Goal: Task Accomplishment & Management: Complete application form

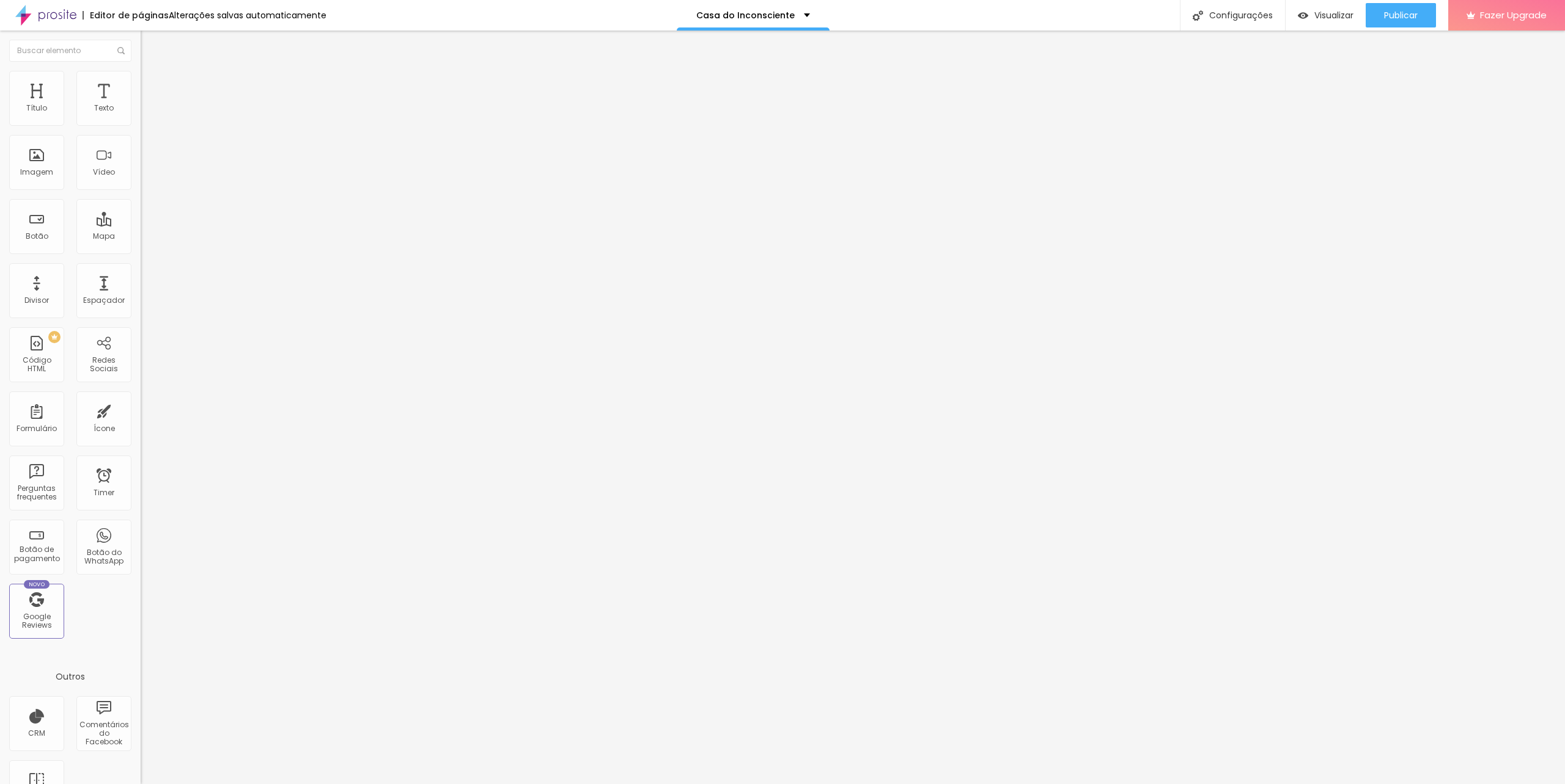
click at [140, 105] on span "Trocar imagem" at bounding box center [173, 99] width 67 height 10
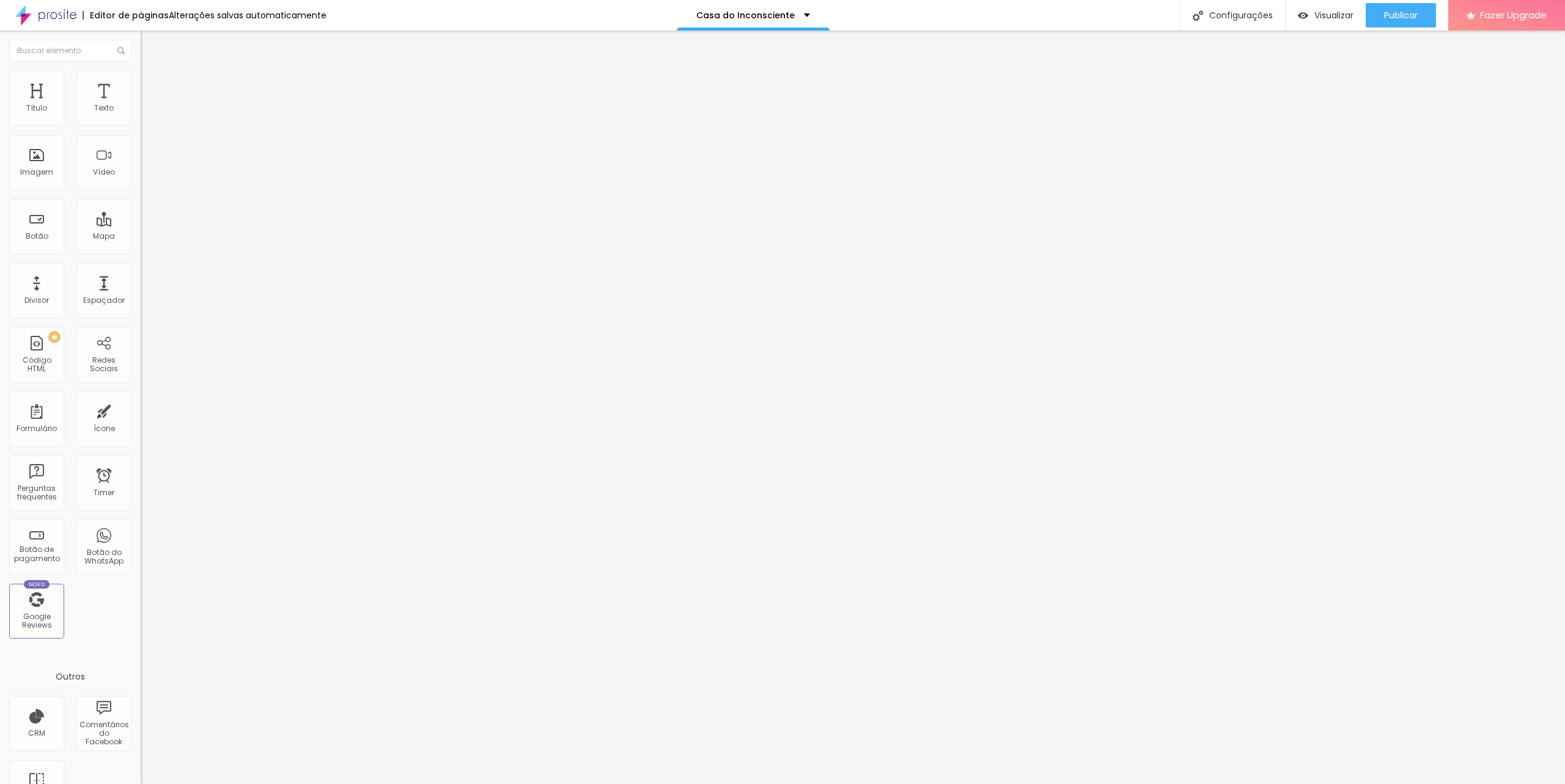
click at [140, 191] on span "Original" at bounding box center [154, 186] width 29 height 10
click at [140, 74] on ul "Conteúdo Estilo Avançado" at bounding box center [210, 77] width 140 height 37
click at [151, 88] on span "Avançado" at bounding box center [171, 91] width 40 height 10
click at [151, 83] on span "Estilo" at bounding box center [161, 79] width 19 height 10
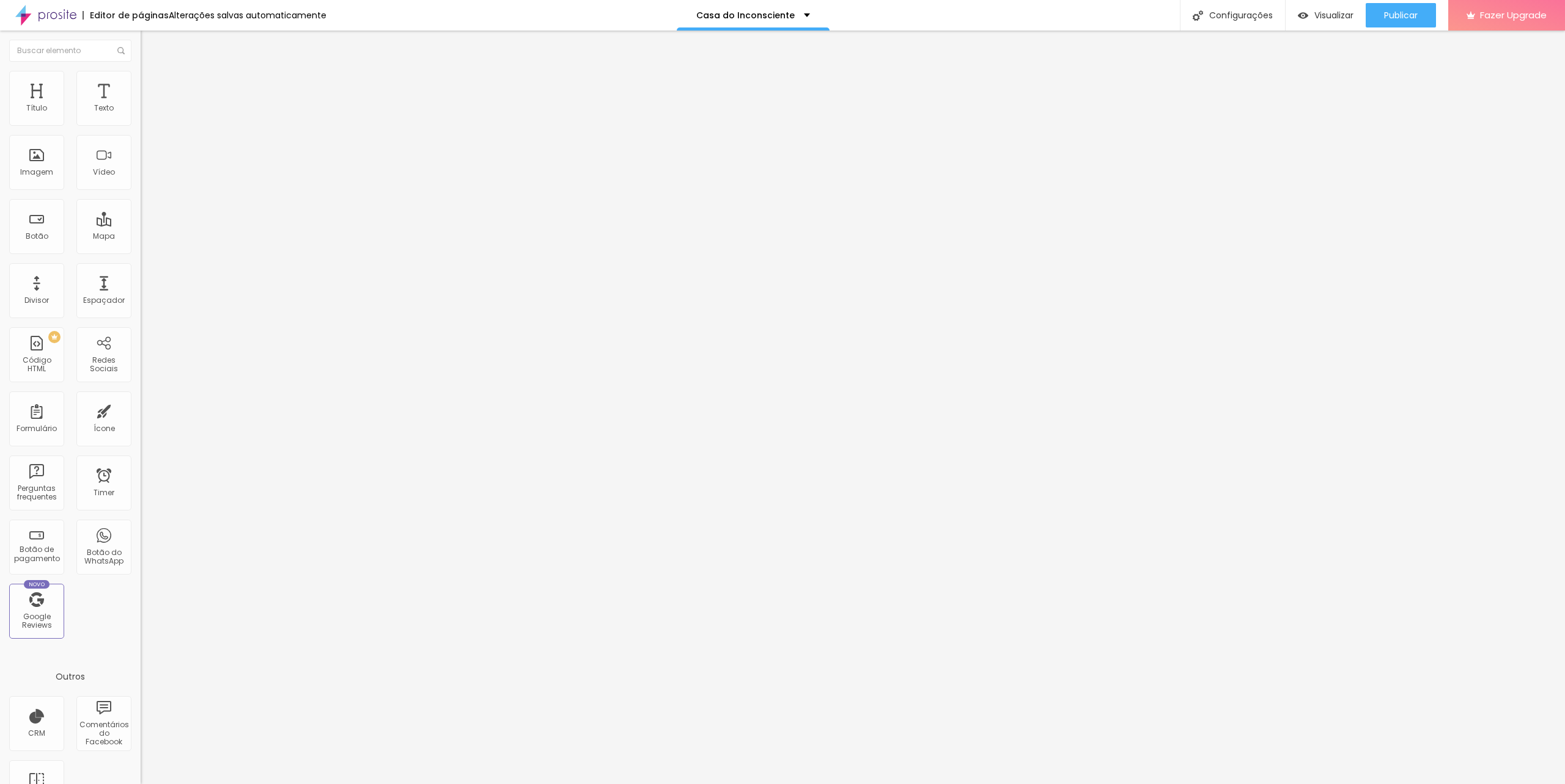
type input "270"
type input "340"
type input "450"
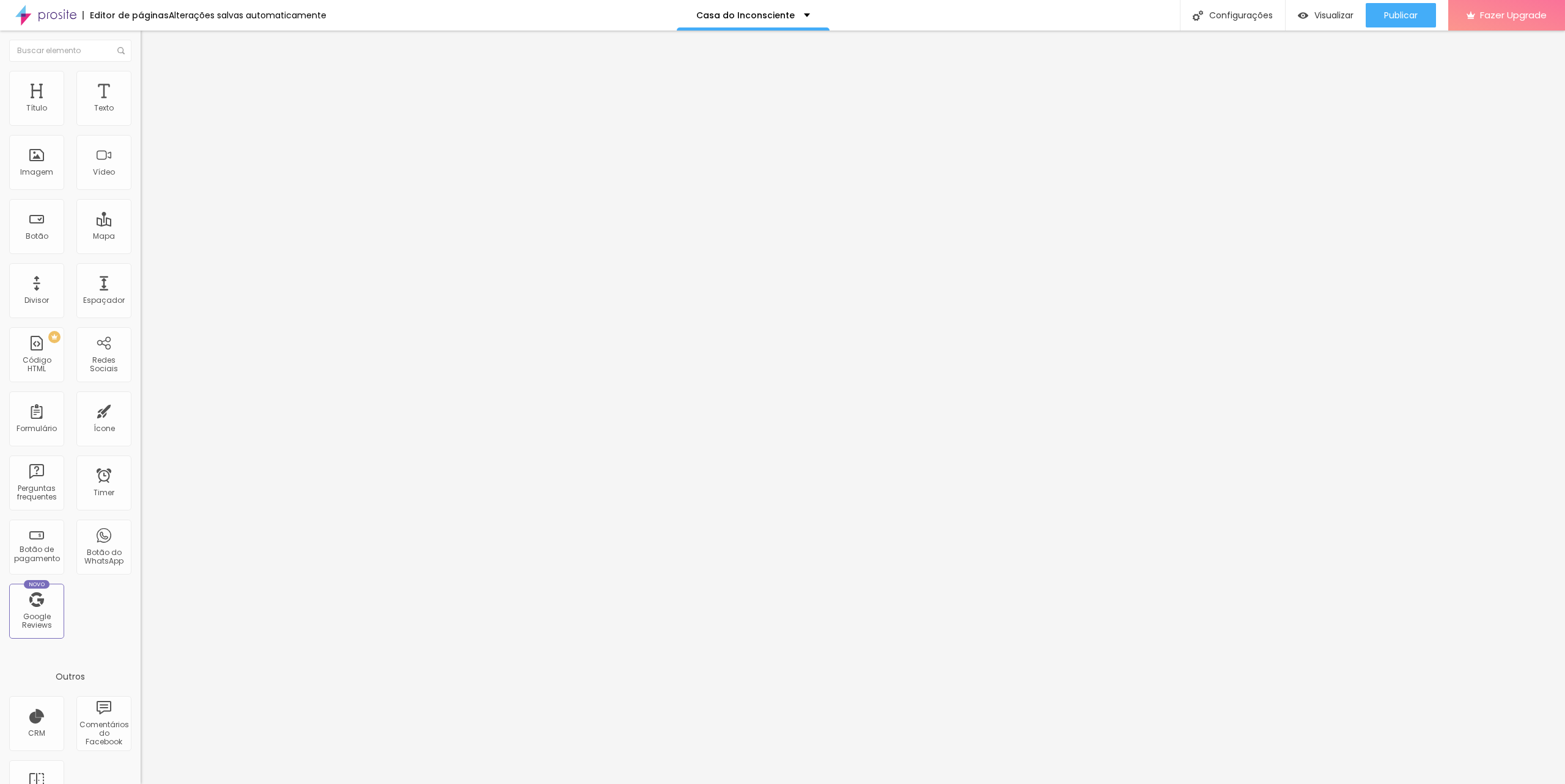
type input "450"
type input "290"
type input "400"
drag, startPoint x: 16, startPoint y: 127, endPoint x: 43, endPoint y: 128, distance: 27.0
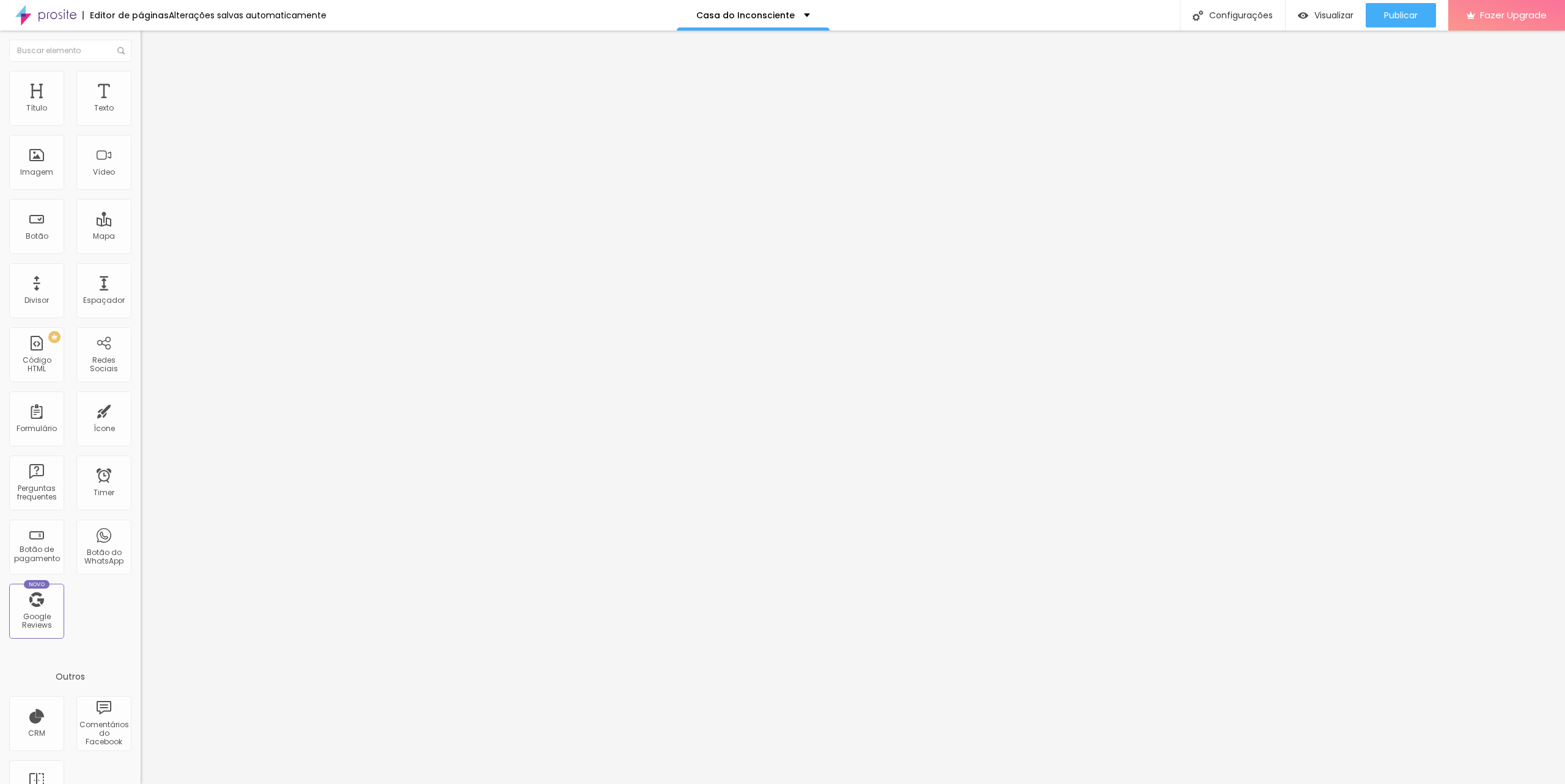
type input "400"
click at [140, 125] on input "range" at bounding box center [180, 120] width 79 height 9
click at [146, 113] on icon "button" at bounding box center [149, 109] width 7 height 7
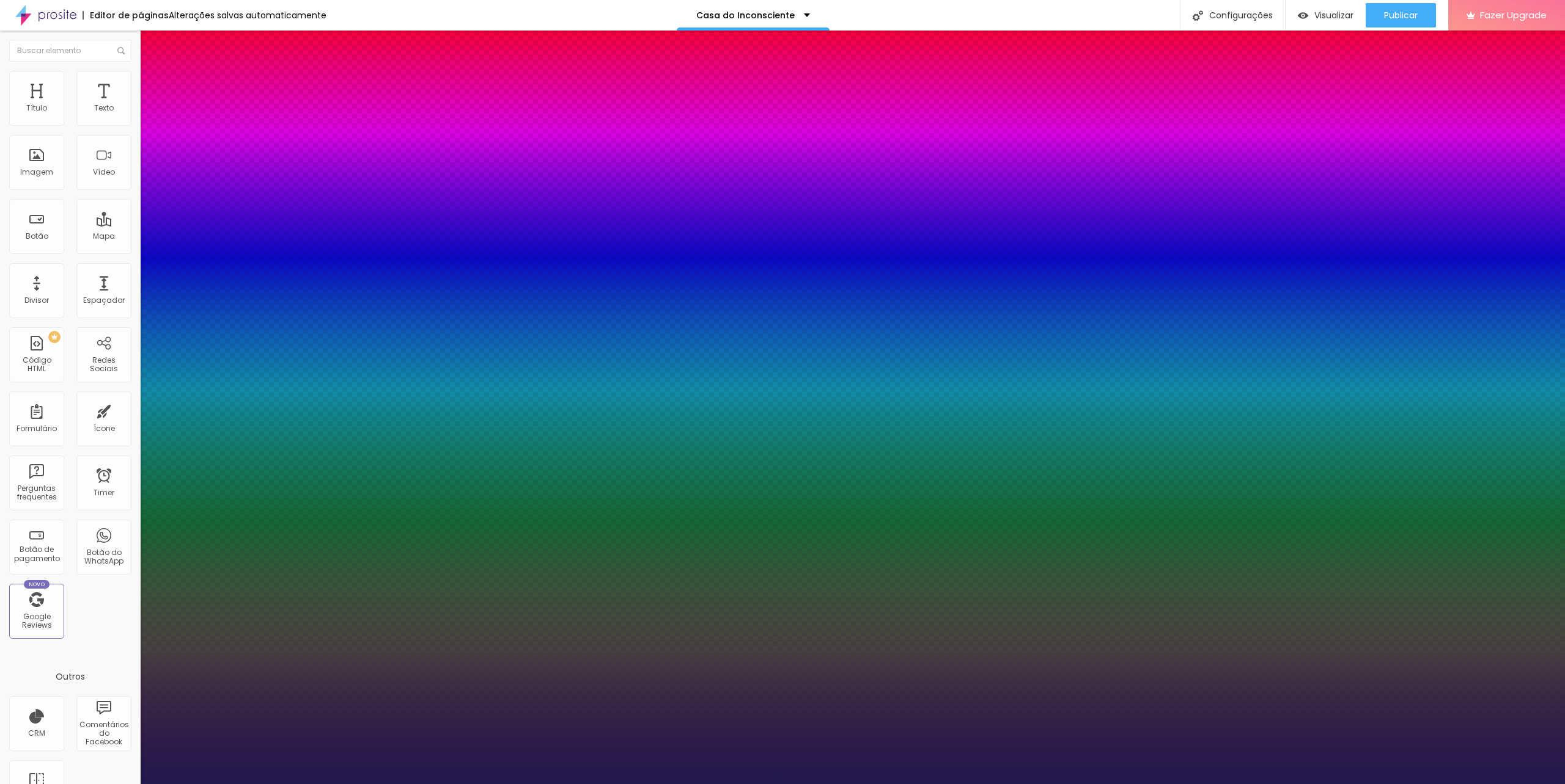
type input "1"
click at [132, 784] on select "AbrilFatface-Regular Actor-Regular Alegreya AlegreyaBlack [PERSON_NAME] Allan-R…" at bounding box center [65, 798] width 132 height 13
select select "Monoton-Regular"
click at [131, 784] on select "AbrilFatface-Regular Actor-Regular Alegreya AlegreyaBlack [PERSON_NAME] Allan-R…" at bounding box center [65, 798] width 132 height 13
click at [132, 784] on select "AbrilFatface-Regular Actor-Regular Alegreya AlegreyaBlack [PERSON_NAME] Allan-R…" at bounding box center [65, 798] width 132 height 13
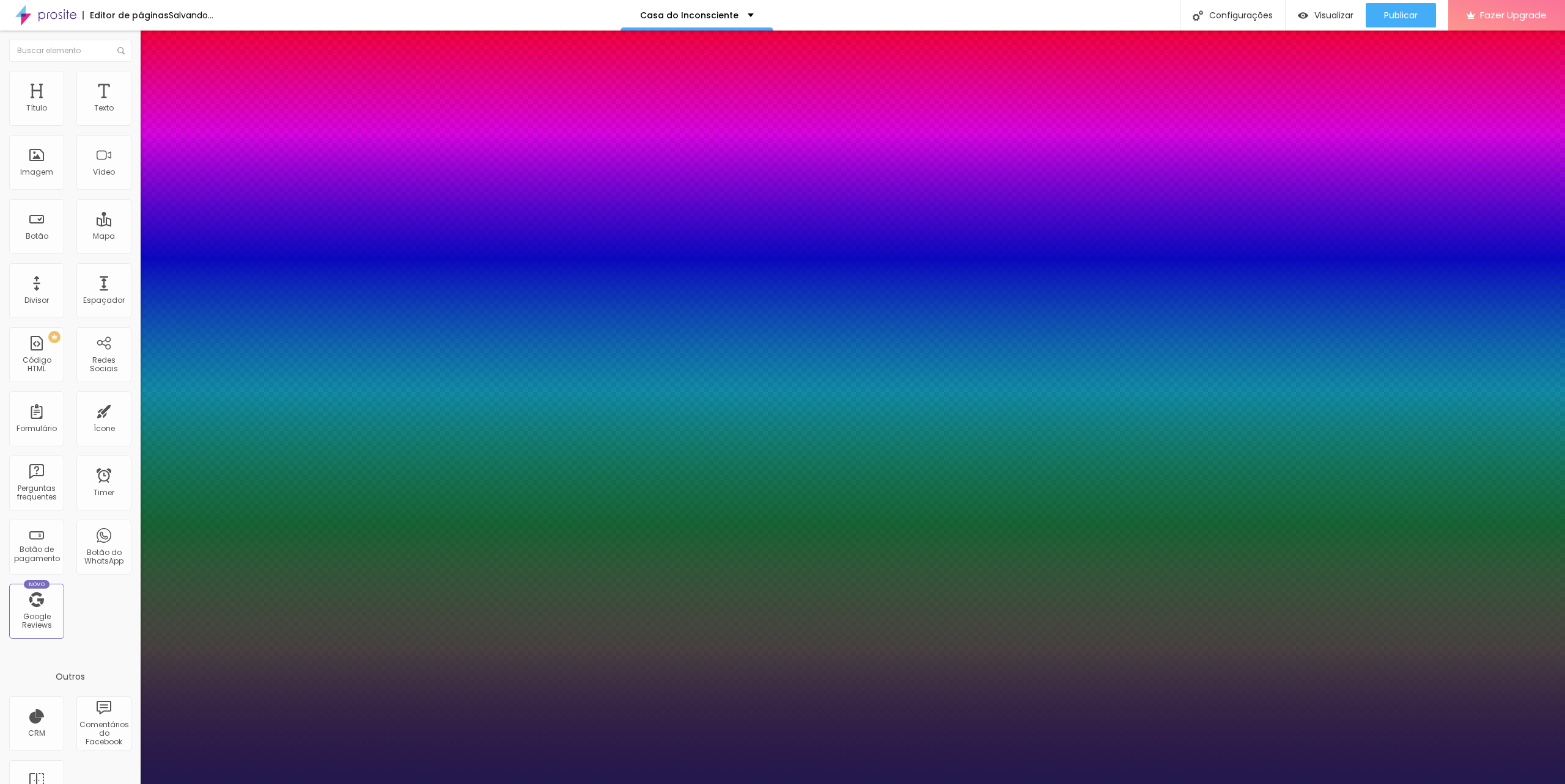
type input "1"
select select "Montserrat"
click at [131, 784] on select "AbrilFatface-Regular Actor-Regular Alegreya AlegreyaBlack [PERSON_NAME] Allan-R…" at bounding box center [65, 798] width 132 height 13
type input "1"
click at [389, 784] on div at bounding box center [782, 784] width 1565 height 0
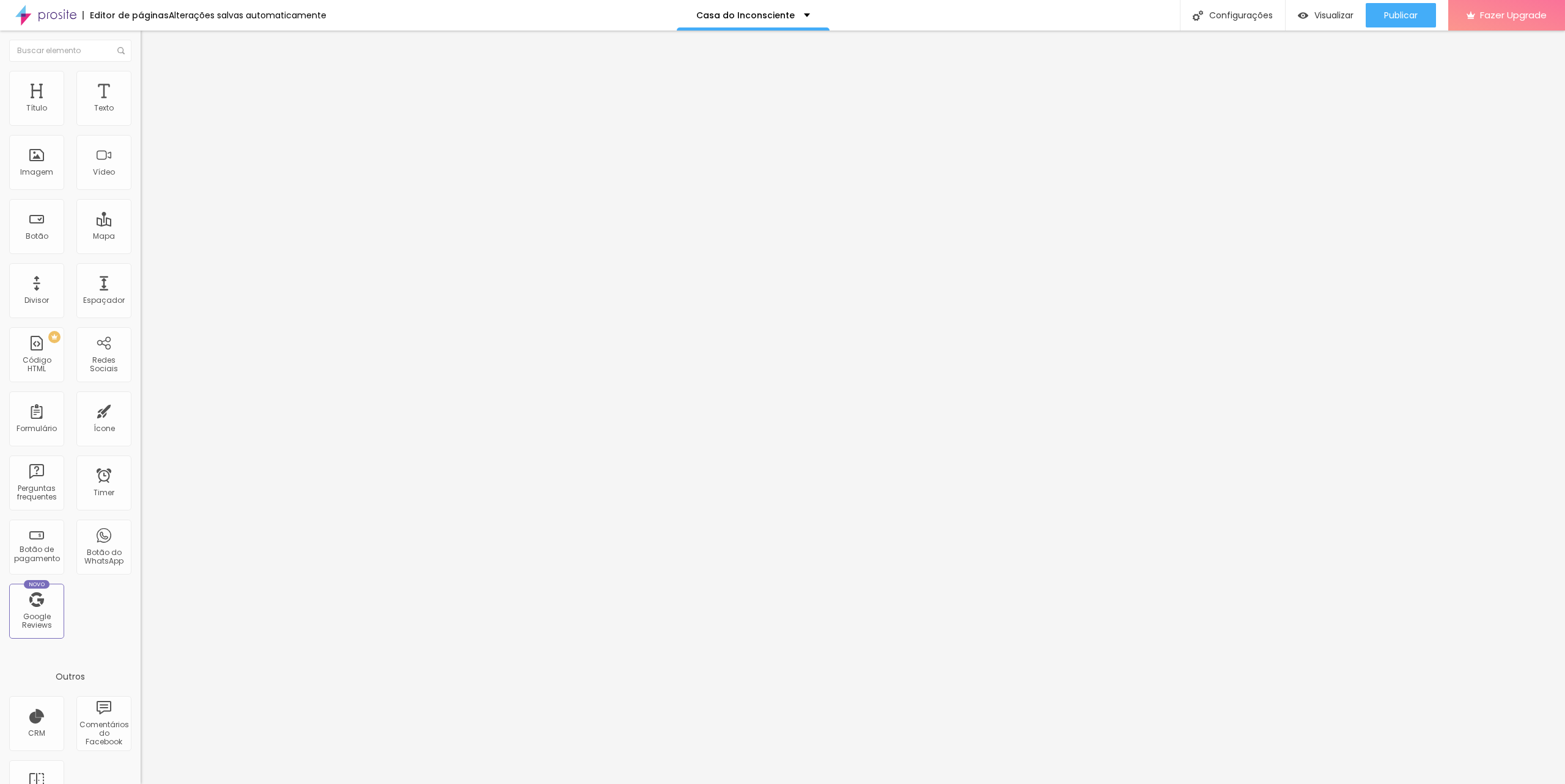
click at [149, 119] on div "fale conosco" at bounding box center [211, 113] width 124 height 11
drag, startPoint x: 655, startPoint y: 235, endPoint x: 519, endPoint y: 227, distance: 136.2
drag, startPoint x: 695, startPoint y: 233, endPoint x: 536, endPoint y: 220, distance: 159.5
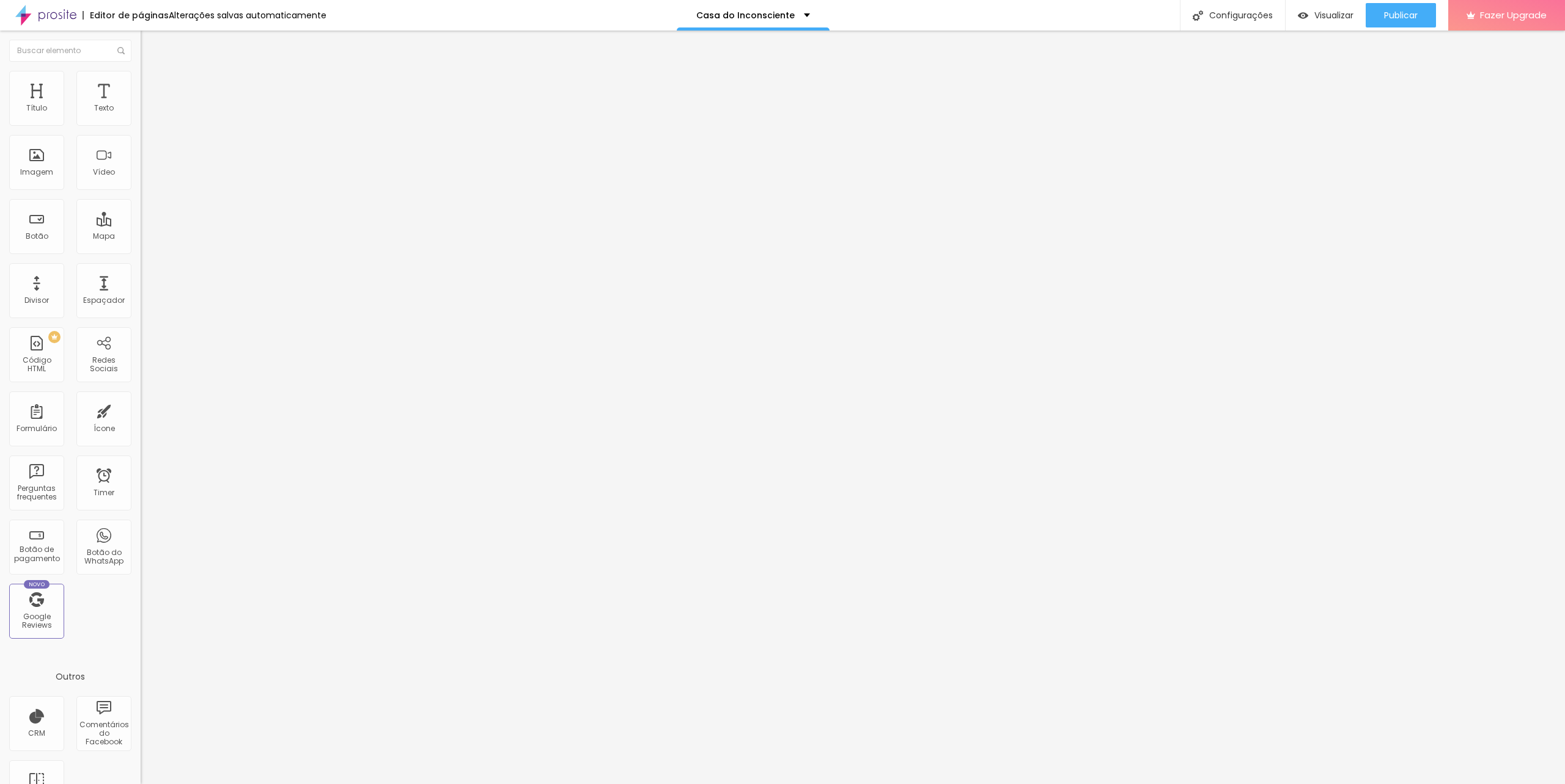
type input "Clinica Social - Casa do Inconsciente"
drag, startPoint x: 760, startPoint y: 453, endPoint x: 496, endPoint y: 452, distance: 264.0
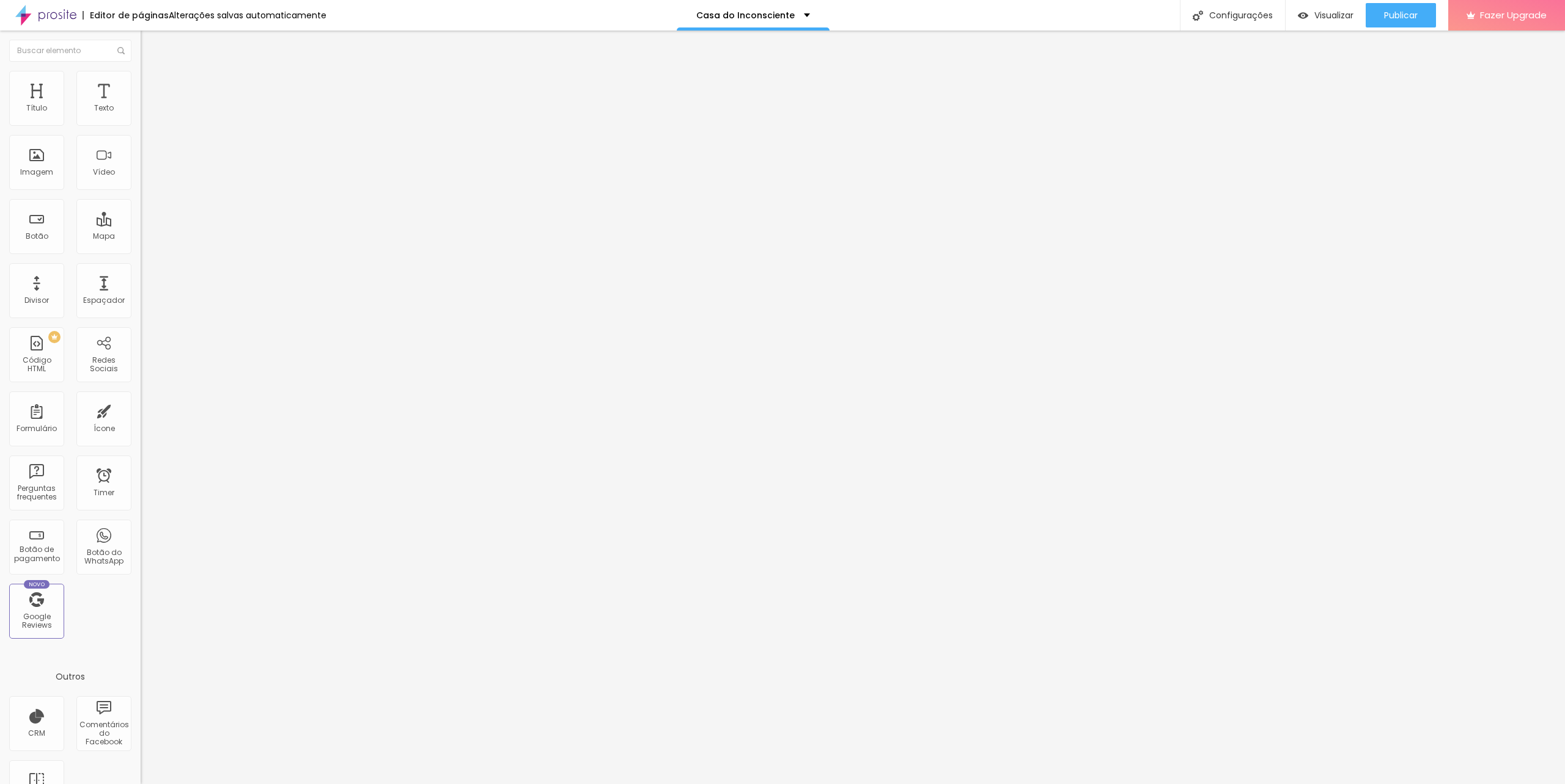
type input "WhatsApp"
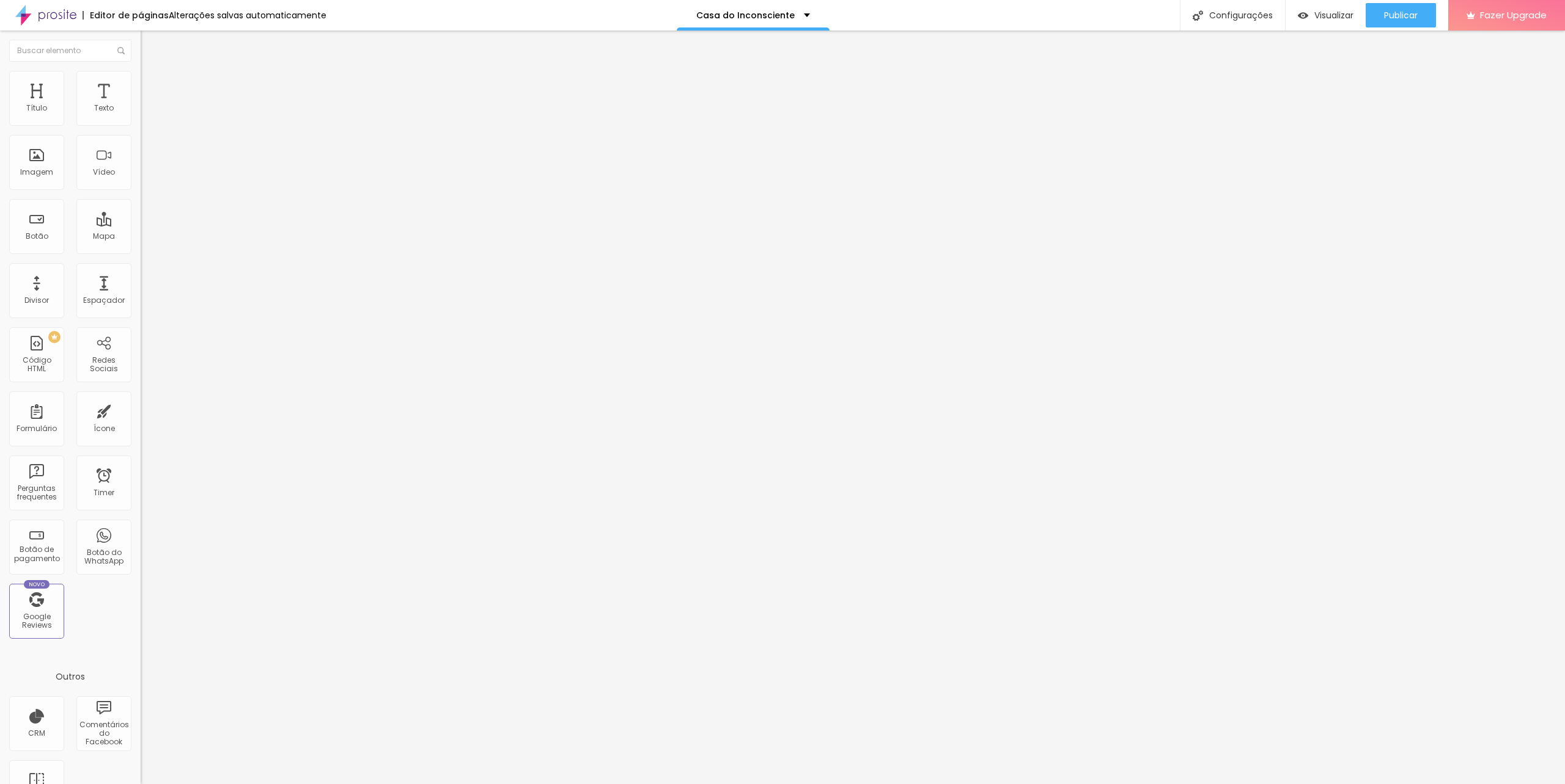
scroll to position [61, 0]
drag, startPoint x: 635, startPoint y: 482, endPoint x: 634, endPoint y: 418, distance: 64.0
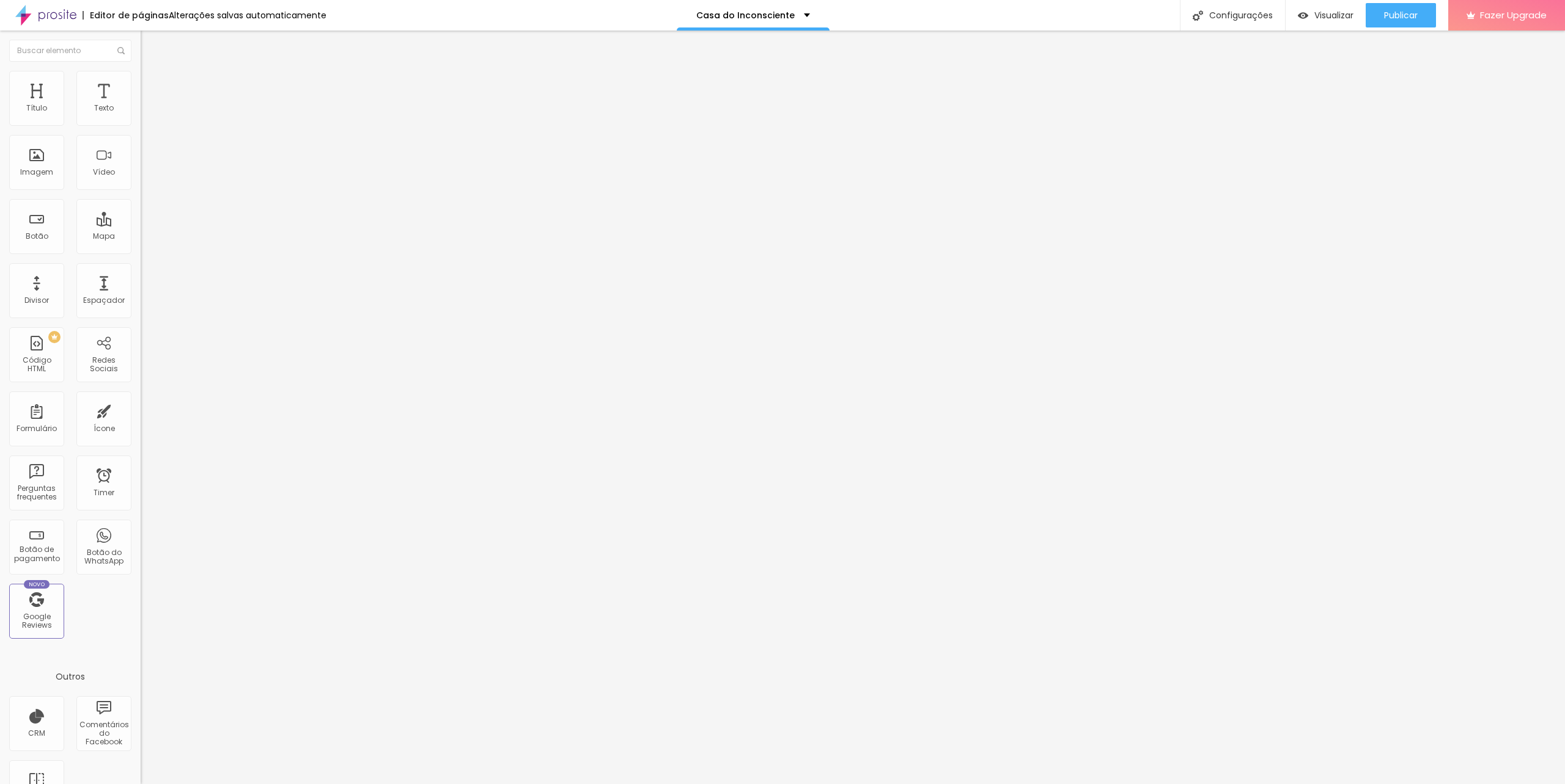
drag, startPoint x: 606, startPoint y: 464, endPoint x: 573, endPoint y: 470, distance: 33.5
type input "Data de [PERSON_NAME]"
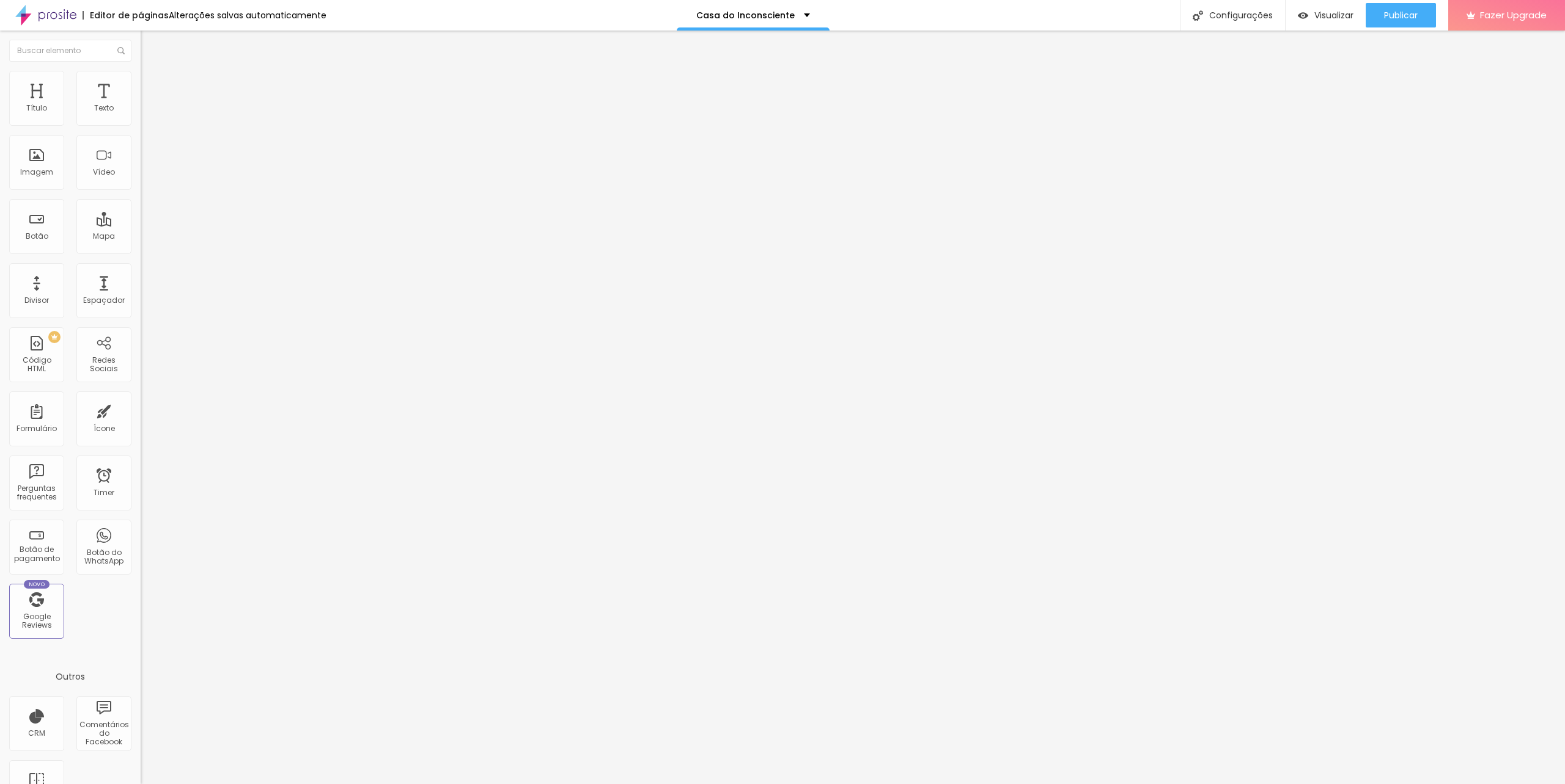
drag, startPoint x: 577, startPoint y: 378, endPoint x: 602, endPoint y: 469, distance: 94.4
drag, startPoint x: 651, startPoint y: 462, endPoint x: 585, endPoint y: 462, distance: 66.0
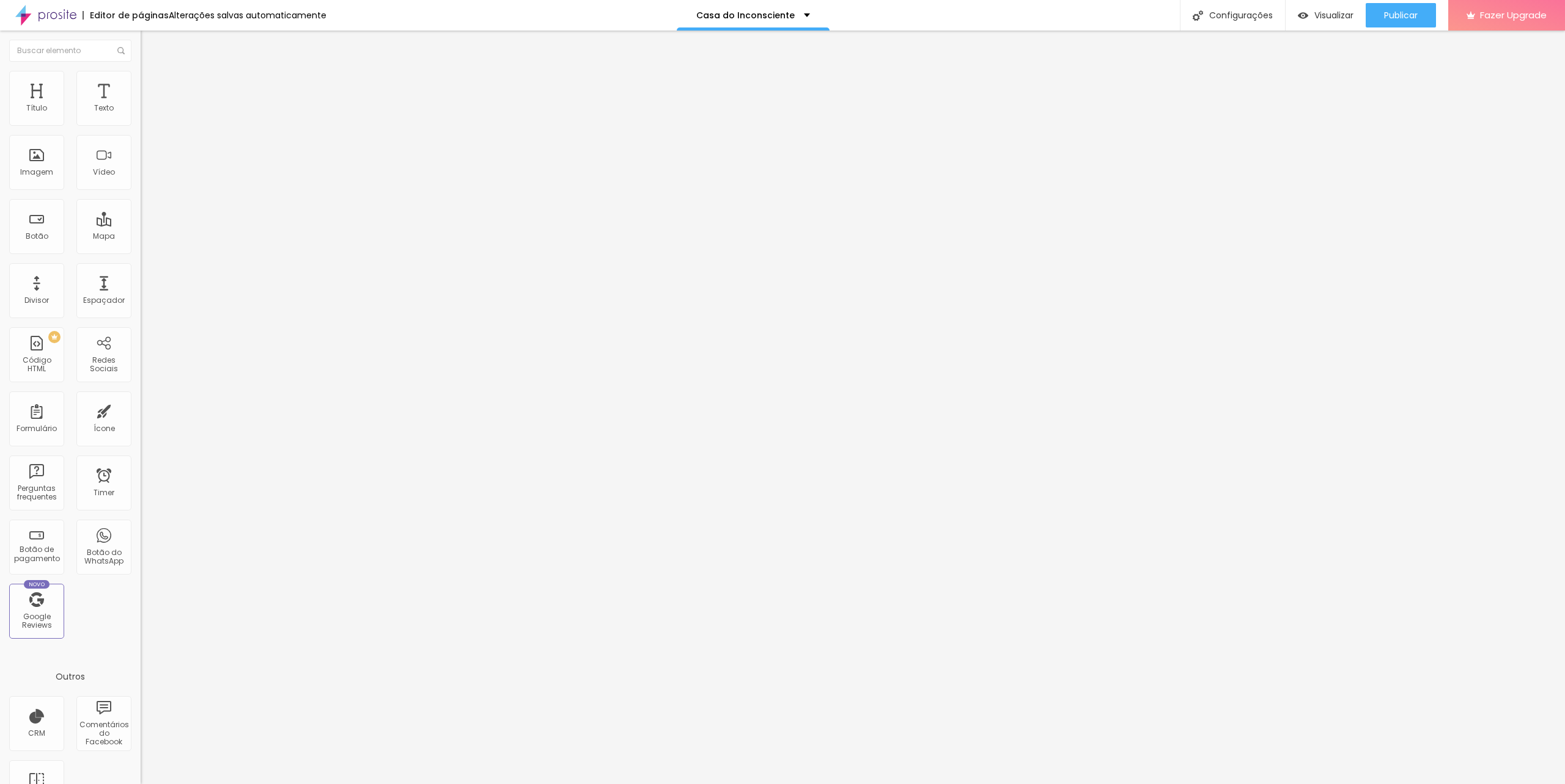
type input "Qual a sua cidade e estado de residência?"
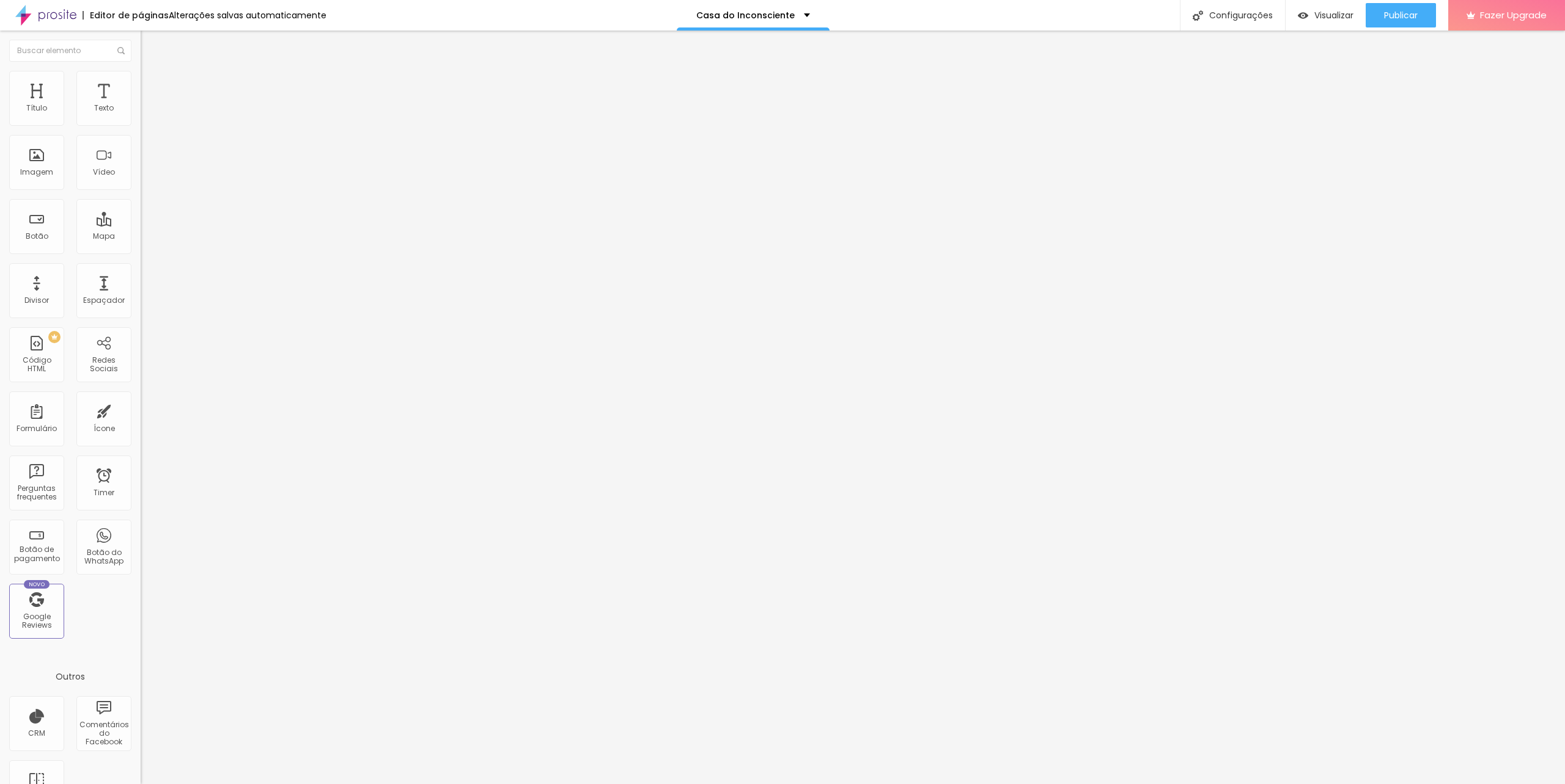
drag, startPoint x: 643, startPoint y: 462, endPoint x: 580, endPoint y: 462, distance: 63.0
paste input "Quais dias da semana e horários você poderia realizar as sessões? (indique apen…"
type input "Quais dias da semana e horários você poderia realizar as sessões? (indique apen…"
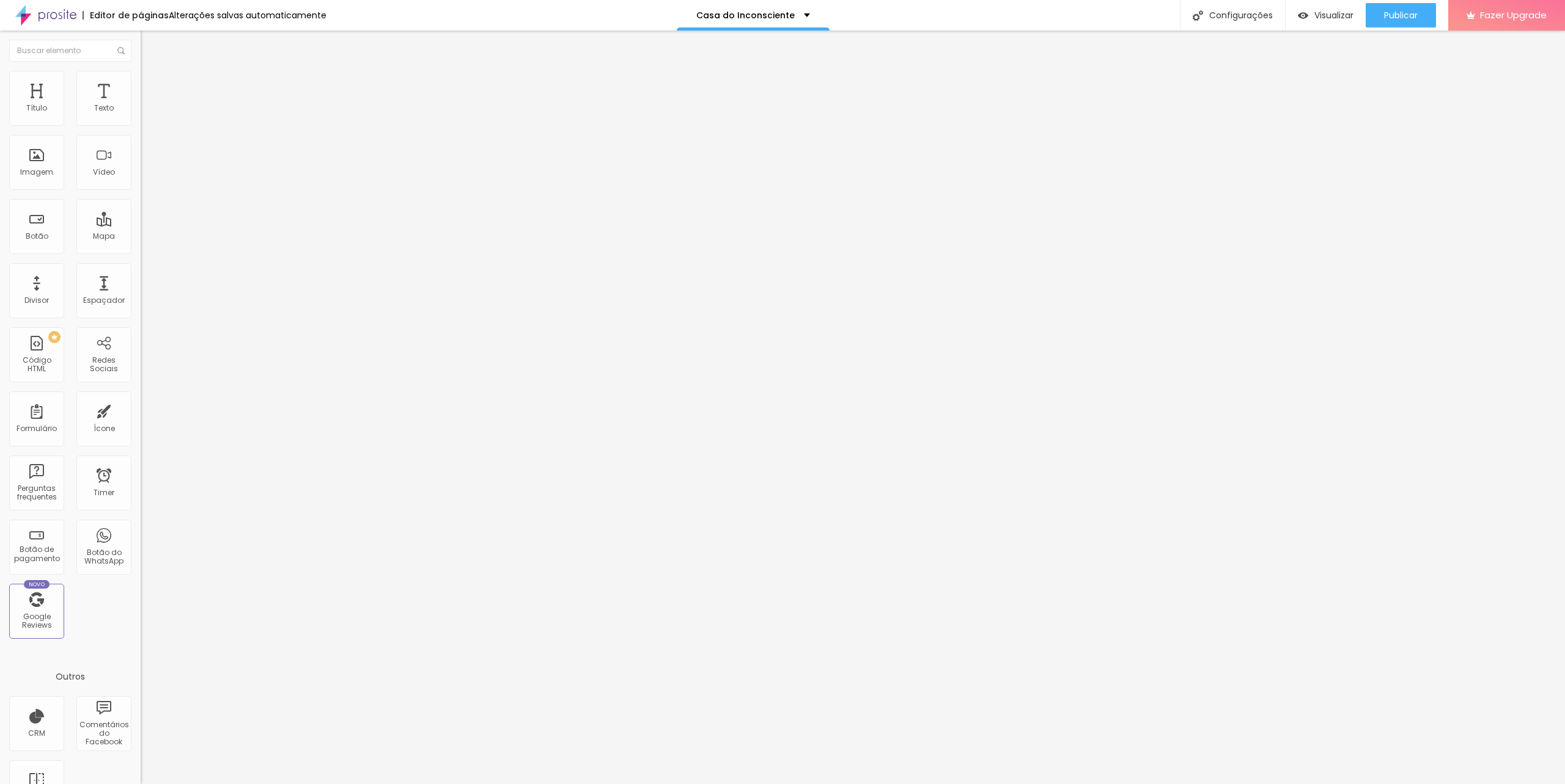
scroll to position [0, 0]
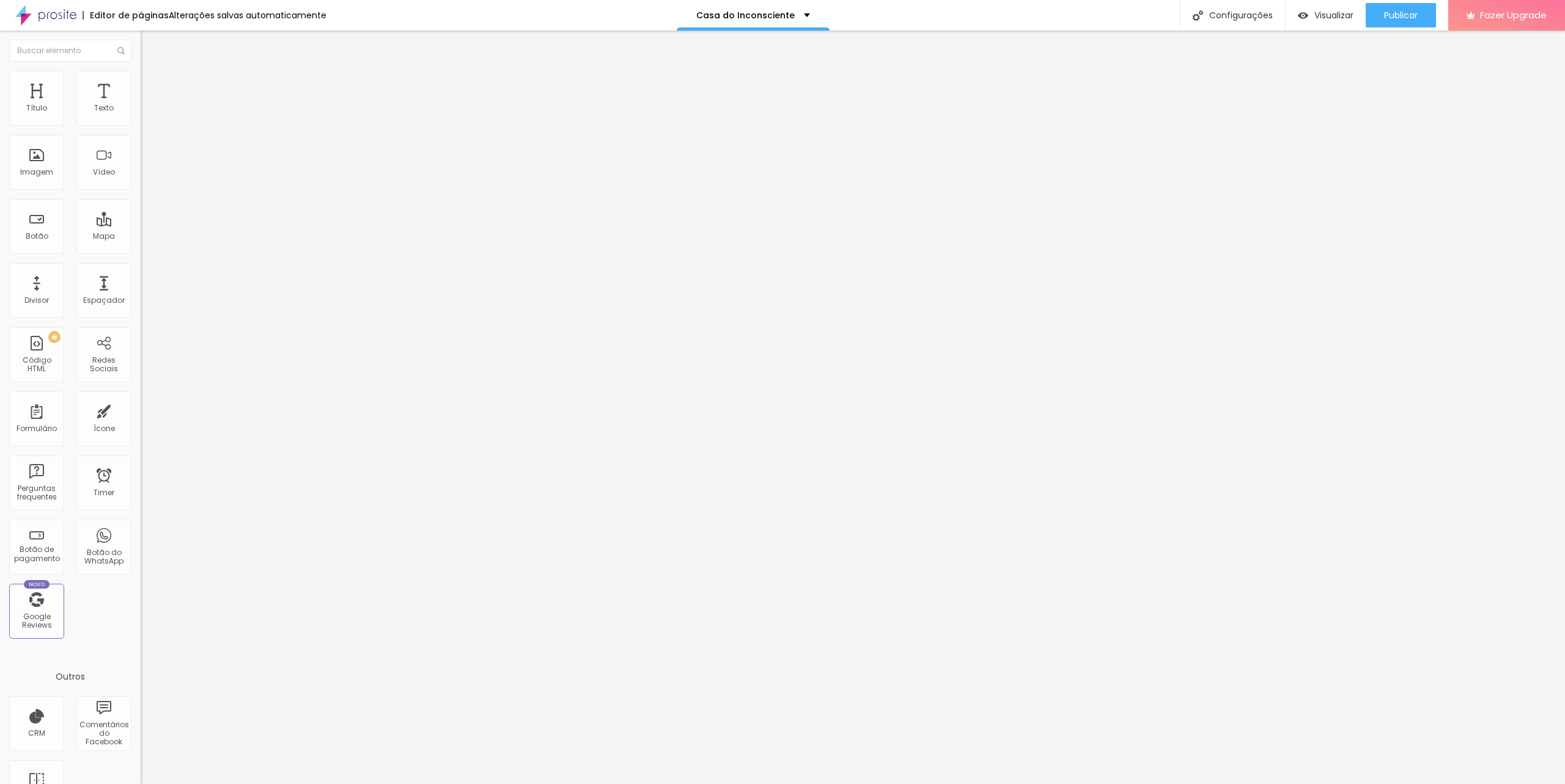
drag, startPoint x: 670, startPoint y: 479, endPoint x: 563, endPoint y: 499, distance: 108.9
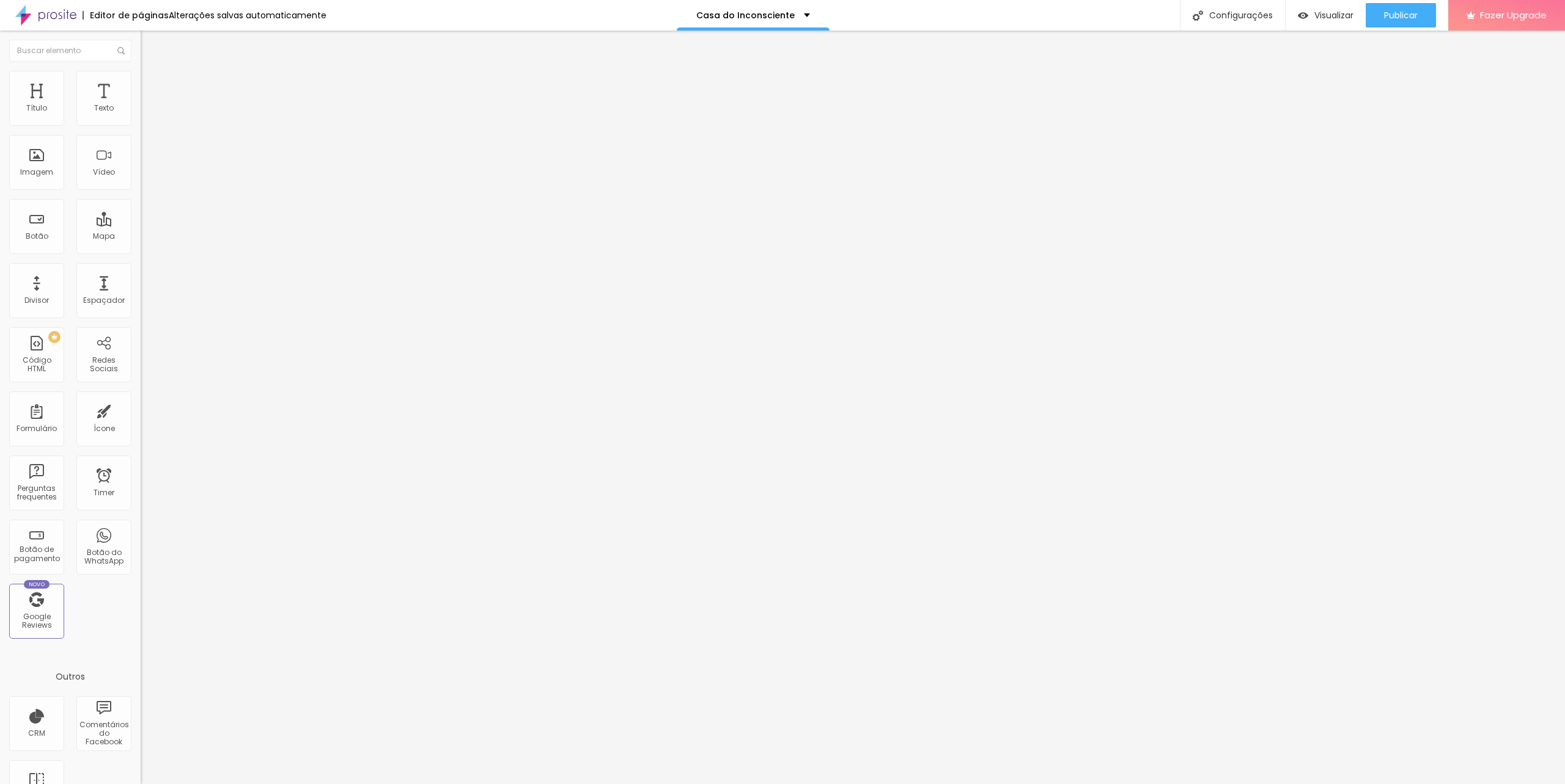
type input "[EMAIL_ADDRESS][DOMAIN_NAME]"
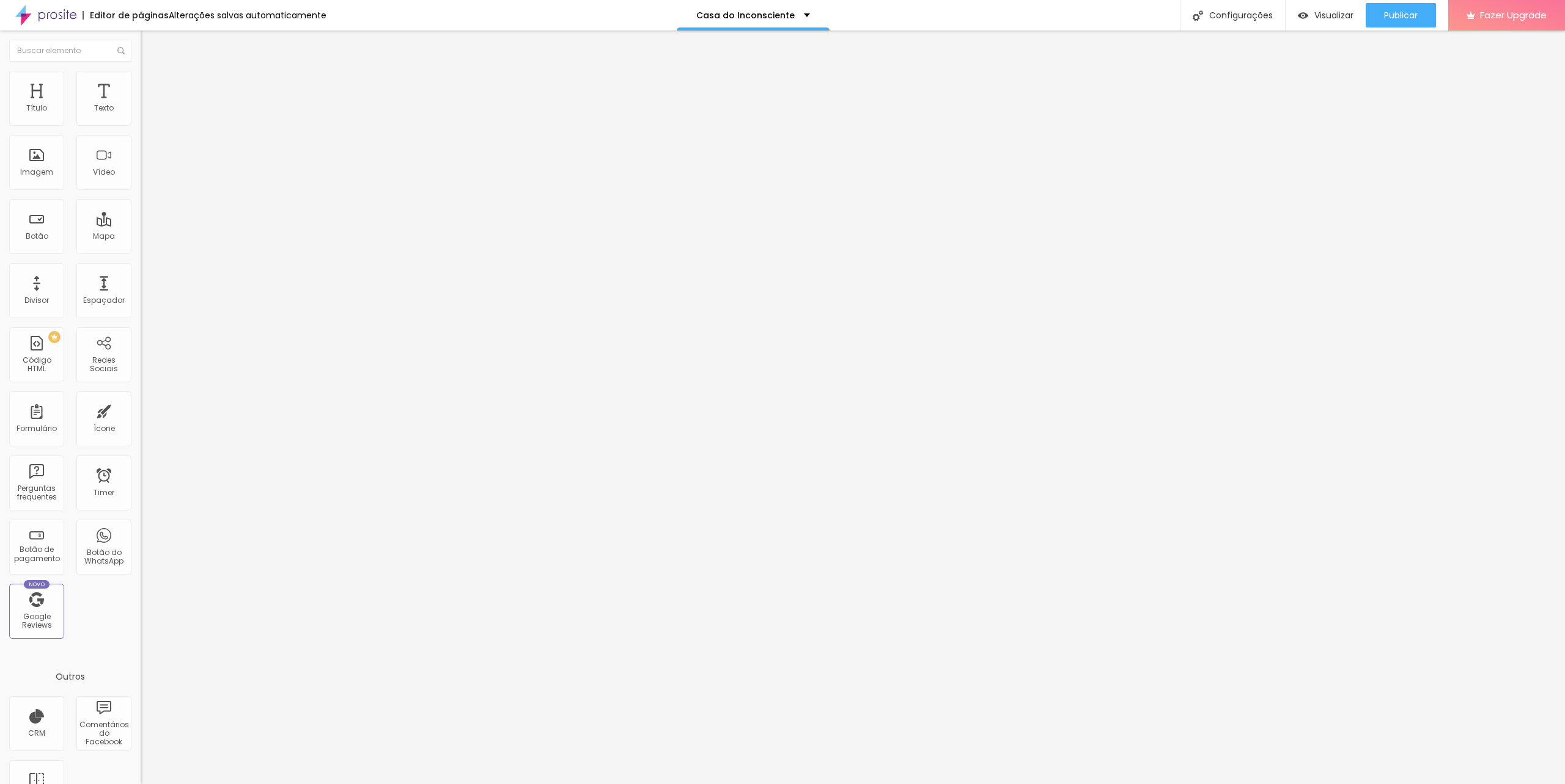
click at [151, 84] on span "Estilo" at bounding box center [161, 79] width 19 height 10
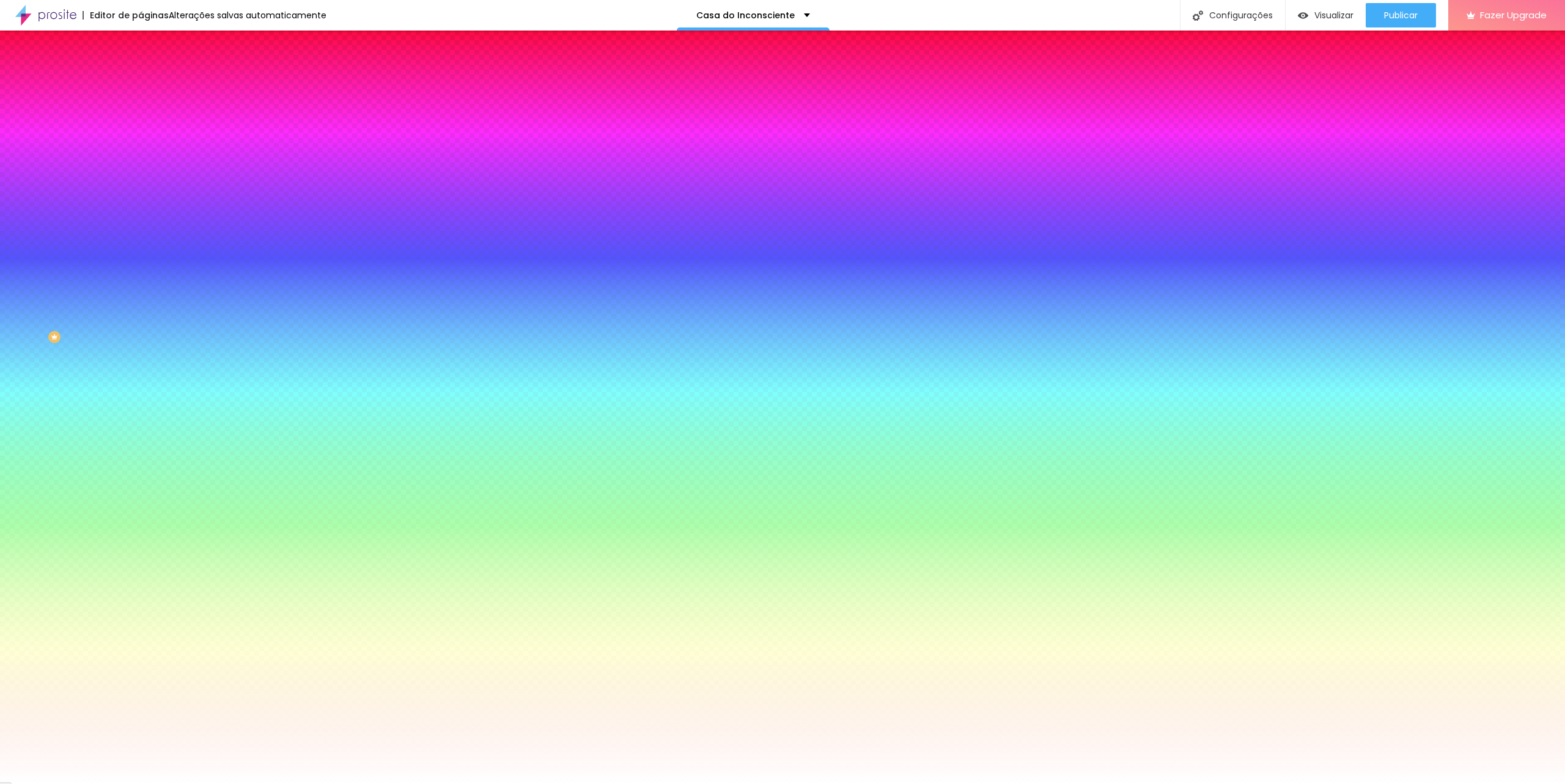
click at [140, 137] on button "button" at bounding box center [149, 131] width 17 height 13
click at [132, 784] on select "AbrilFatface-Regular Actor-Regular Alegreya AlegreyaBlack [PERSON_NAME] Allan-R…" at bounding box center [65, 798] width 132 height 13
select select "Montserrat"
click at [131, 784] on select "AbrilFatface-Regular Actor-Regular Alegreya AlegreyaBlack [PERSON_NAME] Allan-R…" at bounding box center [65, 798] width 132 height 13
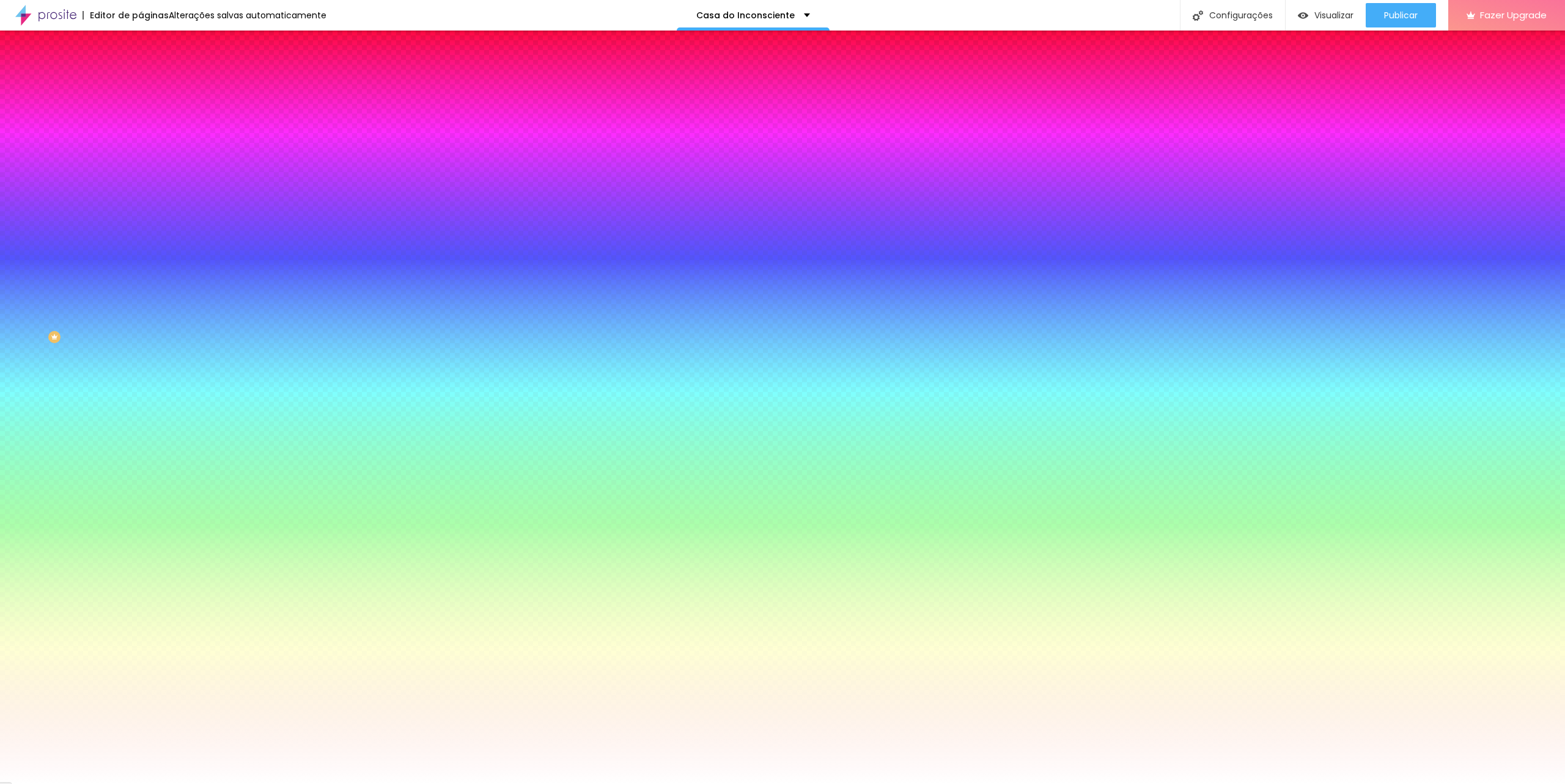
click at [60, 784] on div at bounding box center [782, 784] width 1565 height 0
drag, startPoint x: 111, startPoint y: 294, endPoint x: 124, endPoint y: 296, distance: 13.2
click at [140, 274] on button "Voltar ao padrão" at bounding box center [182, 267] width 83 height 14
click at [146, 283] on icon "button" at bounding box center [149, 279] width 7 height 7
click at [132, 784] on select "AbrilFatface-Regular Actor-Regular Alegreya AlegreyaBlack [PERSON_NAME] Allan-R…" at bounding box center [65, 798] width 132 height 13
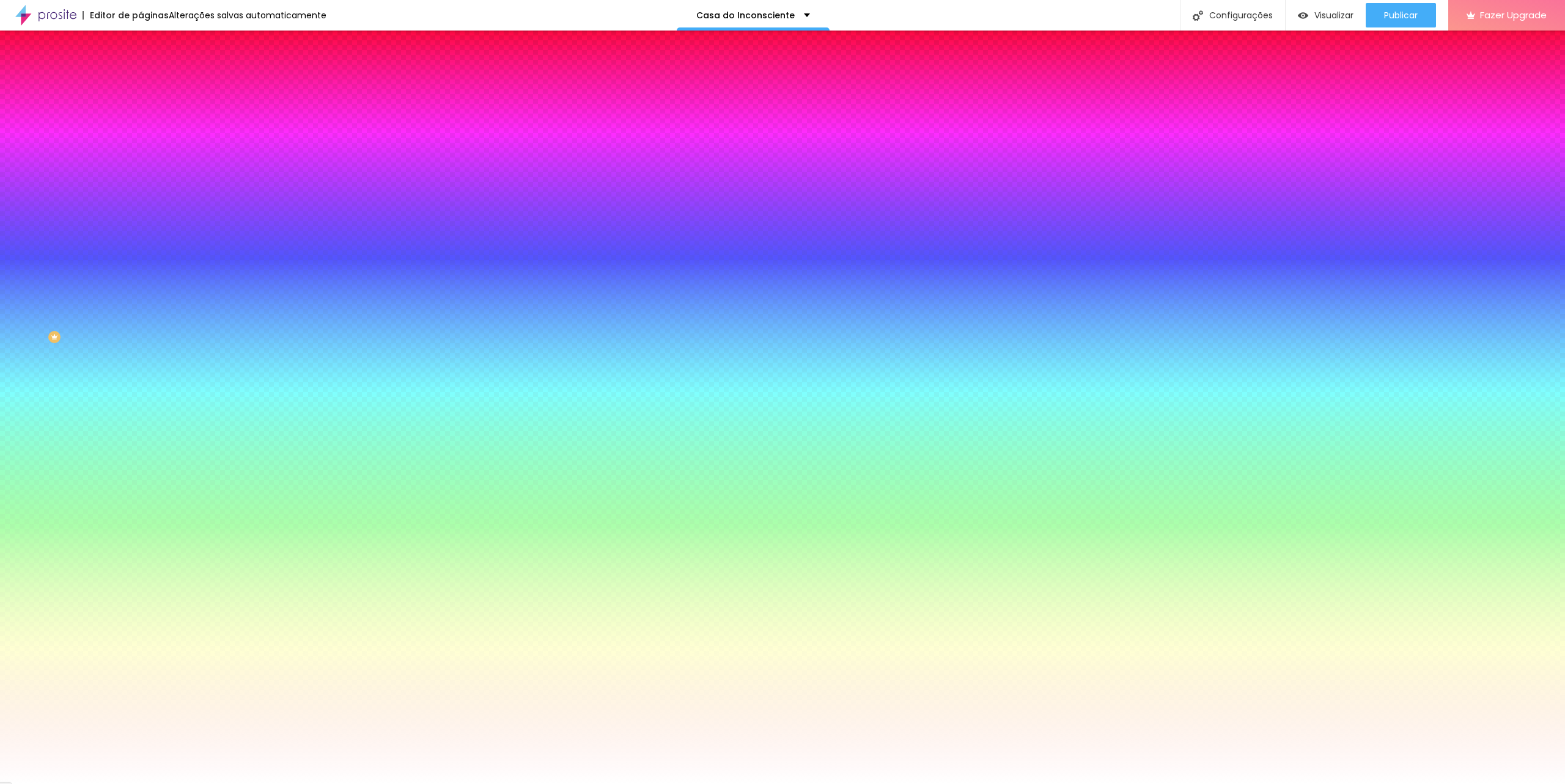
select select "Montserrat"
click at [131, 784] on select "AbrilFatface-Regular Actor-Regular Alegreya AlegreyaBlack [PERSON_NAME] Allan-R…" at bounding box center [65, 798] width 132 height 13
click at [243, 784] on div at bounding box center [782, 784] width 1565 height 0
click at [146, 398] on icon "button" at bounding box center [149, 396] width 5 height 5
click at [132, 784] on select "AbrilFatface-Regular Actor-Regular Alegreya AlegreyaBlack [PERSON_NAME] Allan-R…" at bounding box center [65, 798] width 132 height 13
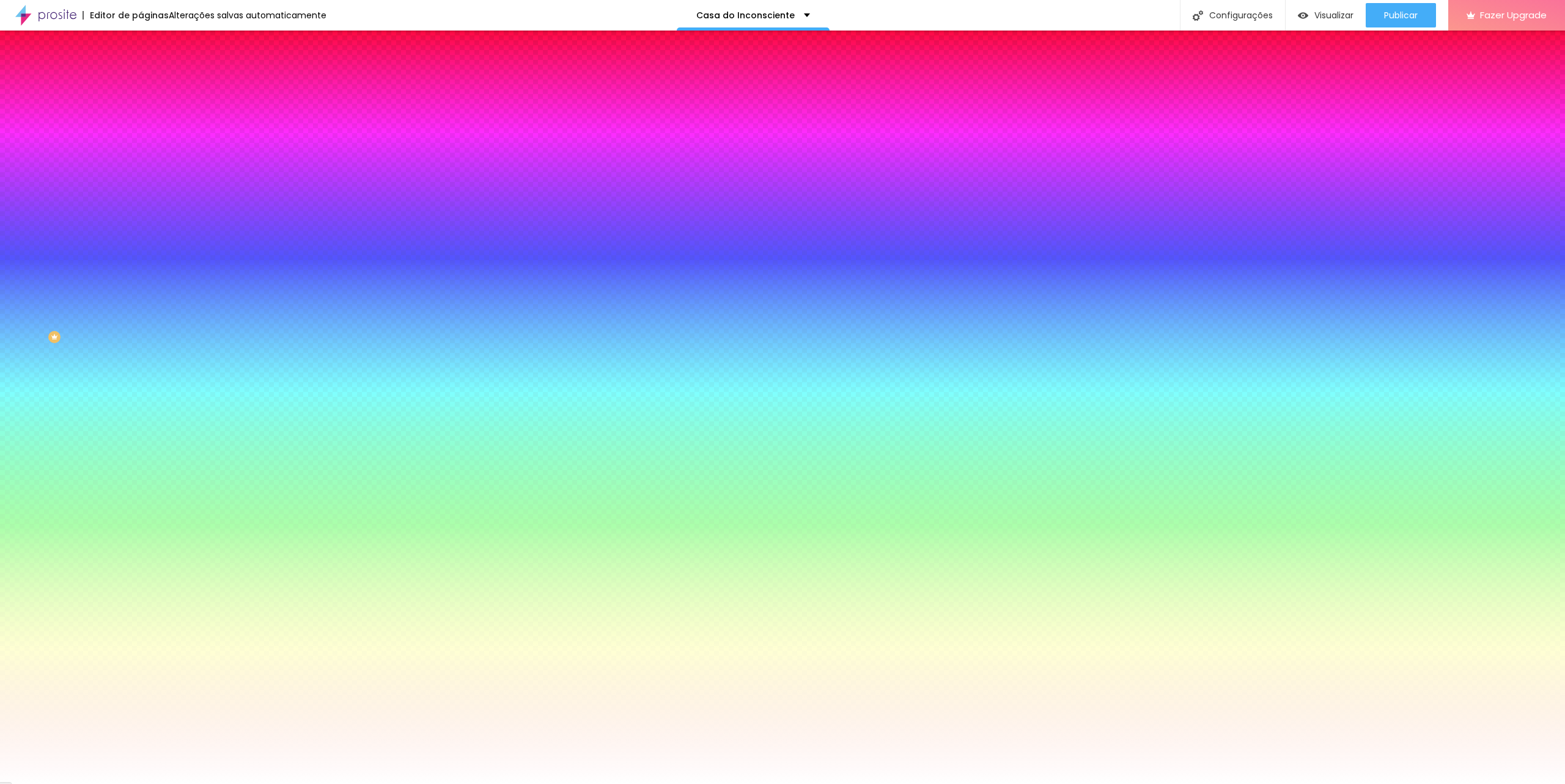
select select "Montserrat"
click at [131, 784] on select "AbrilFatface-Regular Actor-Regular Alegreya AlegreyaBlack [PERSON_NAME] Allan-R…" at bounding box center [65, 798] width 132 height 13
type input "21"
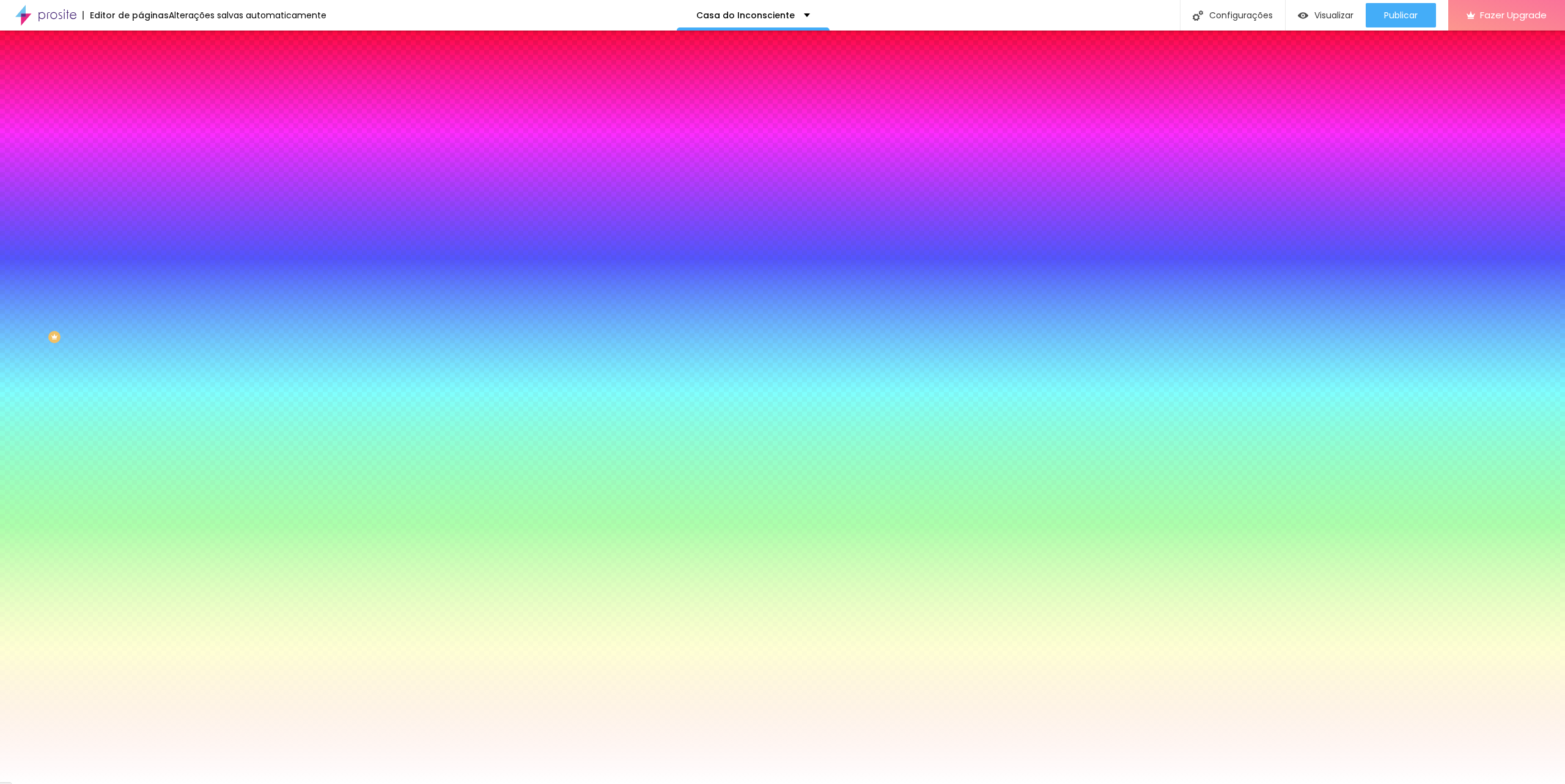
type input "23"
type input "19"
type input "18"
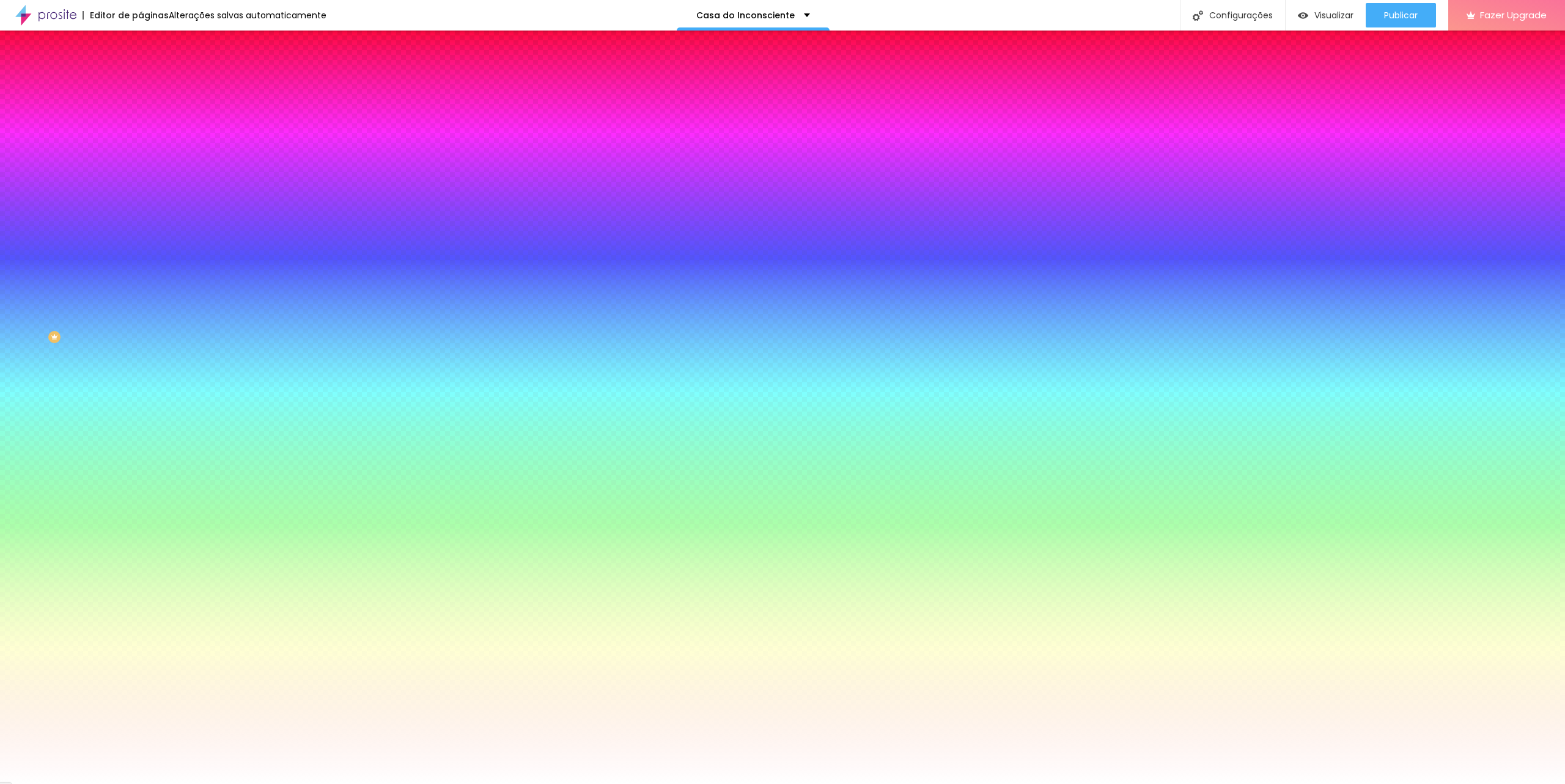
type input "18"
type input "17"
type input "16"
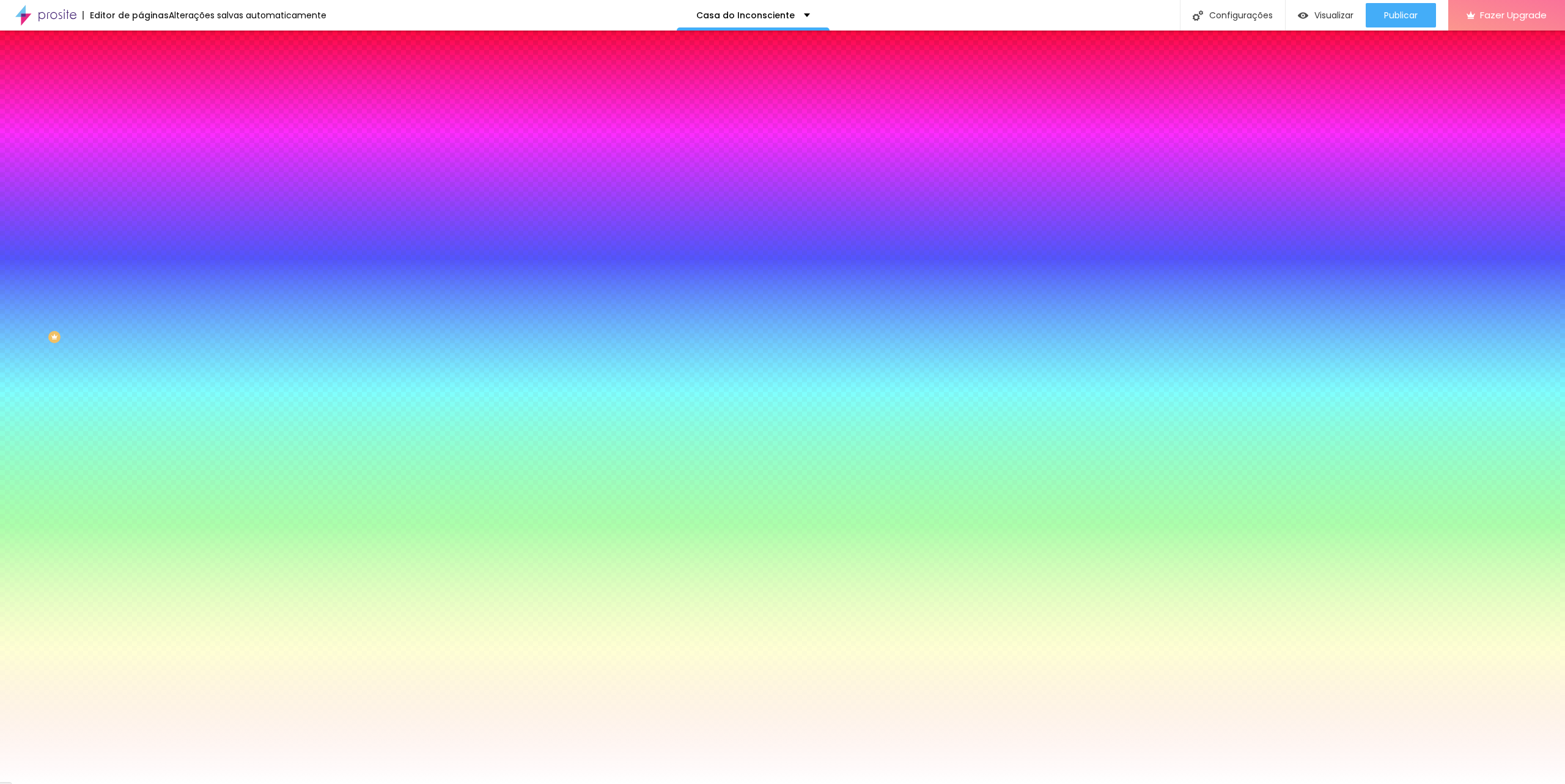
type input "15"
type input "17"
type input "18"
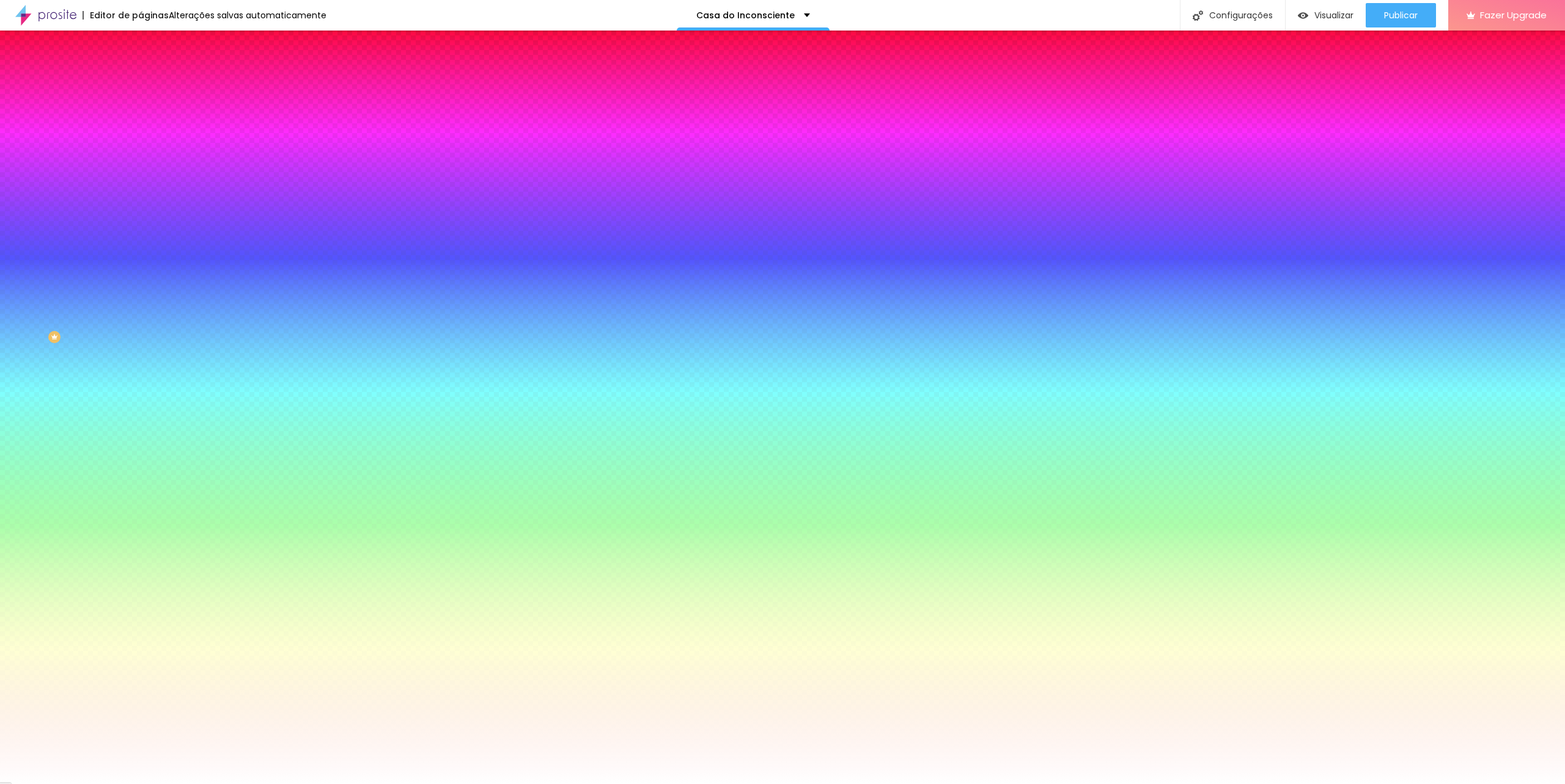
type input "18"
drag, startPoint x: 196, startPoint y: 489, endPoint x: 195, endPoint y: 498, distance: 9.1
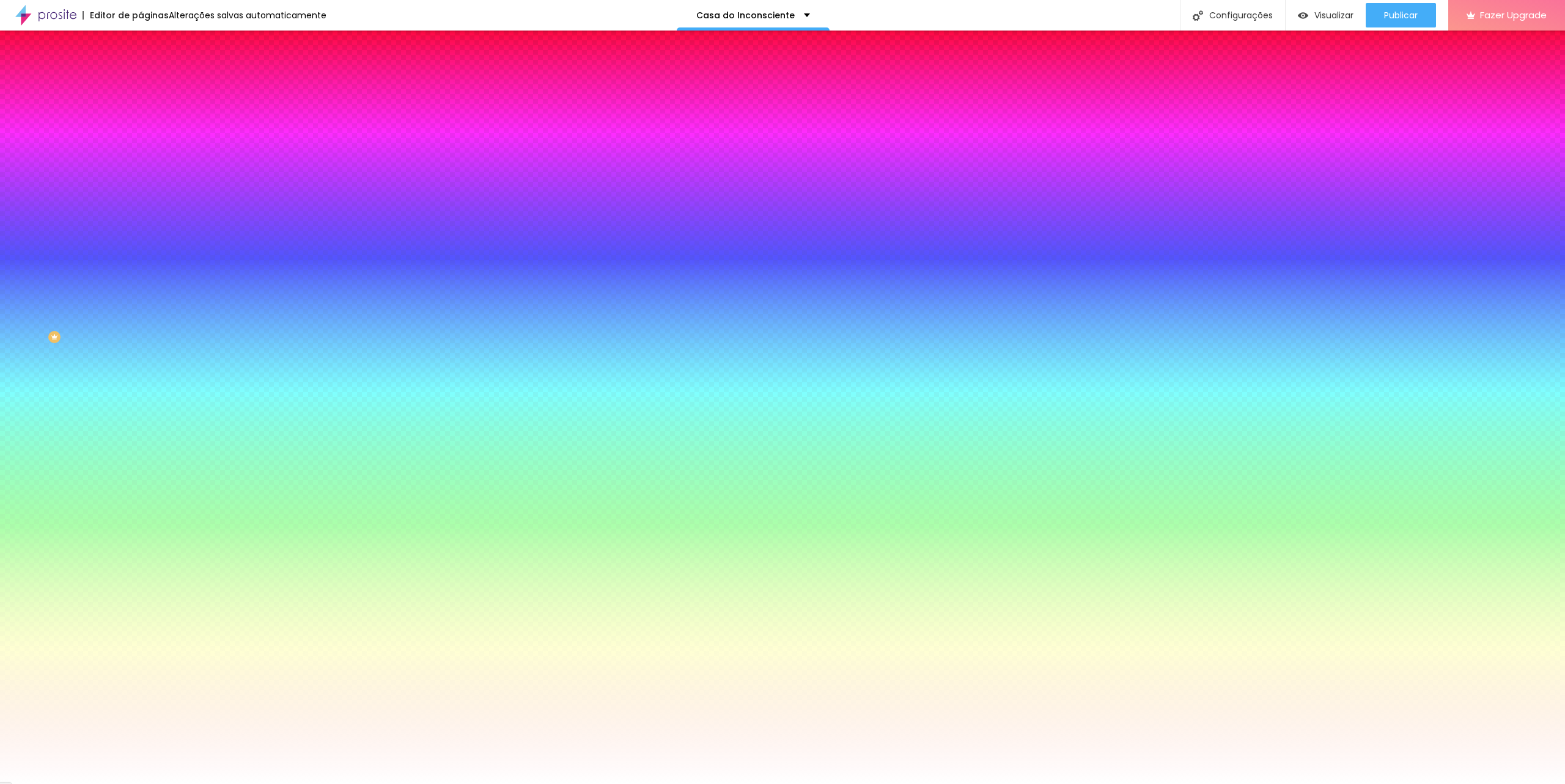
type input "#5A5A5A"
drag, startPoint x: 168, startPoint y: 601, endPoint x: 166, endPoint y: 623, distance: 22.1
click at [166, 623] on body "Editor de páginas Alterações salvas automaticamente Casa do Inconsciente Config…" at bounding box center [782, 392] width 1565 height 784
drag, startPoint x: 273, startPoint y: 492, endPoint x: 253, endPoint y: 492, distance: 20.0
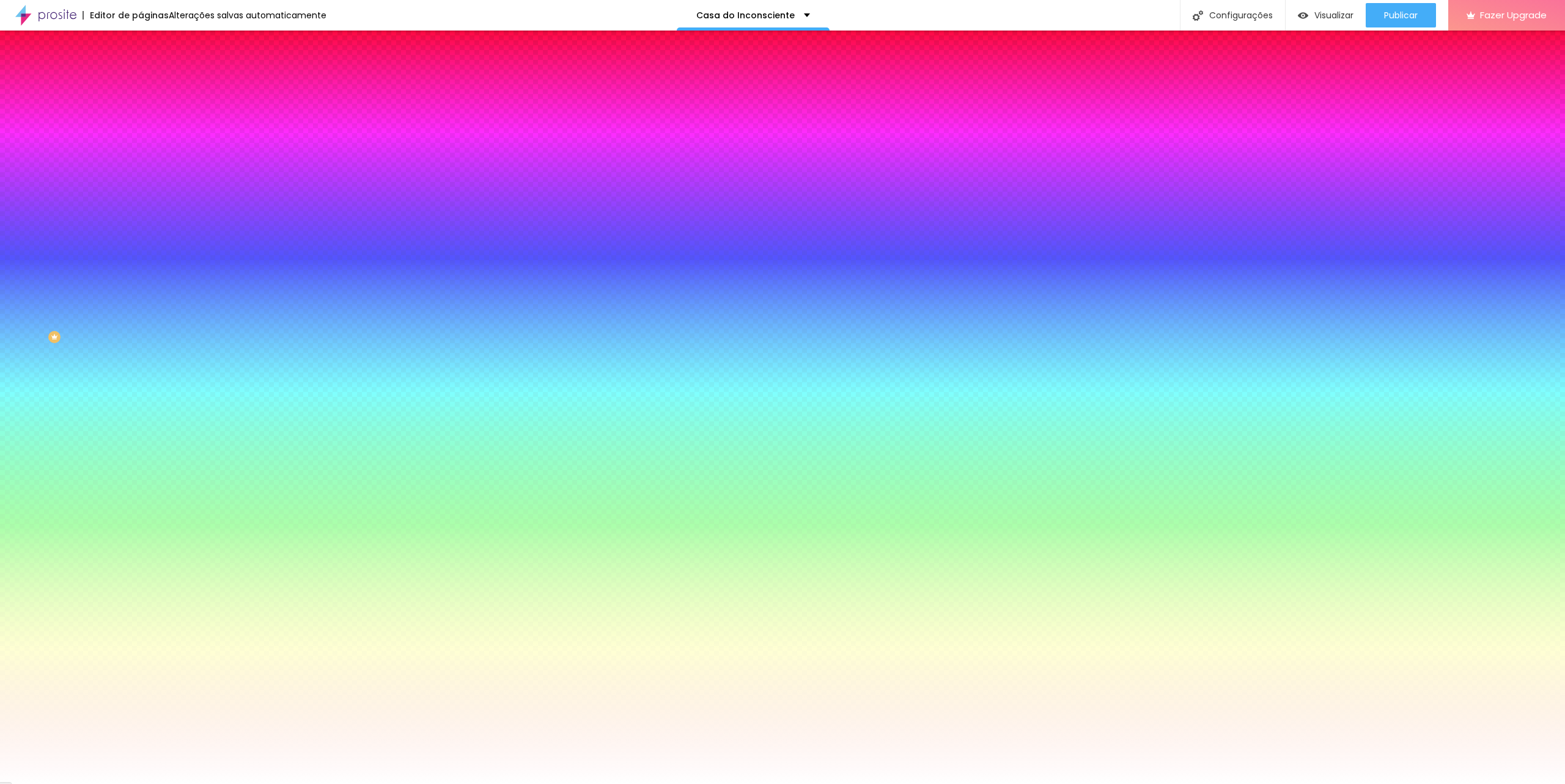
type input "0"
type input "8"
type input "0"
type input "9"
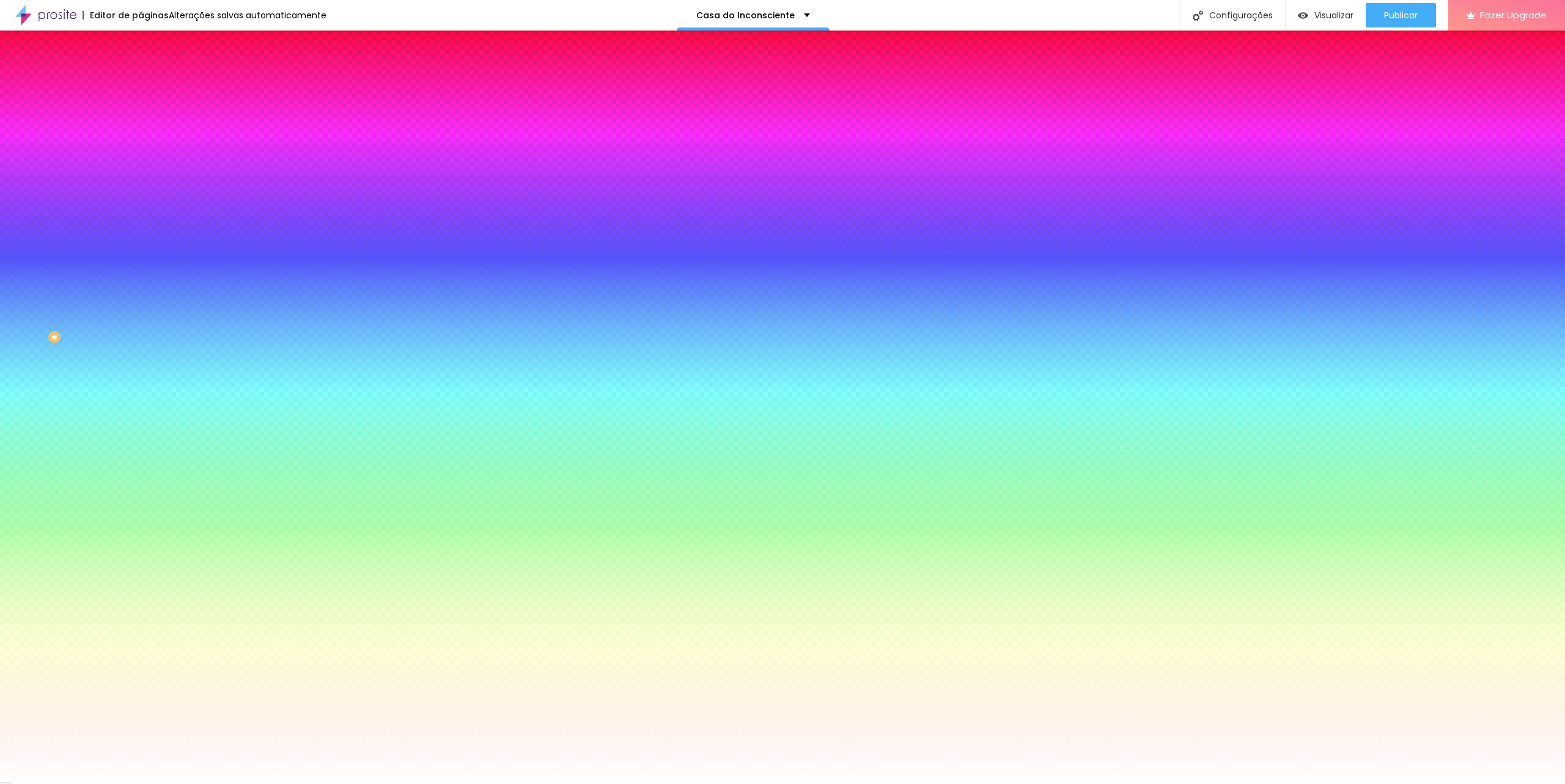
type input "9"
type input "10"
type input "11"
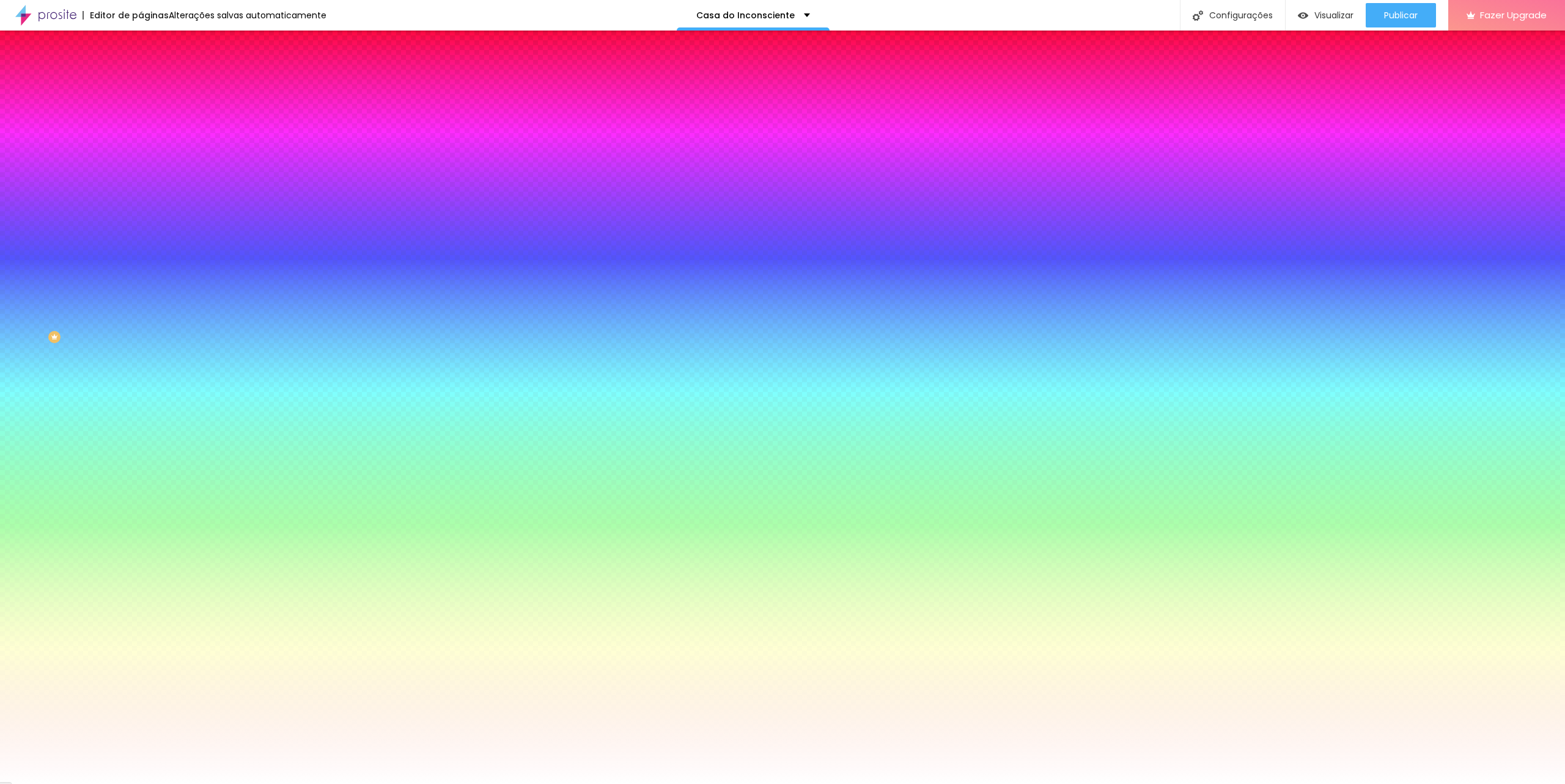
type input "12"
type input "13"
type input "15"
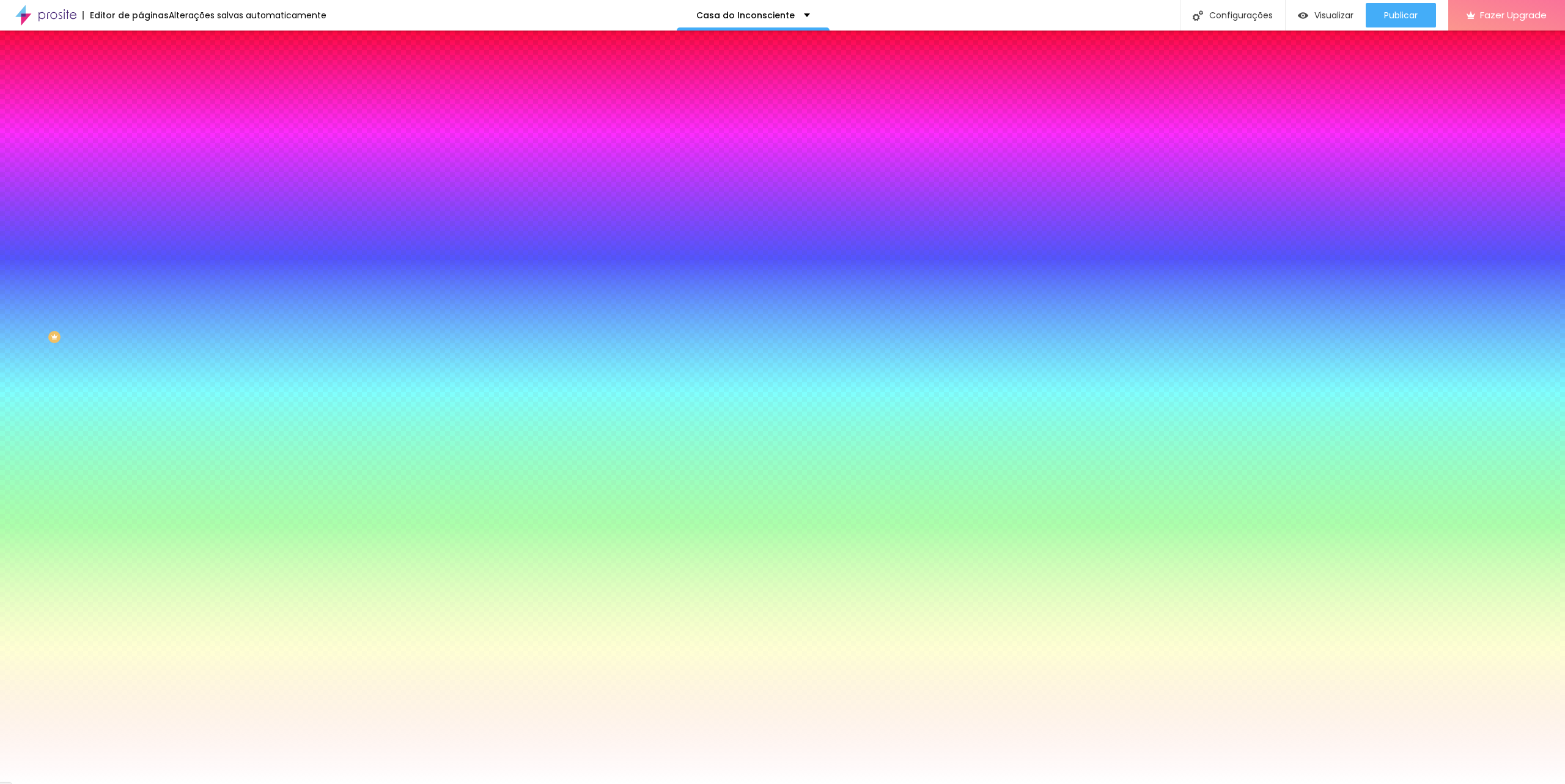
type input "15"
type input "16"
type input "17"
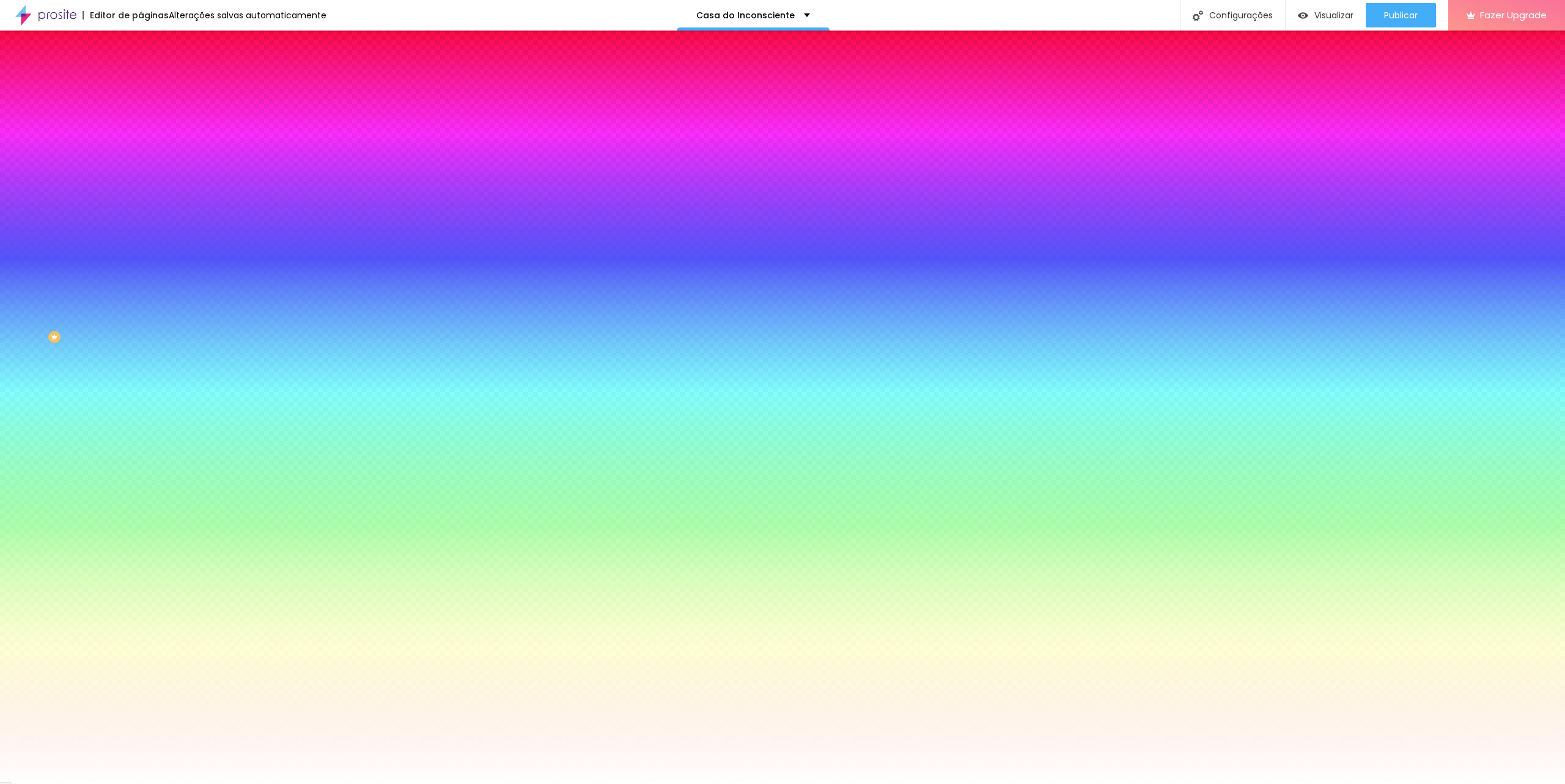
type input "18"
type input "19"
type input "20"
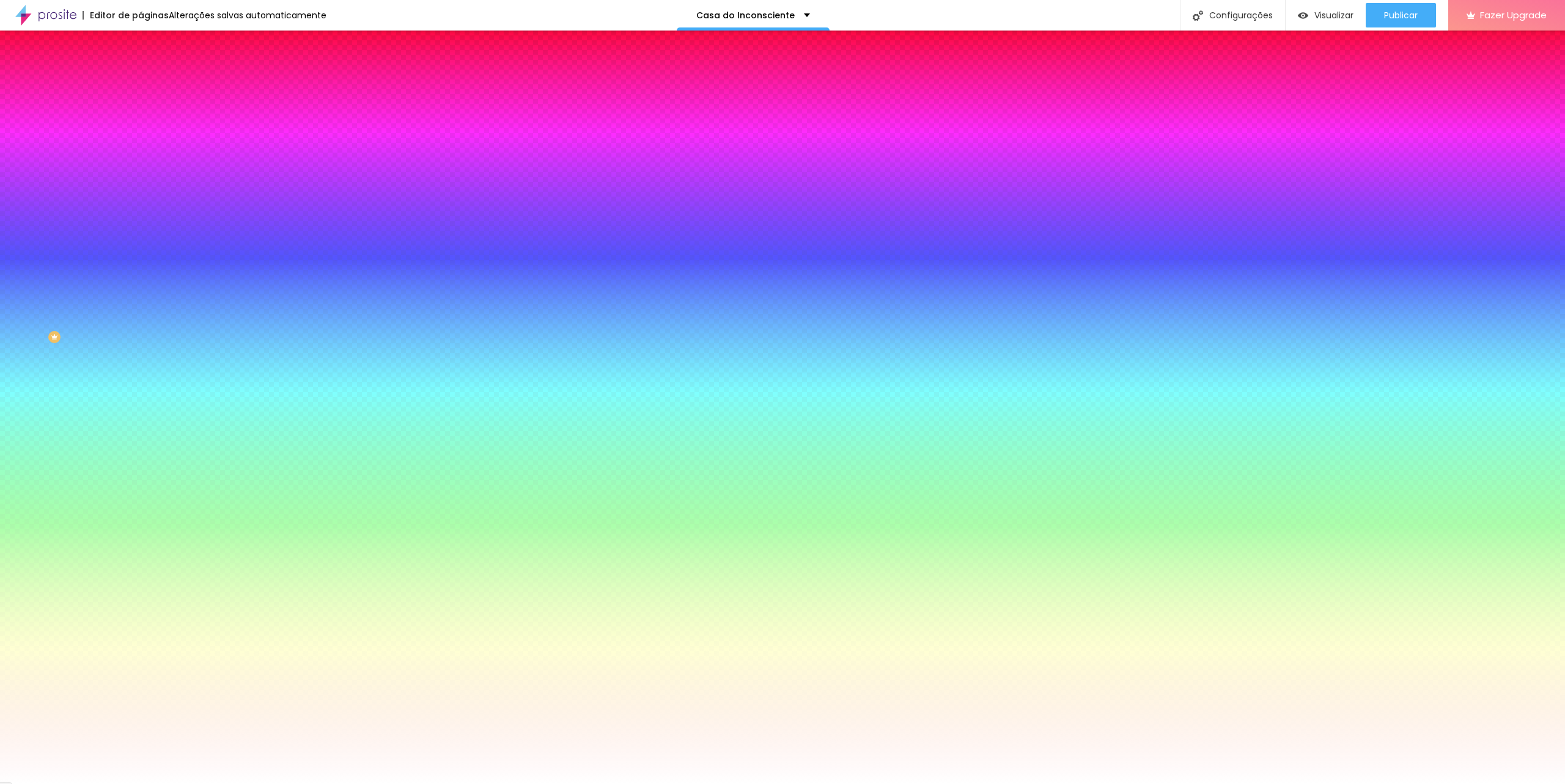
type input "20"
type input "21"
type input "19"
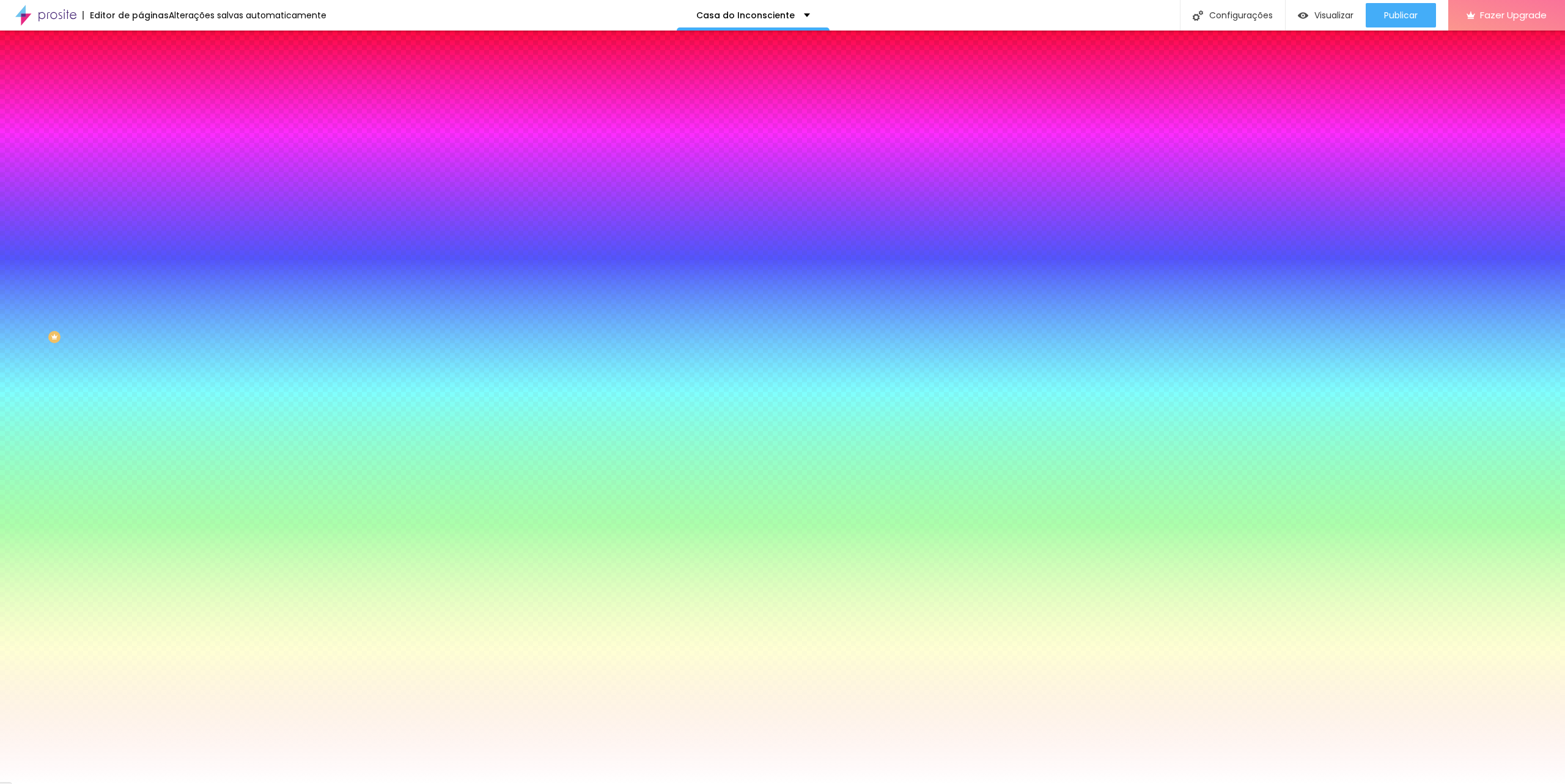
type input "17"
type input "16"
type input "13"
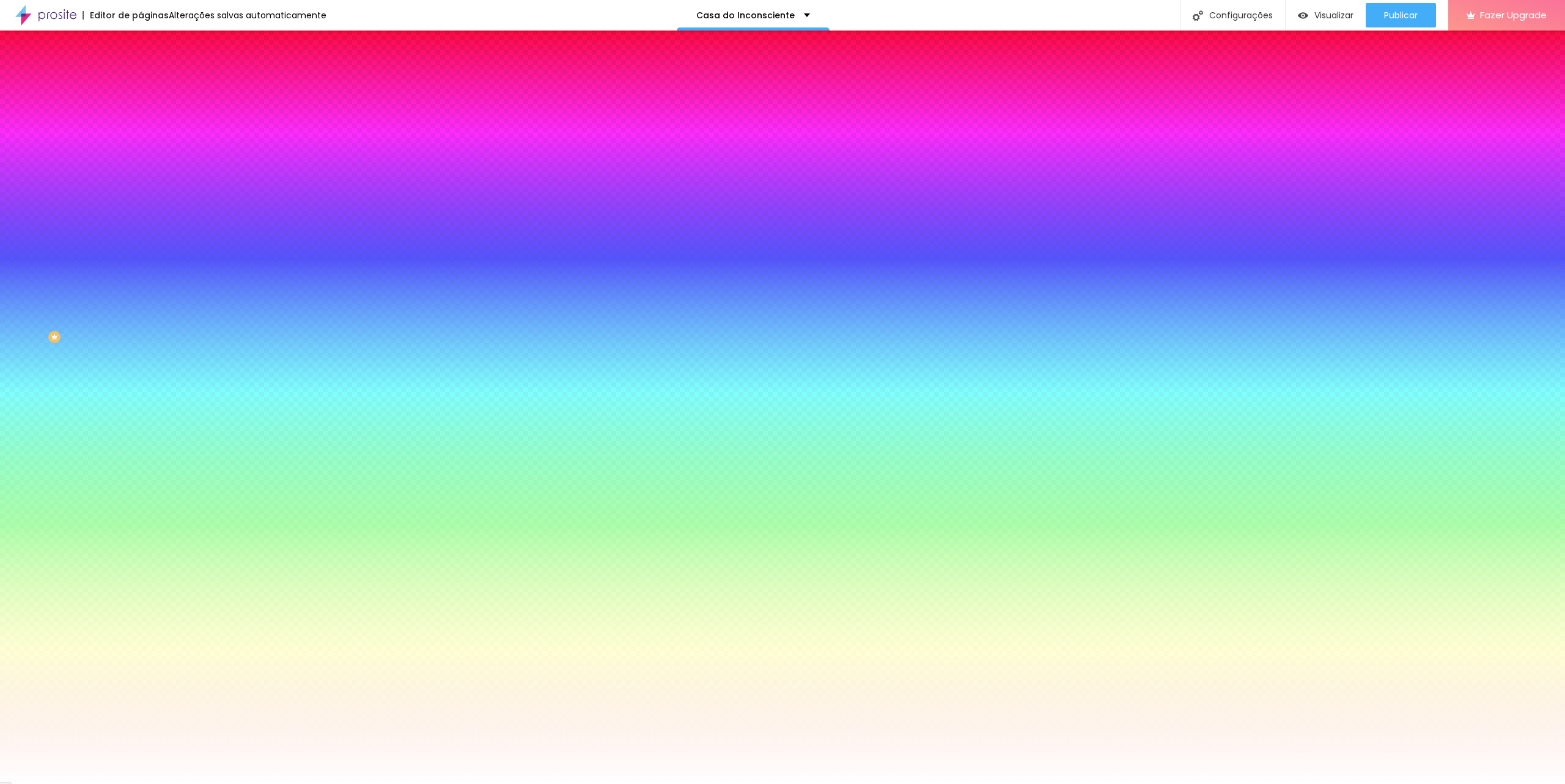
type input "13"
type input "14"
type input "15"
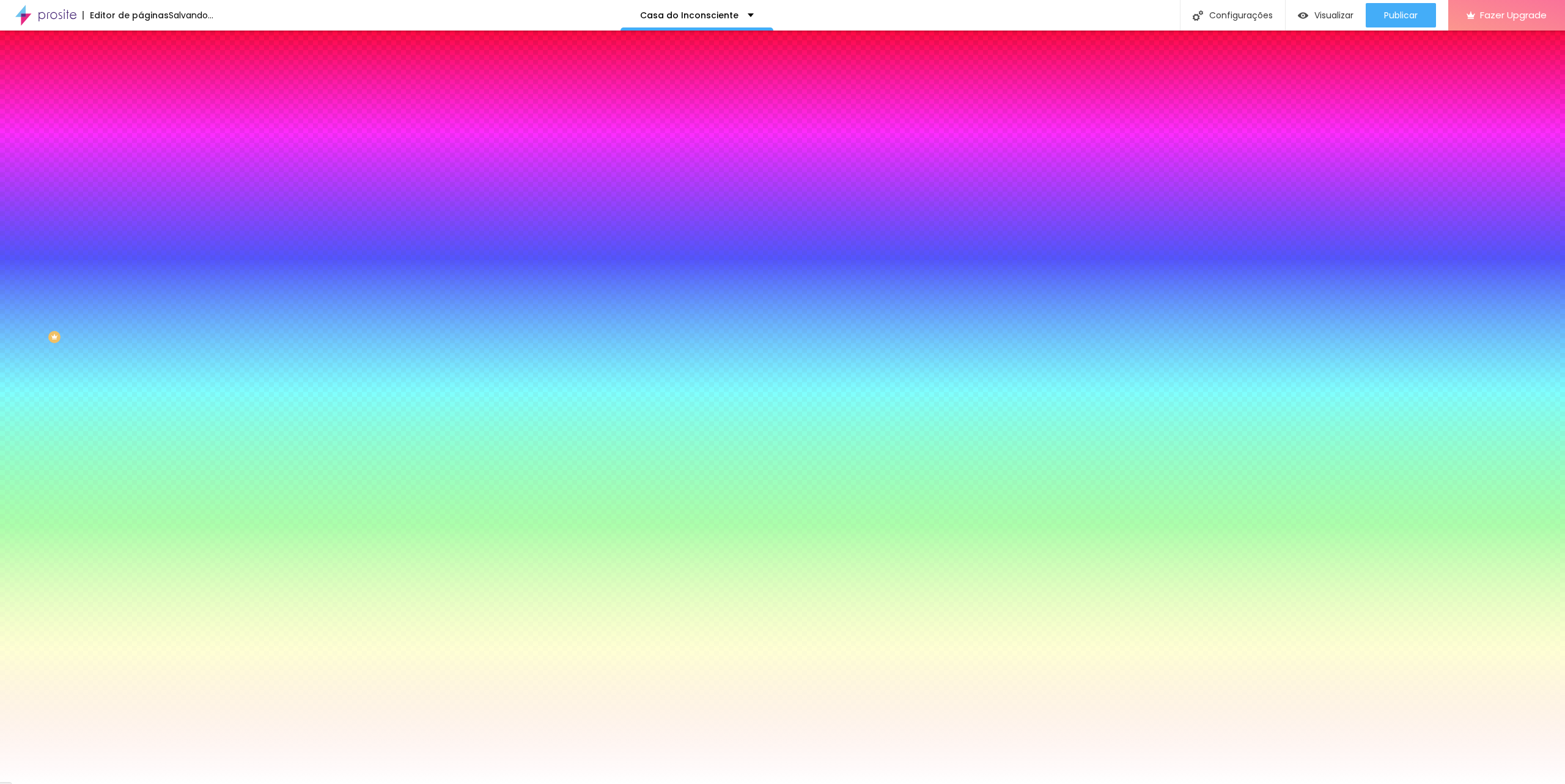
type input "16"
type input "17"
type input "19"
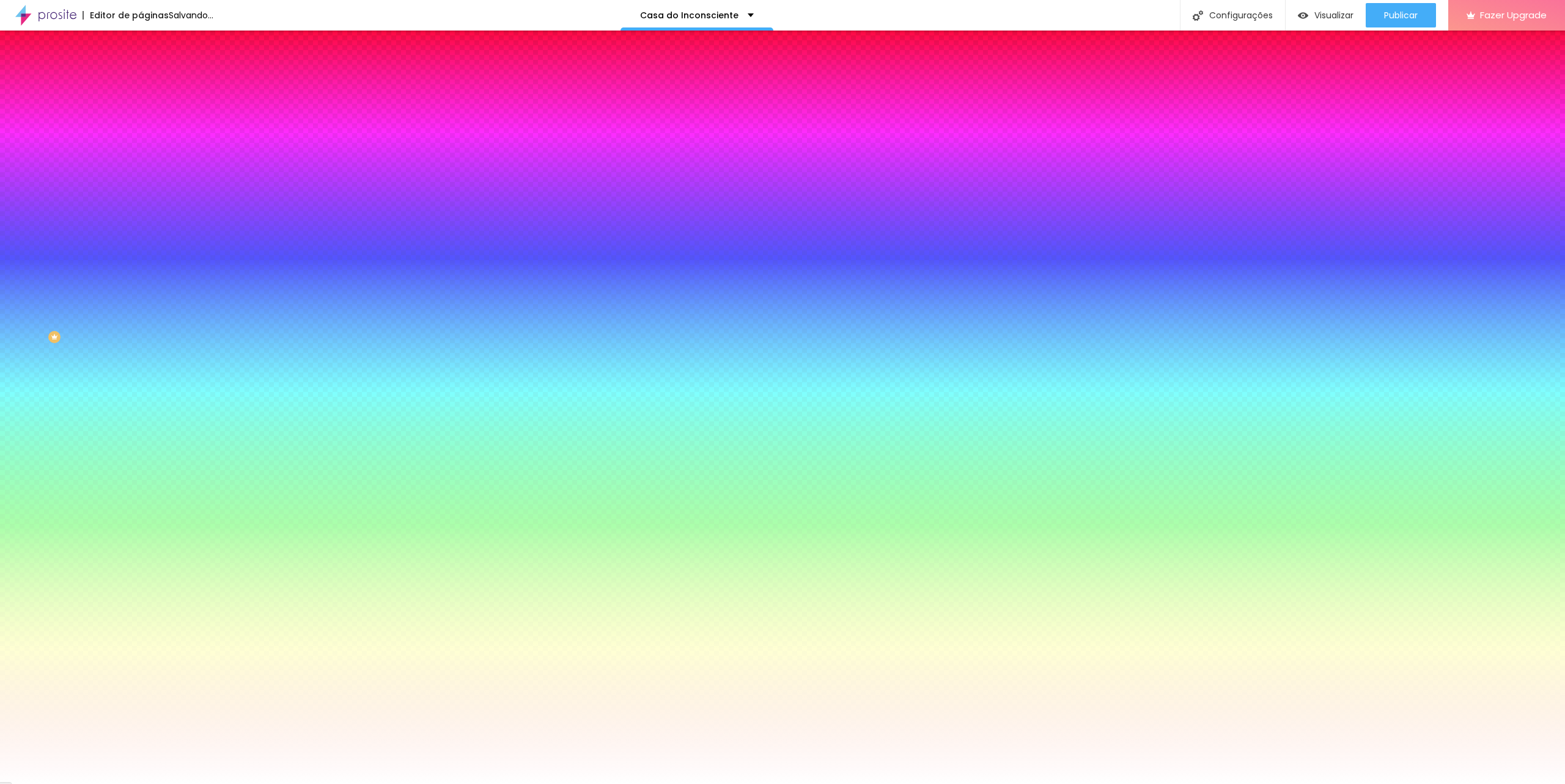
type input "19"
drag, startPoint x: 157, startPoint y: 492, endPoint x: 199, endPoint y: 495, distance: 42.1
type input "19"
click at [940, 784] on div at bounding box center [782, 784] width 1565 height 0
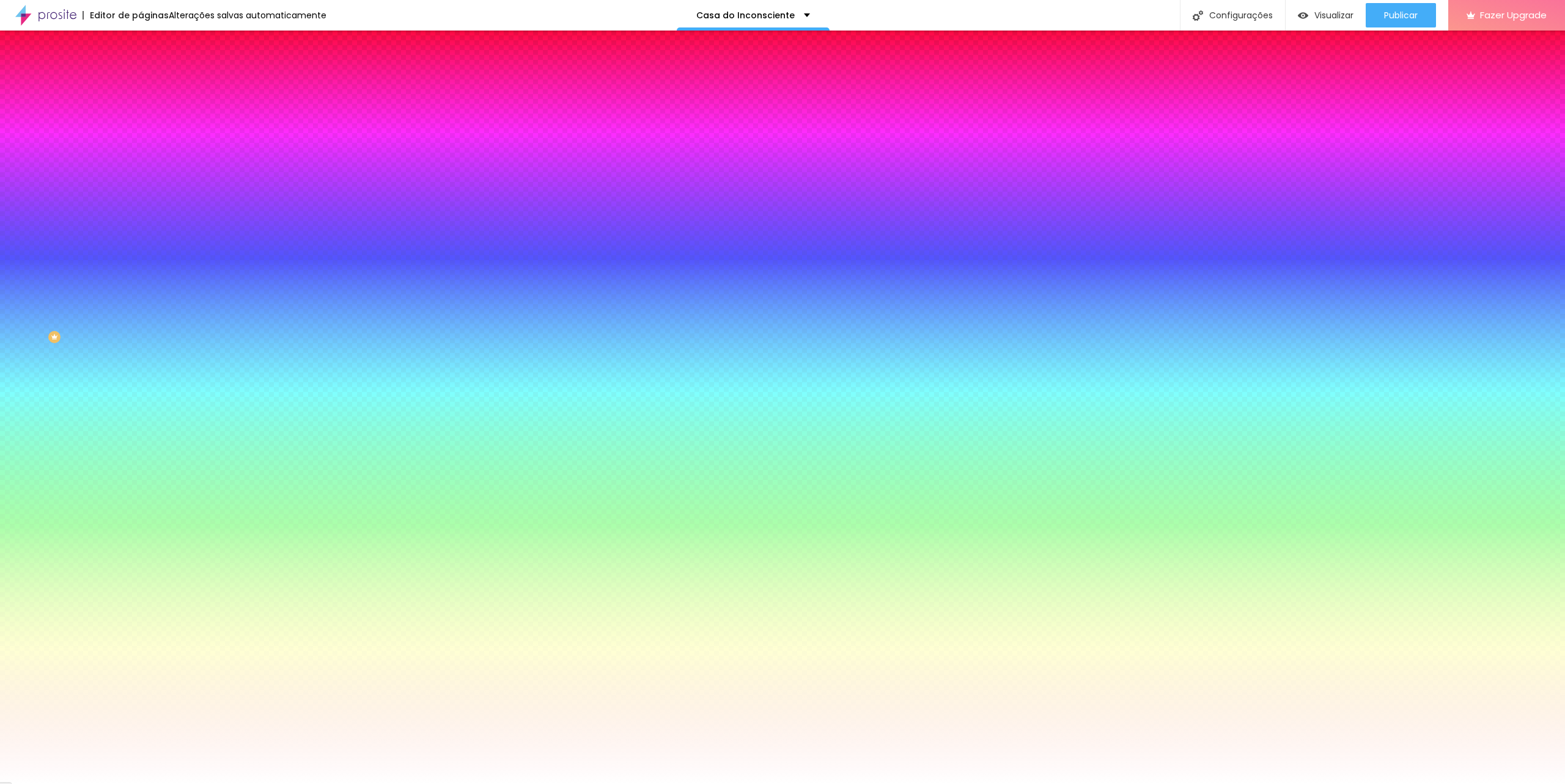
click at [146, 283] on icon "button" at bounding box center [149, 279] width 7 height 7
type input "17"
type input "18"
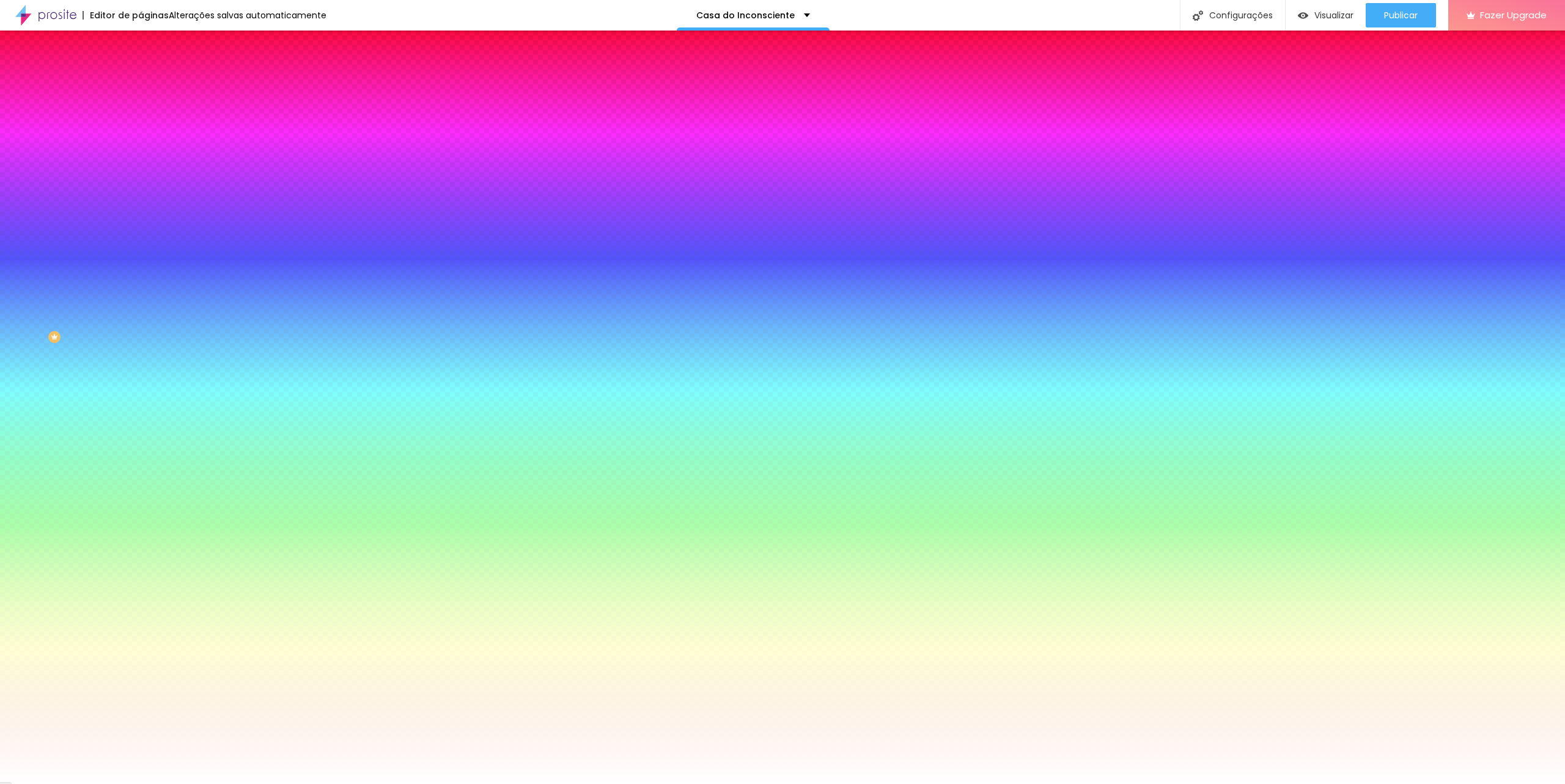
type input "19"
type input "17"
type input "14"
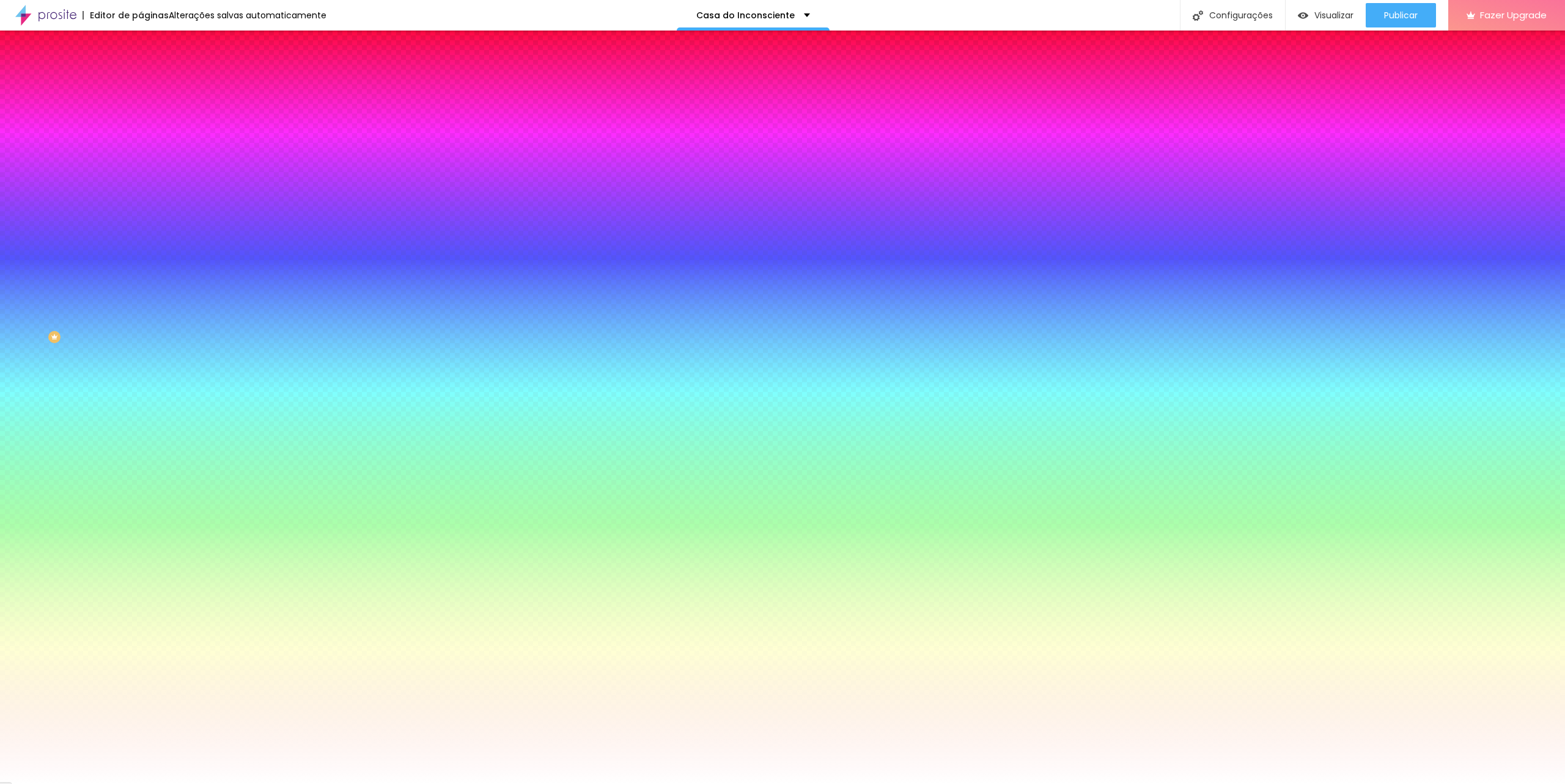
type input "14"
type input "16"
type input "18"
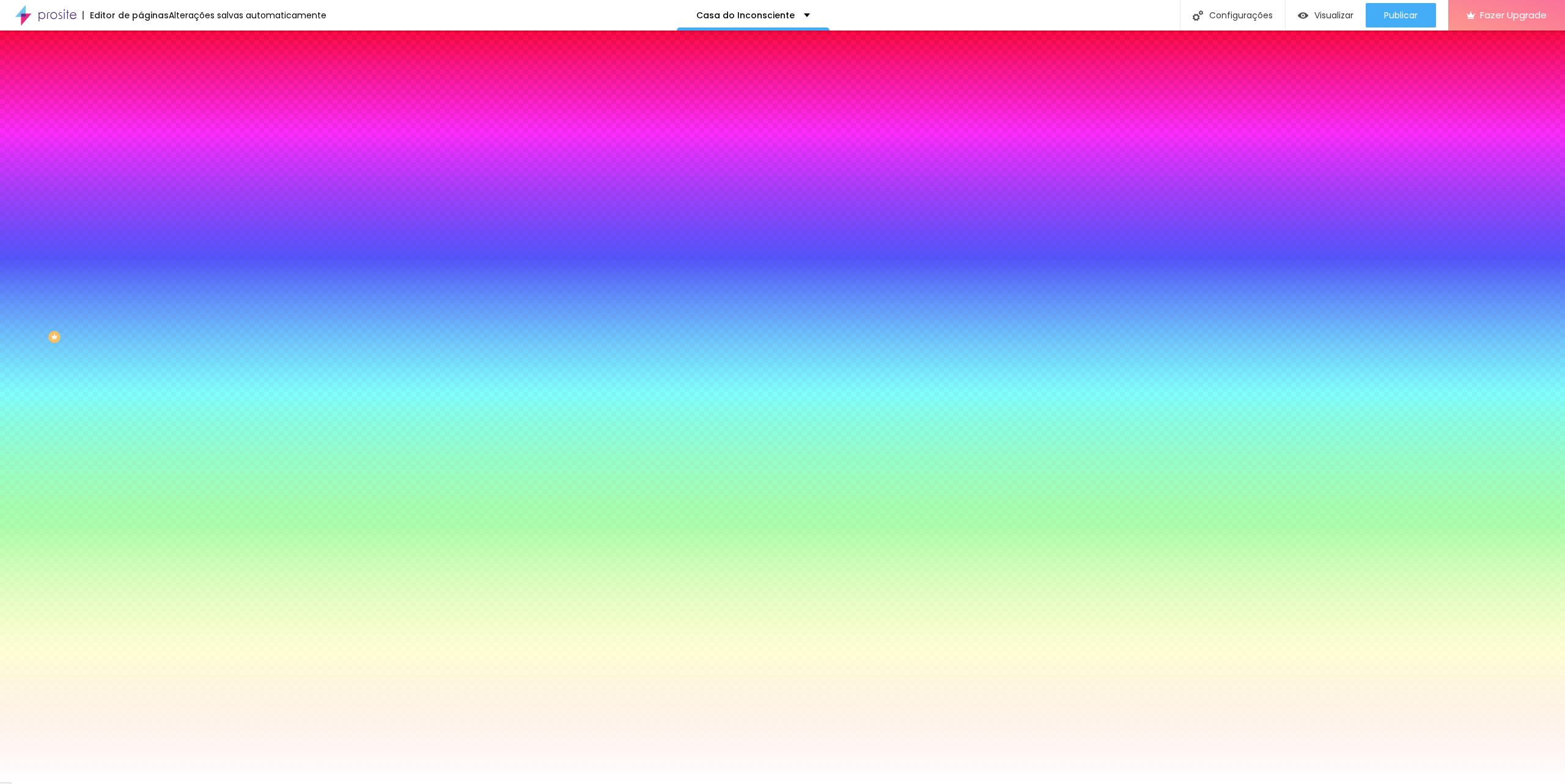
type input "19"
type input "18"
drag, startPoint x: 184, startPoint y: 376, endPoint x: 195, endPoint y: 378, distance: 11.2
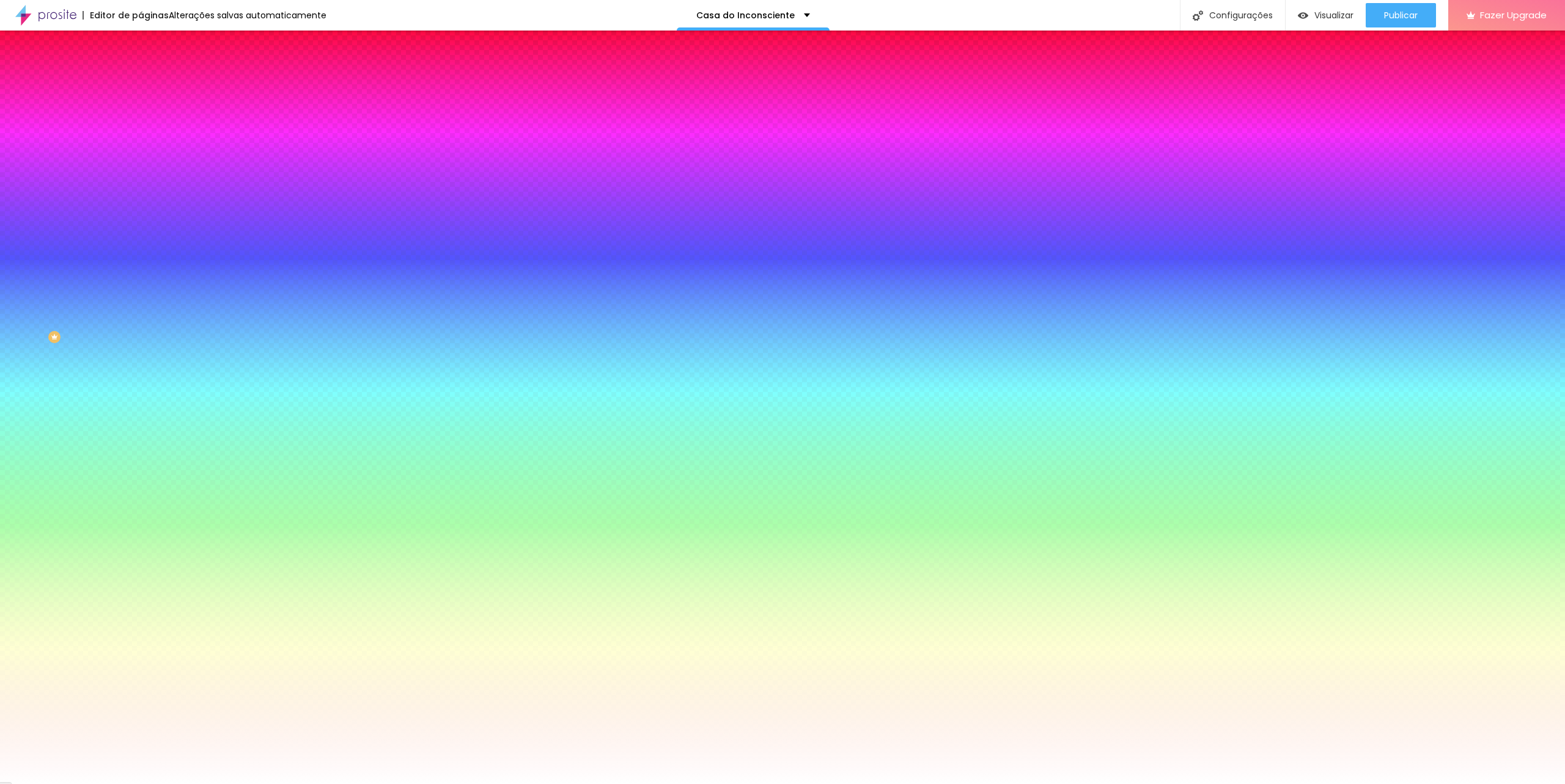
type input "18"
click at [109, 784] on div at bounding box center [782, 784] width 1565 height 0
click at [140, 91] on li "Avançado" at bounding box center [210, 90] width 140 height 13
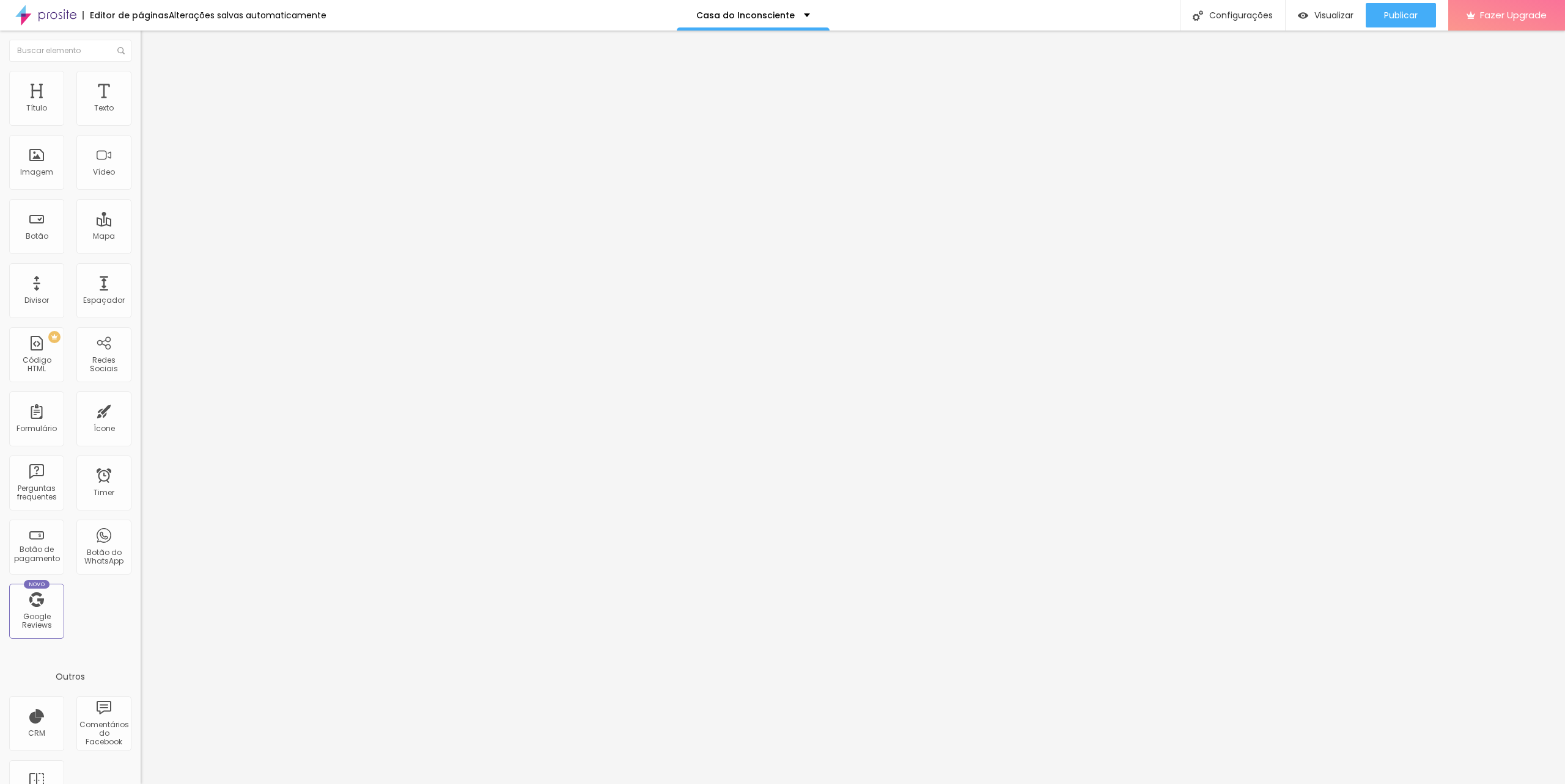
click at [140, 69] on img at bounding box center [146, 65] width 11 height 11
click at [140, 73] on li "Estilo" at bounding box center [210, 77] width 140 height 13
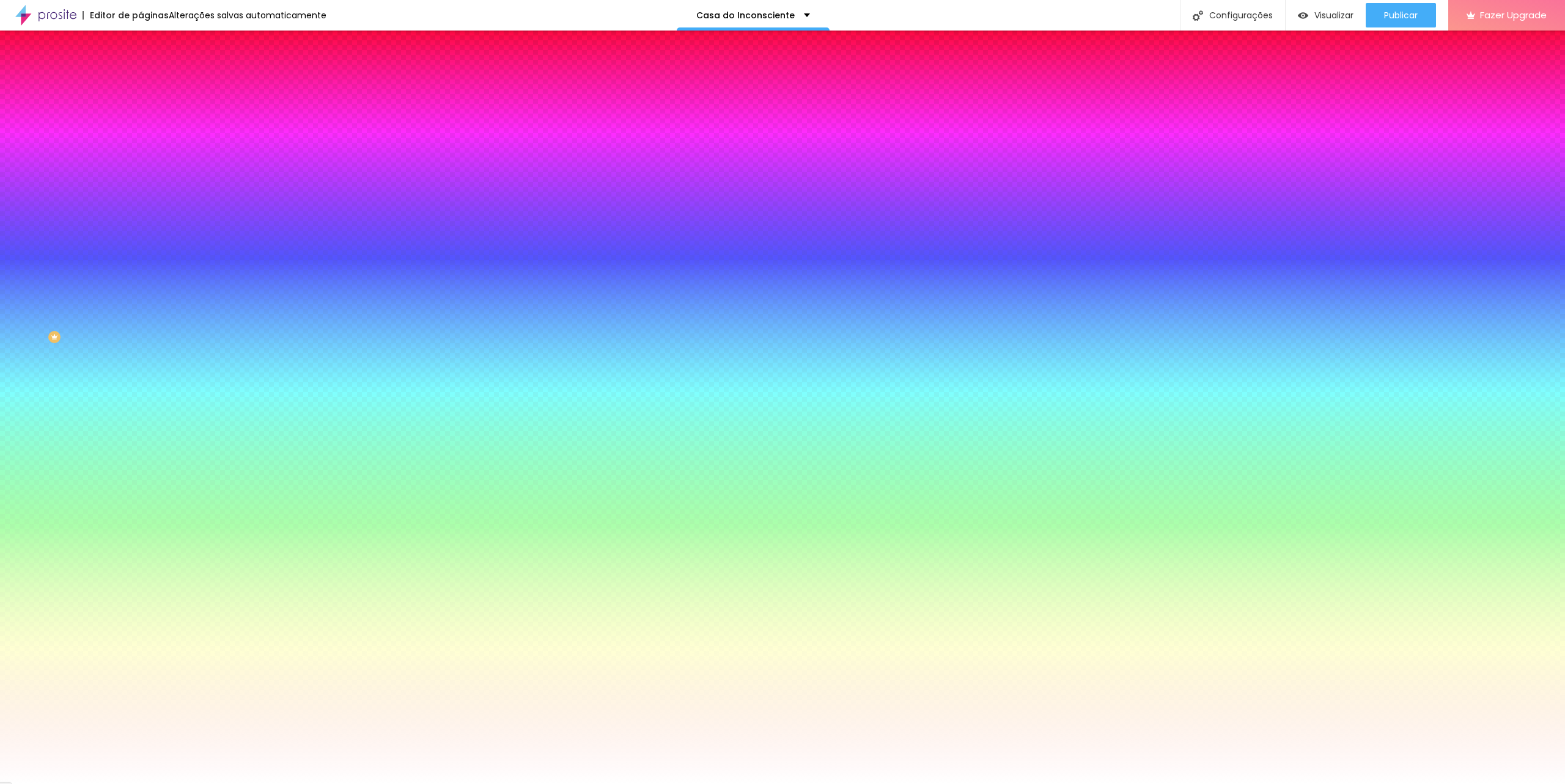
click at [140, 287] on button "button" at bounding box center [149, 280] width 17 height 13
click at [483, 784] on div at bounding box center [782, 784] width 1565 height 0
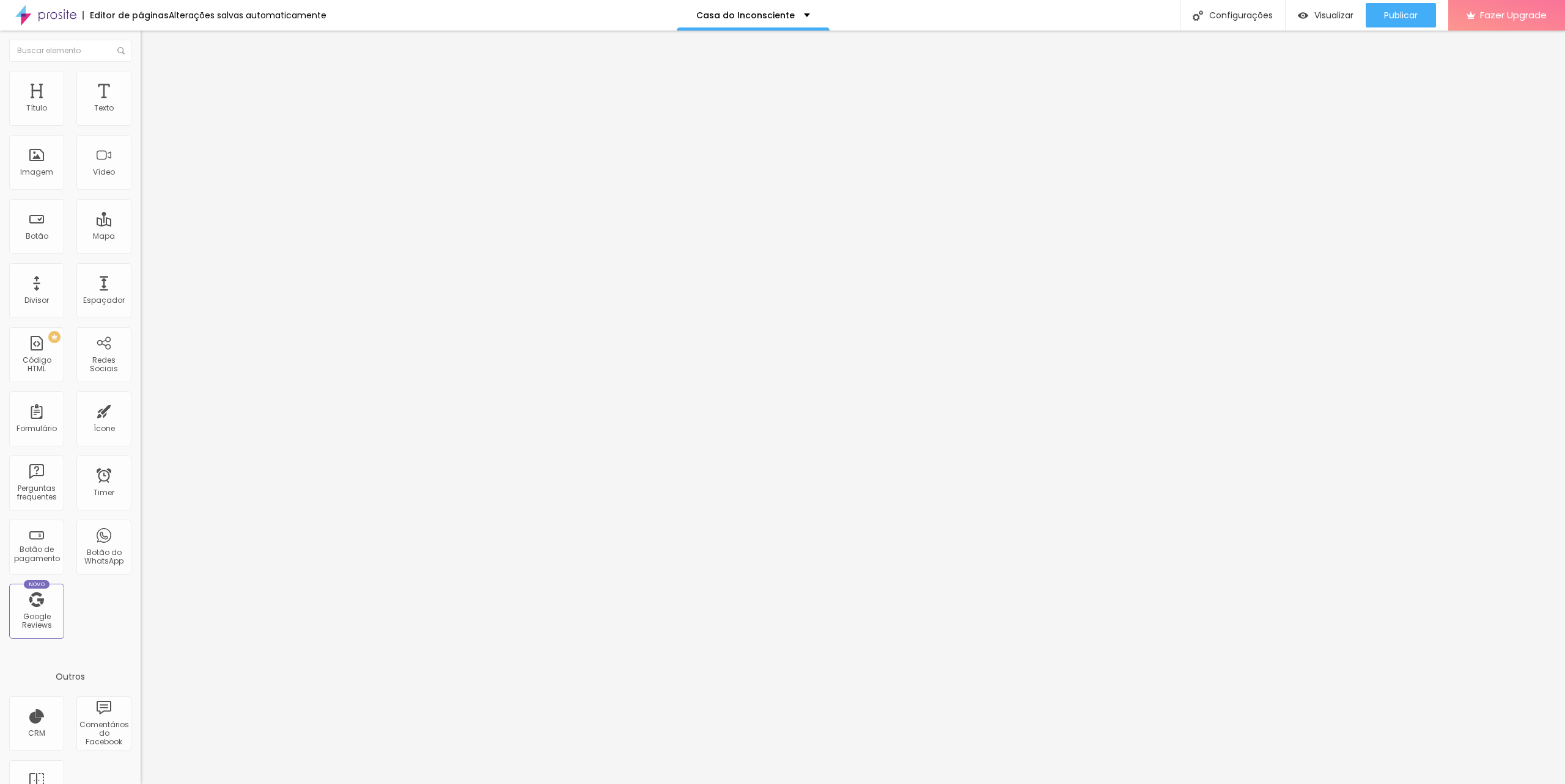
click at [151, 84] on span "Estilo" at bounding box center [161, 79] width 19 height 10
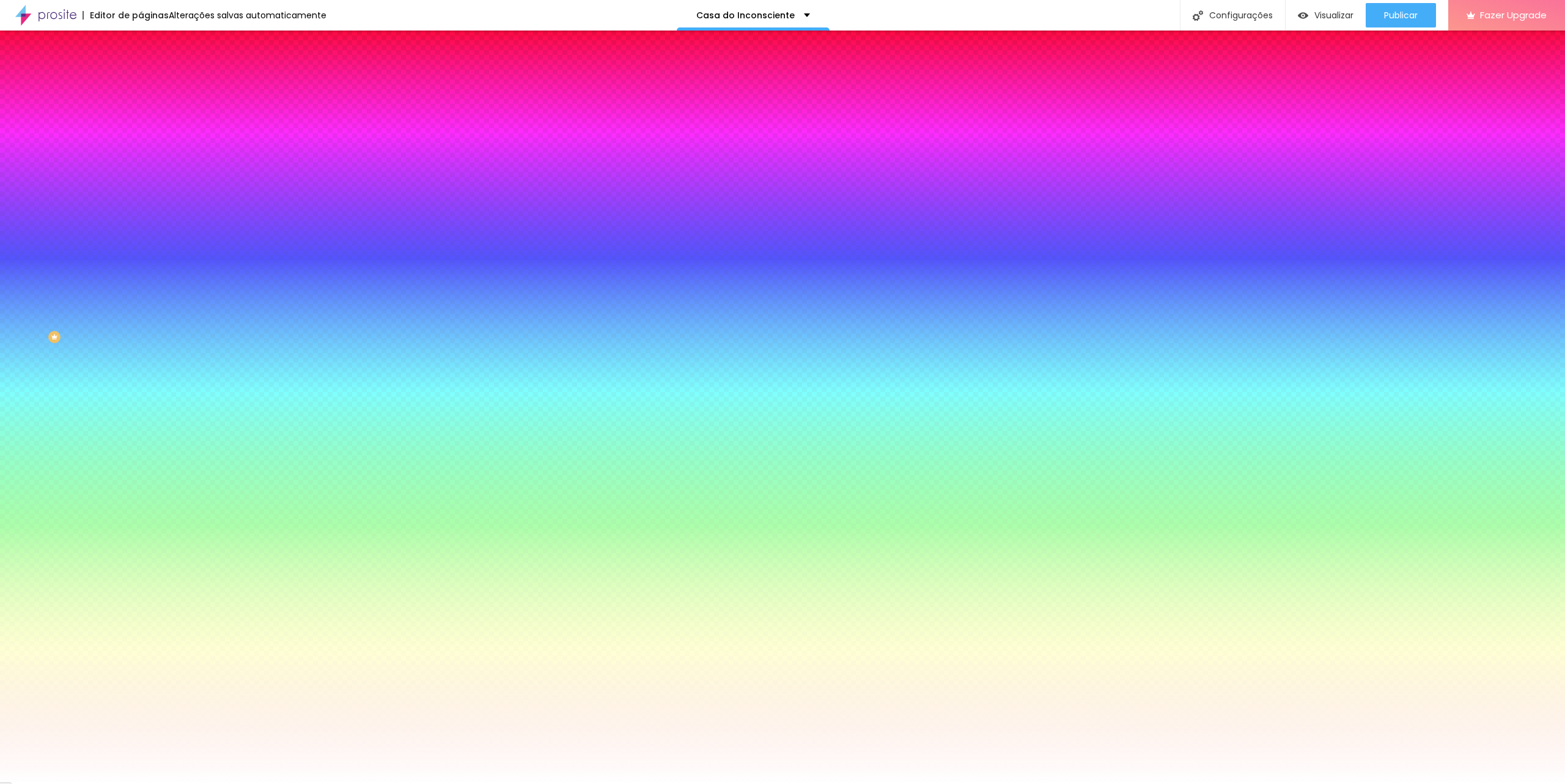
click at [140, 71] on li "Conteúdo" at bounding box center [210, 65] width 140 height 13
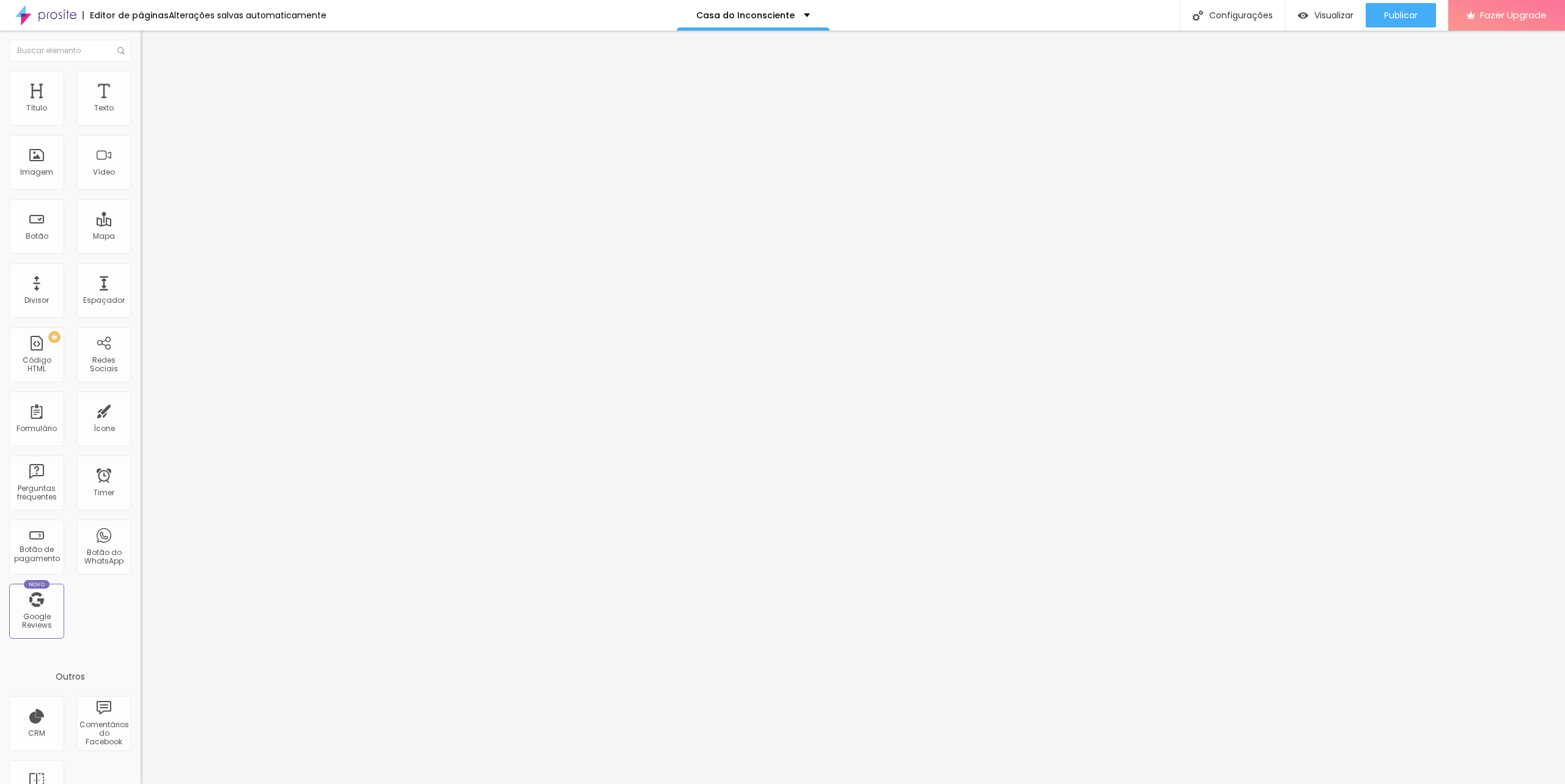
click at [150, 44] on img "button" at bounding box center [154, 44] width 9 height 9
click at [146, 113] on icon "button" at bounding box center [149, 109] width 7 height 7
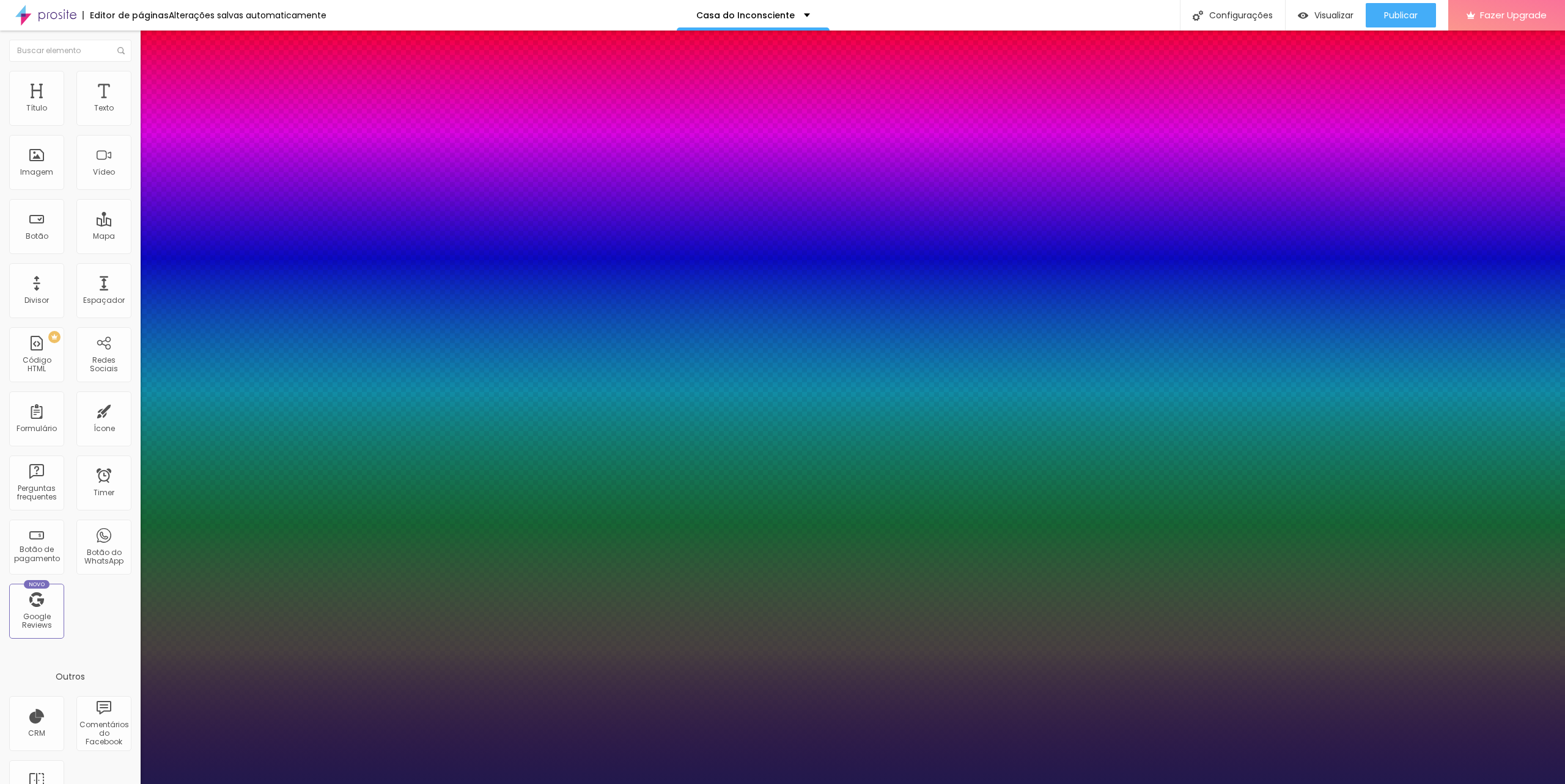
type input "1"
click at [132, 784] on select "AbrilFatface-Regular Actor-Regular Alegreya AlegreyaBlack [PERSON_NAME] Allan-R…" at bounding box center [65, 798] width 132 height 13
select select "Montserrat"
click at [131, 784] on select "AbrilFatface-Regular Actor-Regular Alegreya AlegreyaBlack [PERSON_NAME] Allan-R…" at bounding box center [65, 798] width 132 height 13
type input "1"
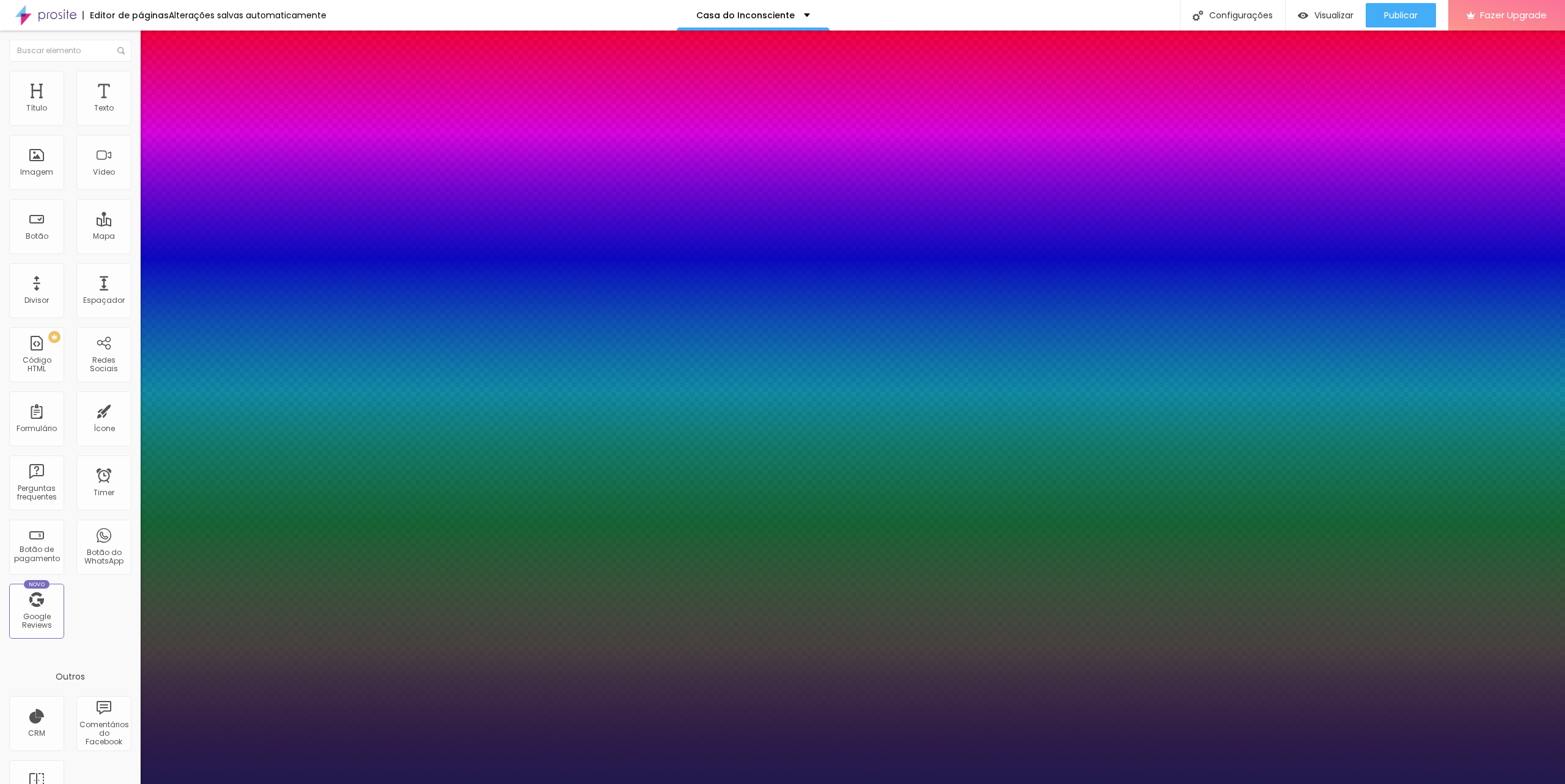
click at [664, 784] on div at bounding box center [782, 784] width 1565 height 0
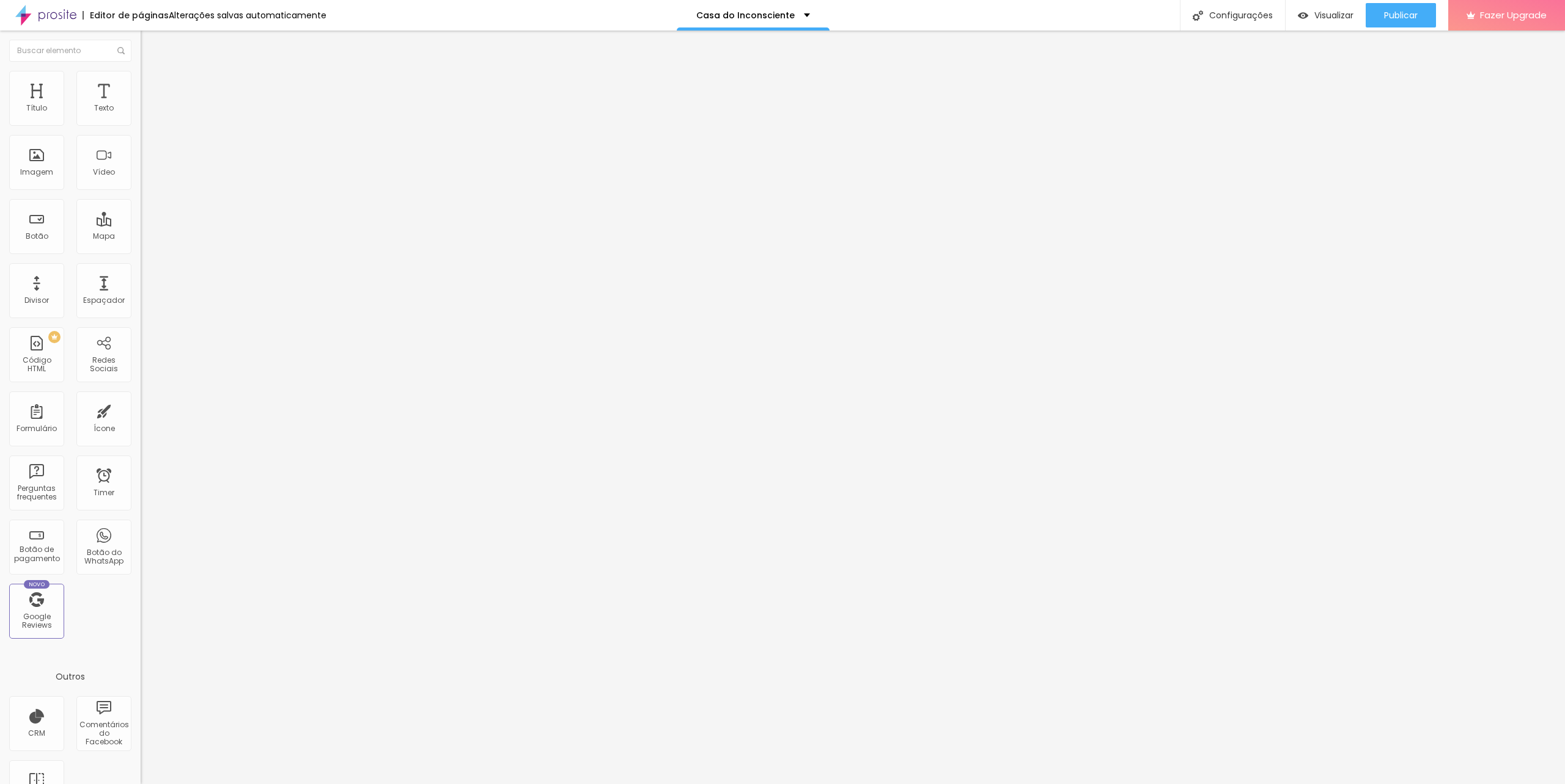
click at [140, 117] on button "button" at bounding box center [149, 111] width 17 height 13
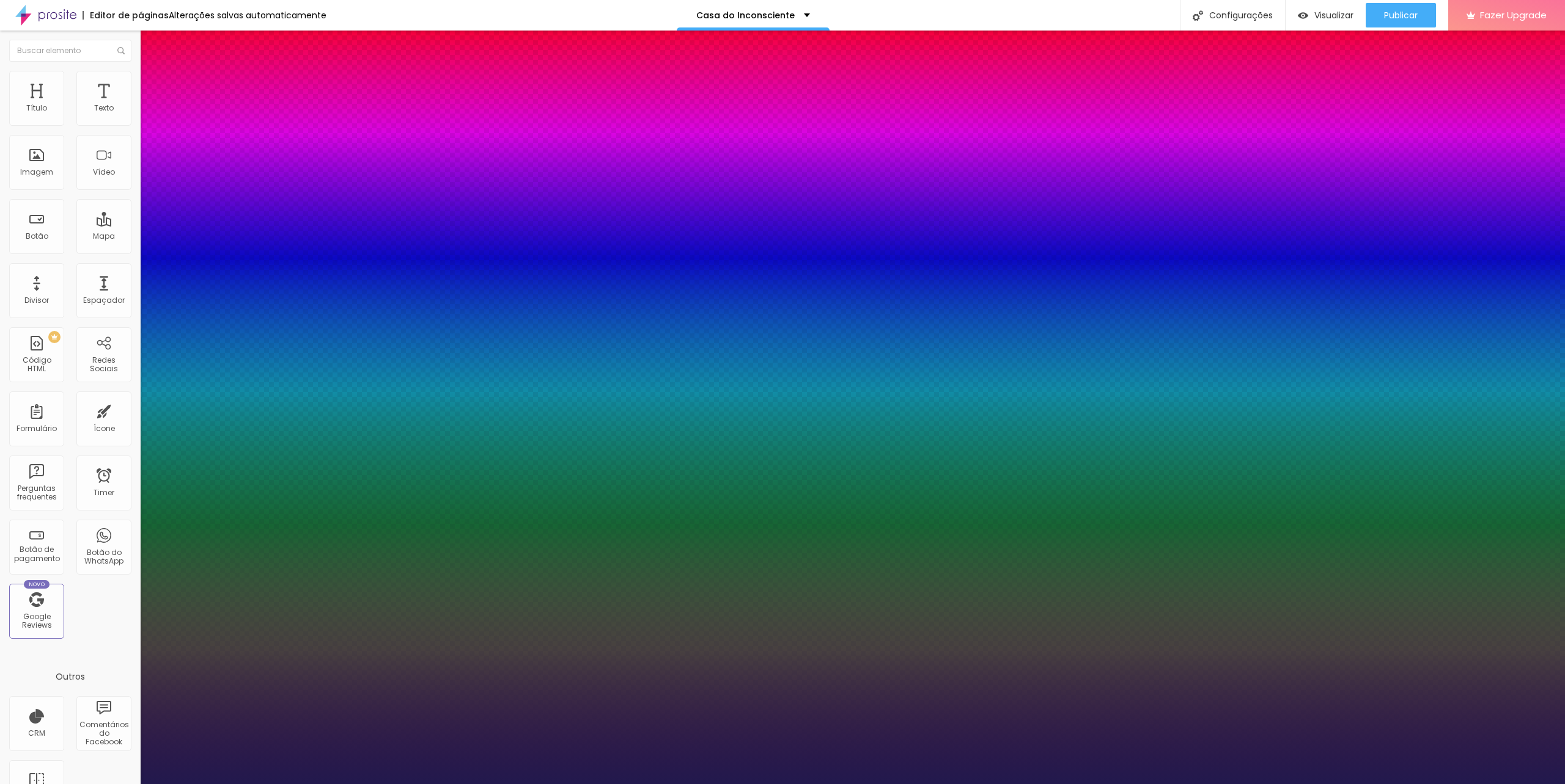
type input "1"
type input "17"
type input "1"
type input "21"
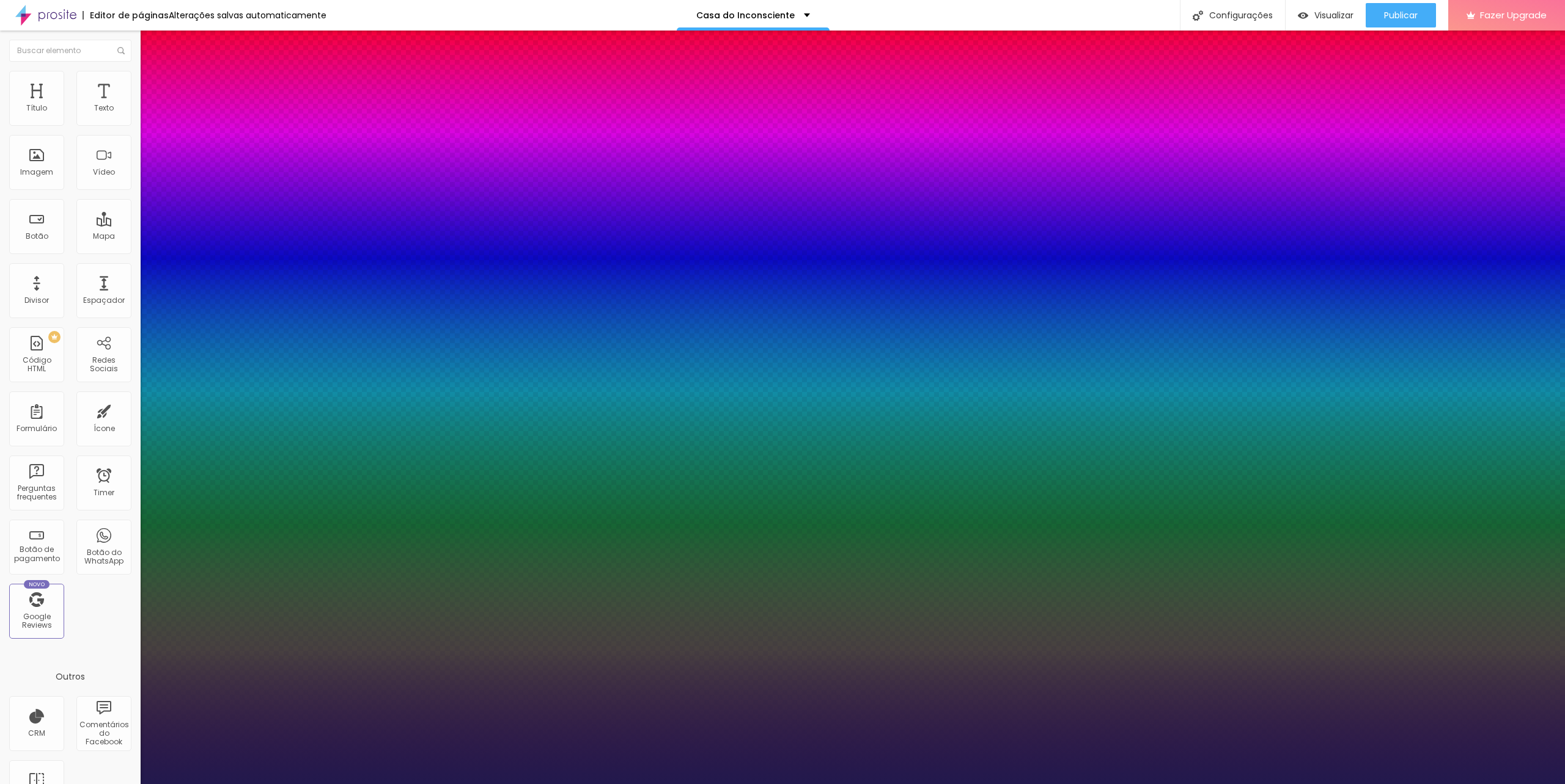
type input "21"
type input "1"
type input "19"
type input "1"
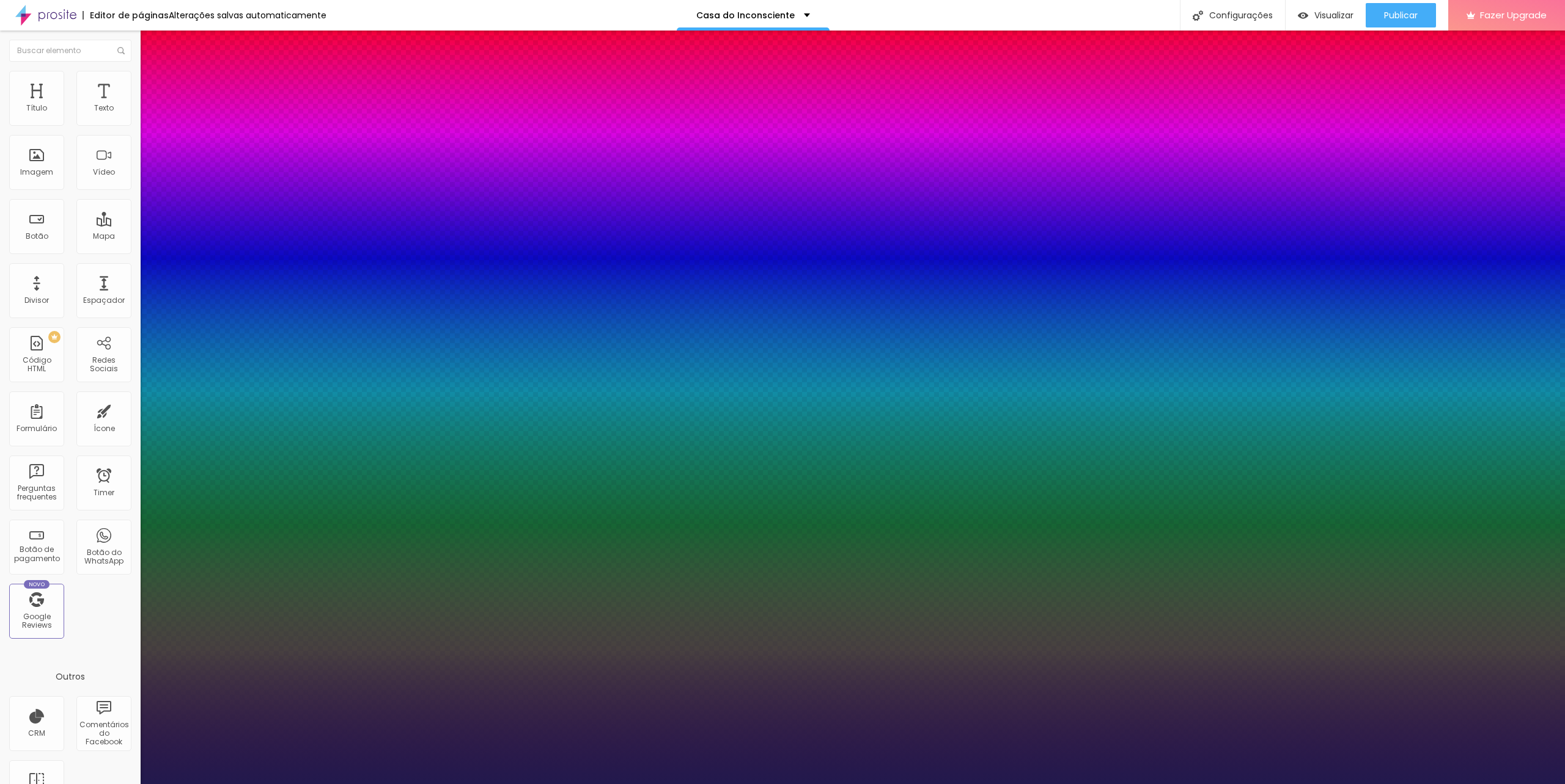
type input "18"
type input "1"
type input "15"
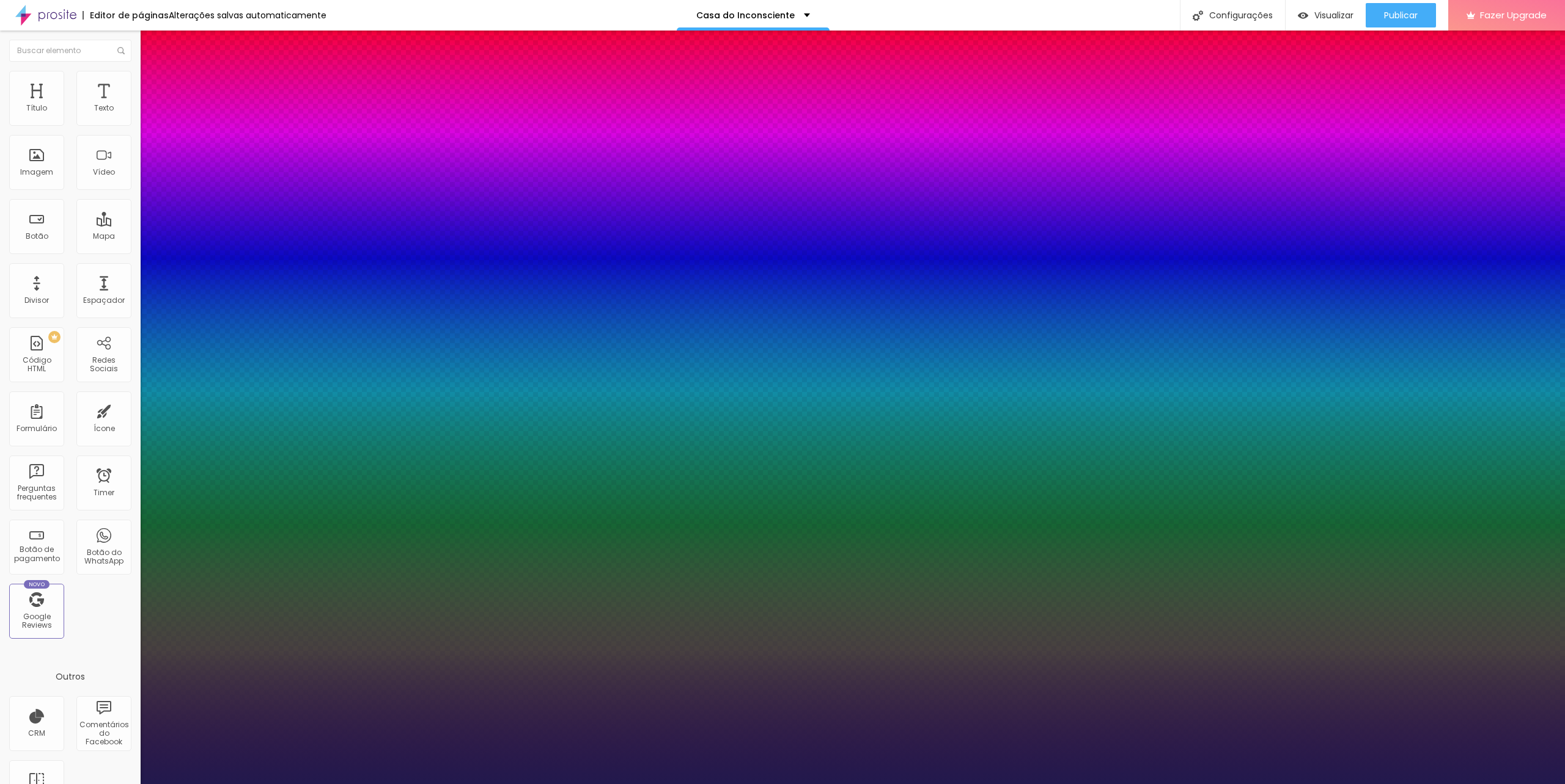
type input "1"
type input "23"
type input "1"
type input "22"
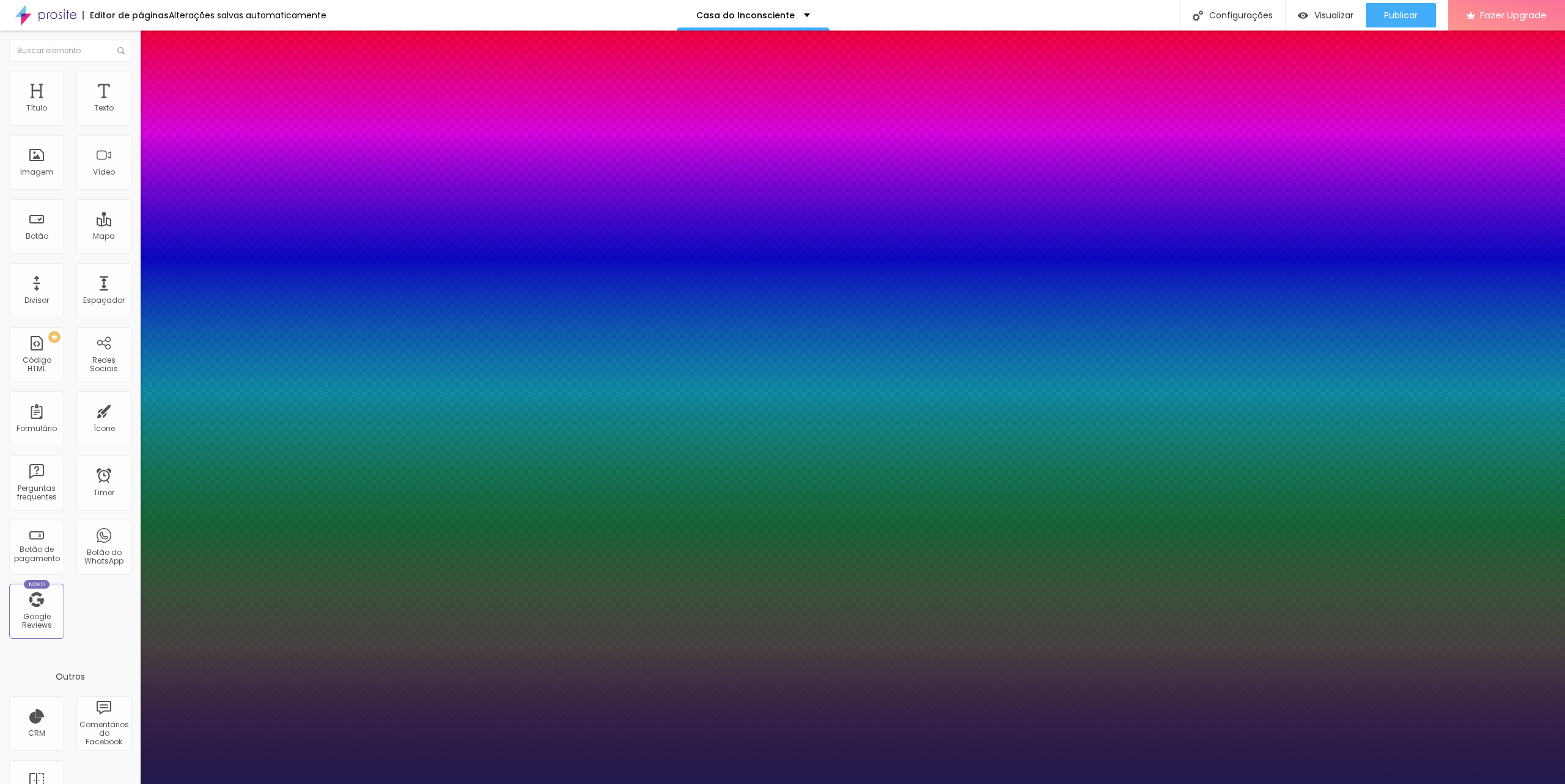
type input "22"
type input "1"
drag, startPoint x: 165, startPoint y: 204, endPoint x: 172, endPoint y: 204, distance: 7.0
type input "22"
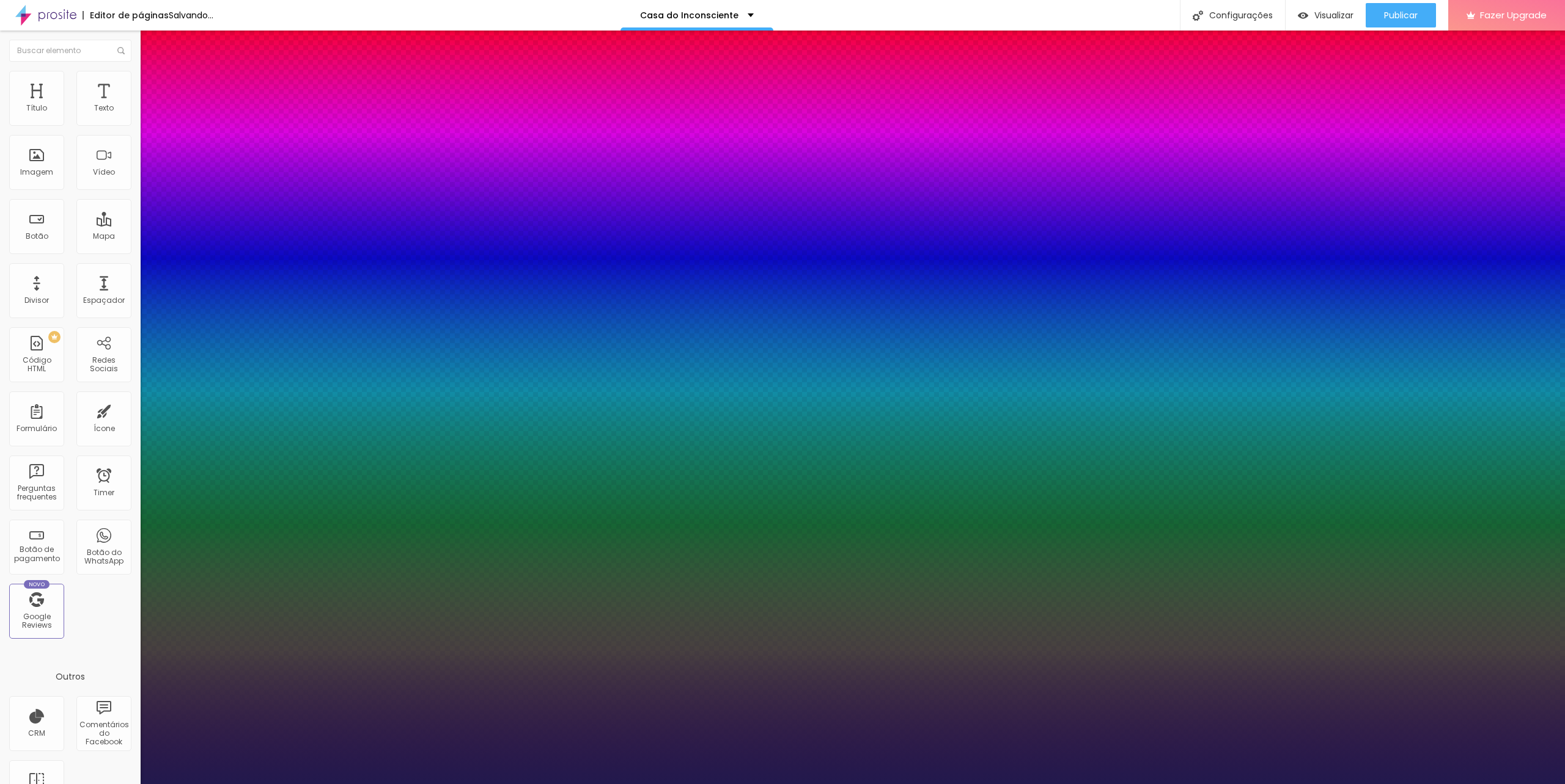
type input "1"
click at [959, 784] on div at bounding box center [782, 784] width 1565 height 0
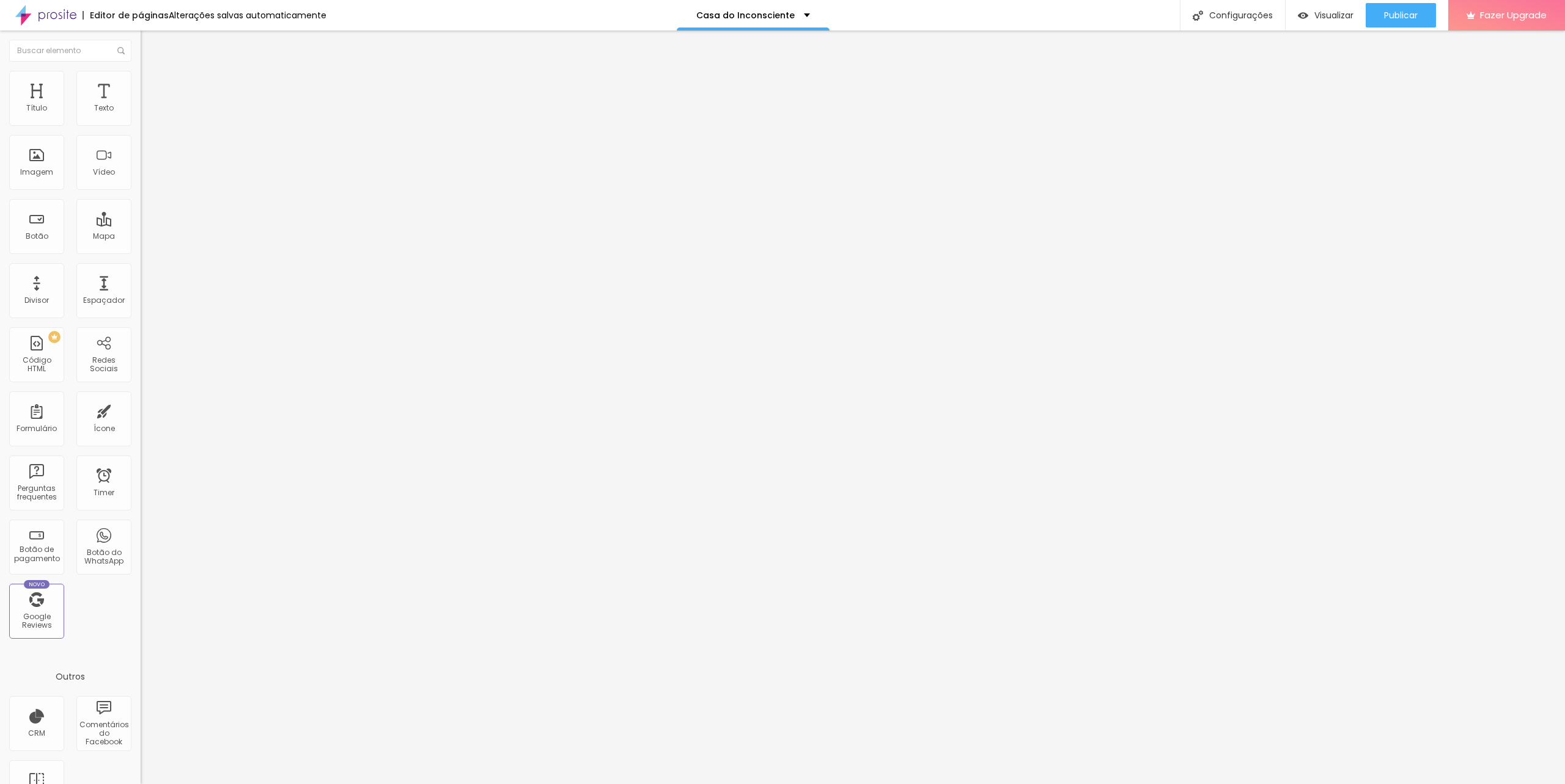
click at [140, 75] on img at bounding box center [146, 76] width 11 height 11
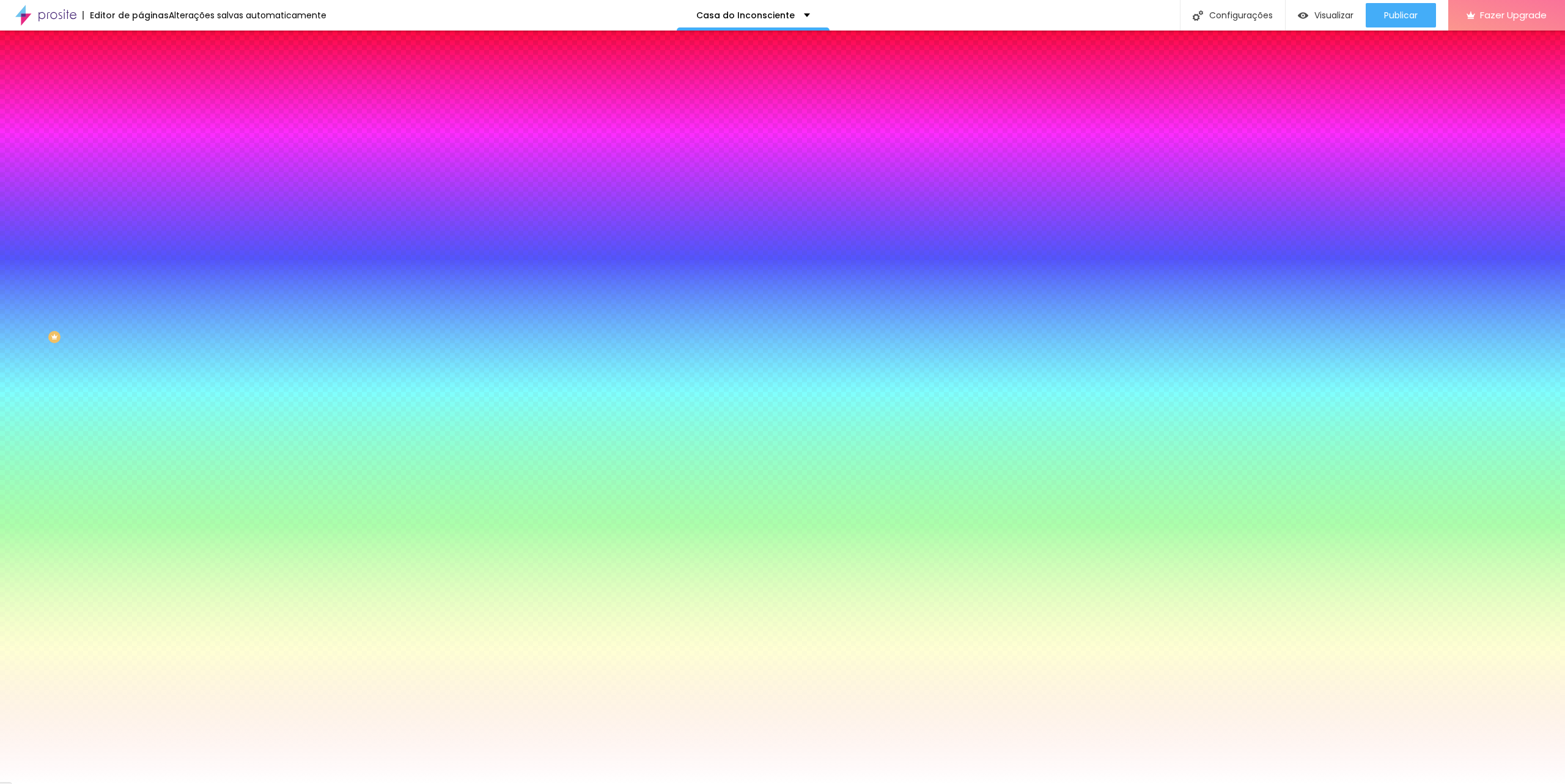
click at [140, 403] on button "button" at bounding box center [149, 397] width 17 height 13
type input "2.1"
type input "0.8"
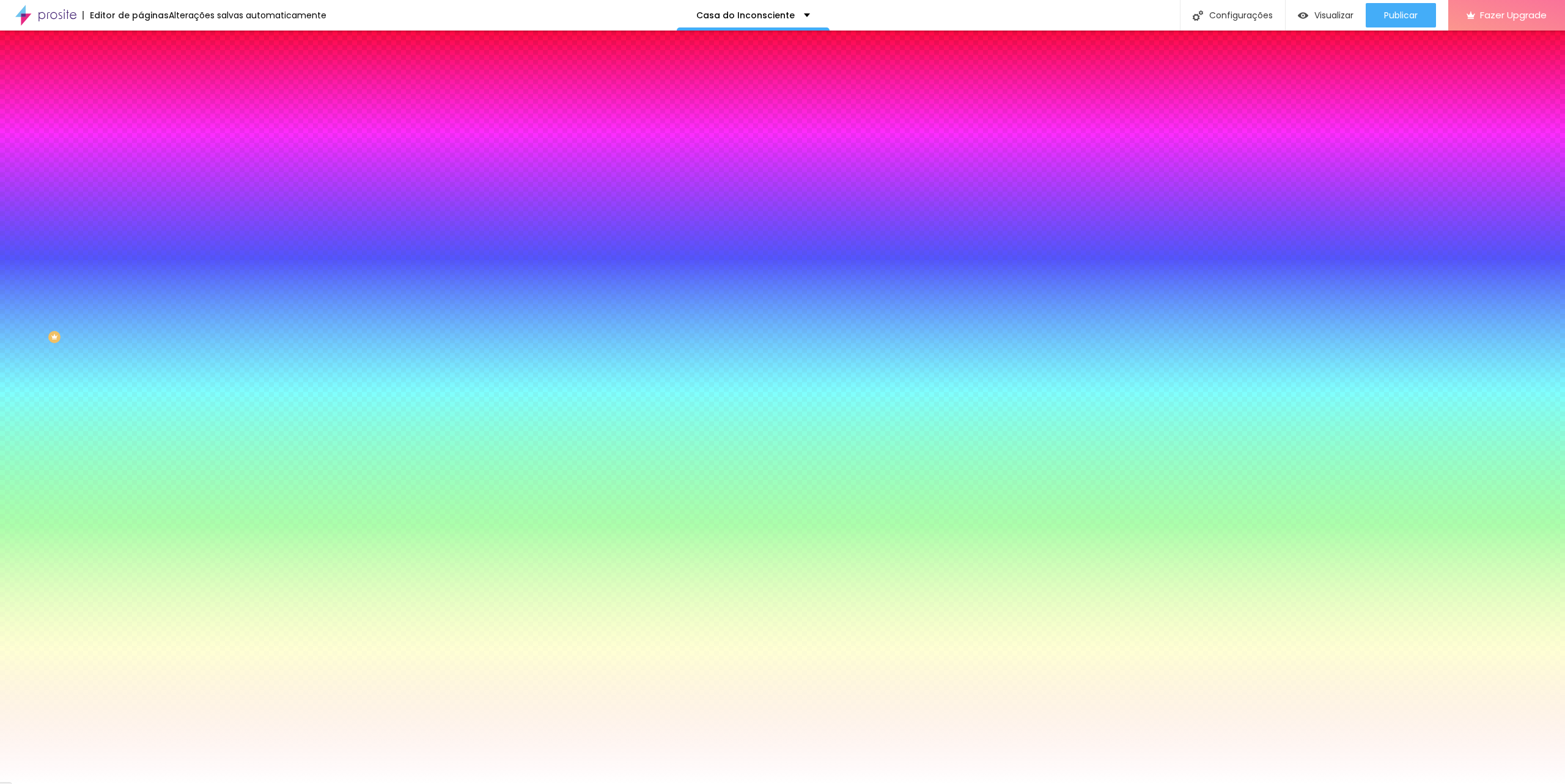
type input "0.3"
drag, startPoint x: 177, startPoint y: 520, endPoint x: 161, endPoint y: 520, distance: 16.0
type input "0.3"
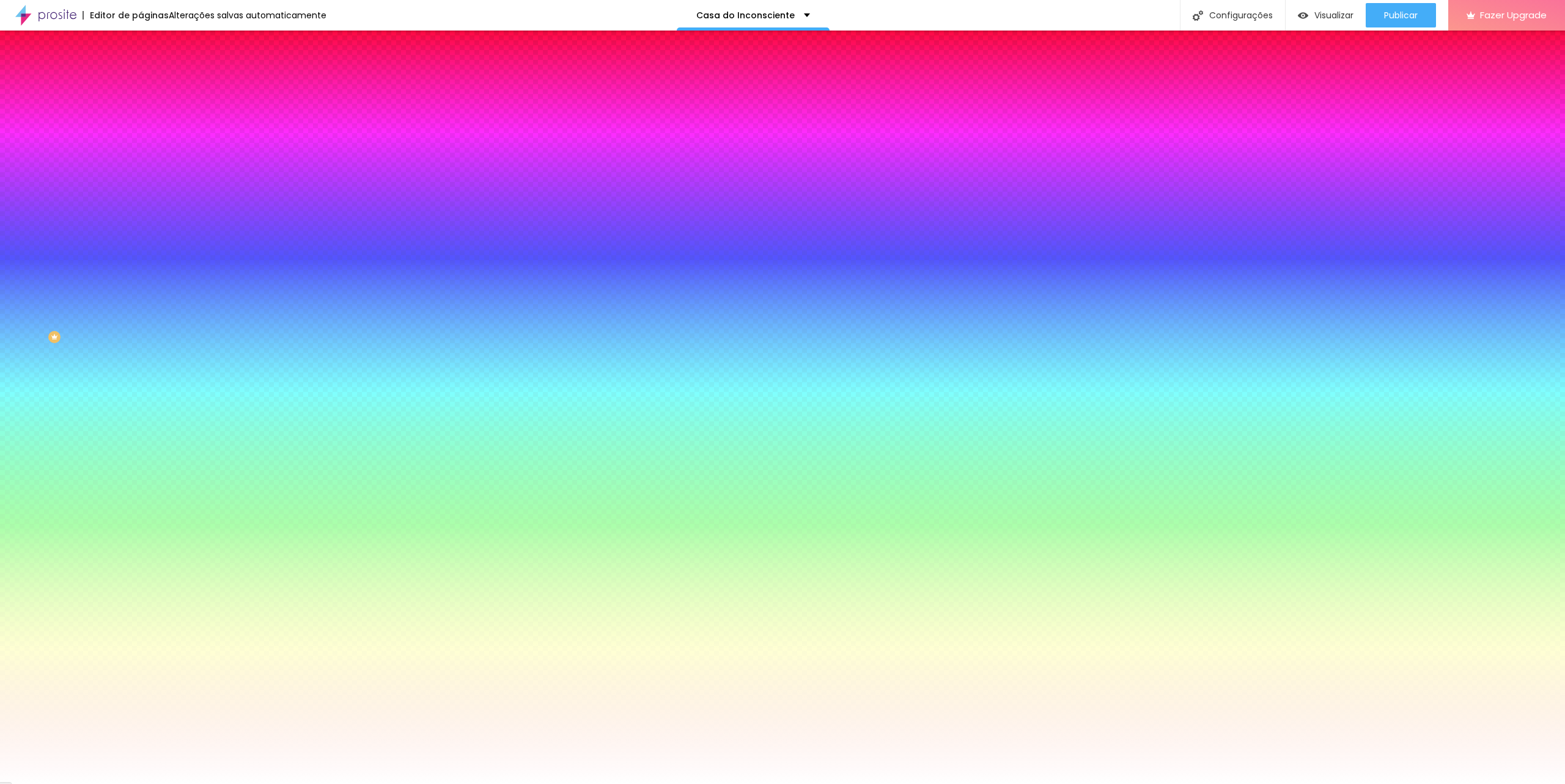
type input "16"
type input "15"
type input "17"
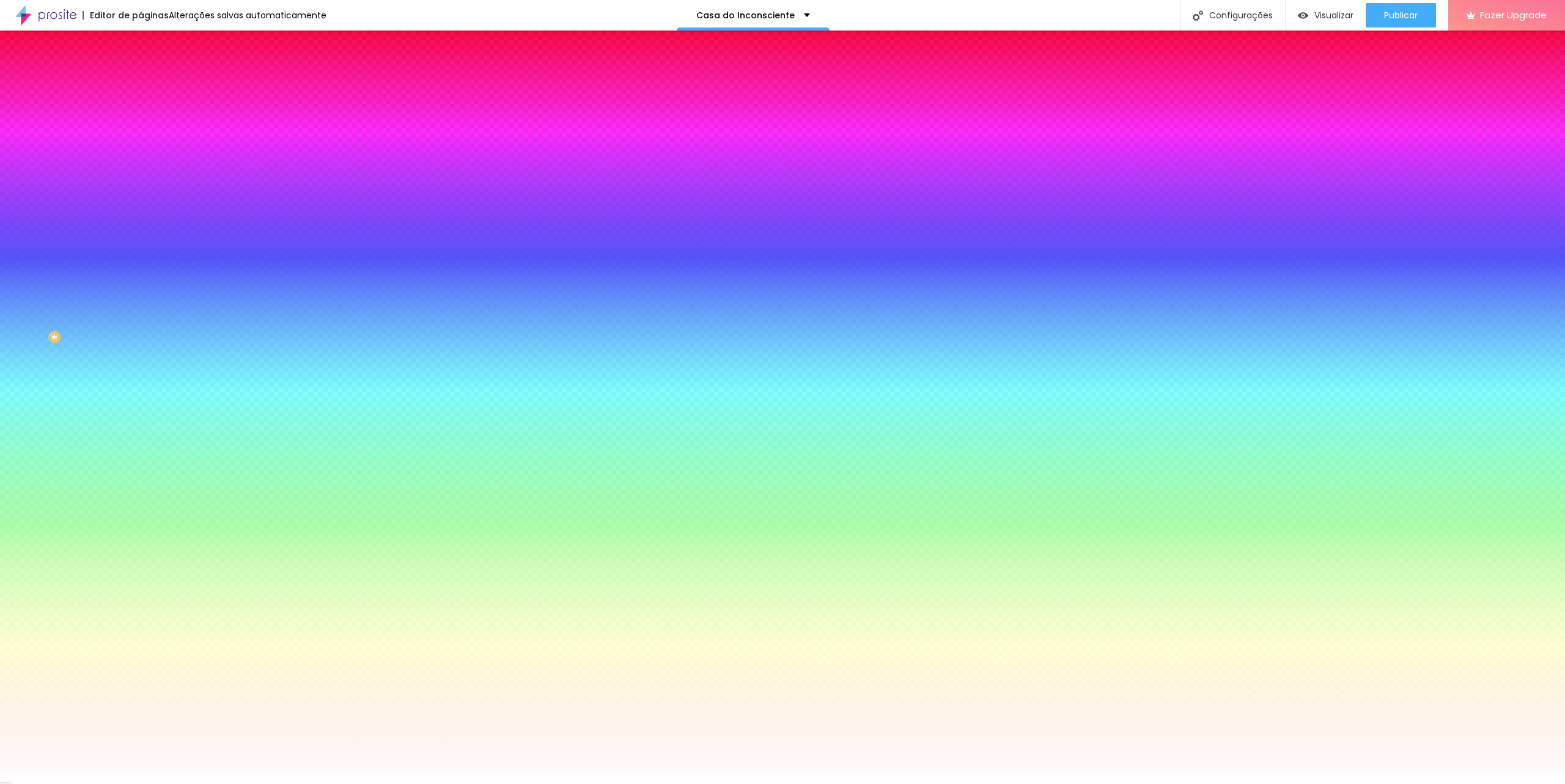
type input "17"
type input "18"
type input "19"
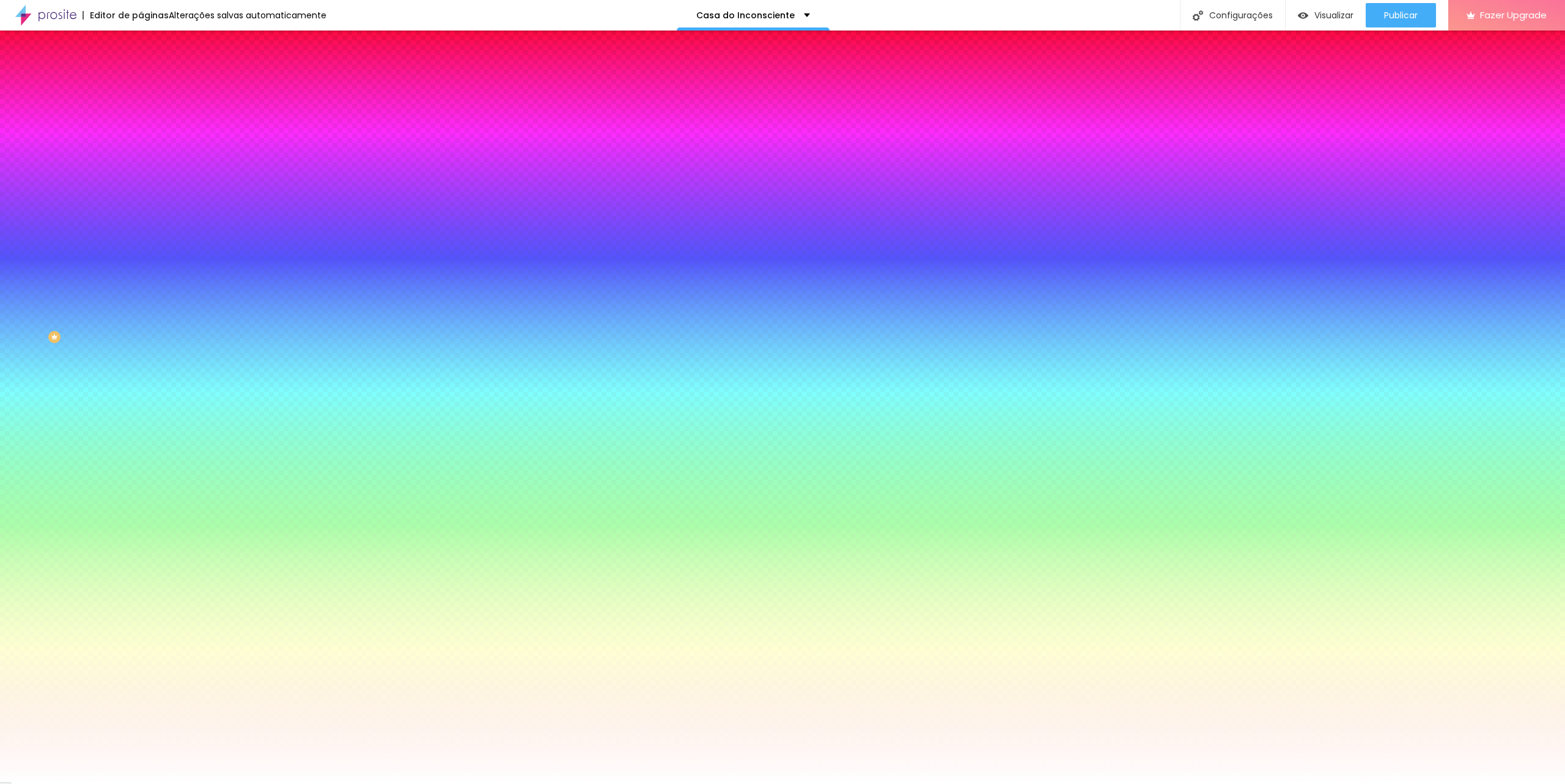
type input "20"
type input "22"
type input "23"
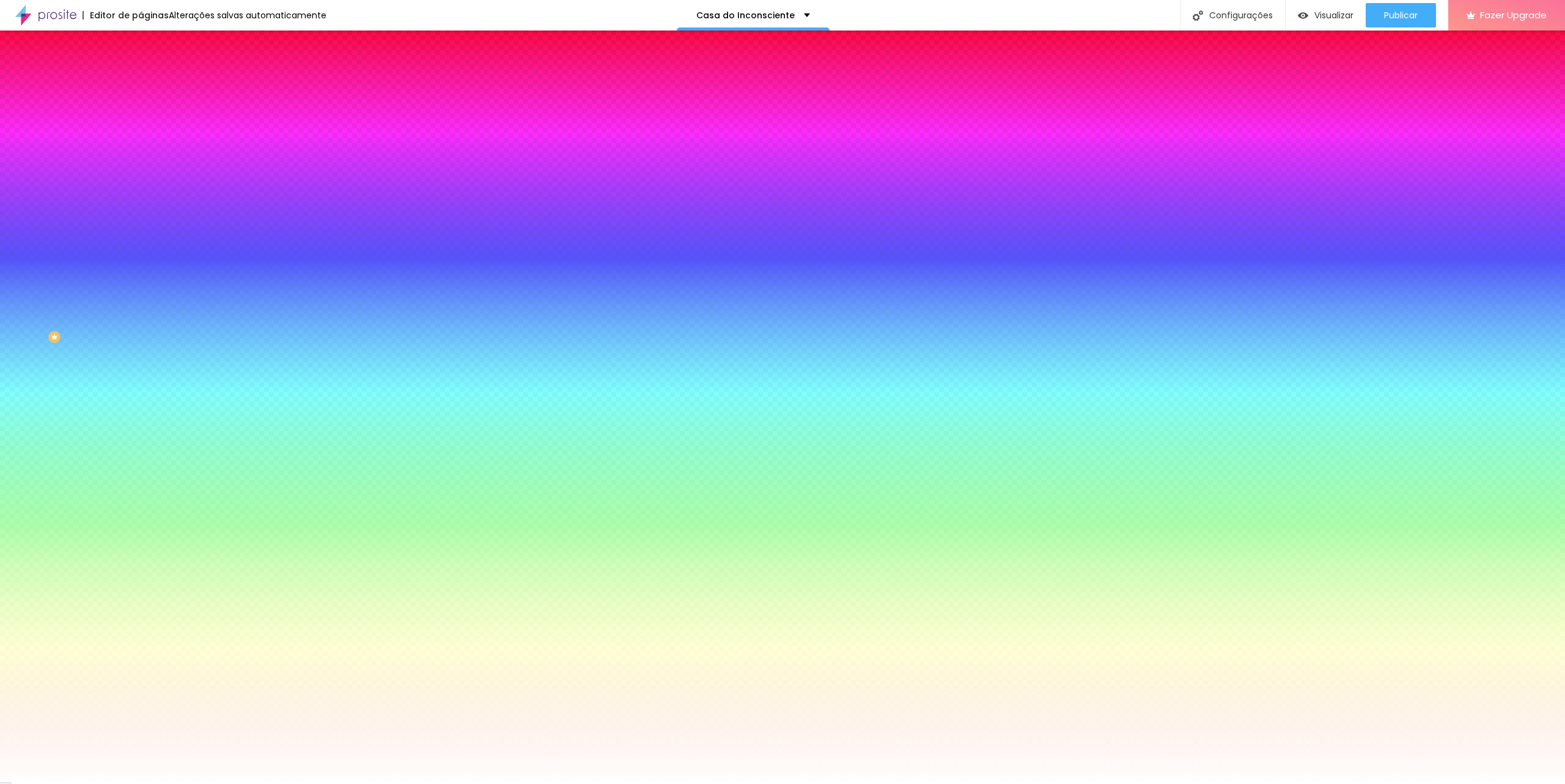
type input "23"
type input "25"
drag, startPoint x: 197, startPoint y: 487, endPoint x: 220, endPoint y: 489, distance: 23.1
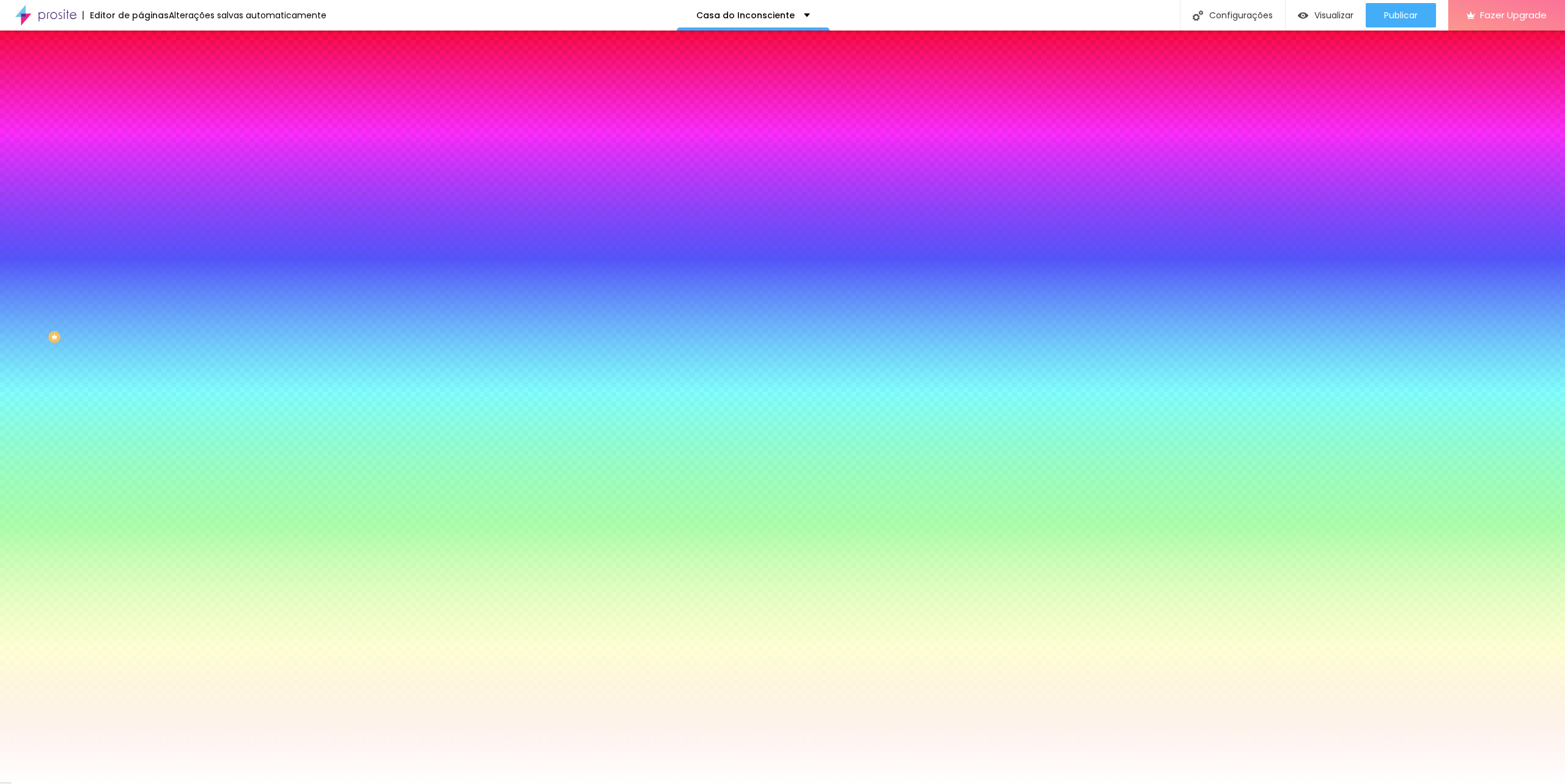
click at [132, 784] on select "AbrilFatface-Regular Actor-Regular Alegreya AlegreyaBlack [PERSON_NAME] Allan-R…" at bounding box center [65, 798] width 132 height 13
type input "24"
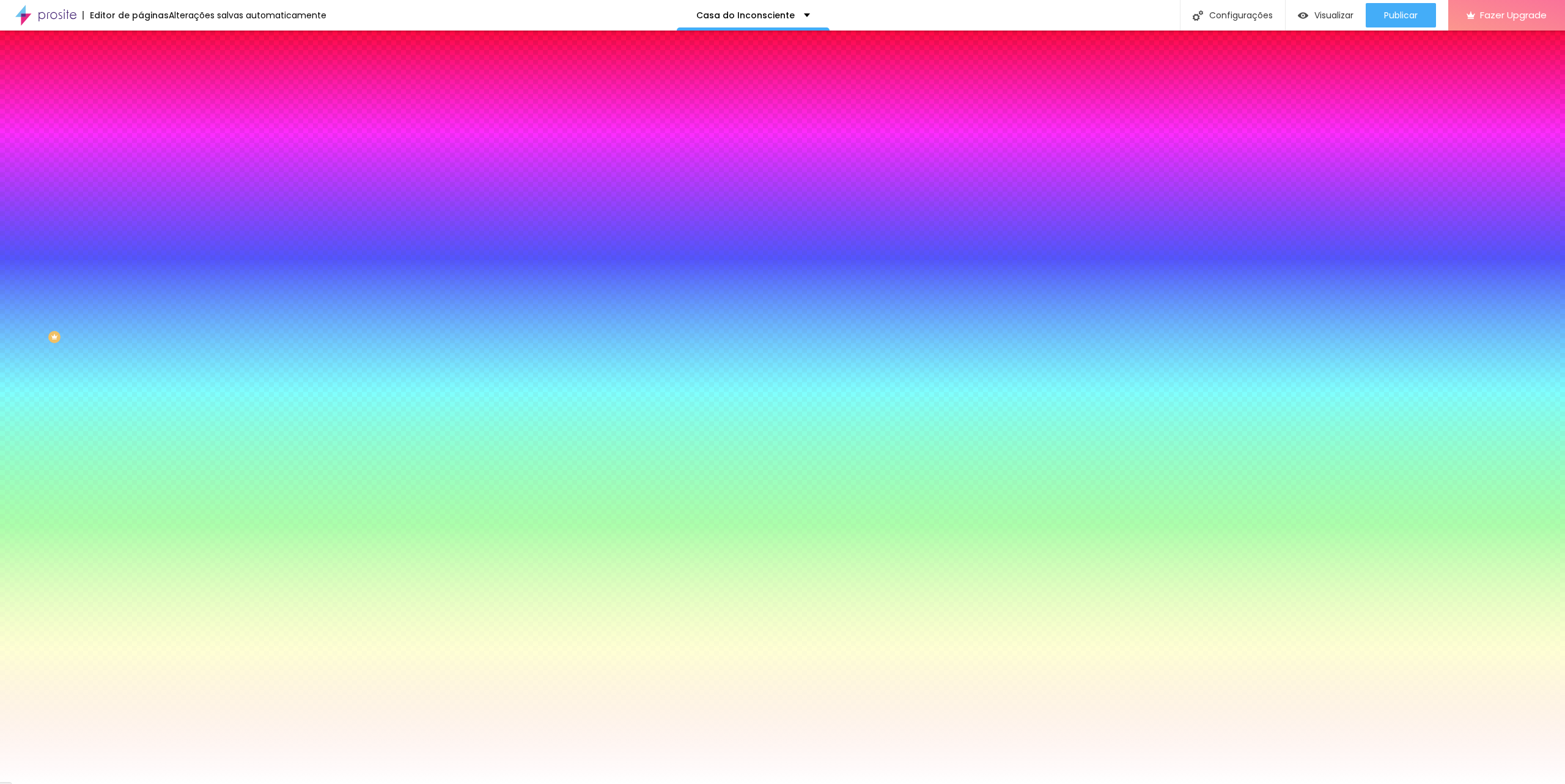
type input "23"
type input "22"
type input "20"
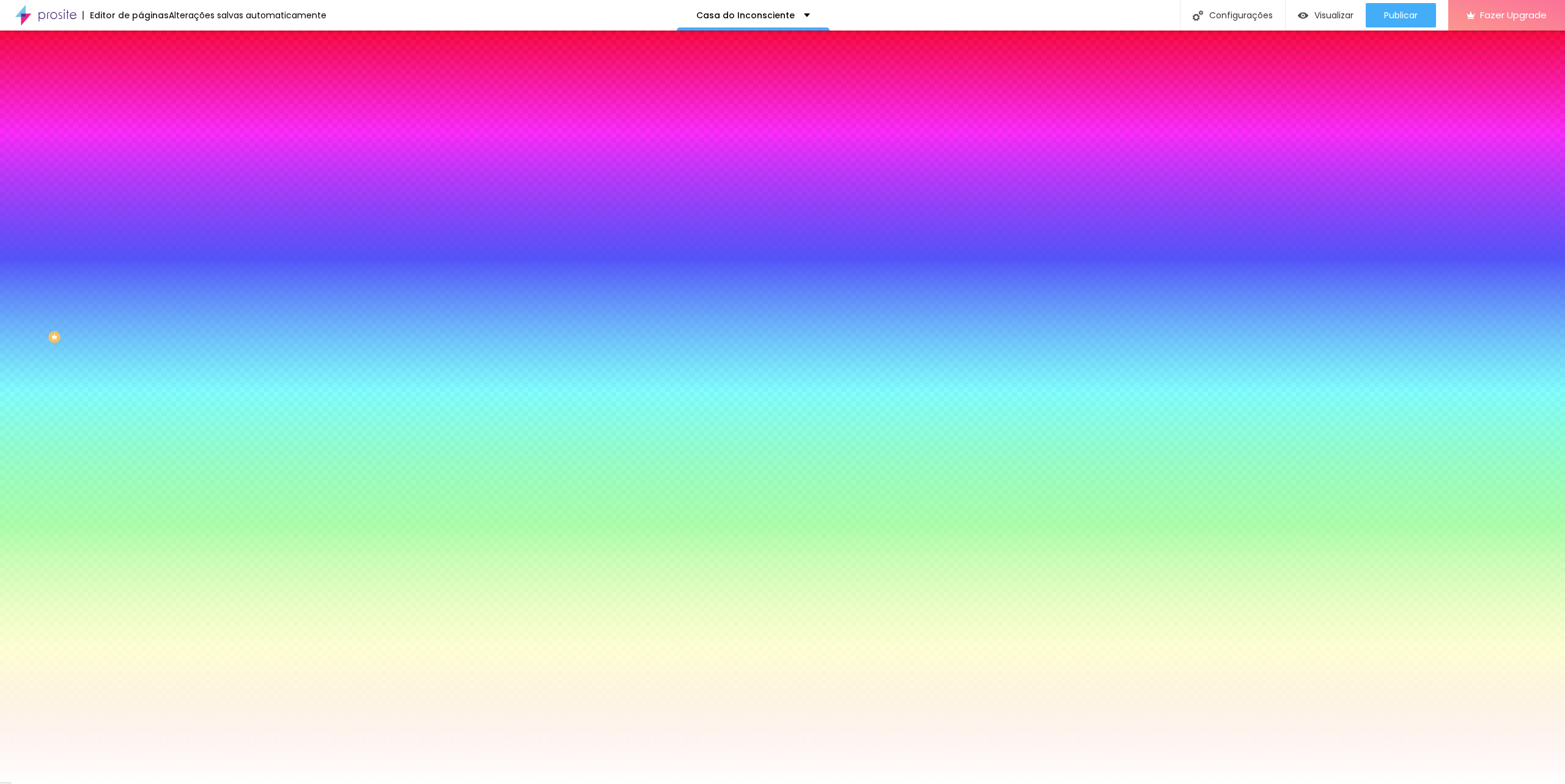
type input "20"
type input "21"
drag, startPoint x: 214, startPoint y: 489, endPoint x: 204, endPoint y: 489, distance: 10.0
type input "21"
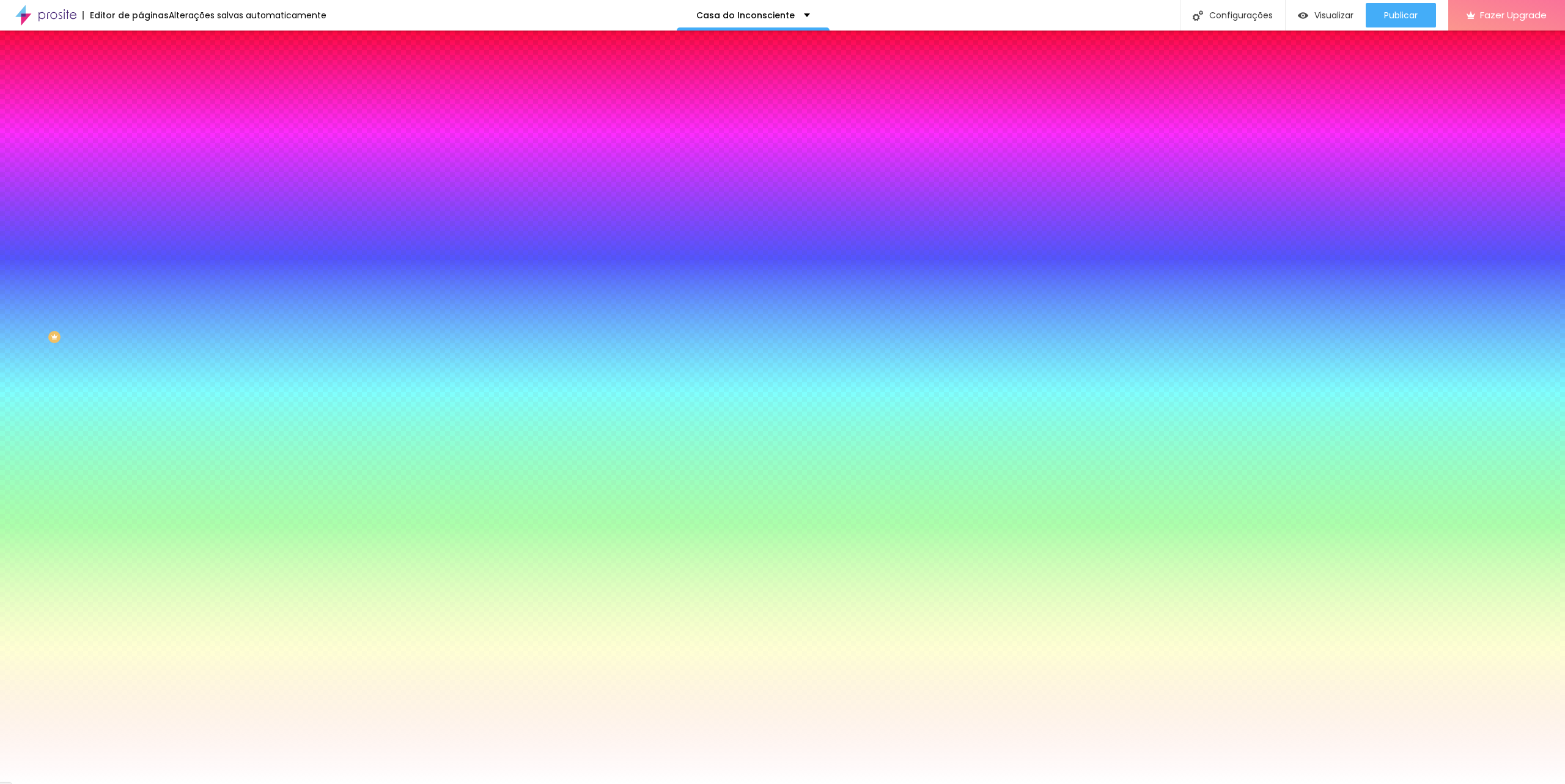
click at [1122, 784] on div at bounding box center [782, 784] width 1565 height 0
click at [151, 72] on span "Conteúdo" at bounding box center [170, 66] width 38 height 10
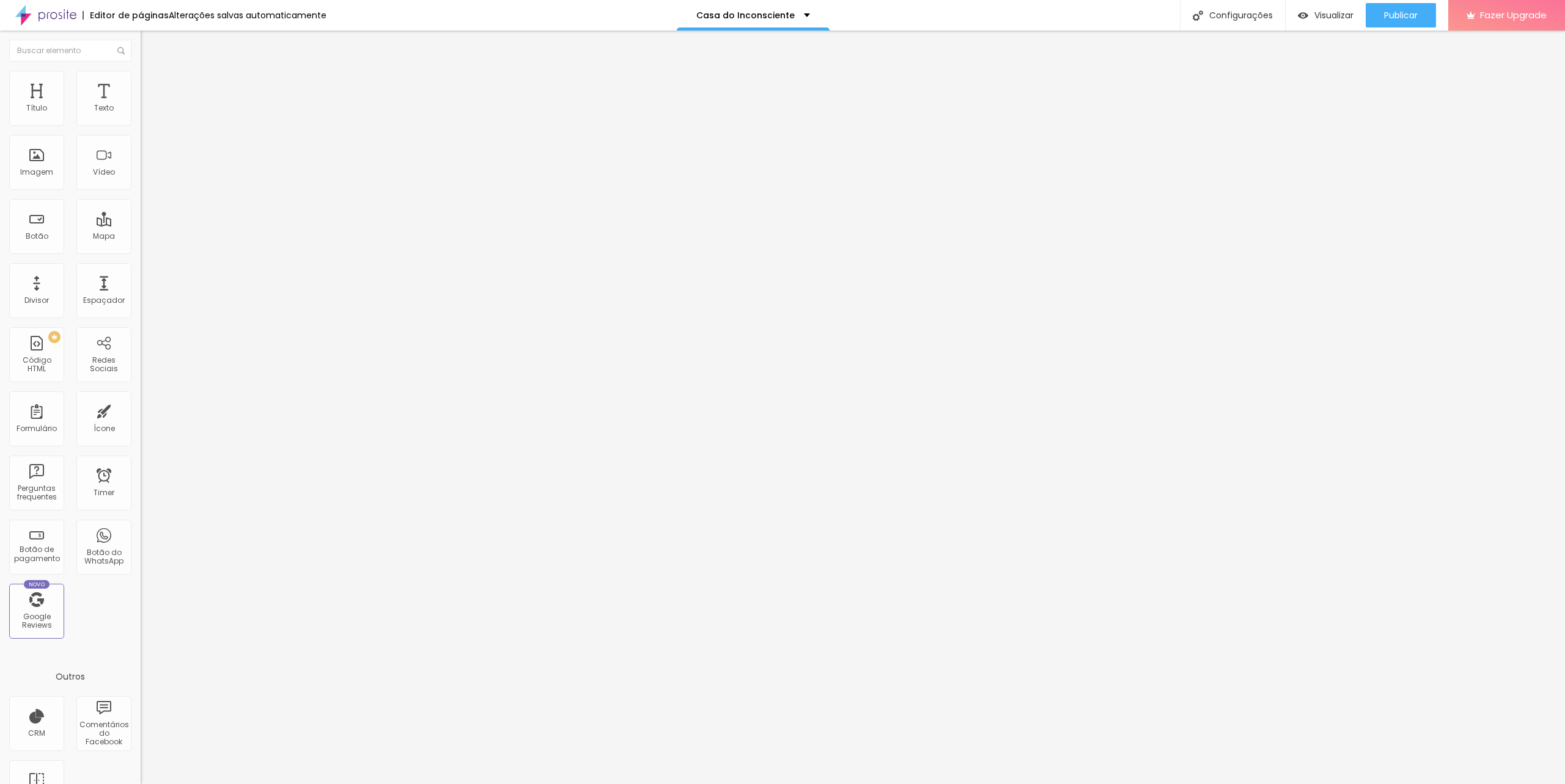
click at [140, 124] on img at bounding box center [143, 127] width 7 height 7
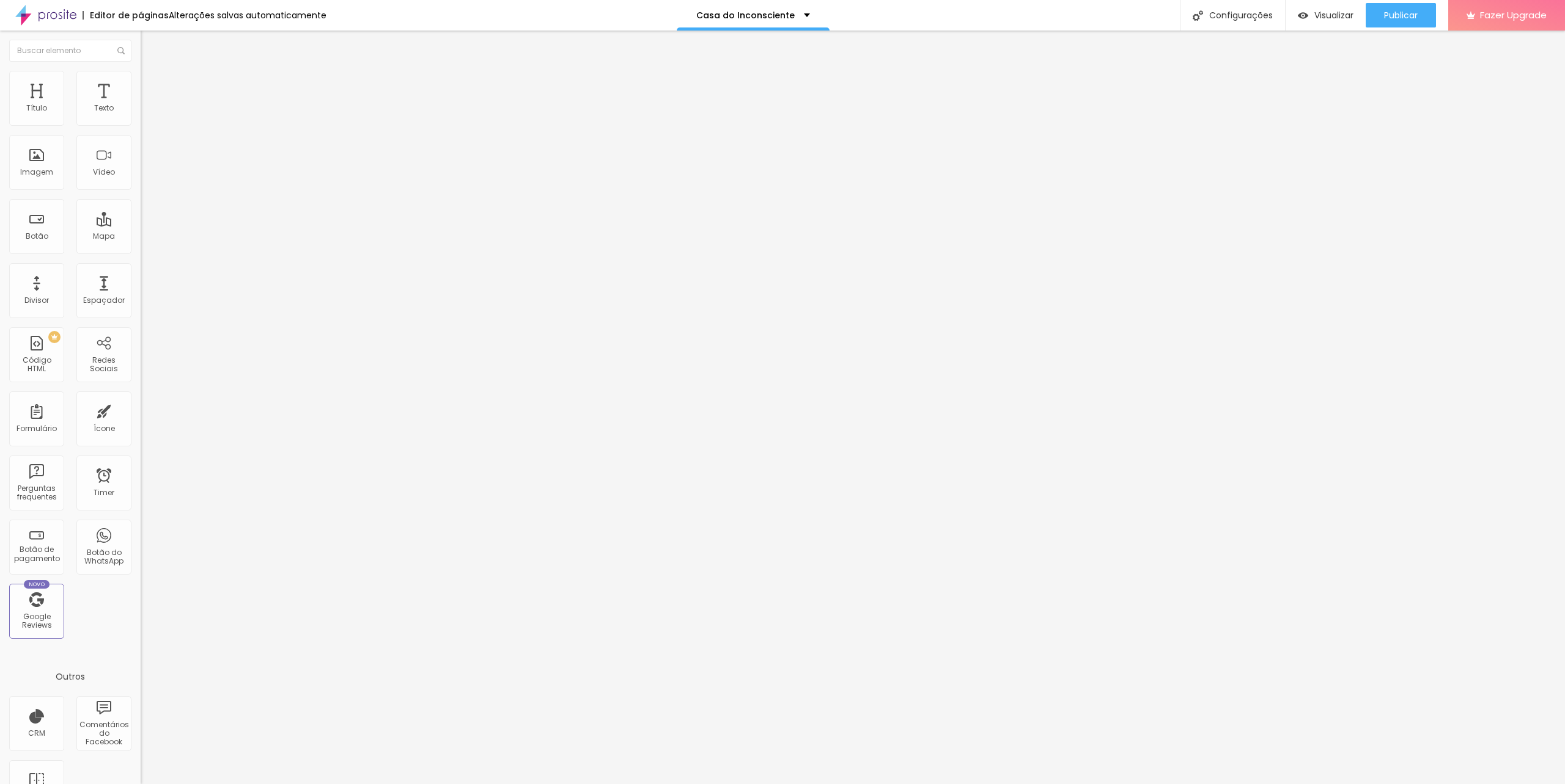
drag, startPoint x: 714, startPoint y: 494, endPoint x: 807, endPoint y: 514, distance: 95.1
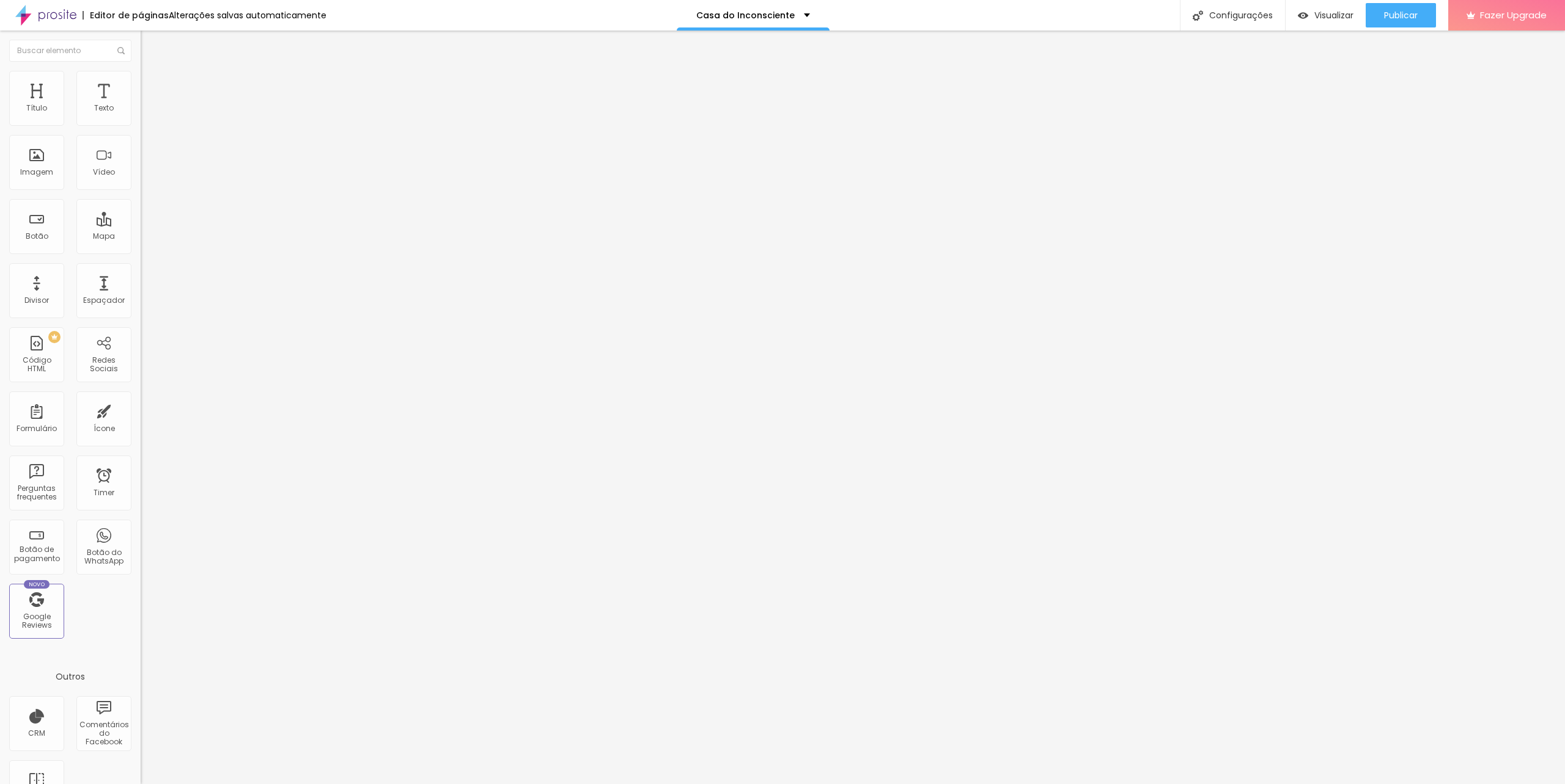
drag, startPoint x: 773, startPoint y: 489, endPoint x: 717, endPoint y: 485, distance: 56.1
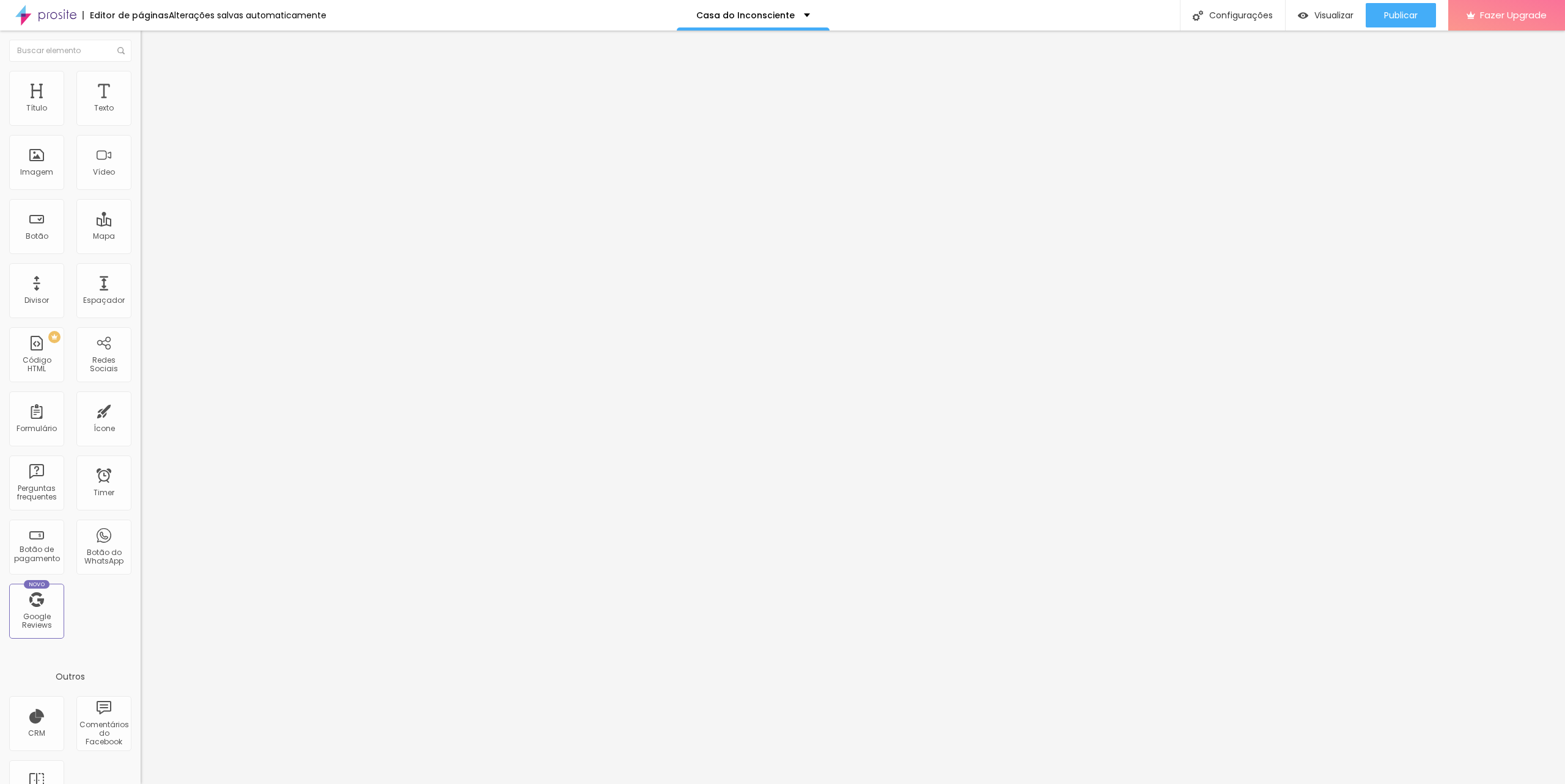
type input "Quais dias da semana e horários você poderia realizar as sessões? (indique apen…"
click at [140, 116] on button "button" at bounding box center [149, 111] width 17 height 13
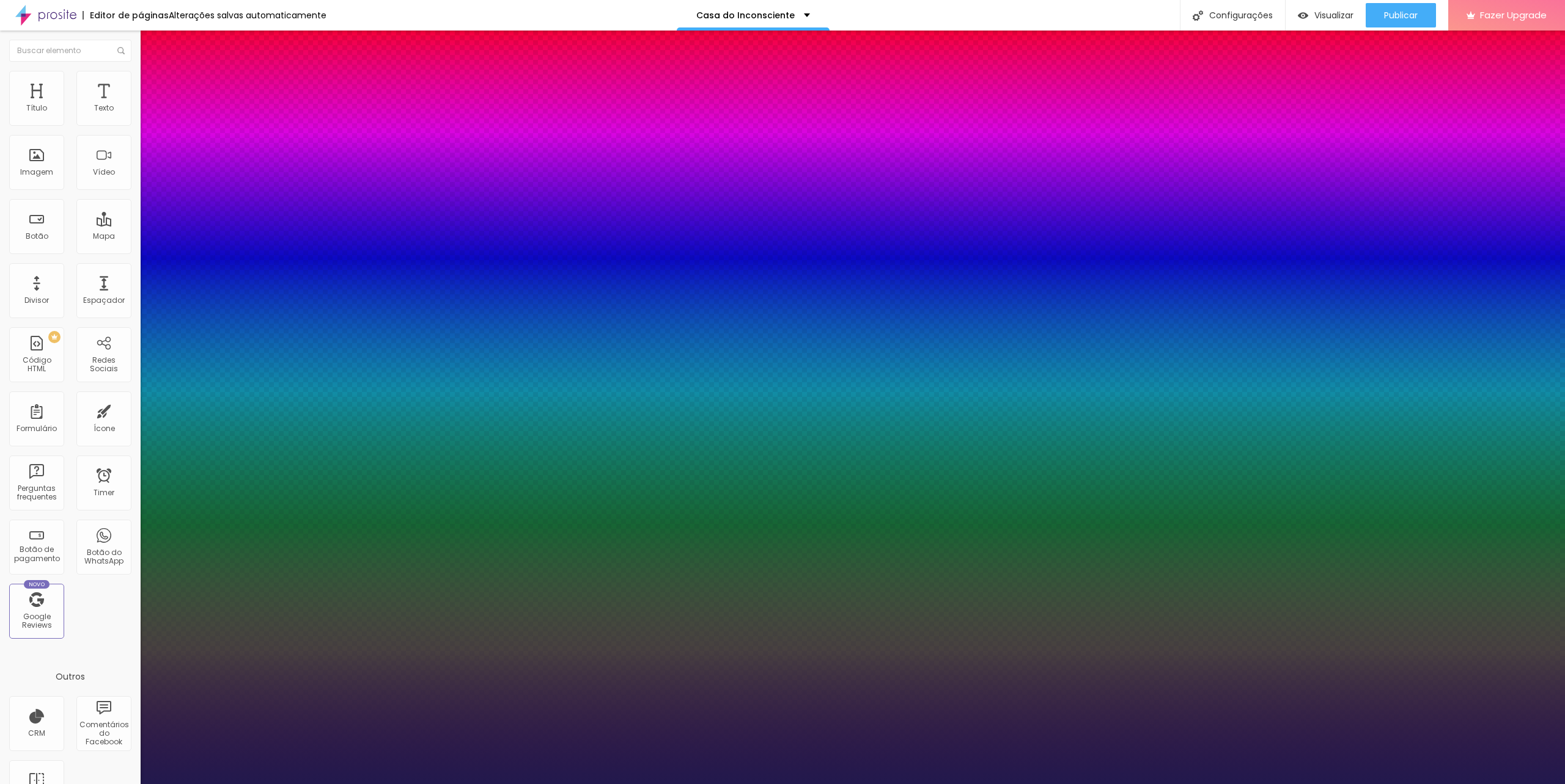
type input "1"
click at [132, 784] on select "AbrilFatface-Regular Actor-Regular Alegreya AlegreyaBlack [PERSON_NAME] Allan-R…" at bounding box center [65, 798] width 132 height 13
select select "Montserrat"
click at [131, 784] on select "AbrilFatface-Regular Actor-Regular Alegreya AlegreyaBlack [PERSON_NAME] Allan-R…" at bounding box center [65, 798] width 132 height 13
drag, startPoint x: 162, startPoint y: 191, endPoint x: 164, endPoint y: 211, distance: 20.1
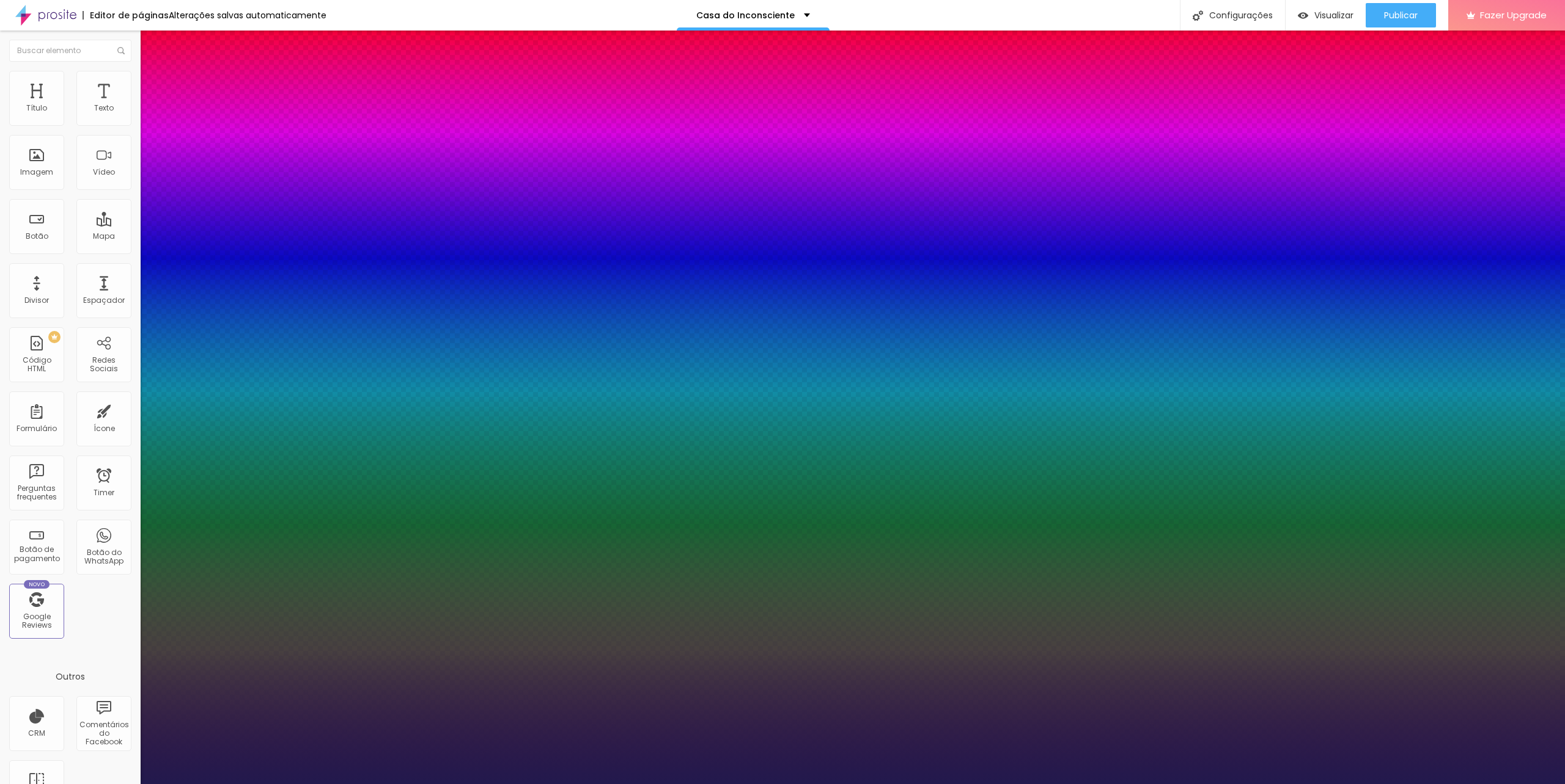
type input "1"
type input "21"
type input "1"
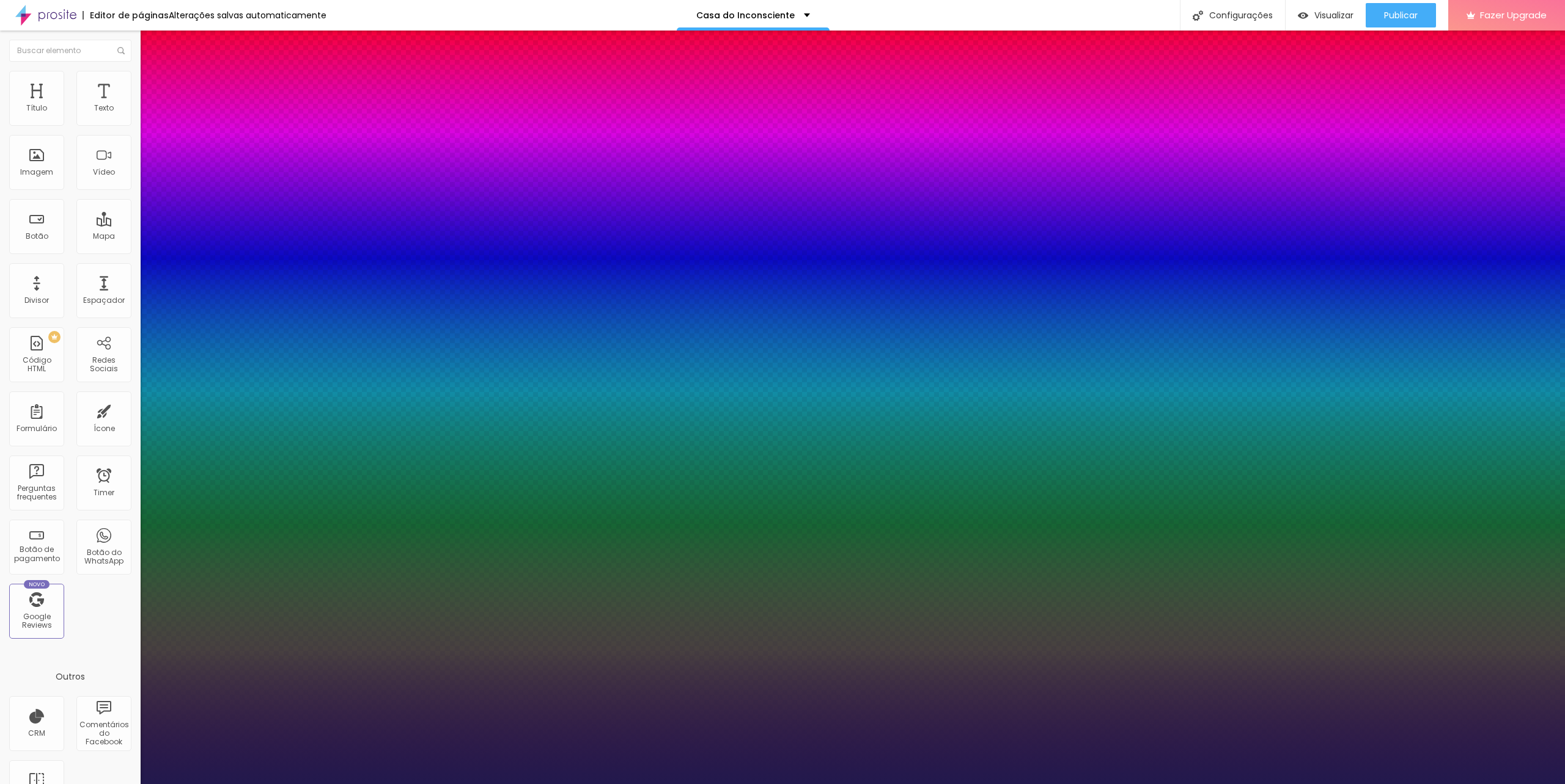
type input "24"
type input "1"
type input "27"
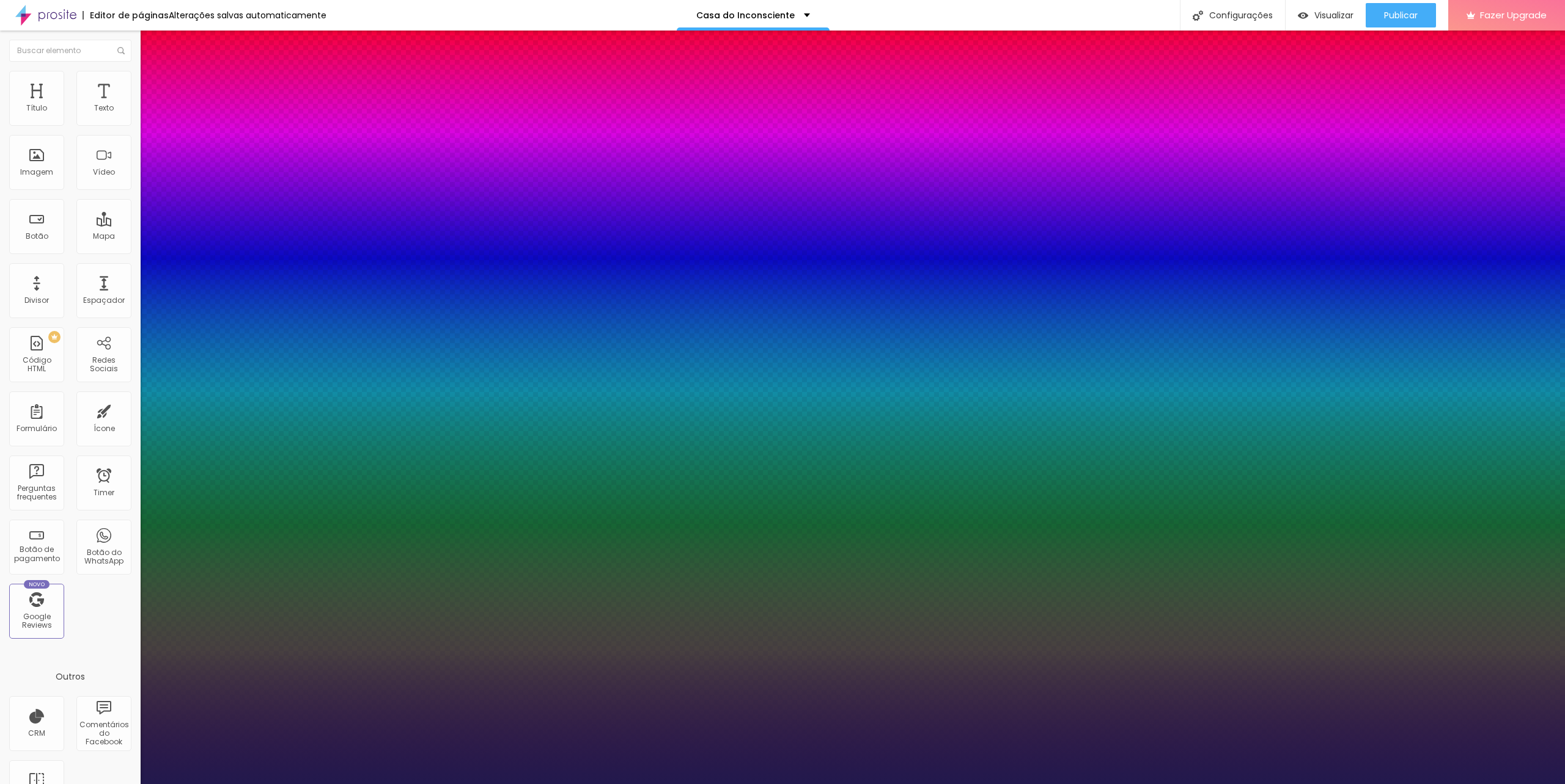
type input "1"
type input "25"
type input "1"
type input "24"
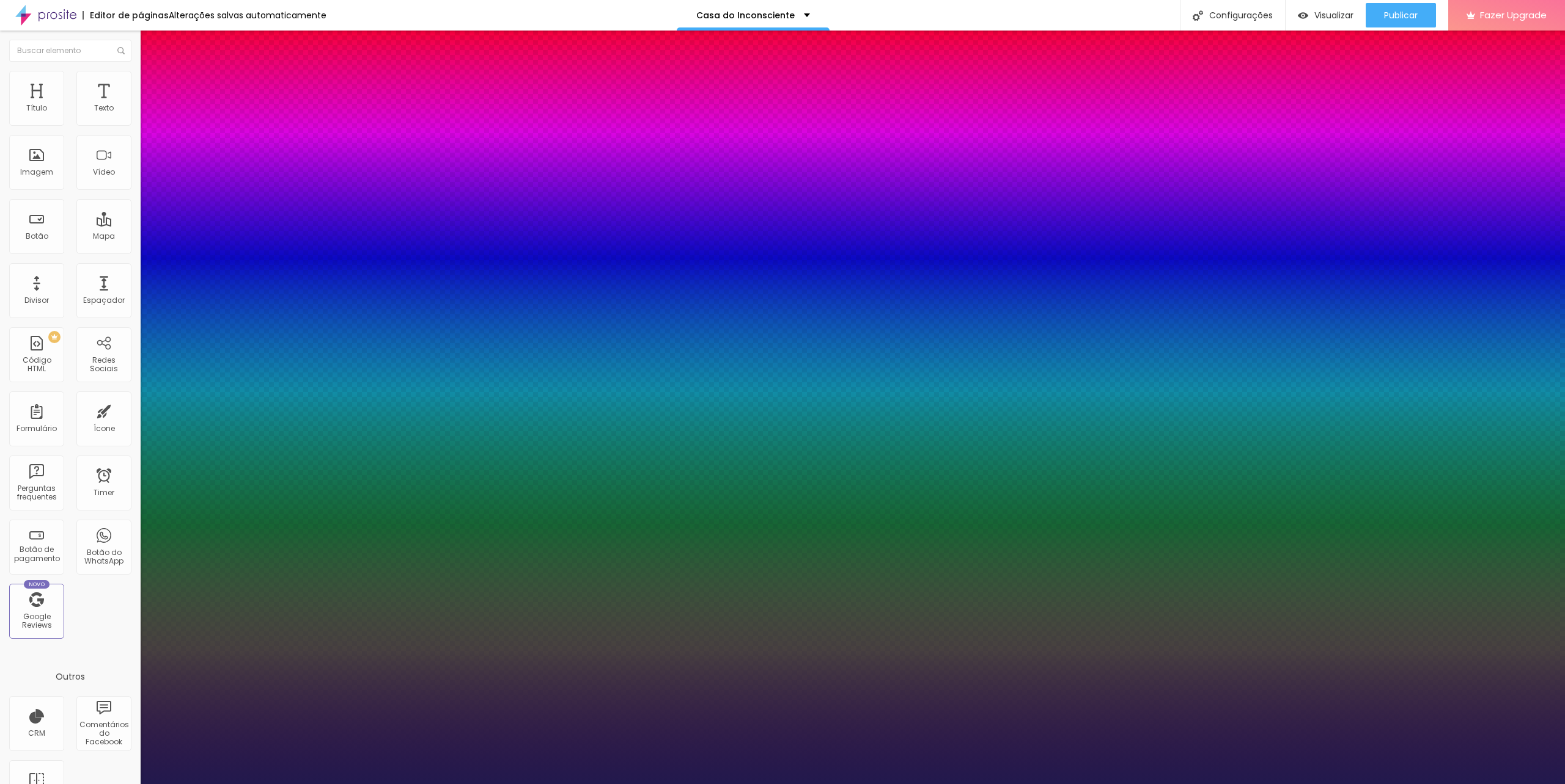
type input "24"
type input "1"
drag, startPoint x: 167, startPoint y: 203, endPoint x: 173, endPoint y: 203, distance: 6.0
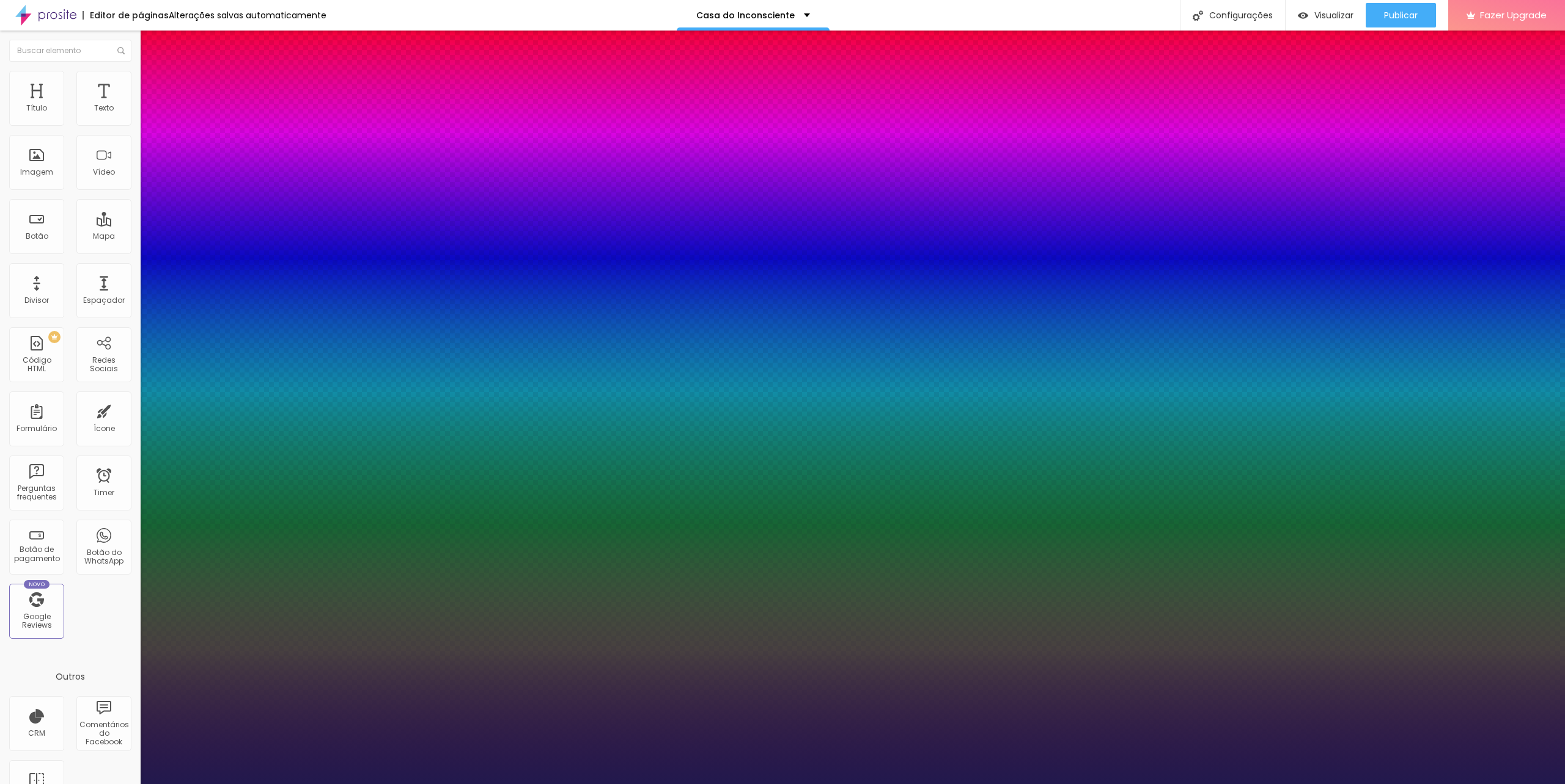
type input "8"
type input "2"
type input "1"
type input "22"
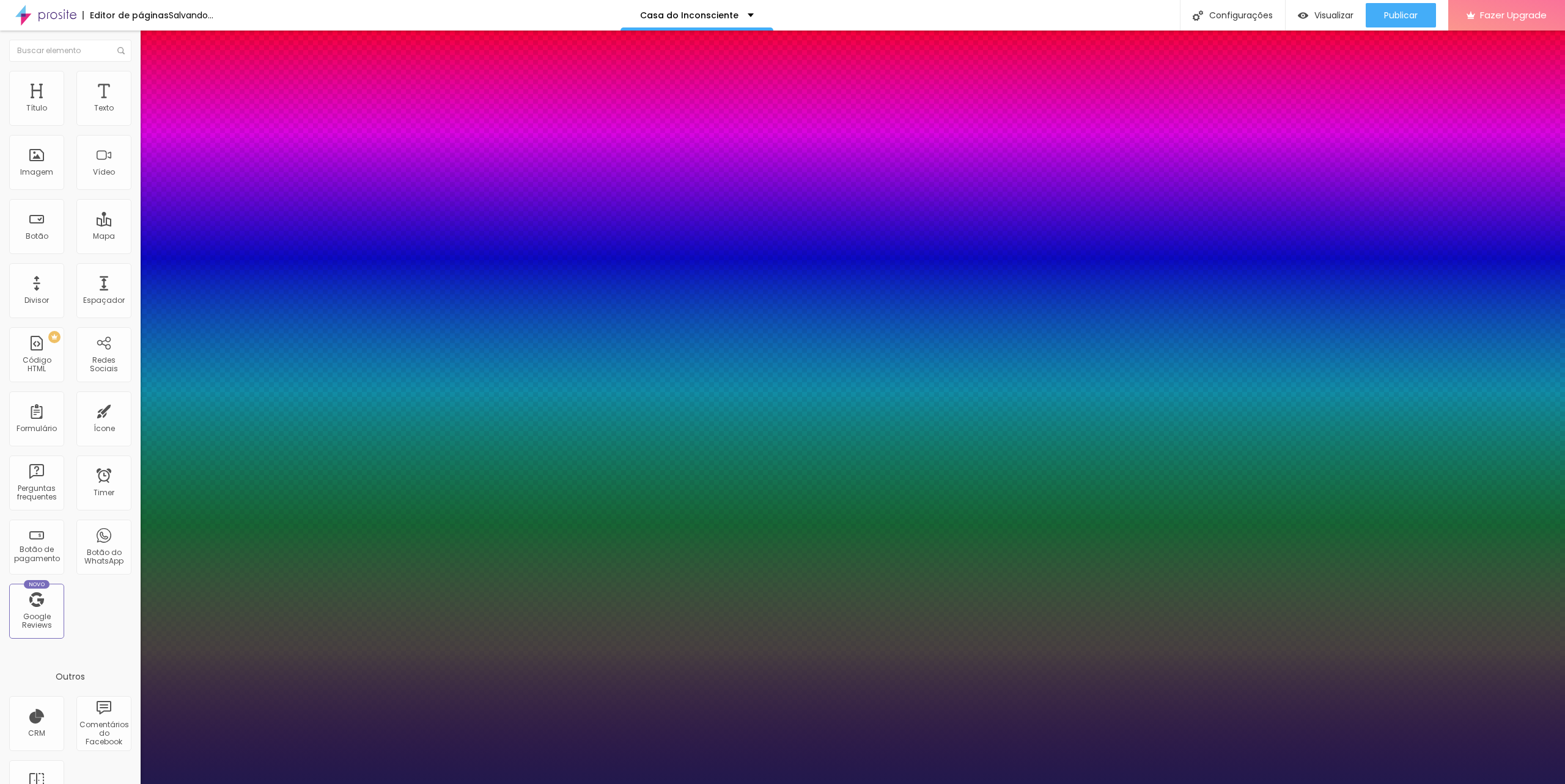
type input "1"
type input "22"
click at [901, 784] on div at bounding box center [782, 784] width 1565 height 0
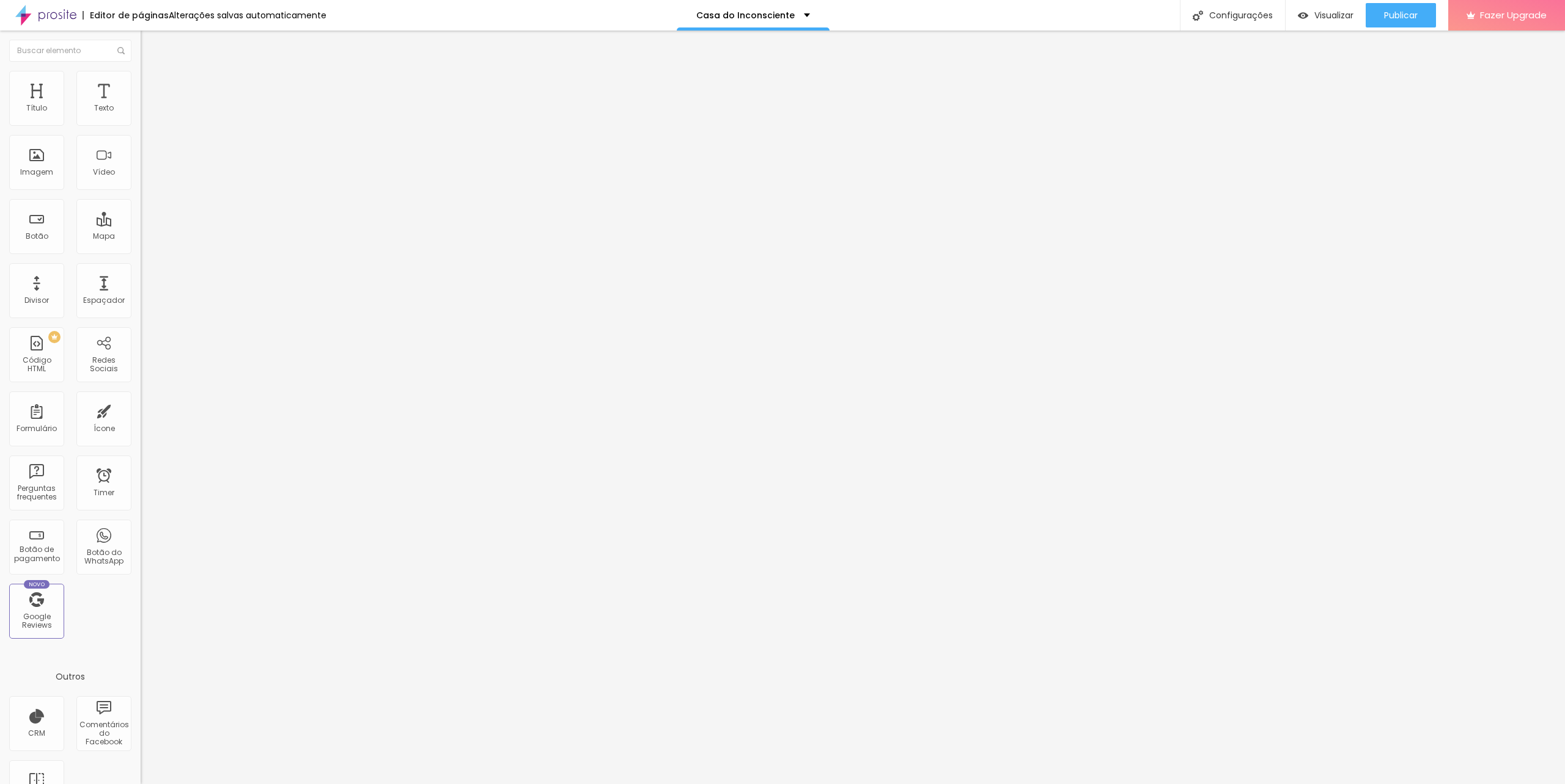
click at [146, 113] on icon "button" at bounding box center [149, 109] width 7 height 7
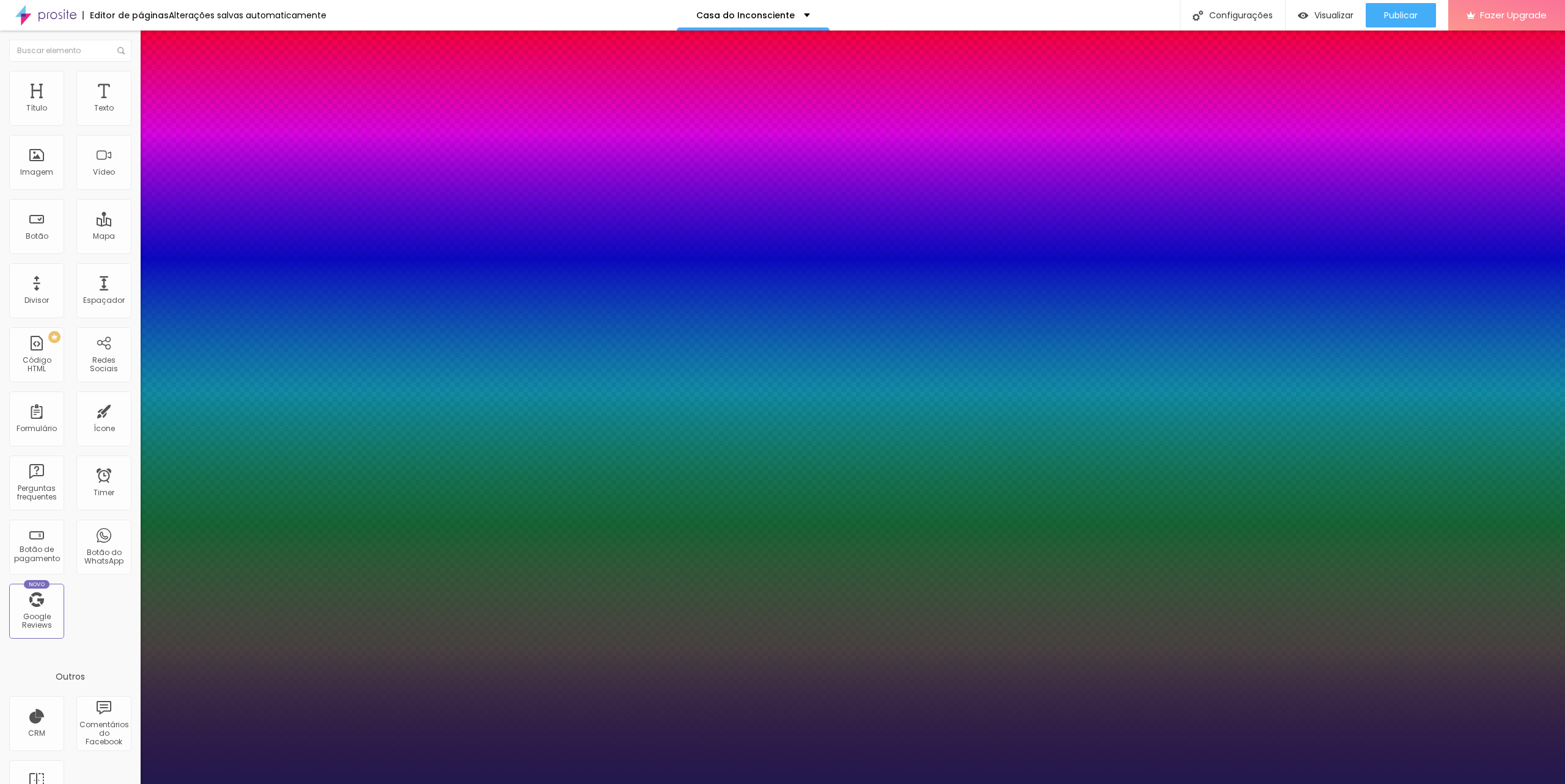
type input "1"
type input "16"
click at [829, 784] on div at bounding box center [782, 784] width 1565 height 0
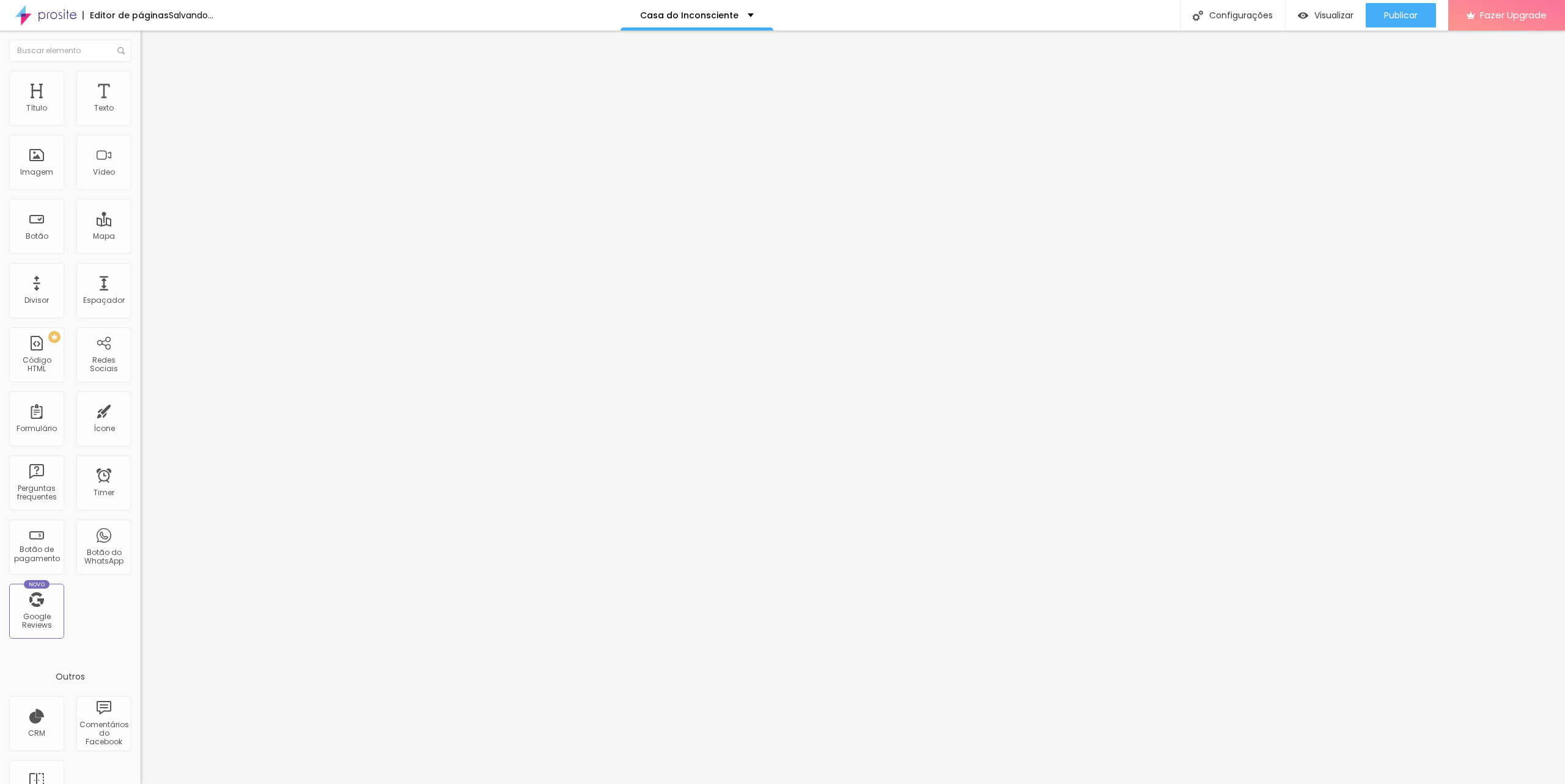
click at [140, 117] on button "button" at bounding box center [149, 111] width 17 height 13
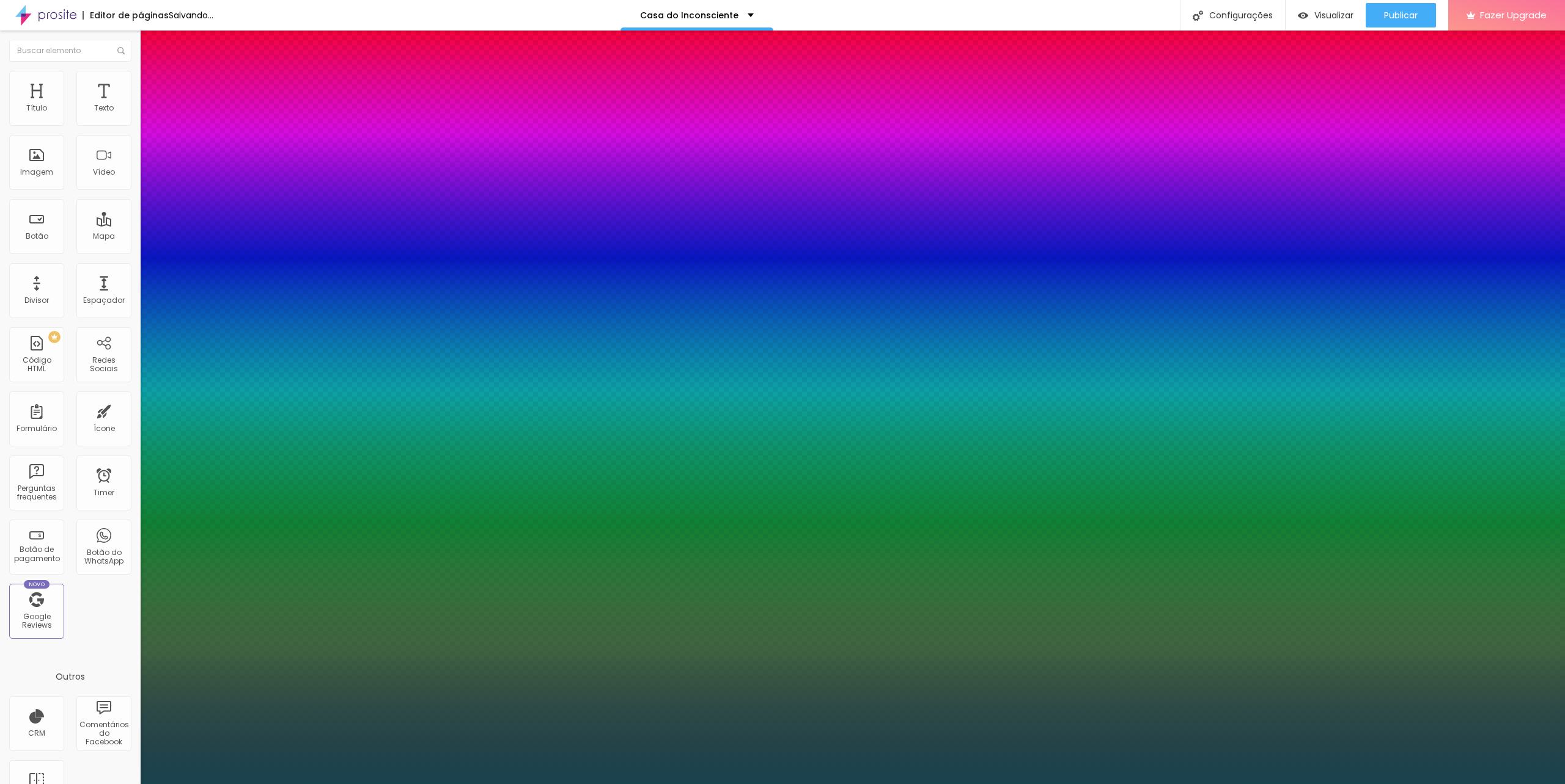
drag, startPoint x: 264, startPoint y: 355, endPoint x: 262, endPoint y: 375, distance: 20.1
click at [262, 375] on div at bounding box center [782, 392] width 1565 height 784
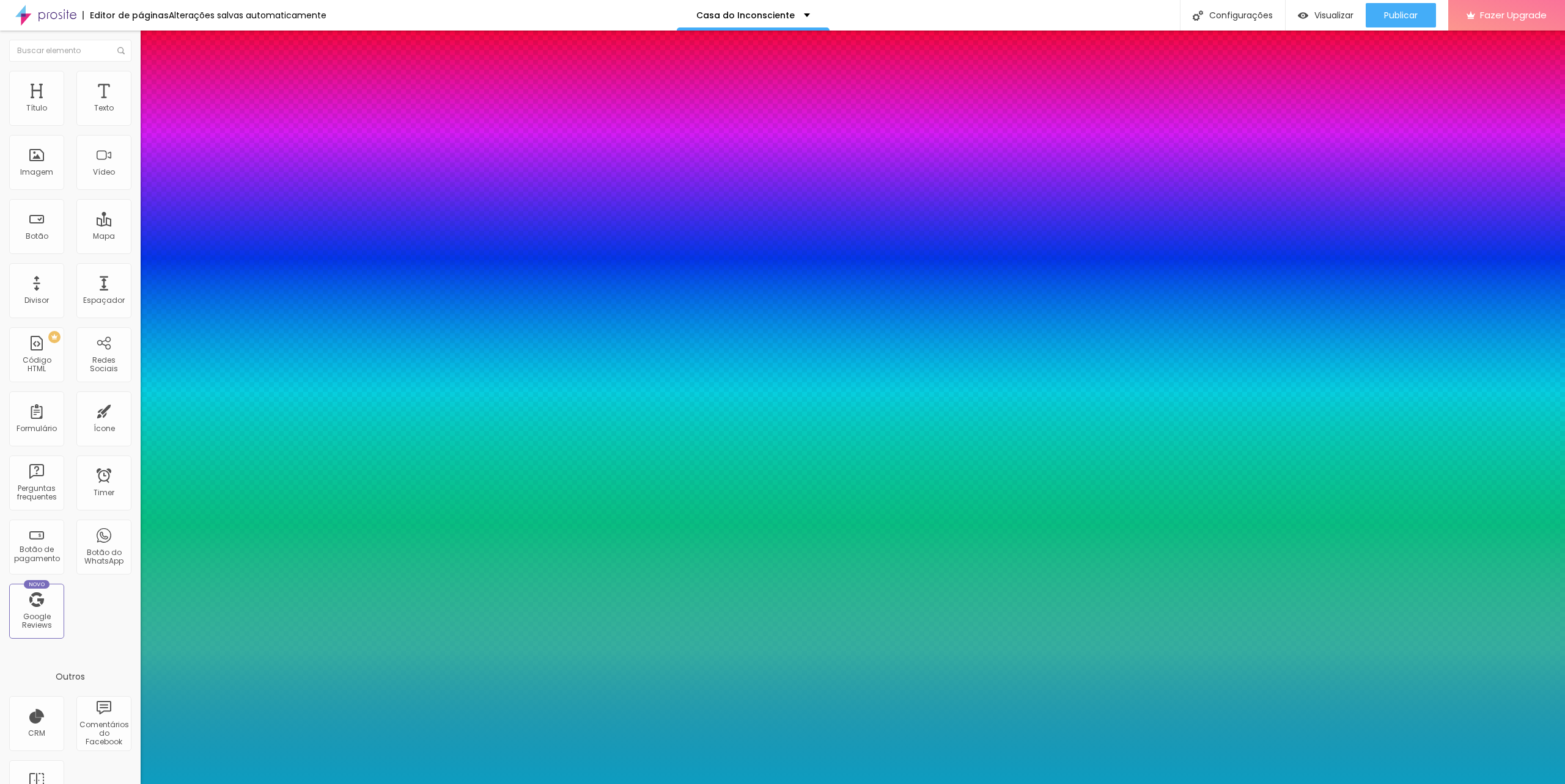
drag, startPoint x: 238, startPoint y: 340, endPoint x: 245, endPoint y: 355, distance: 16.6
click at [245, 355] on div at bounding box center [782, 392] width 1565 height 784
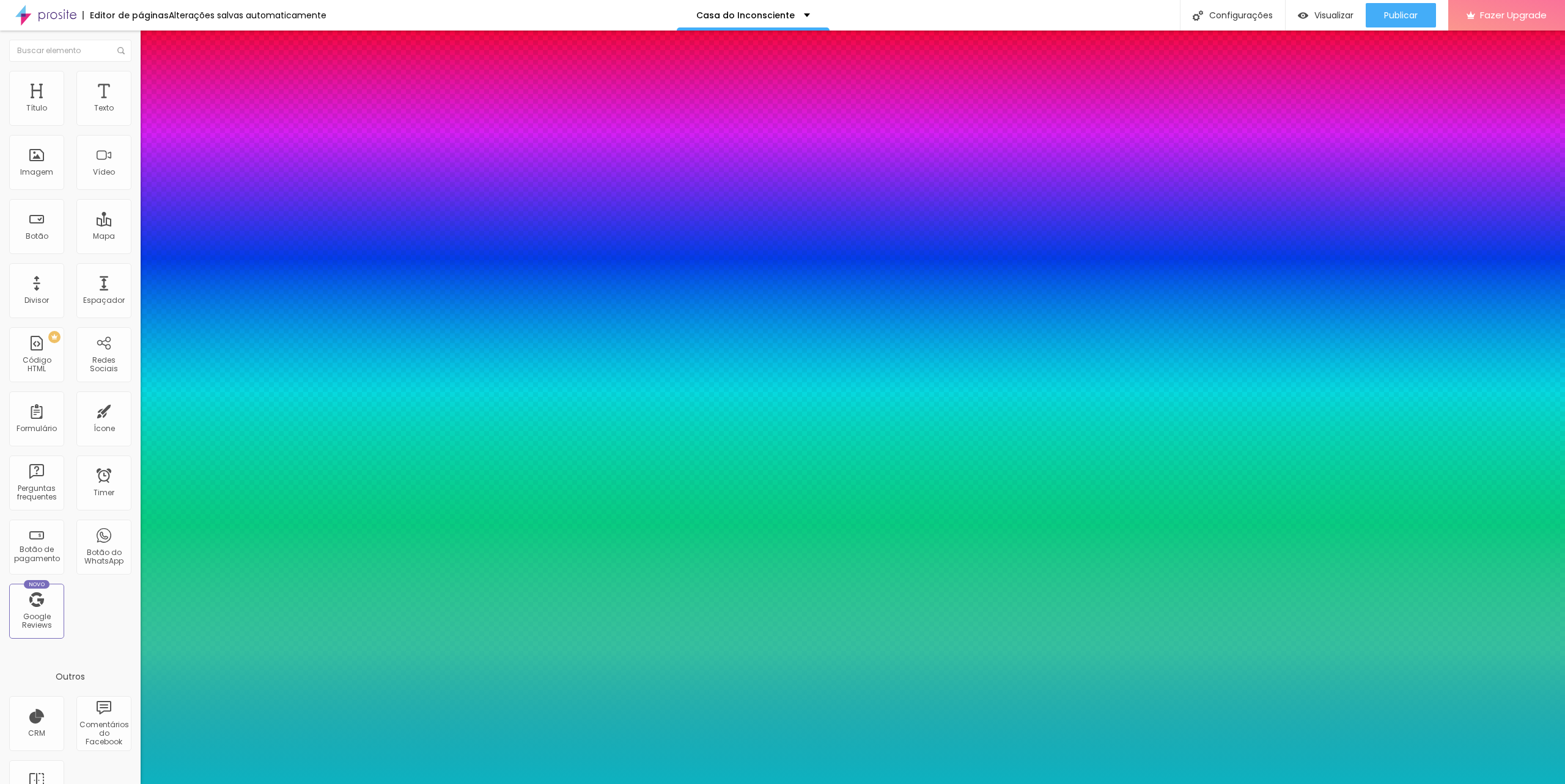
click at [257, 377] on div at bounding box center [782, 392] width 1565 height 784
click at [318, 784] on div at bounding box center [782, 784] width 1565 height 0
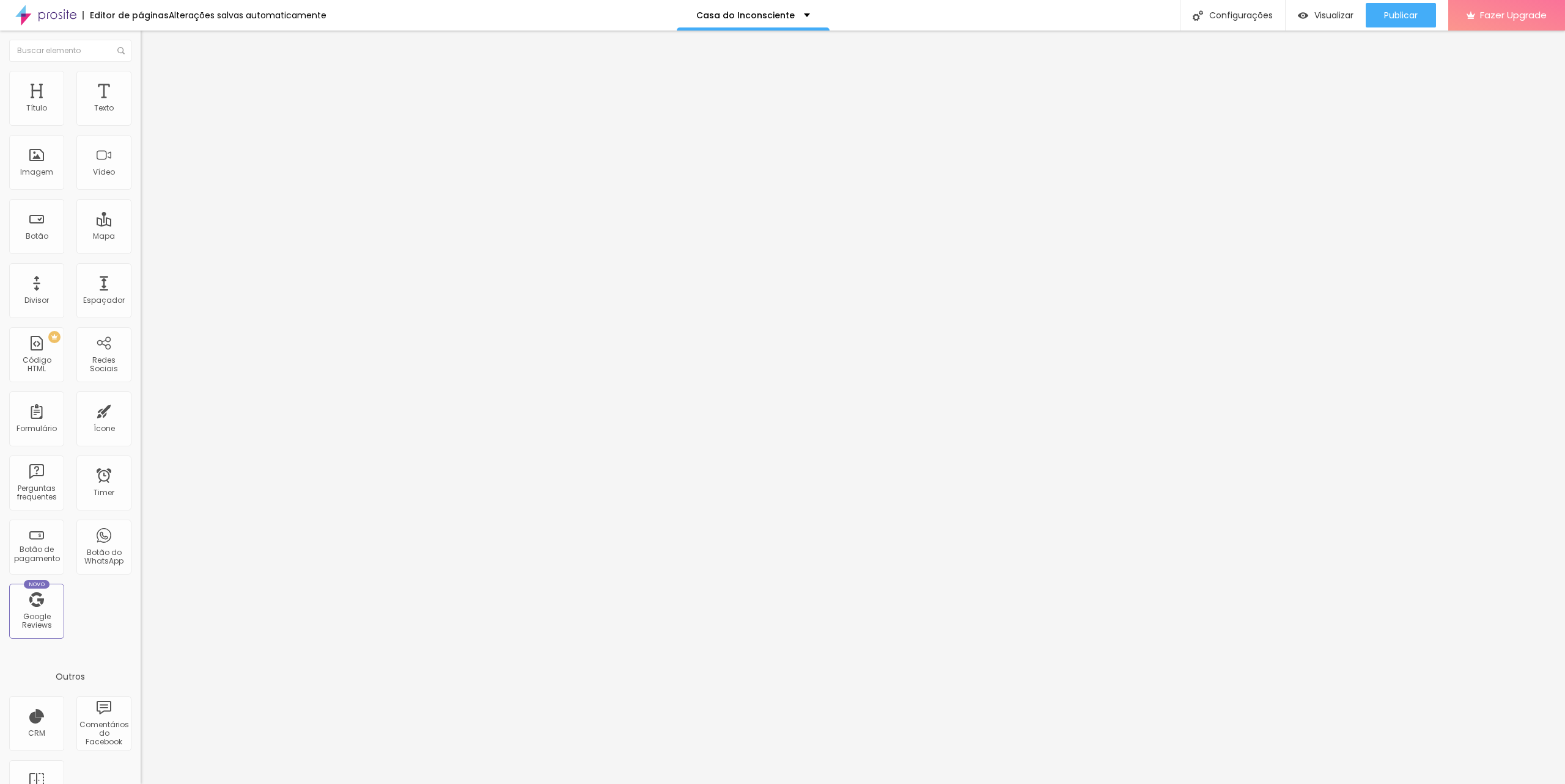
click at [146, 113] on icon "button" at bounding box center [149, 109] width 7 height 7
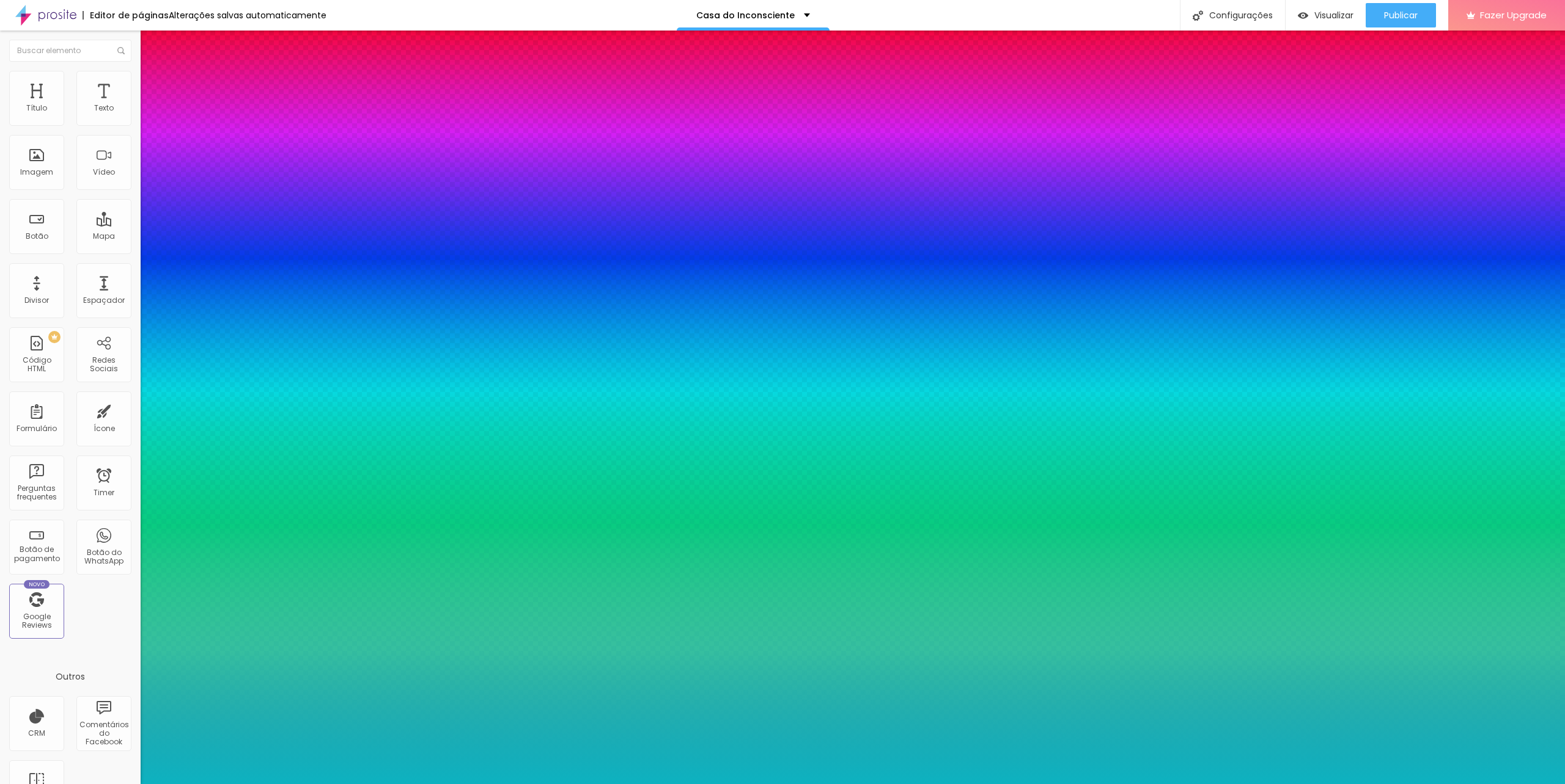
click at [1285, 784] on div at bounding box center [782, 784] width 1565 height 0
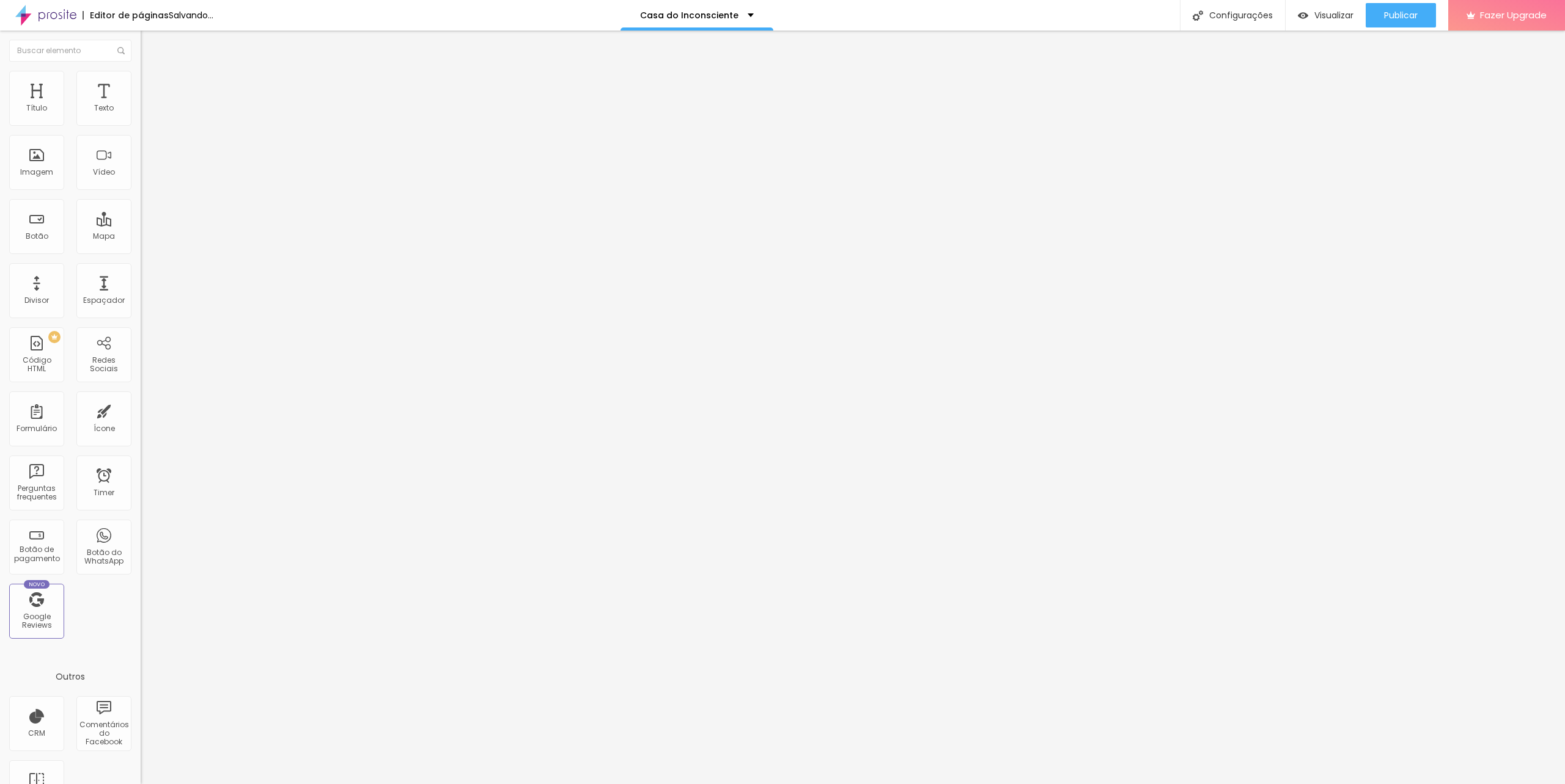
click at [151, 82] on span "Estilo" at bounding box center [161, 79] width 19 height 10
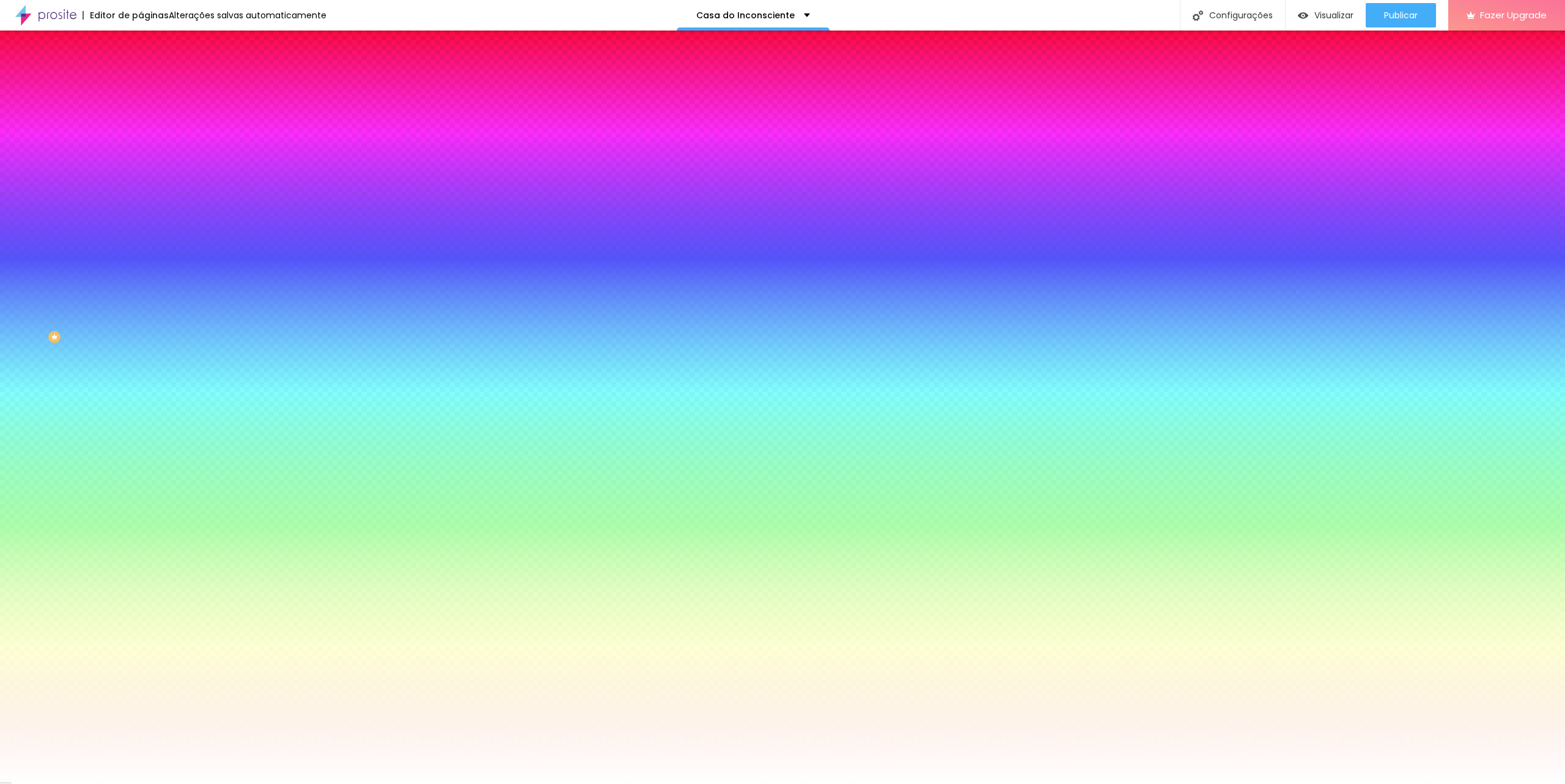
click at [140, 166] on div at bounding box center [210, 166] width 140 height 0
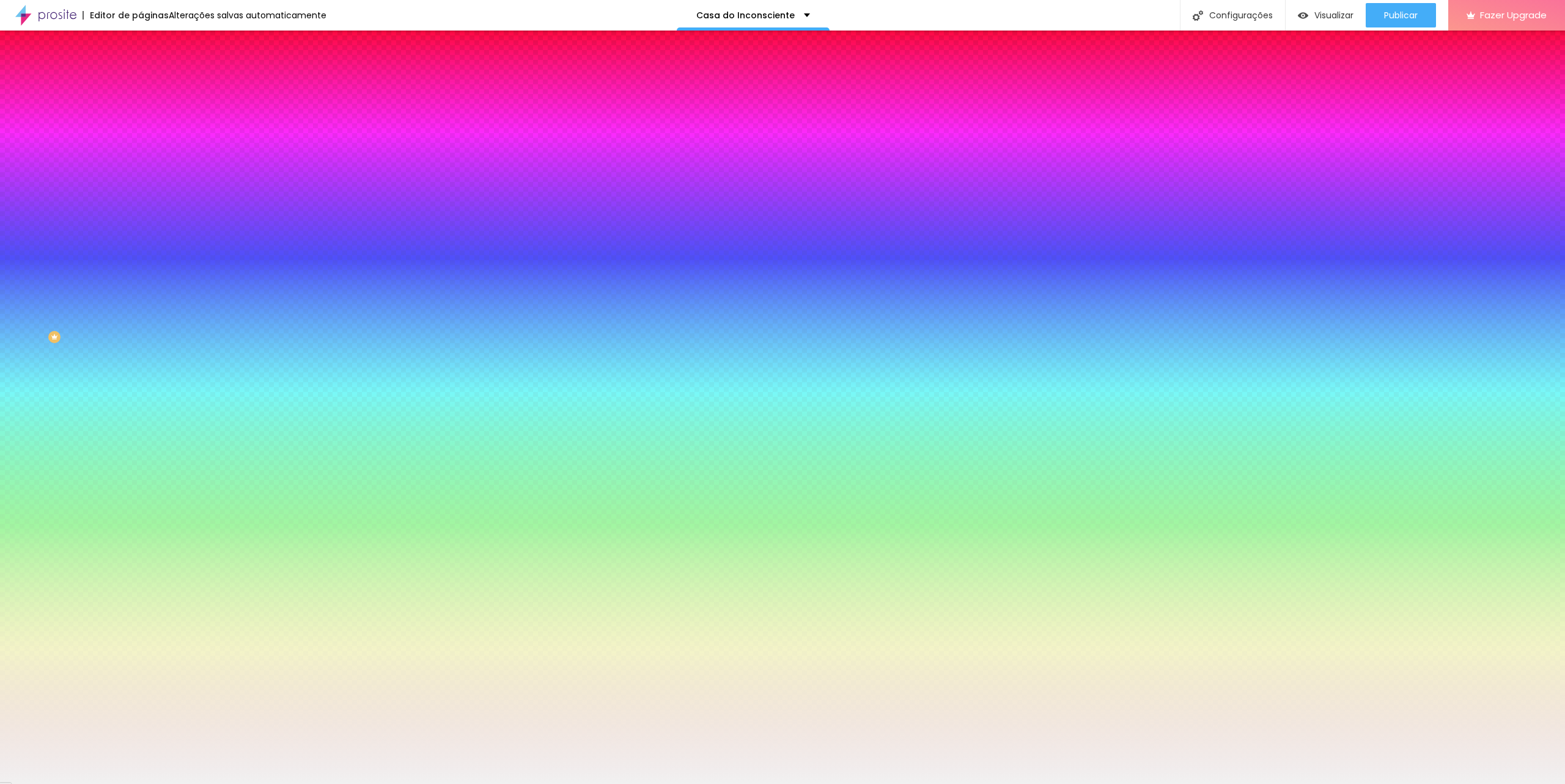
drag, startPoint x: 28, startPoint y: 255, endPoint x: 13, endPoint y: 242, distance: 19.8
click at [140, 242] on div "Imagem de fundo Adicionar imagem Efeito da Imagem Nenhum Nenhum Parallax Cor de…" at bounding box center [210, 174] width 140 height 158
click at [140, 445] on div "Editar Seção Conteúdo Estilo Avançado Imagem de fundo Adicionar imagem Efeito d…" at bounding box center [210, 408] width 140 height 754
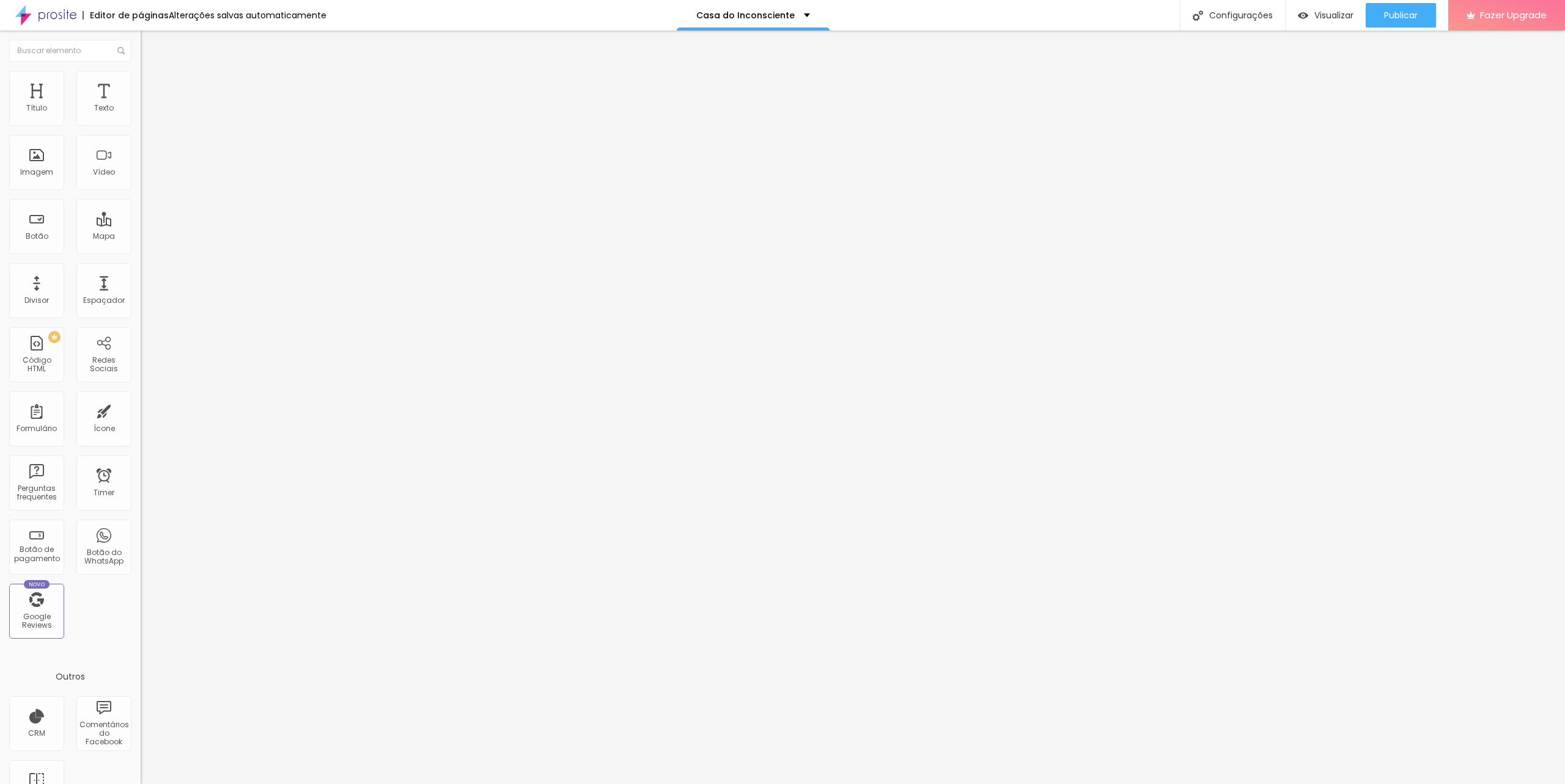
click at [140, 80] on li "Estilo" at bounding box center [210, 77] width 140 height 13
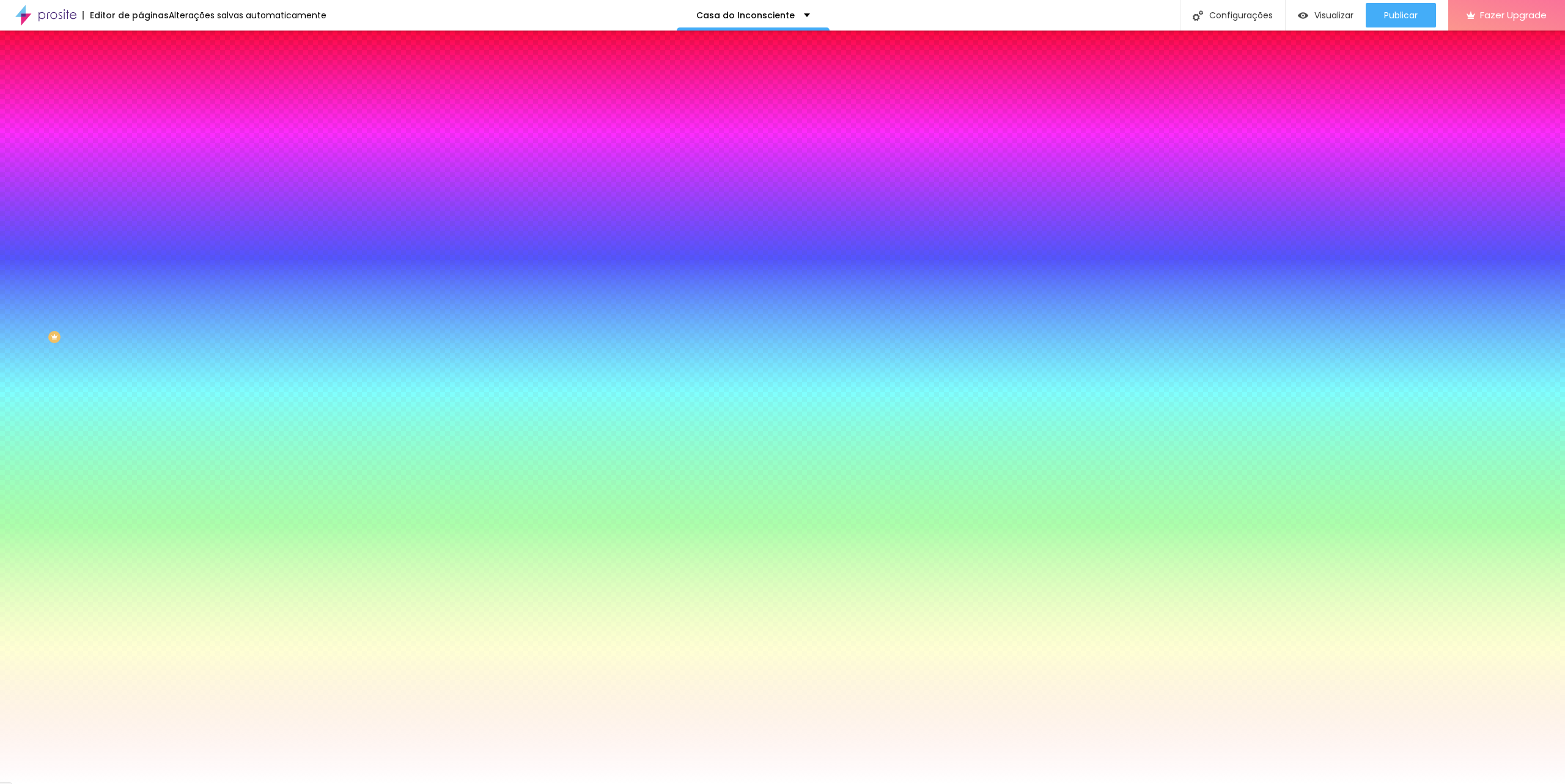
click at [140, 69] on img at bounding box center [146, 65] width 11 height 11
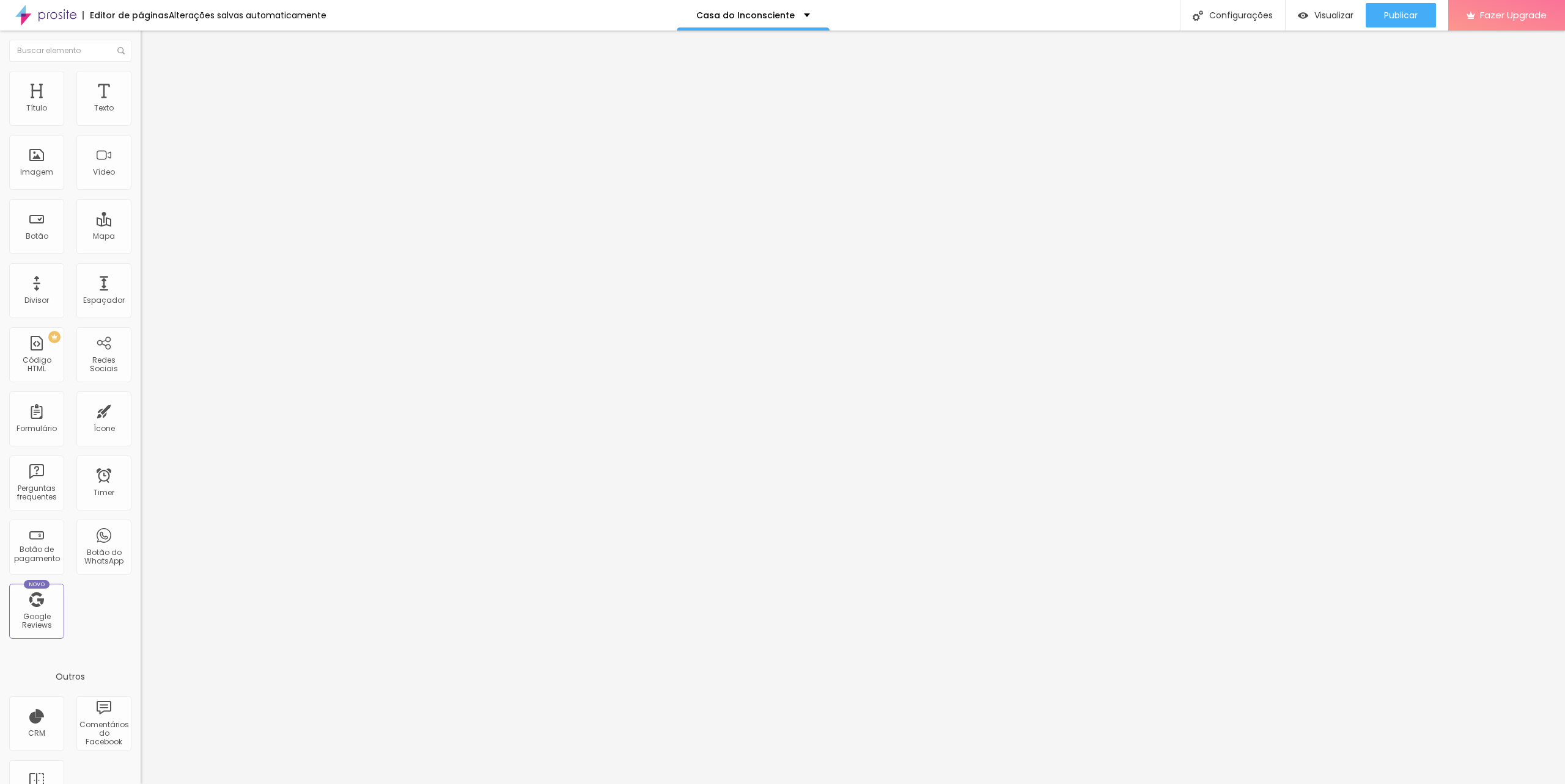
click at [140, 50] on button "Editar Seção" at bounding box center [210, 45] width 140 height 28
click at [140, 105] on span "Adicionar imagem" at bounding box center [180, 99] width 79 height 10
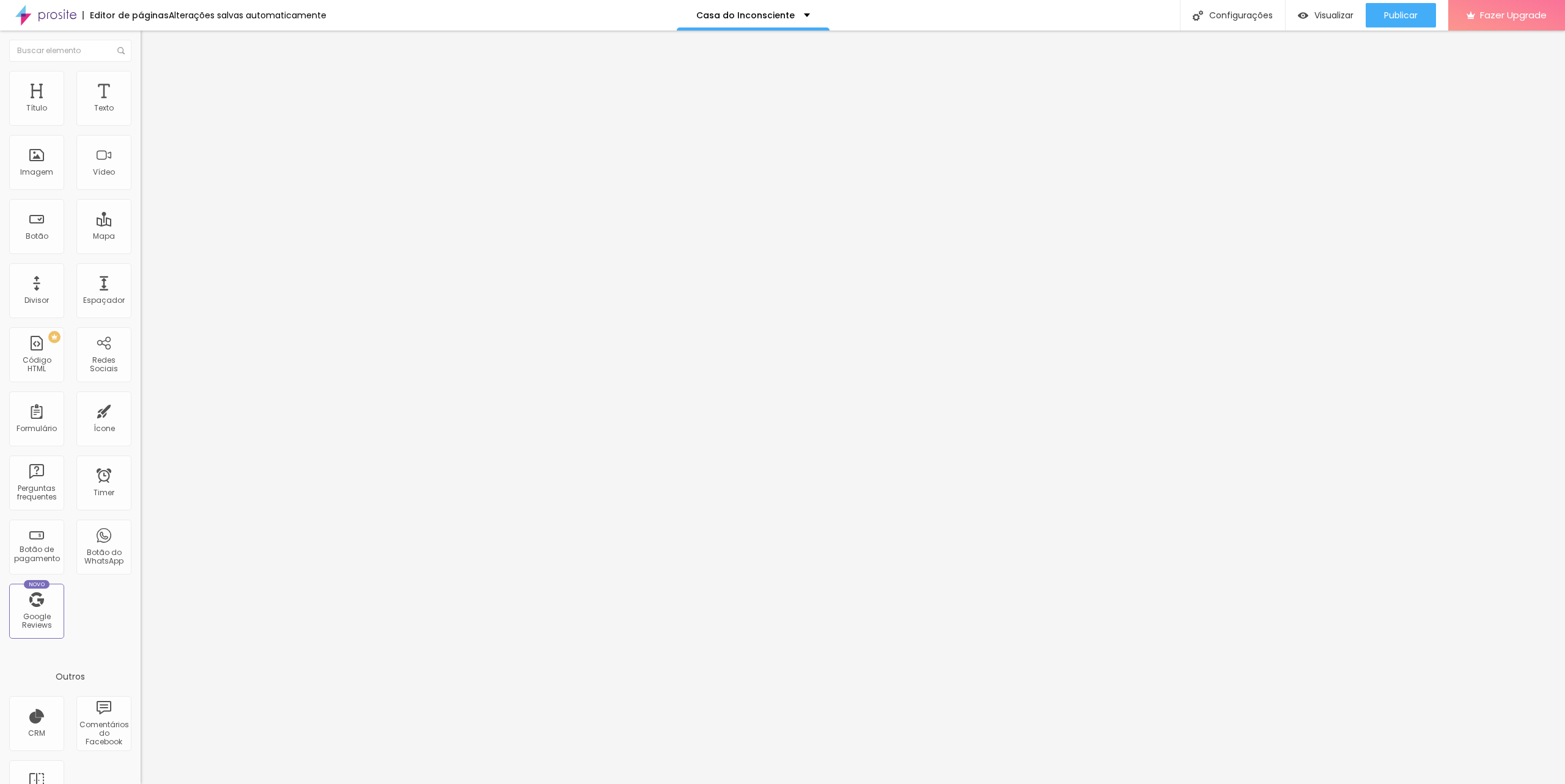
click at [150, 45] on img "button" at bounding box center [154, 44] width 9 height 9
click at [1419, 17] on button "Publicar" at bounding box center [1400, 15] width 70 height 24
click at [1333, 18] on span "Visualizar" at bounding box center [1334, 15] width 39 height 9
click at [151, 82] on span "Estilo" at bounding box center [161, 79] width 19 height 10
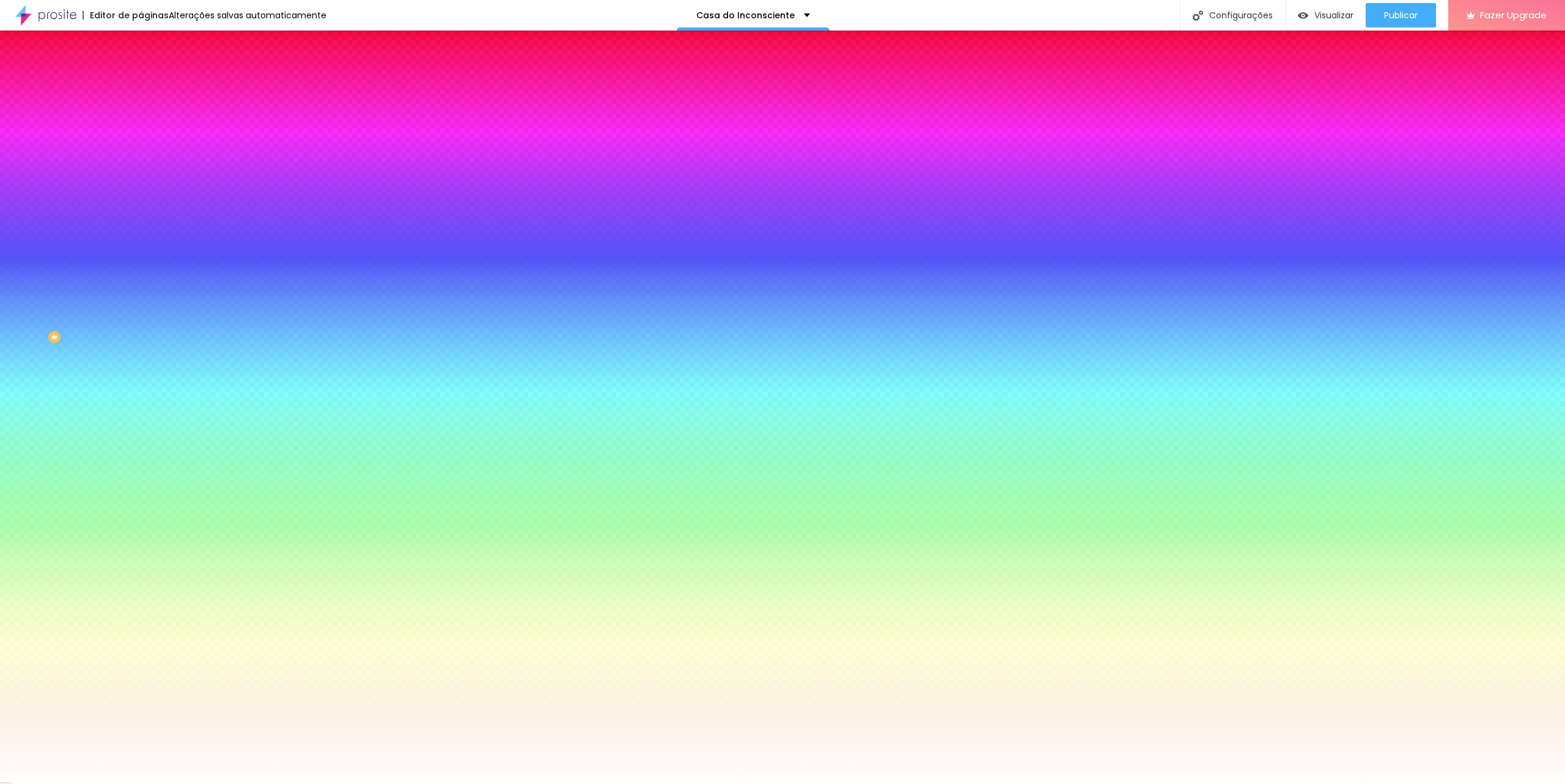
click at [140, 403] on button "button" at bounding box center [149, 397] width 17 height 13
drag, startPoint x: 279, startPoint y: 479, endPoint x: 273, endPoint y: 483, distance: 7.2
drag, startPoint x: 263, startPoint y: 490, endPoint x: 286, endPoint y: 490, distance: 23.0
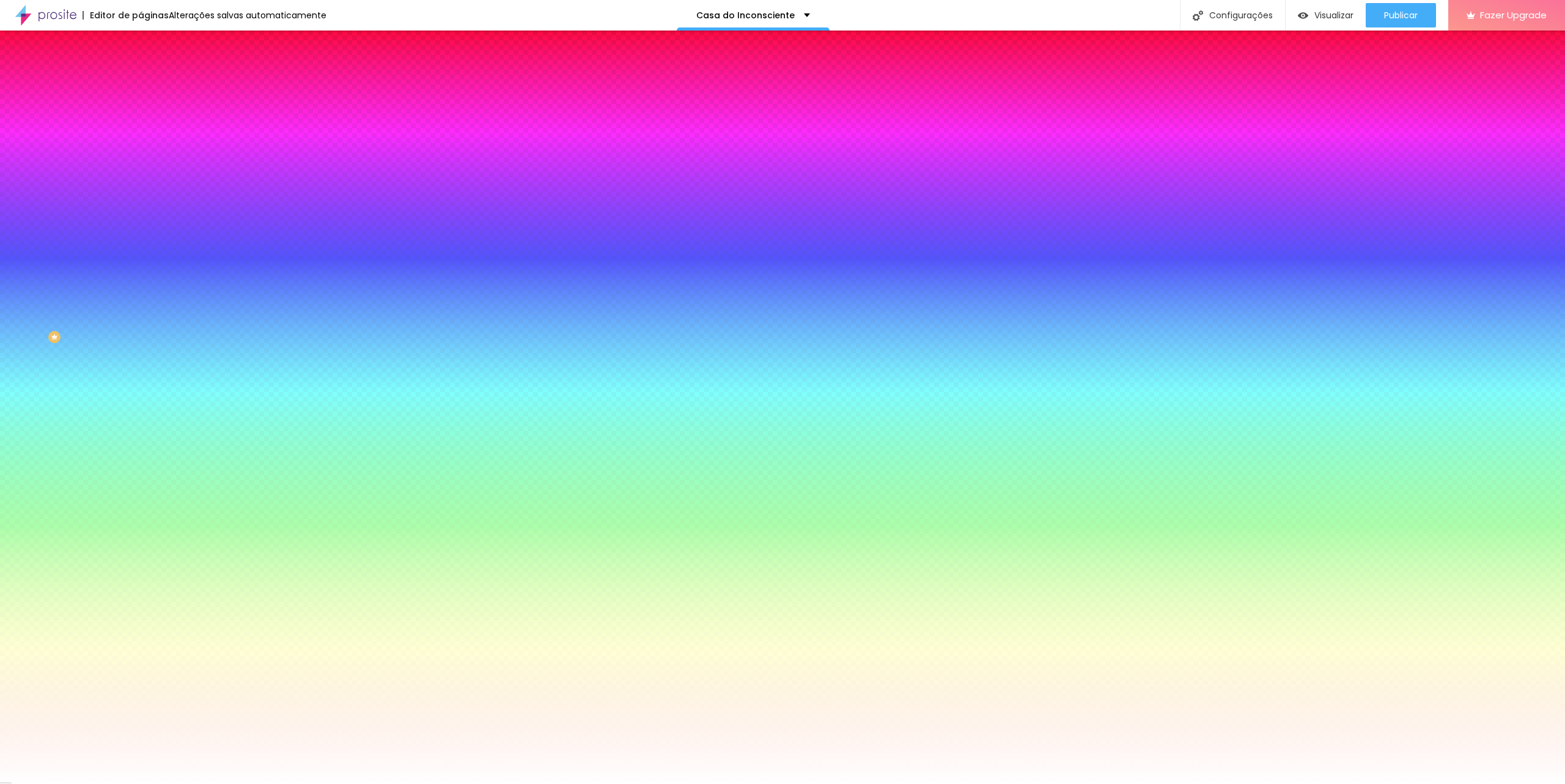
click at [590, 784] on div at bounding box center [782, 784] width 1565 height 0
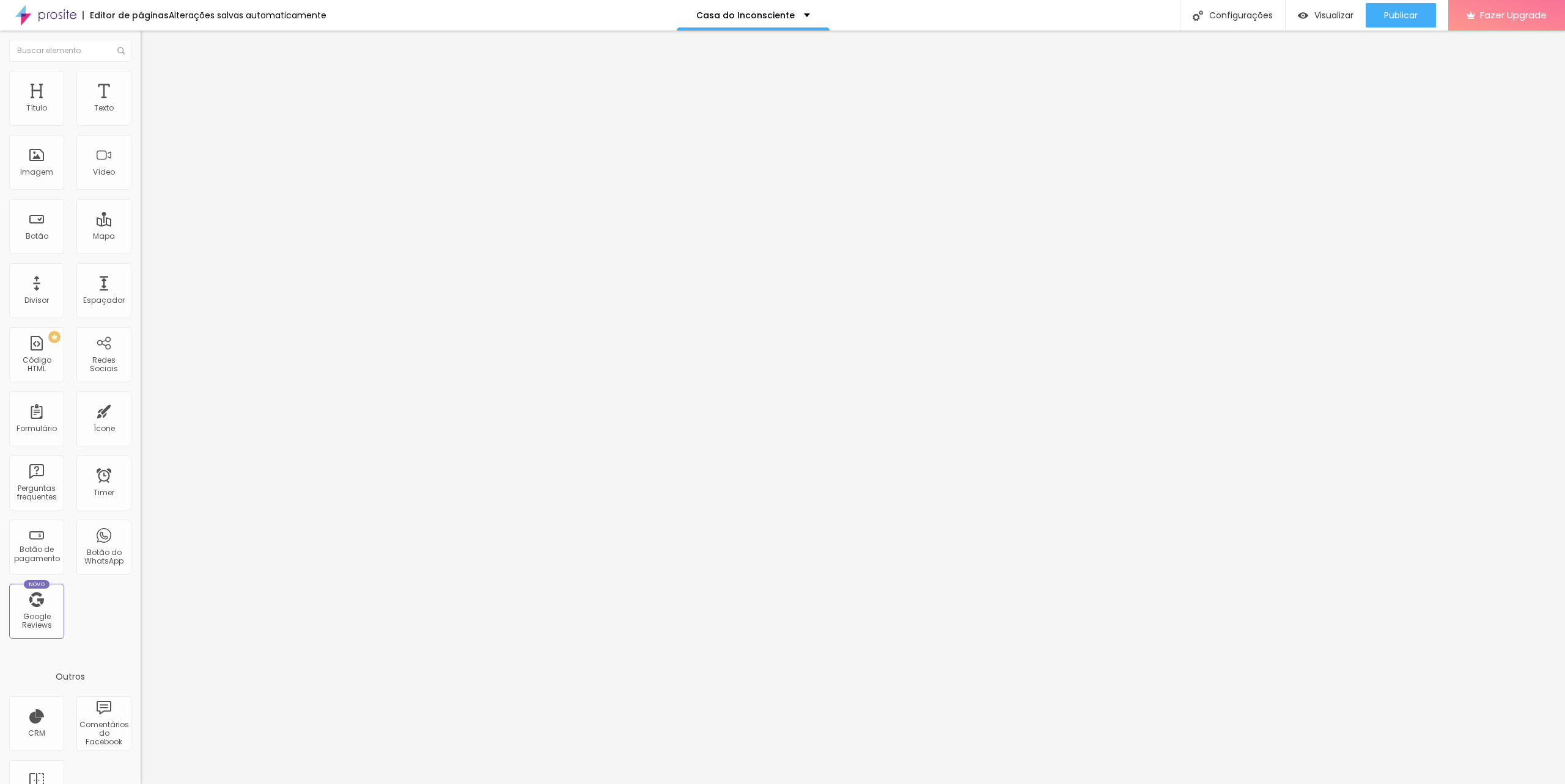
click at [140, 117] on button "button" at bounding box center [149, 111] width 17 height 13
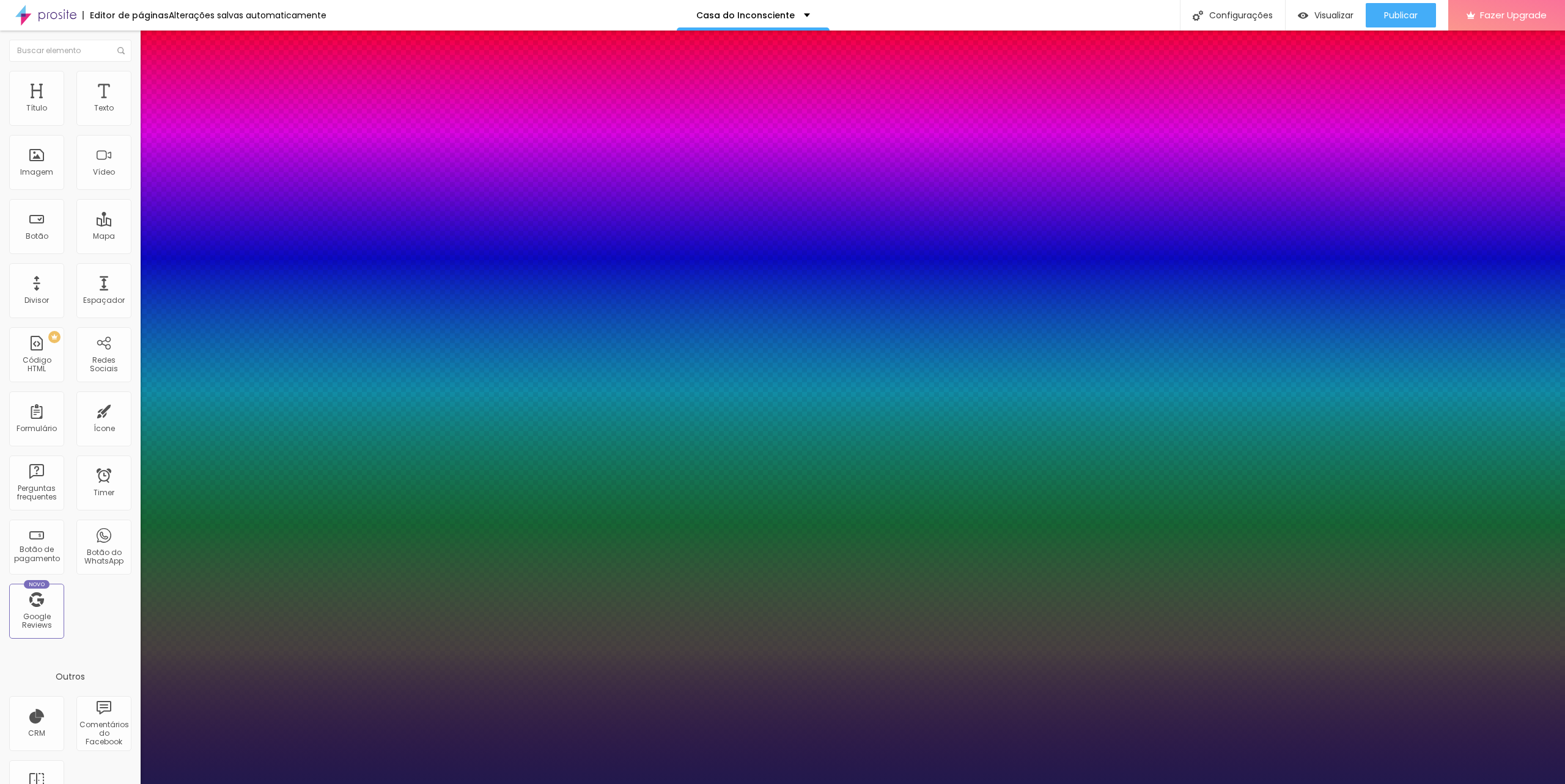
drag, startPoint x: 266, startPoint y: 208, endPoint x: 277, endPoint y: 208, distance: 11.0
click at [1259, 784] on div at bounding box center [782, 784] width 1565 height 0
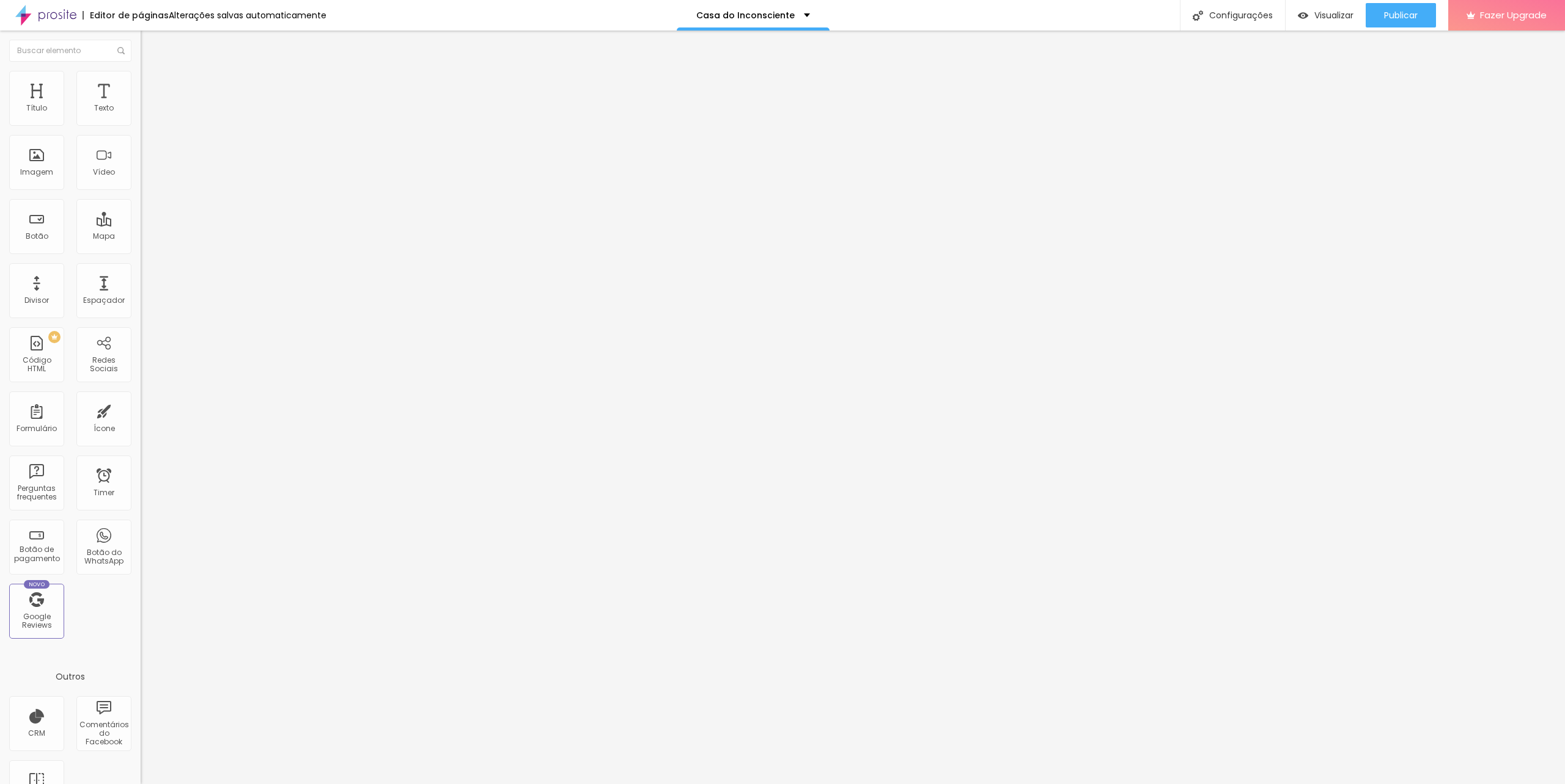
click at [140, 117] on button "button" at bounding box center [149, 111] width 17 height 13
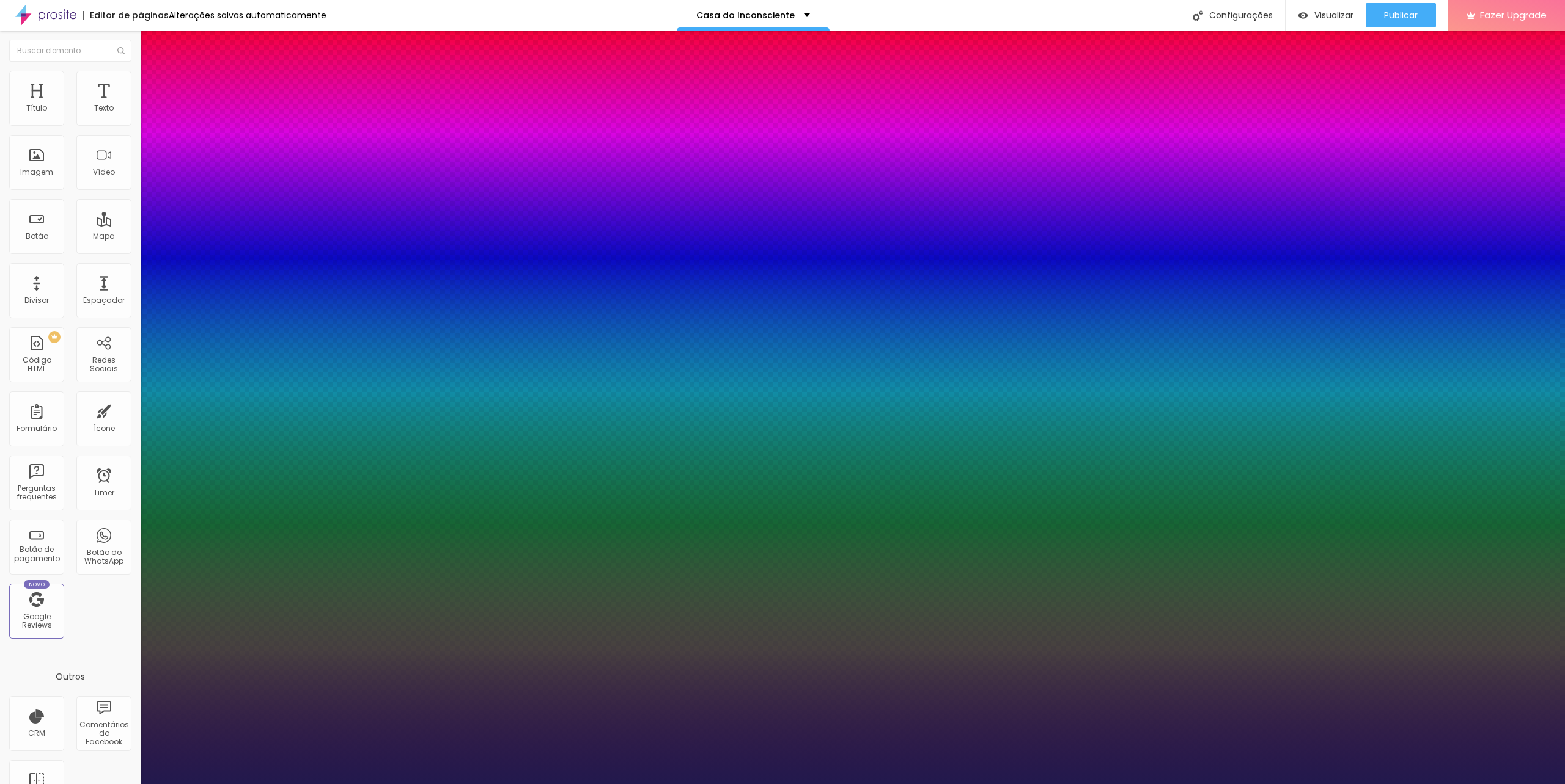
drag, startPoint x: 267, startPoint y: 204, endPoint x: 287, endPoint y: 209, distance: 20.6
click at [1363, 784] on div at bounding box center [782, 784] width 1565 height 0
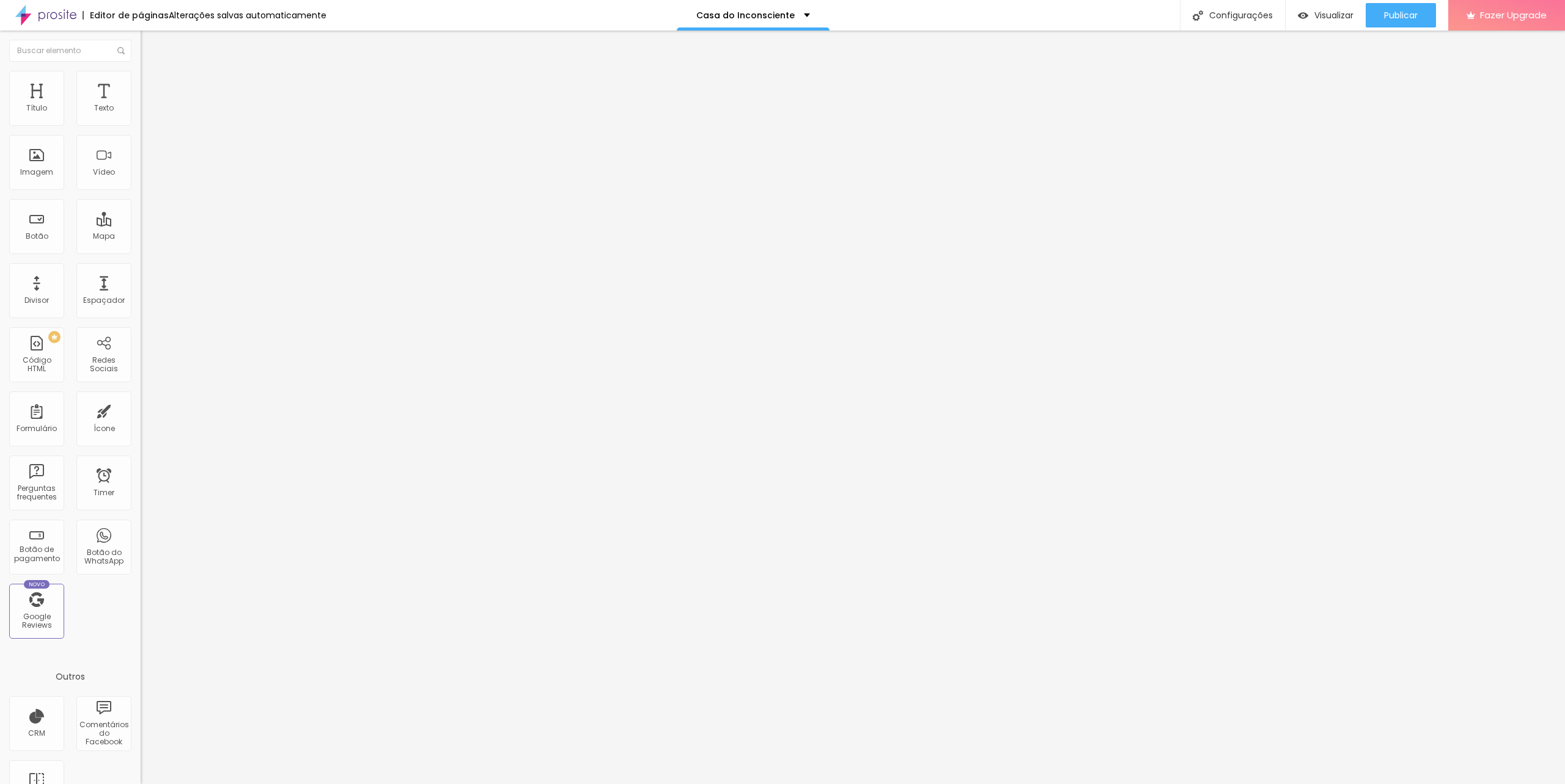
click at [140, 117] on button "button" at bounding box center [149, 111] width 17 height 13
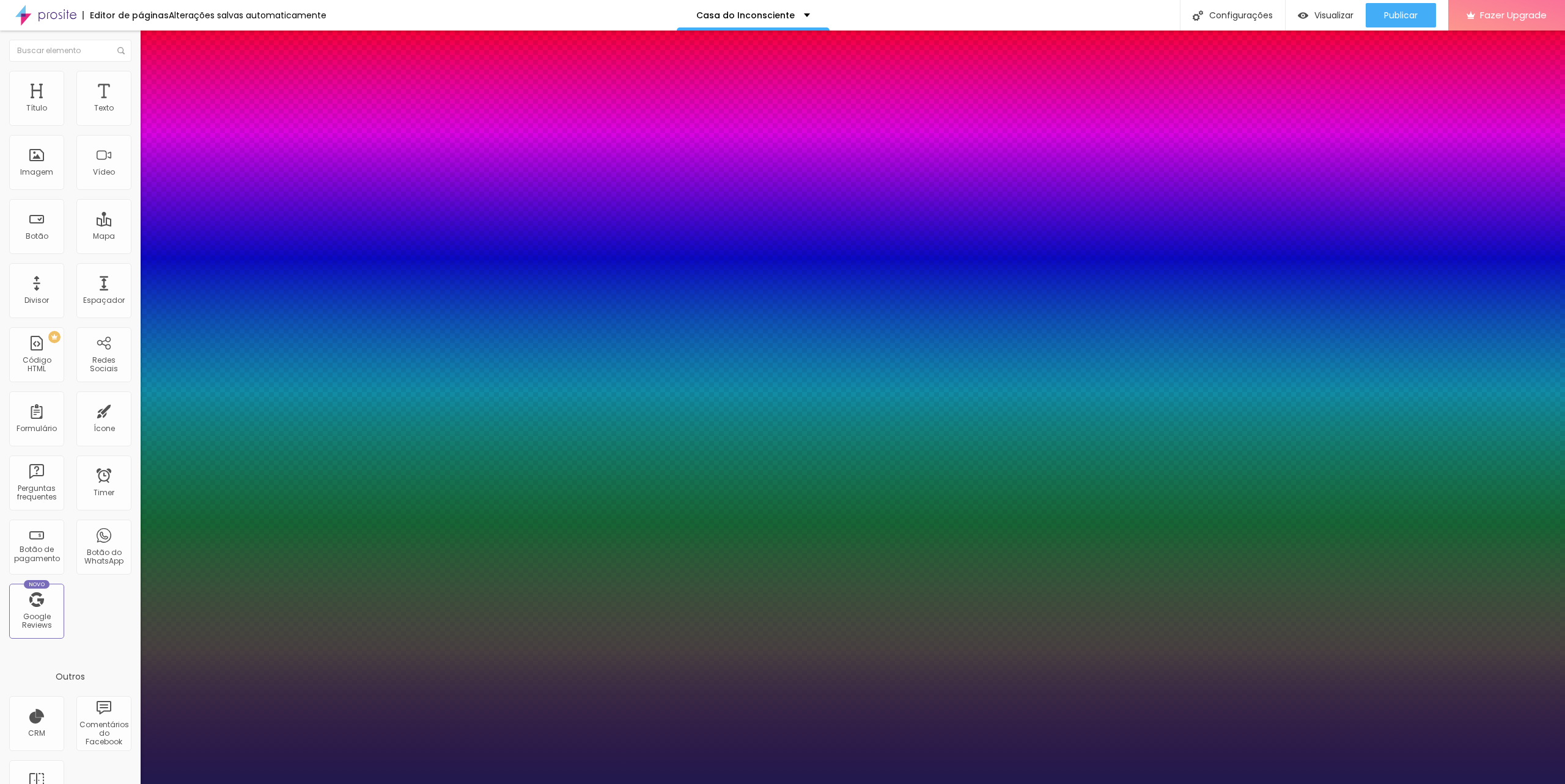
click at [132, 784] on select "AbrilFatface-Regular Actor-Regular Alegreya AlegreyaBlack [PERSON_NAME] Allan-R…" at bounding box center [65, 798] width 132 height 13
click at [131, 784] on select "AbrilFatface-Regular Actor-Regular Alegreya AlegreyaBlack [PERSON_NAME] Allan-R…" at bounding box center [65, 798] width 132 height 13
click at [345, 784] on div at bounding box center [782, 784] width 1565 height 0
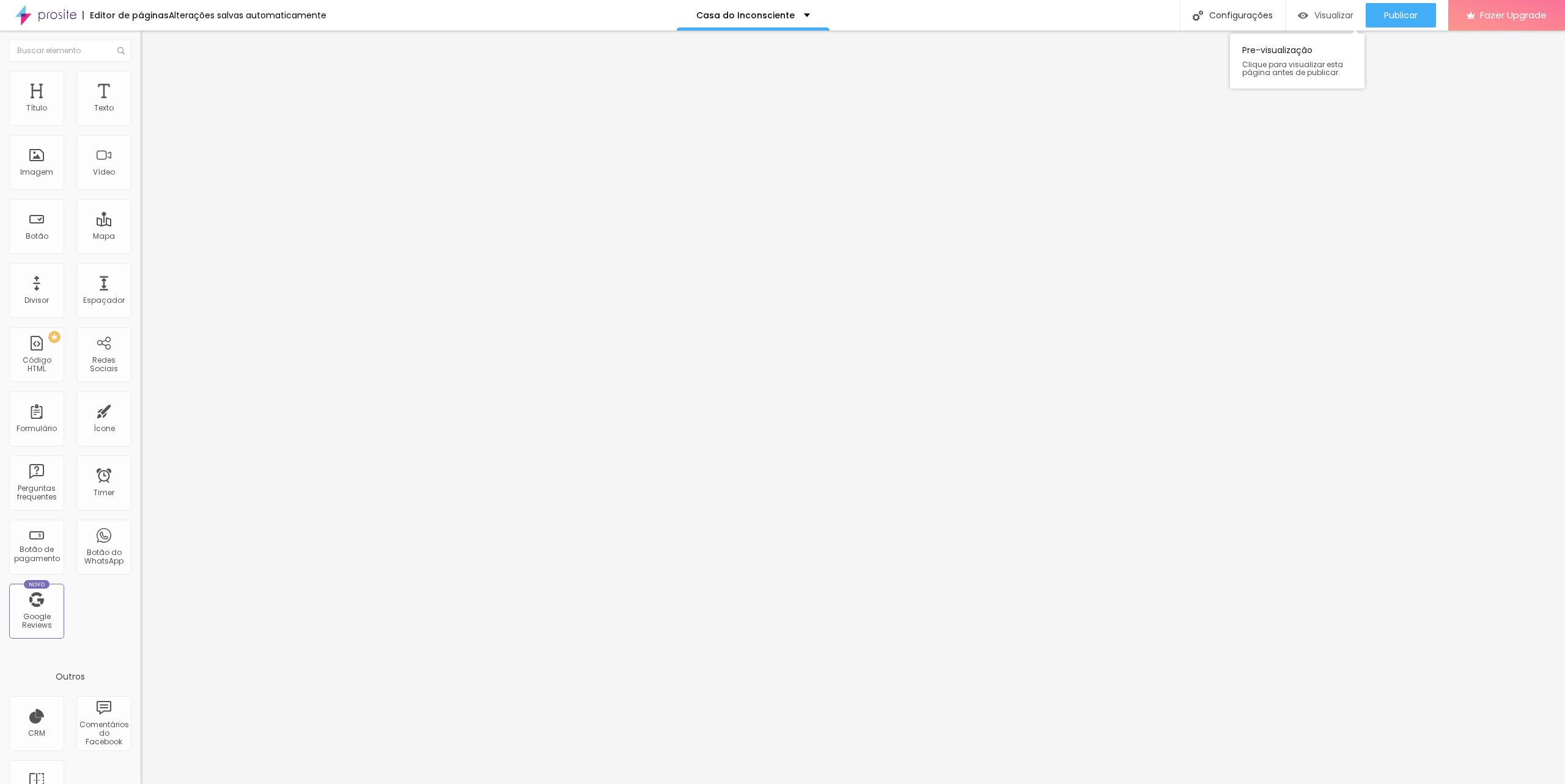
click at [1333, 23] on div "Visualizar" at bounding box center [1326, 15] width 56 height 24
click at [140, 72] on li "Estilo" at bounding box center [210, 77] width 140 height 13
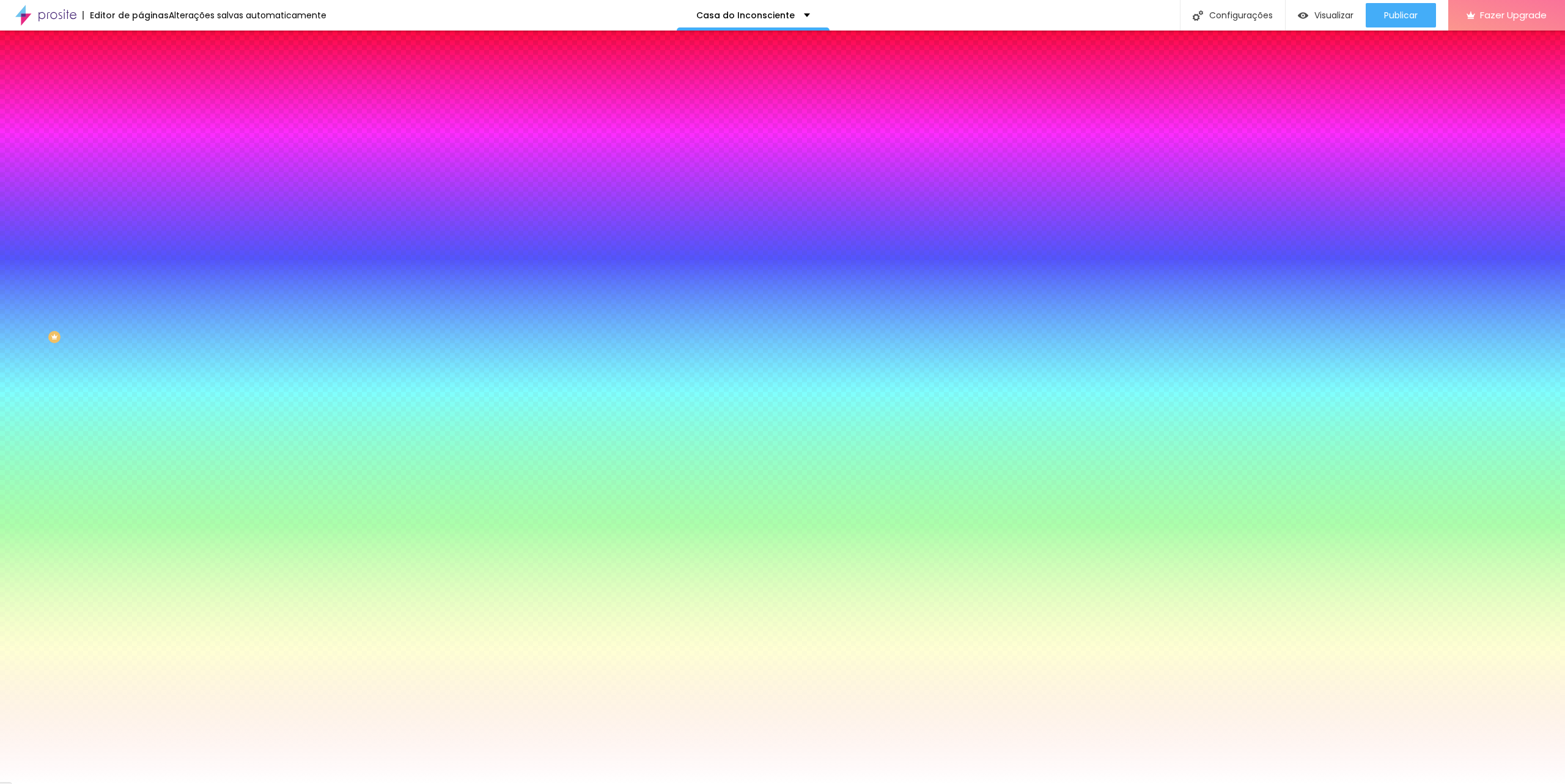
click at [140, 83] on img at bounding box center [146, 89] width 11 height 11
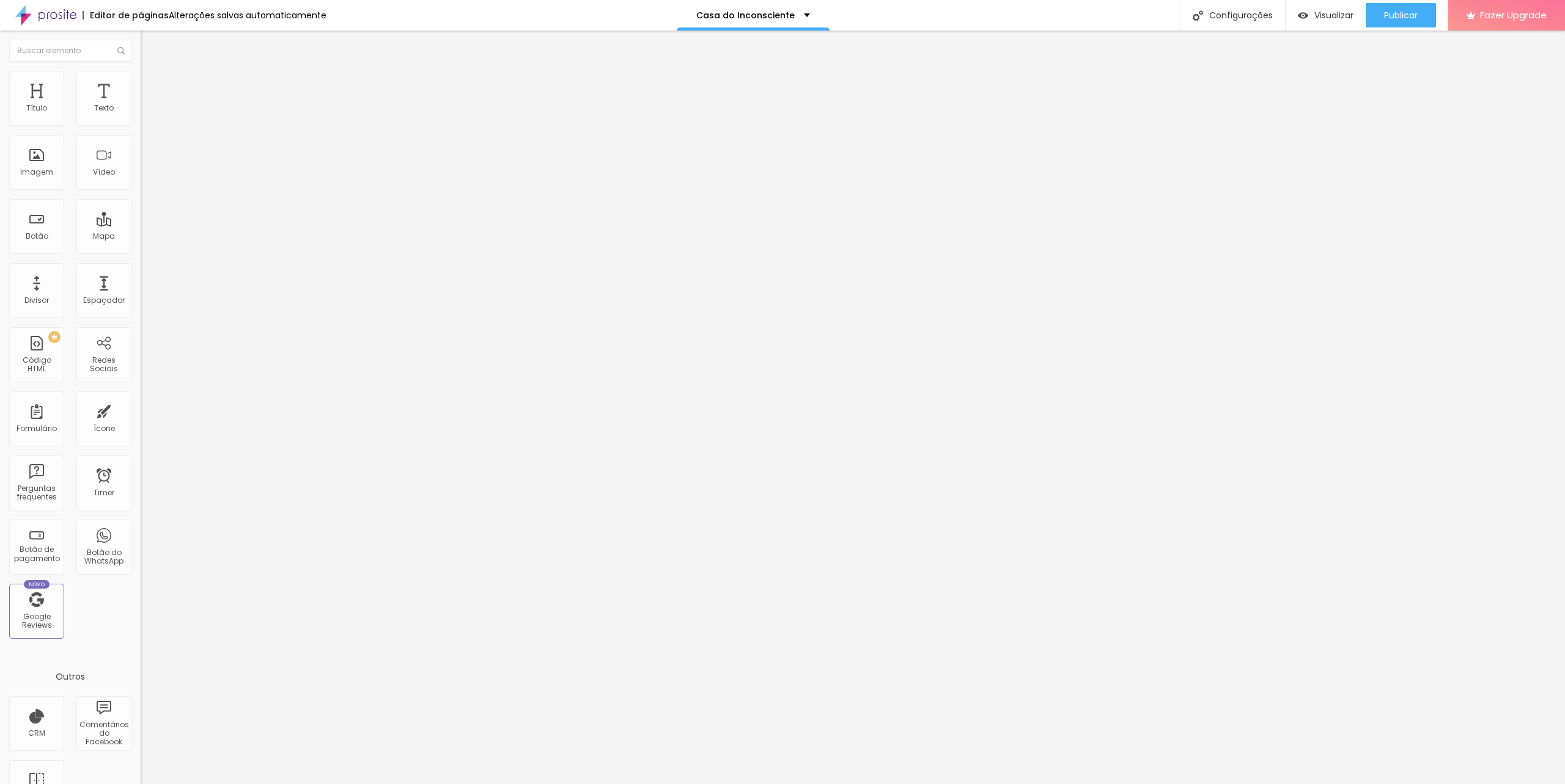
click at [151, 83] on span "Estilo" at bounding box center [161, 79] width 19 height 10
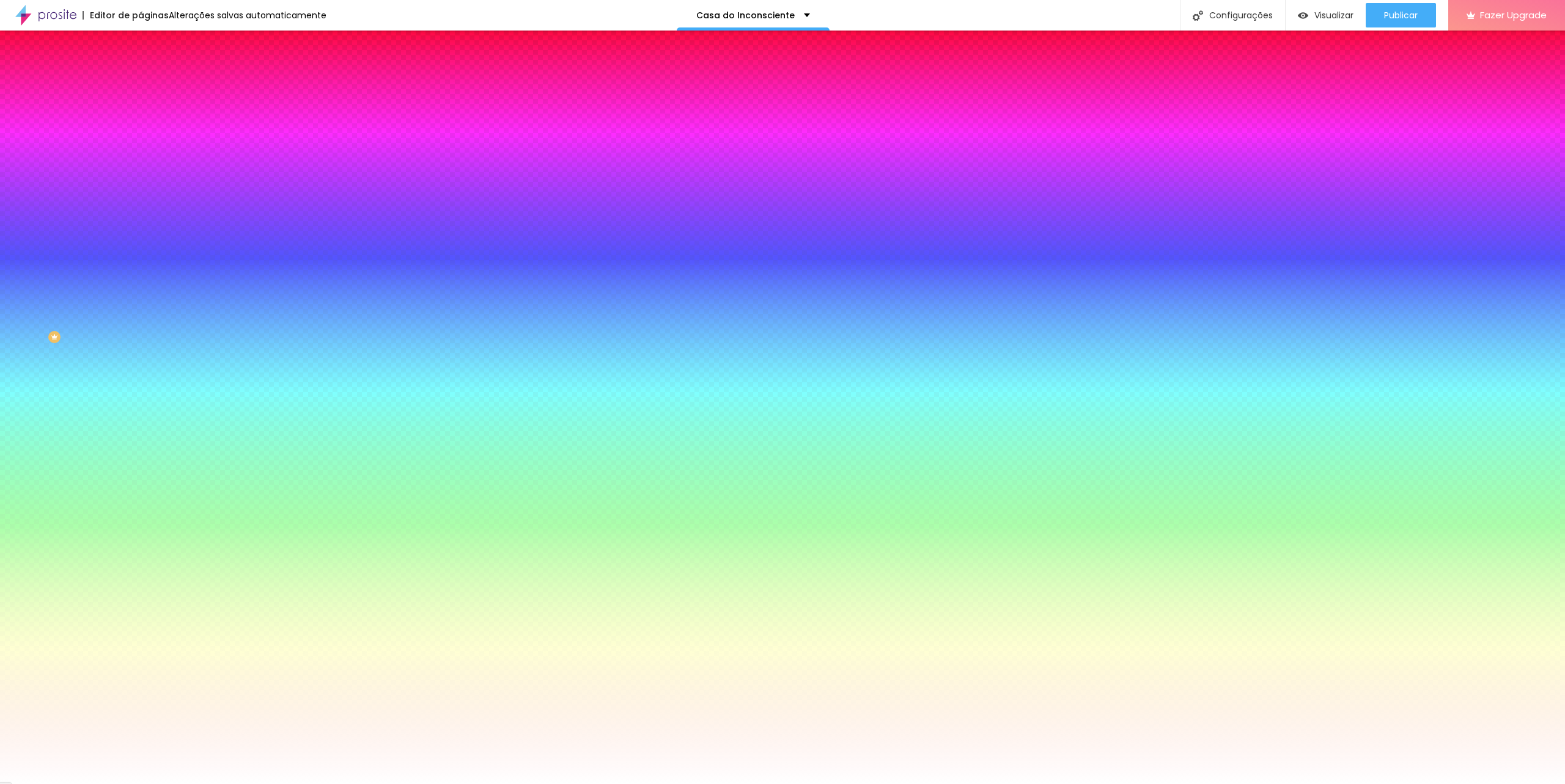
click at [140, 71] on li "Conteúdo" at bounding box center [210, 65] width 140 height 13
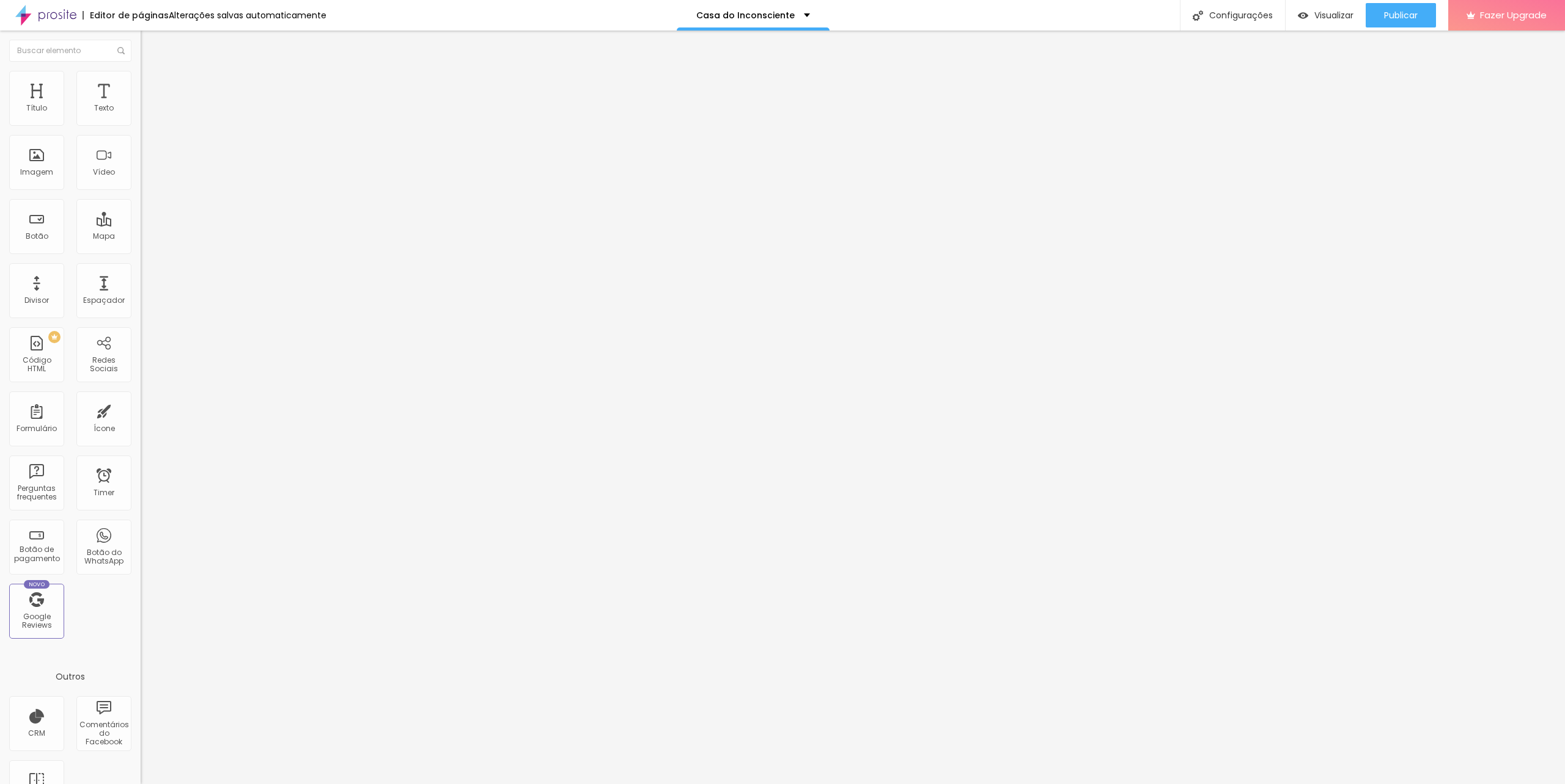
click at [151, 84] on span "Estilo" at bounding box center [161, 79] width 19 height 10
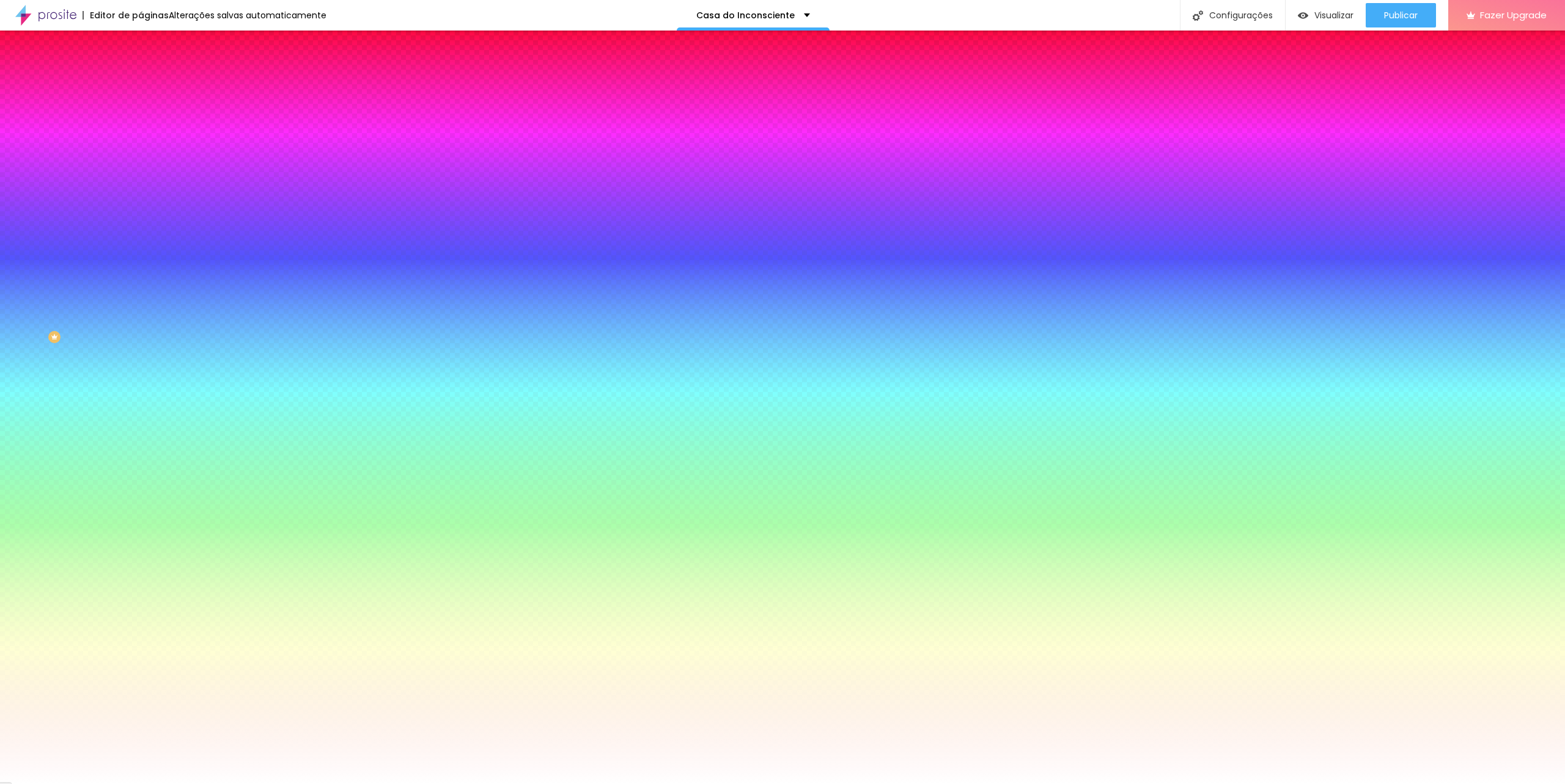
click at [140, 83] on li "Avançado" at bounding box center [210, 90] width 140 height 13
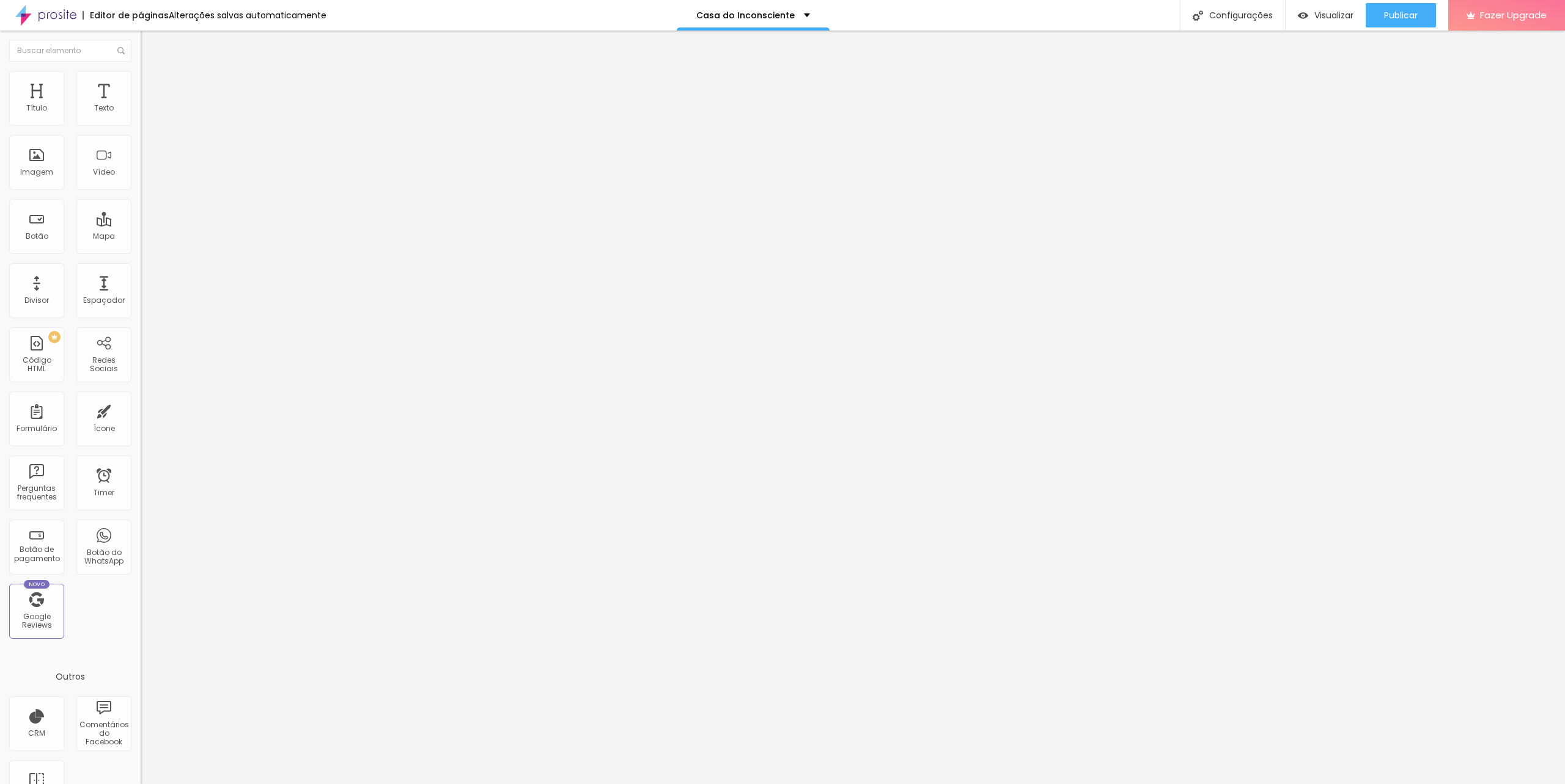
click at [140, 113] on div "Tipografia Voltar ao padrão" at bounding box center [210, 100] width 140 height 34
click at [140, 115] on button "button" at bounding box center [149, 111] width 17 height 13
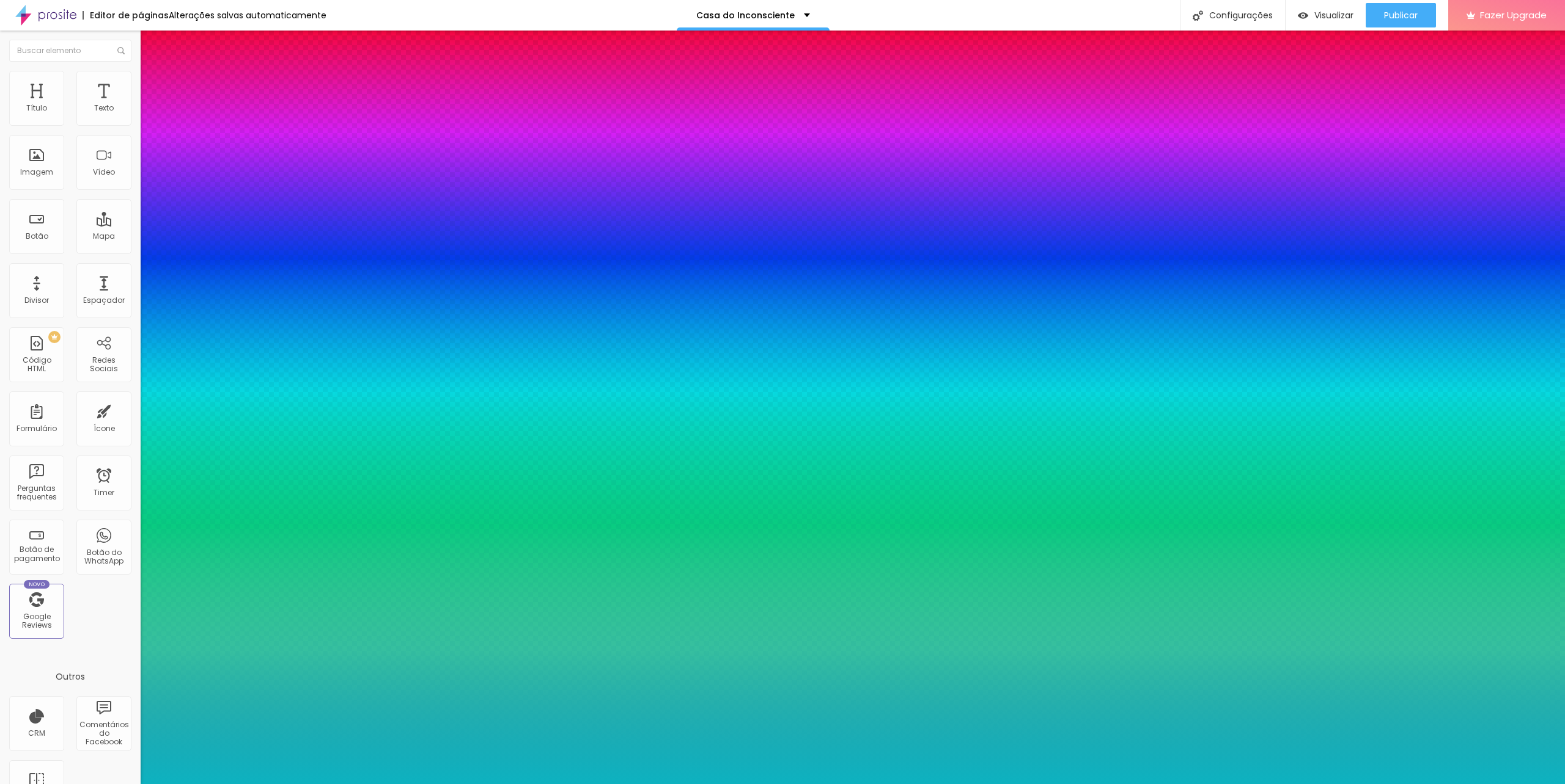
drag, startPoint x: 263, startPoint y: 206, endPoint x: 291, endPoint y: 209, distance: 28.2
click at [711, 784] on div at bounding box center [782, 784] width 1565 height 0
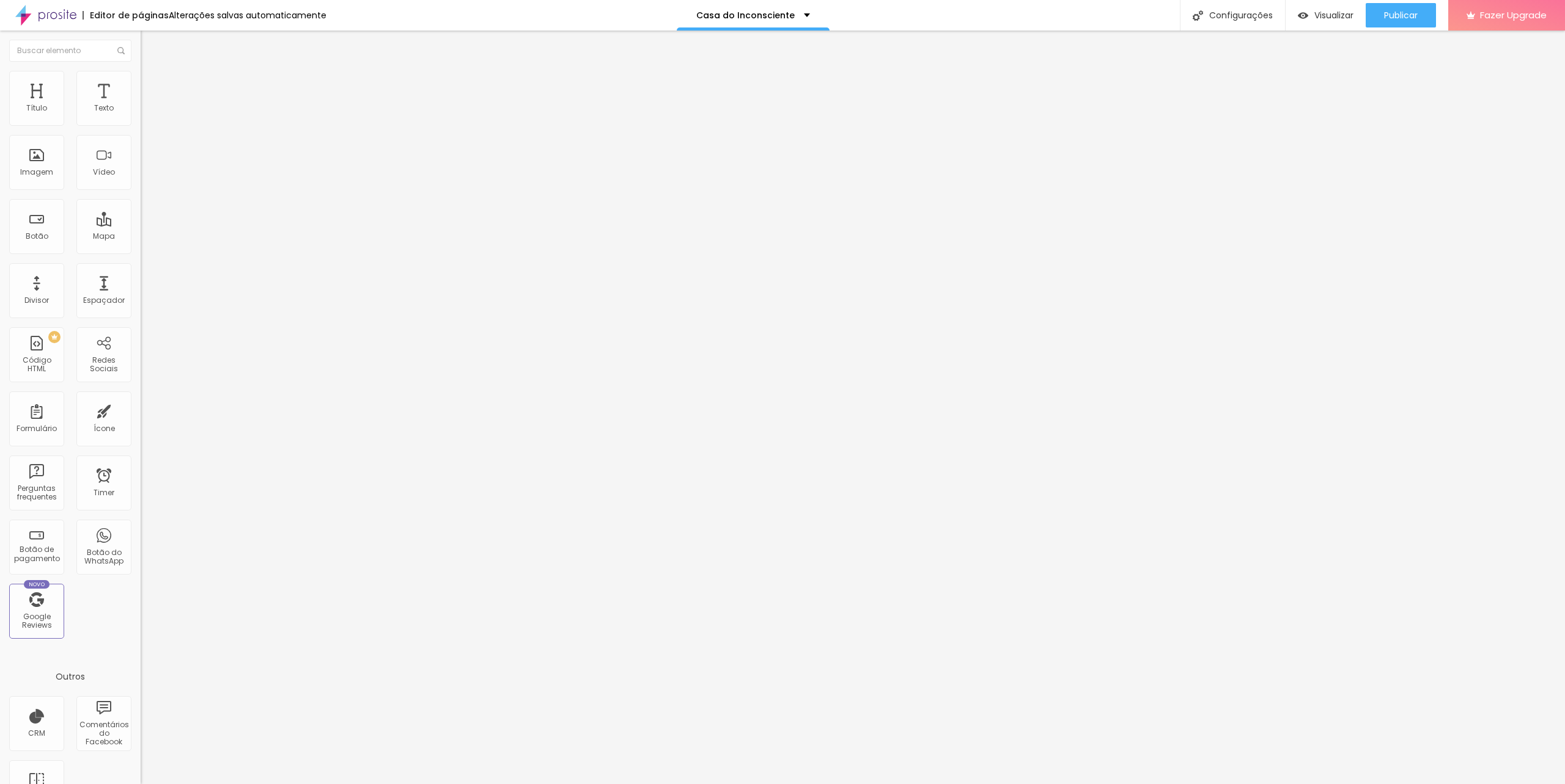
click at [146, 113] on icon "button" at bounding box center [149, 110] width 5 height 5
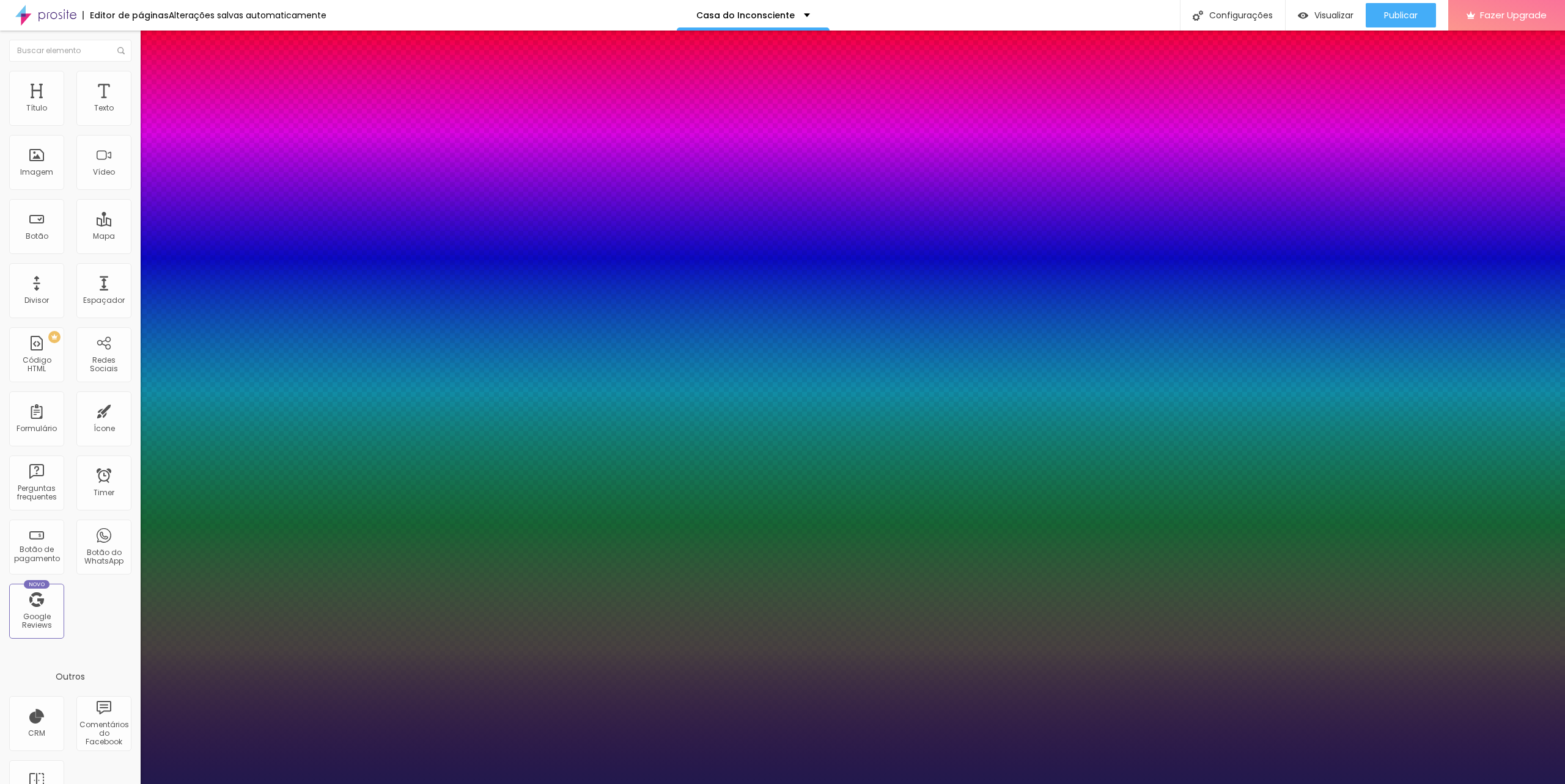
drag, startPoint x: 206, startPoint y: 290, endPoint x: 213, endPoint y: 294, distance: 8.1
click at [328, 784] on div at bounding box center [782, 784] width 1565 height 0
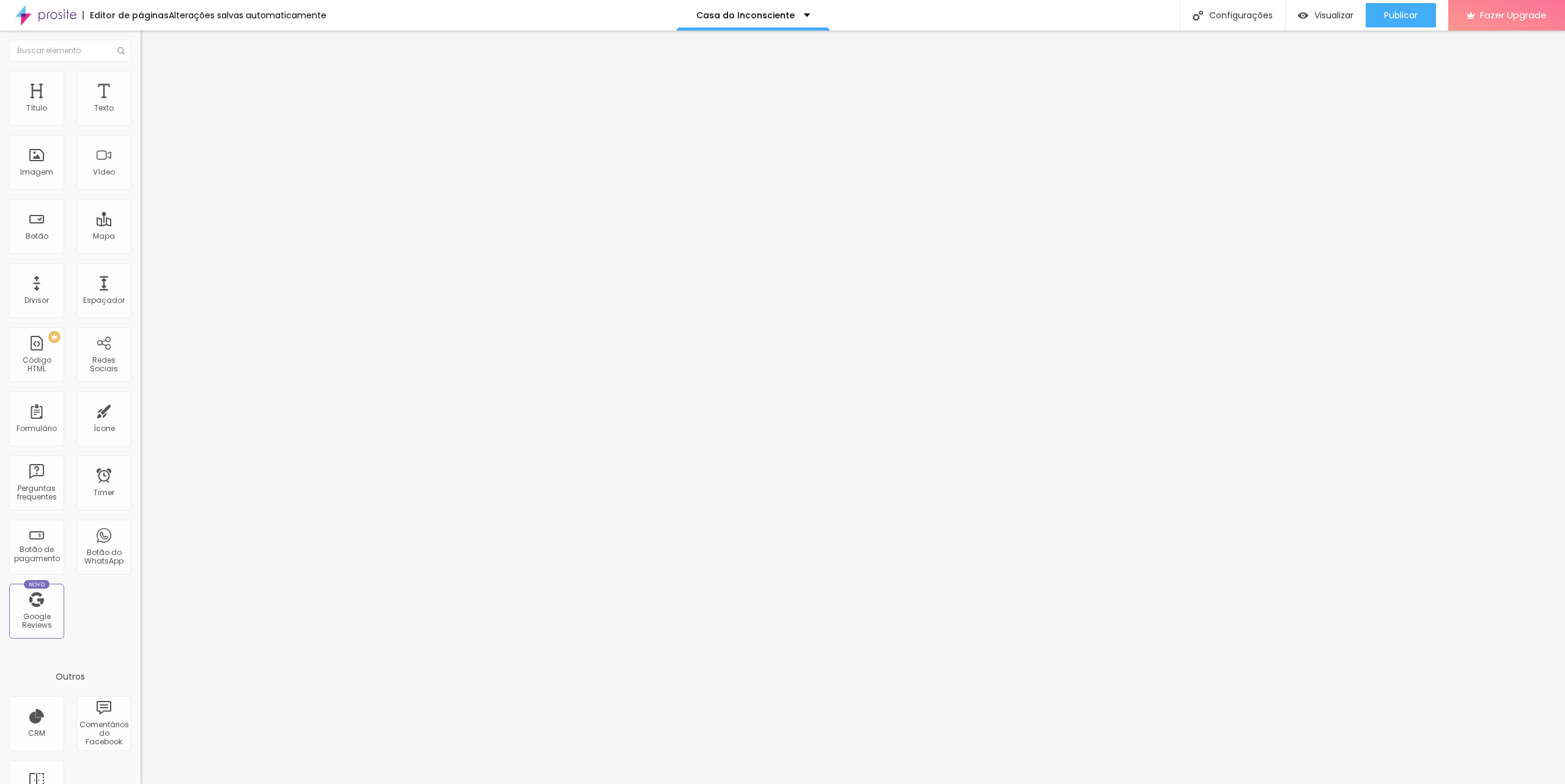
click at [140, 73] on img at bounding box center [146, 76] width 11 height 11
drag, startPoint x: 115, startPoint y: 128, endPoint x: 95, endPoint y: 130, distance: 20.1
click at [140, 125] on input "range" at bounding box center [180, 120] width 79 height 9
click at [1343, 10] on span "Visualizar" at bounding box center [1334, 15] width 39 height 9
click at [140, 123] on span at bounding box center [143, 128] width 7 height 10
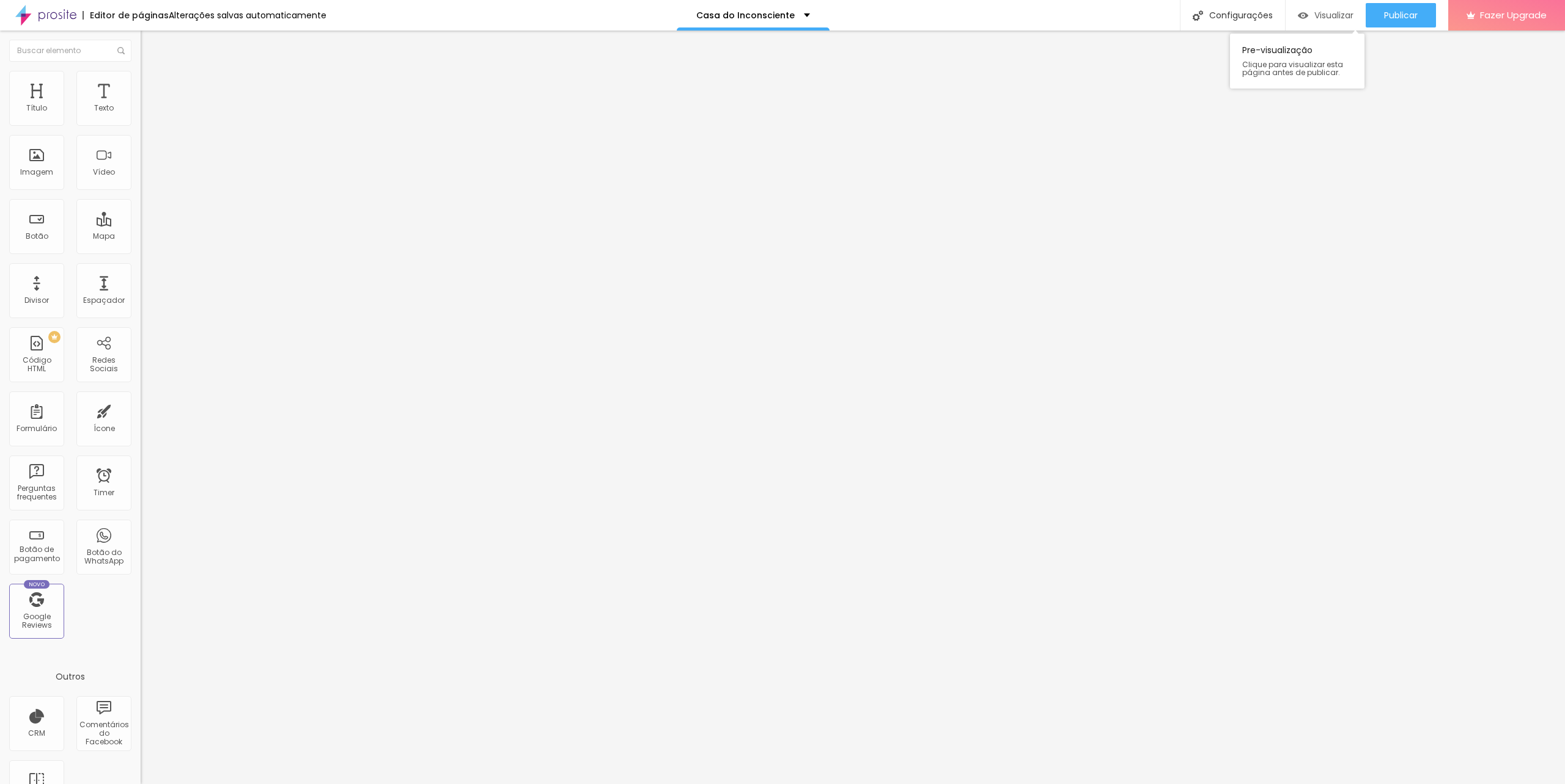
click at [1333, 11] on span "Visualizar" at bounding box center [1334, 15] width 39 height 9
click at [1409, 10] on span "Publicar" at bounding box center [1400, 15] width 34 height 9
click at [150, 39] on img "button" at bounding box center [154, 44] width 9 height 9
click at [1329, 13] on span "Visualizar" at bounding box center [1334, 15] width 39 height 9
click at [1233, 13] on div "Configurações" at bounding box center [1232, 15] width 105 height 31
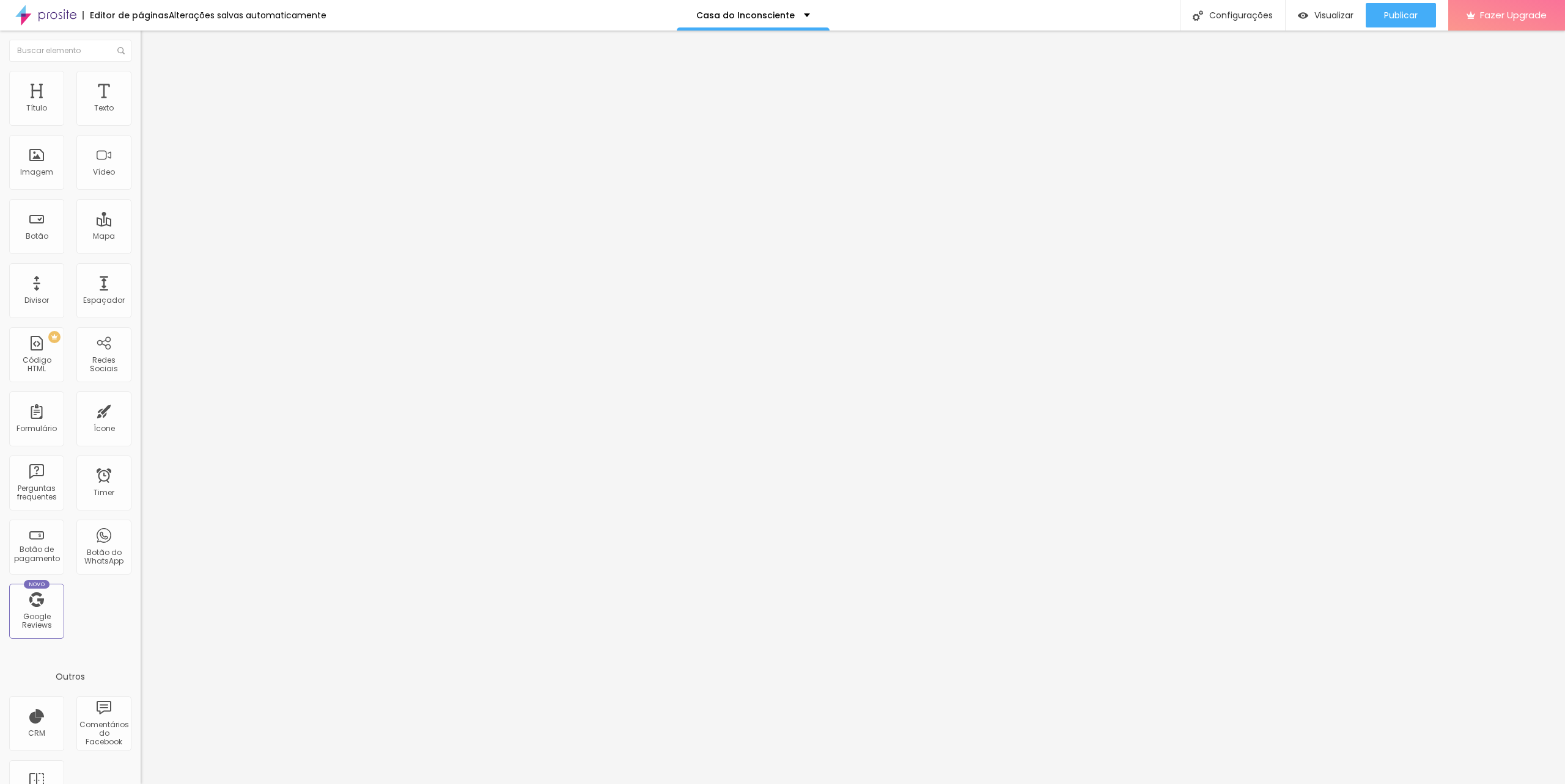
drag, startPoint x: 763, startPoint y: 462, endPoint x: 761, endPoint y: 357, distance: 105.0
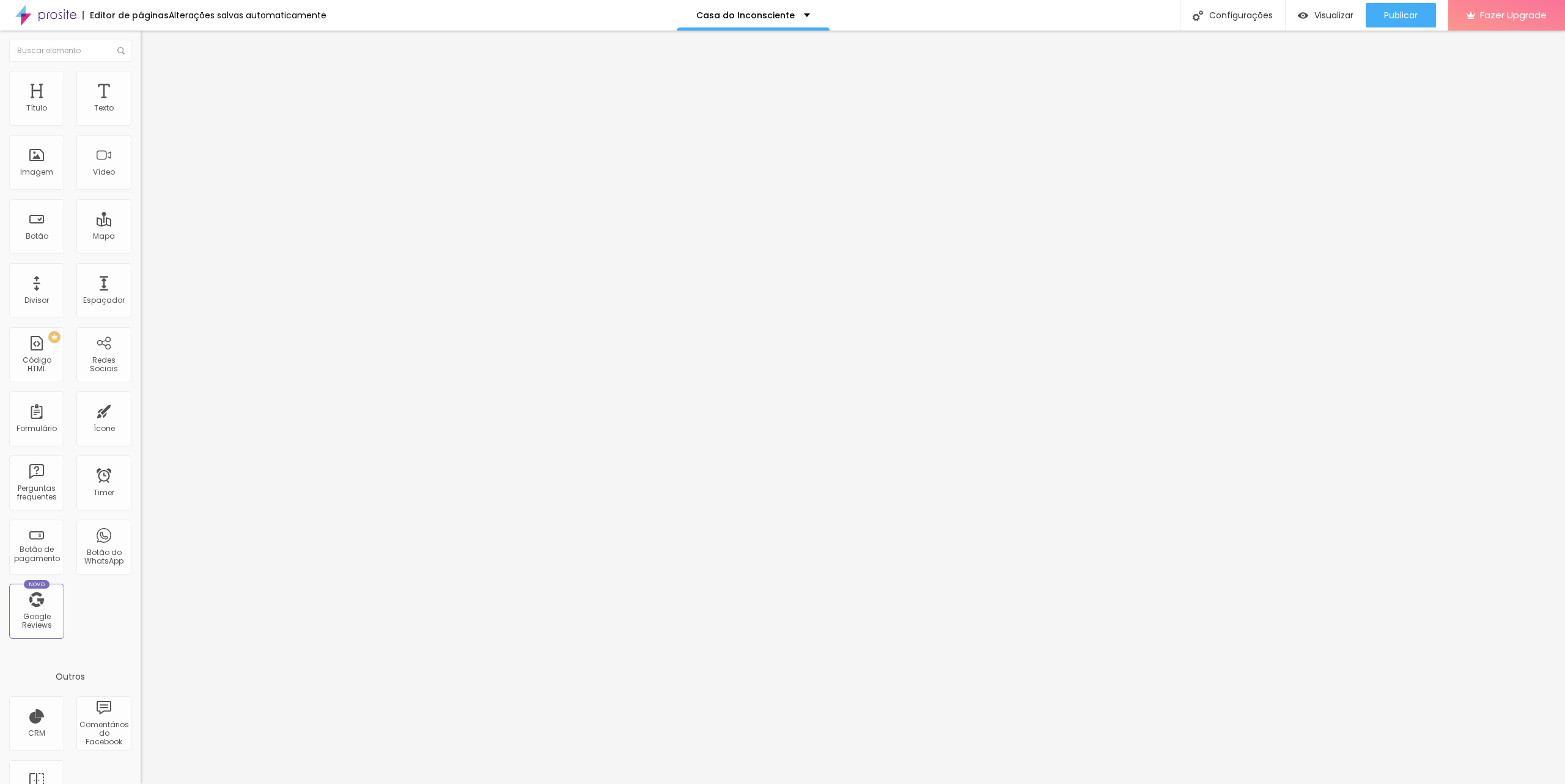
drag, startPoint x: 992, startPoint y: 456, endPoint x: 588, endPoint y: 487, distance: 405.2
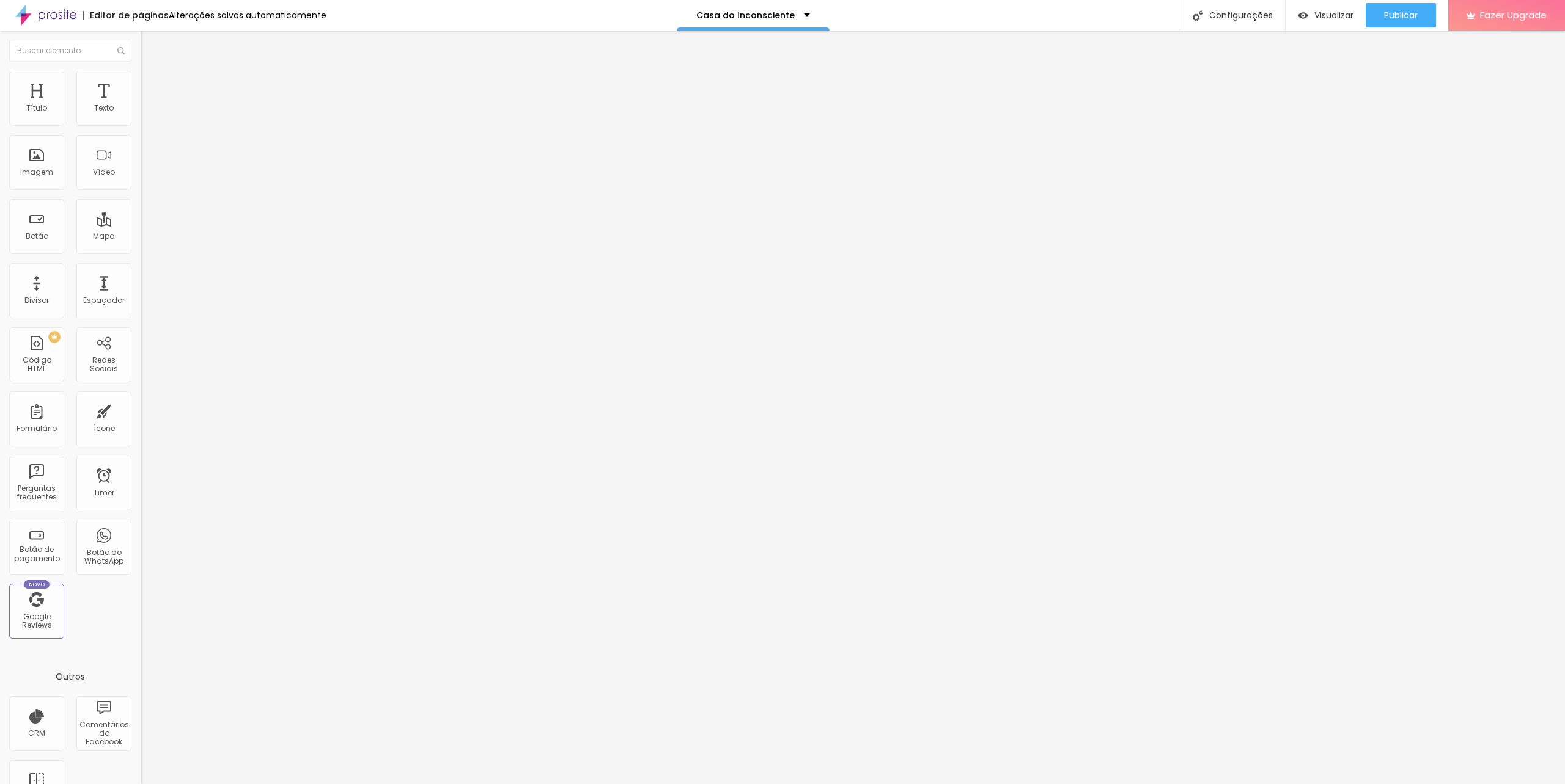
drag, startPoint x: 873, startPoint y: 531, endPoint x: 643, endPoint y: 514, distance: 230.6
paste textarea "Nosso projeto oferece atendimento psicanalítico com valores sociais para adulto…"
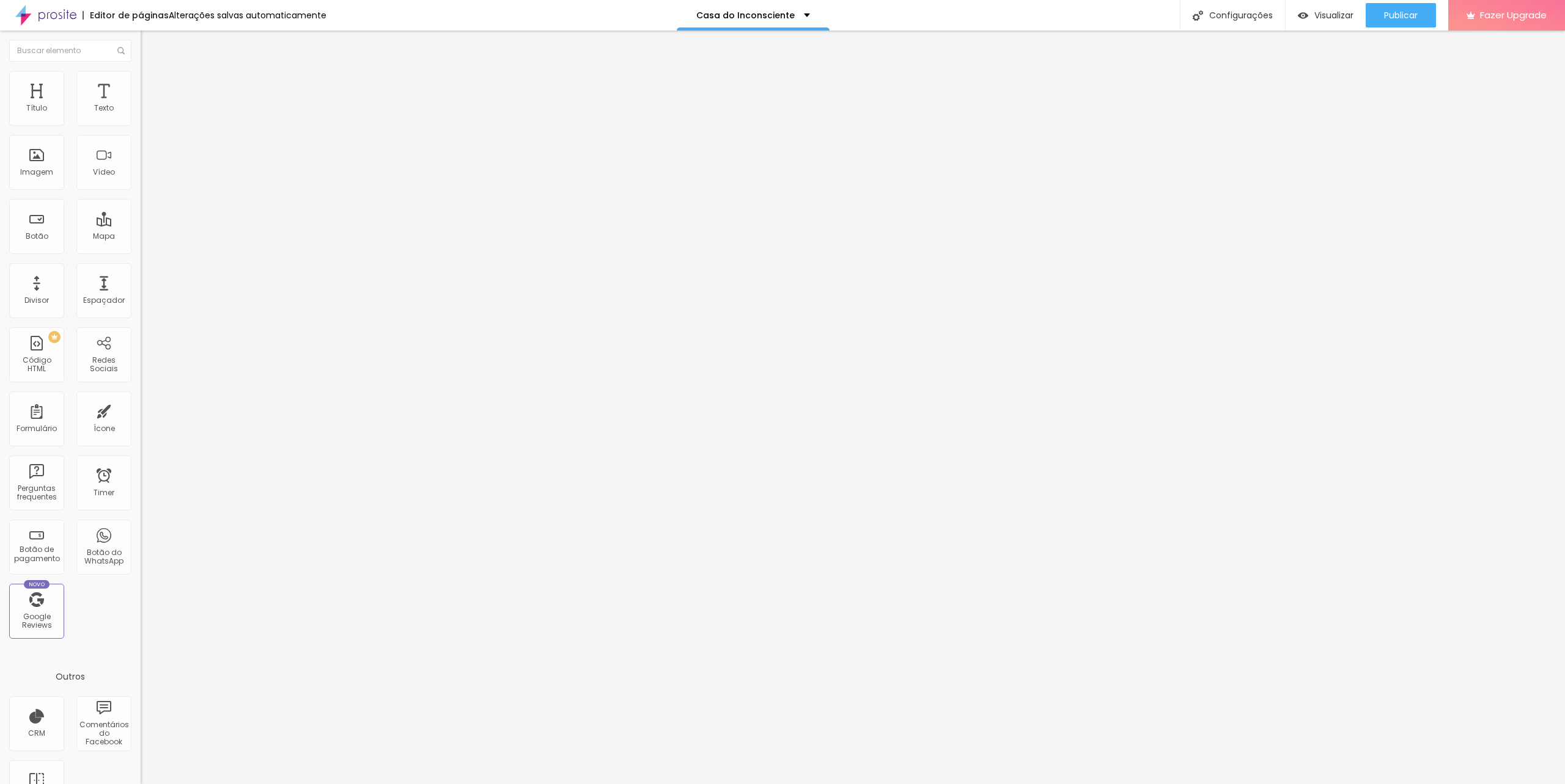
drag, startPoint x: 863, startPoint y: 462, endPoint x: 619, endPoint y: 438, distance: 245.2
paste textarea "Nosso projeto oferece atendimento psicanalítico com valores sociais para adulto…"
drag, startPoint x: 984, startPoint y: 389, endPoint x: 558, endPoint y: 377, distance: 426.2
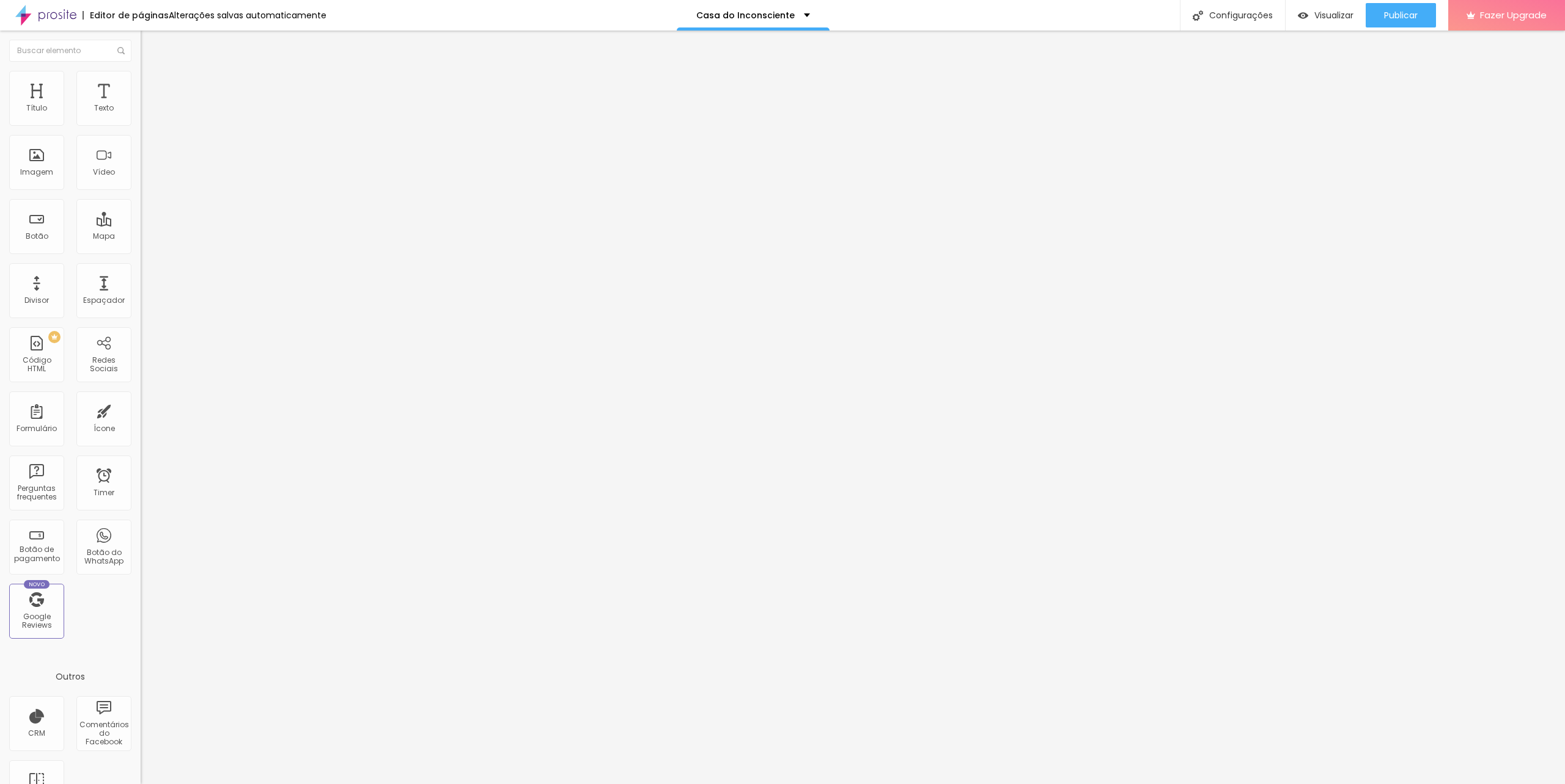
drag, startPoint x: 577, startPoint y: 274, endPoint x: 578, endPoint y: 283, distance: 9.1
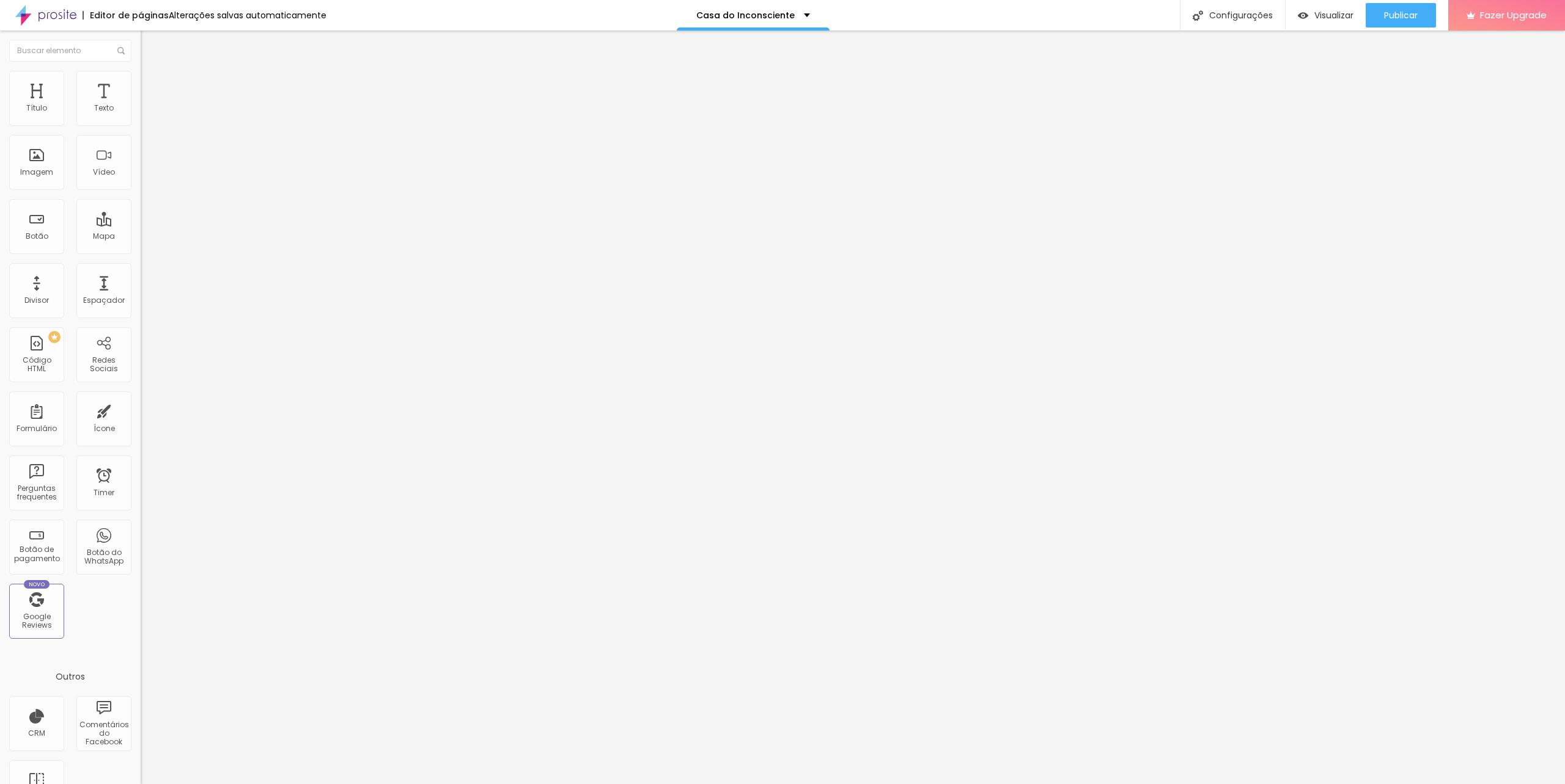
click at [1003, 784] on div at bounding box center [782, 797] width 1565 height 11
click at [140, 105] on span "Trocar imagem" at bounding box center [173, 99] width 67 height 10
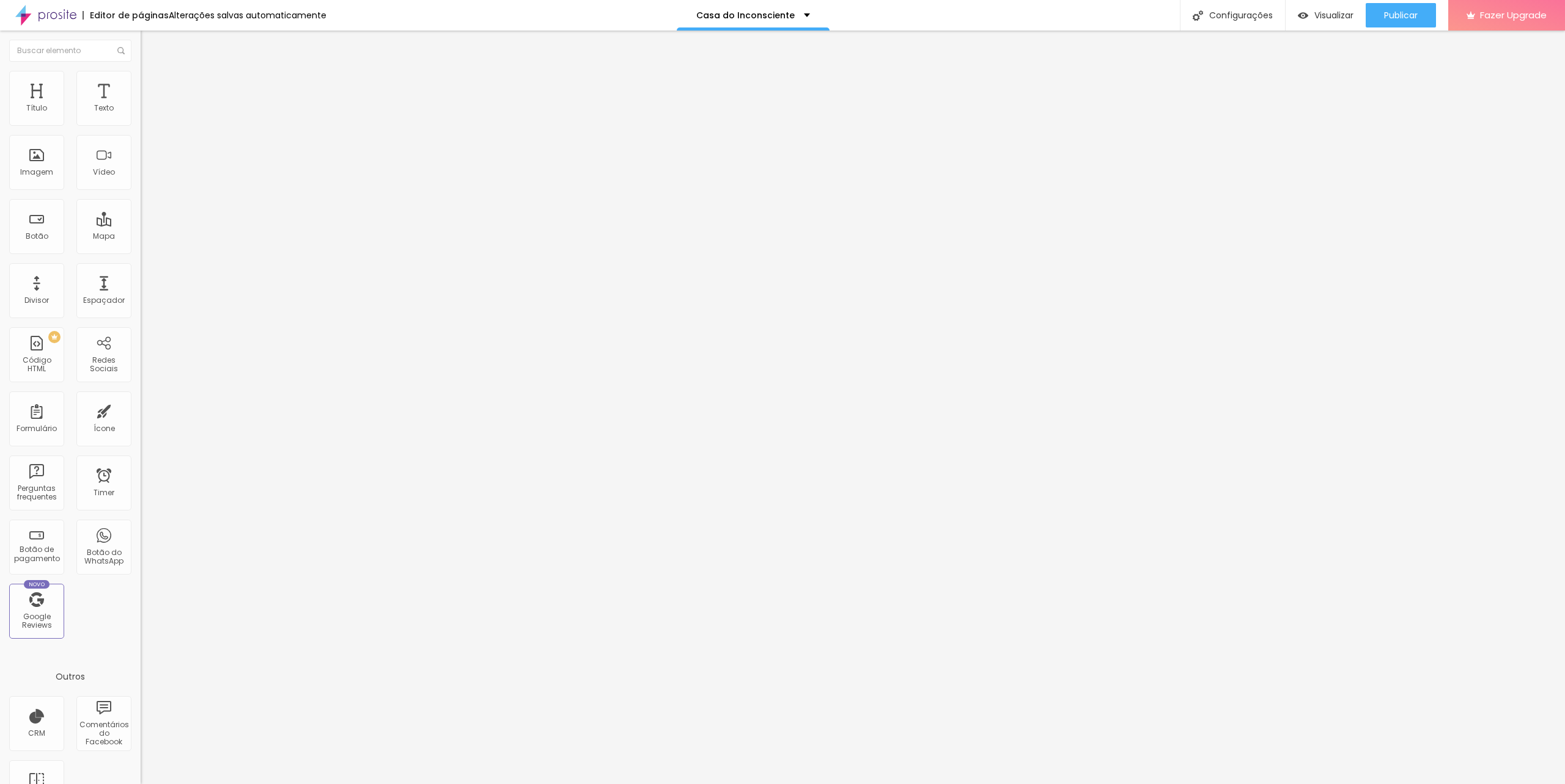
click at [140, 74] on li "Estilo" at bounding box center [210, 77] width 140 height 13
drag, startPoint x: 42, startPoint y: 130, endPoint x: 62, endPoint y: 137, distance: 21.2
click at [140, 125] on input "range" at bounding box center [180, 120] width 79 height 9
click at [1419, 15] on button "Publicar" at bounding box center [1400, 15] width 70 height 24
click at [1211, 10] on div "Configurações" at bounding box center [1221, 15] width 105 height 31
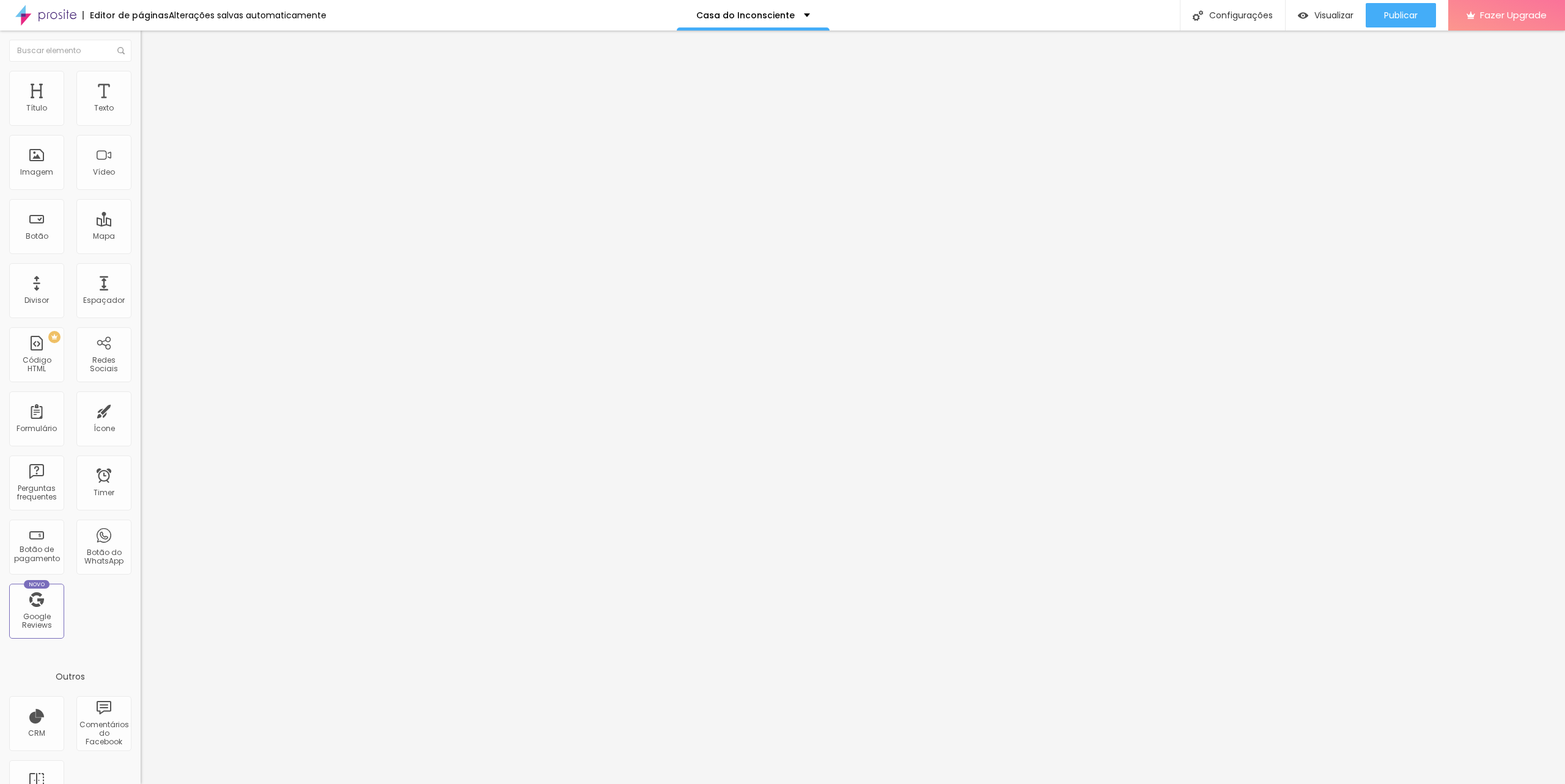
click at [1390, 5] on div "Publicar" at bounding box center [1400, 15] width 34 height 24
click at [140, 75] on img at bounding box center [146, 76] width 11 height 11
click at [140, 83] on li "Avançado" at bounding box center [210, 90] width 140 height 13
click at [140, 76] on li "Estilo" at bounding box center [210, 77] width 140 height 13
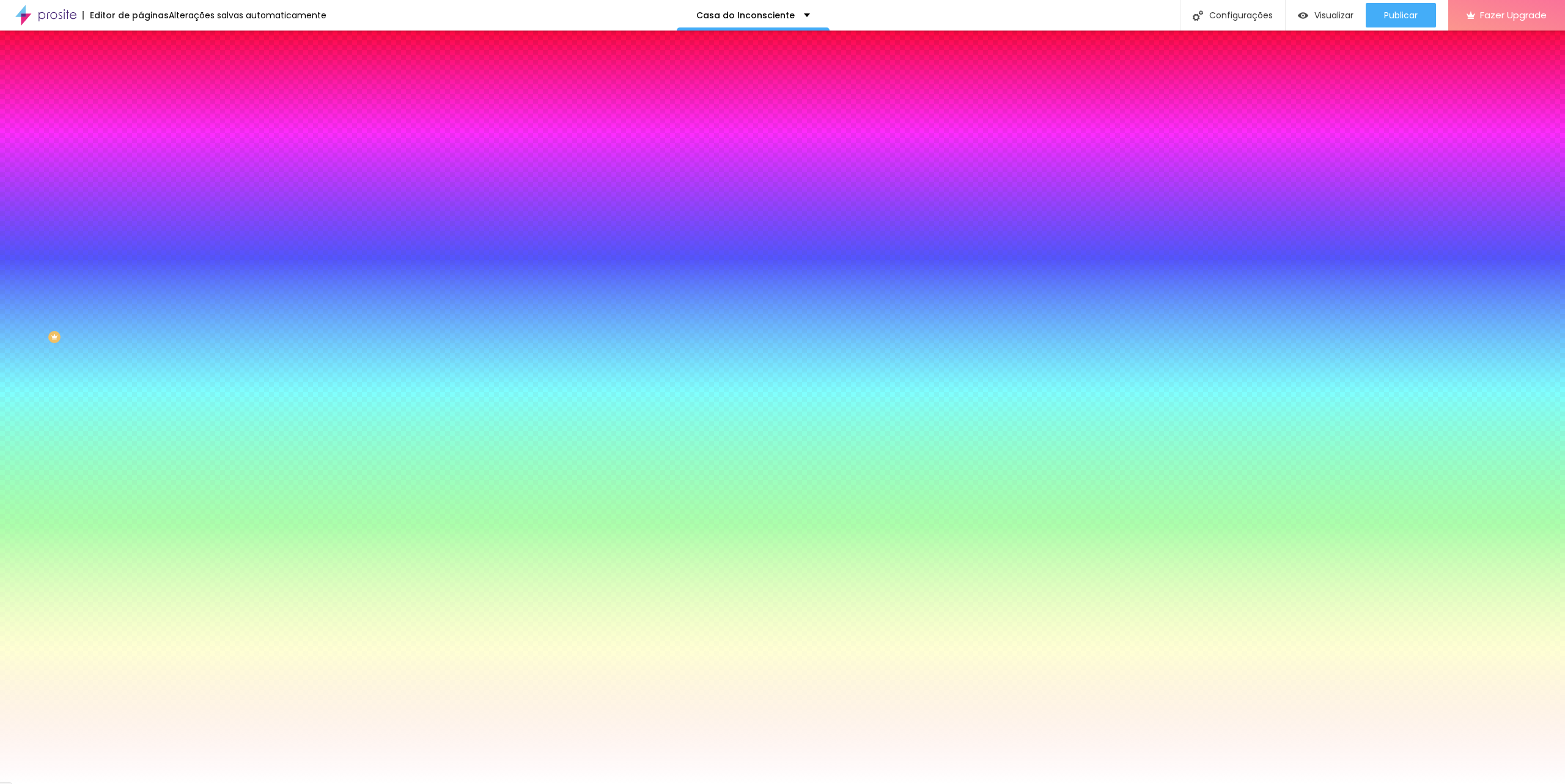
click at [140, 83] on img at bounding box center [146, 89] width 11 height 11
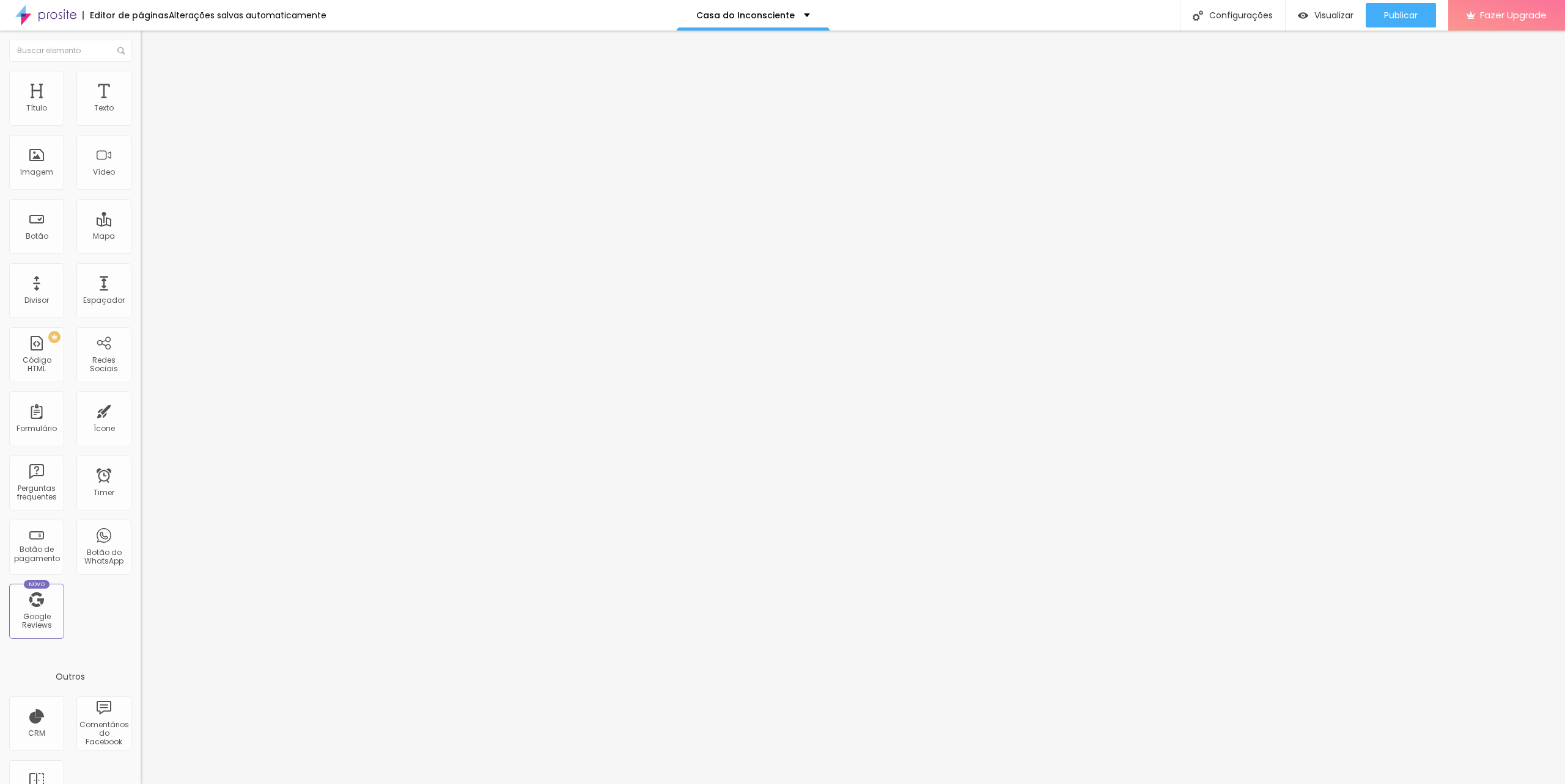
drag, startPoint x: 38, startPoint y: 118, endPoint x: 11, endPoint y: 118, distance: 27.0
click at [140, 237] on input "range" at bounding box center [180, 242] width 79 height 9
click at [1408, 13] on span "Publicar" at bounding box center [1400, 15] width 34 height 9
click at [1323, 13] on span "Visualizar" at bounding box center [1323, 15] width 39 height 9
click at [140, 69] on img at bounding box center [146, 65] width 11 height 11
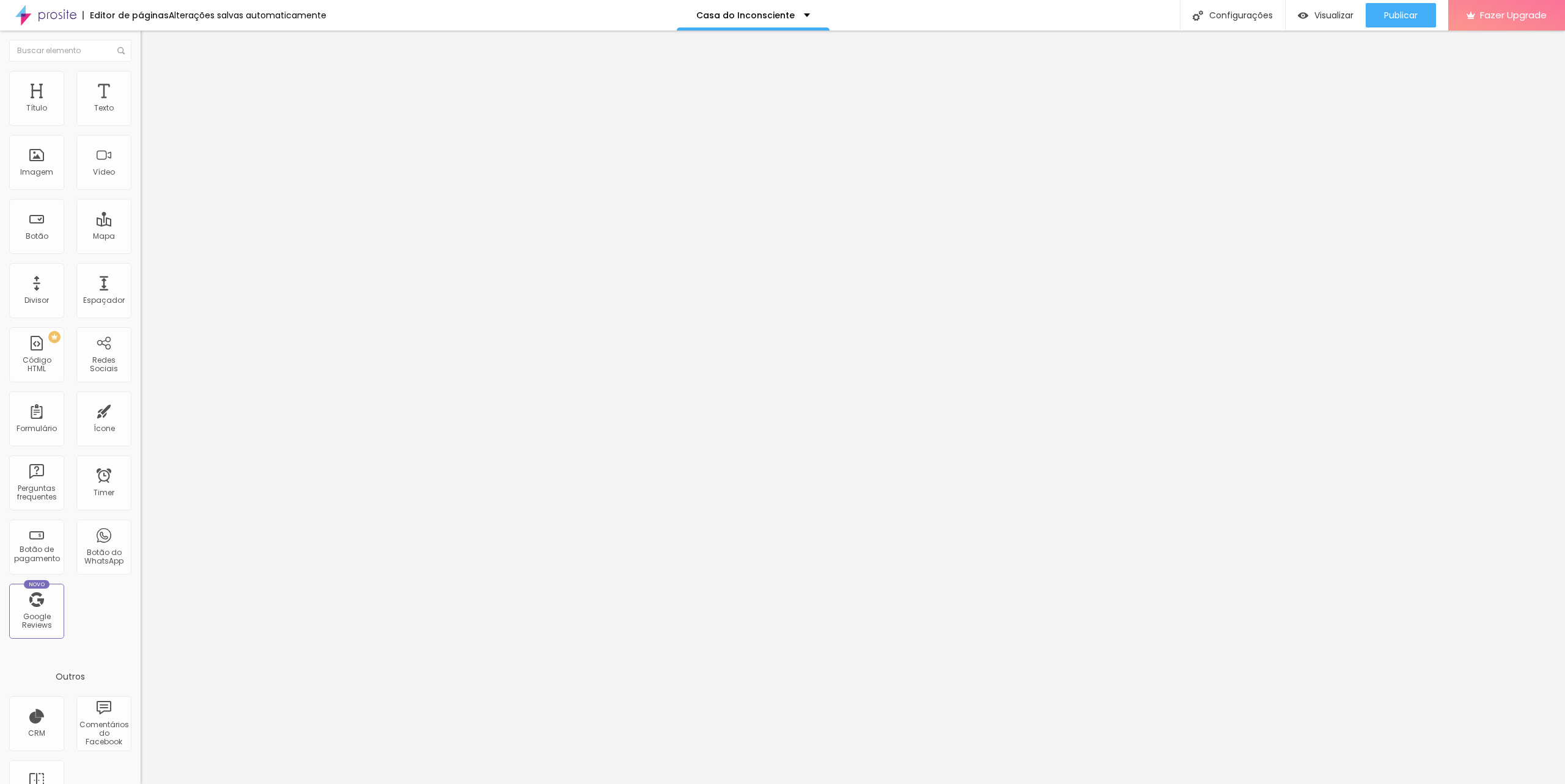
click at [140, 123] on span at bounding box center [143, 128] width 7 height 10
drag, startPoint x: 761, startPoint y: 382, endPoint x: 547, endPoint y: 378, distance: 214.0
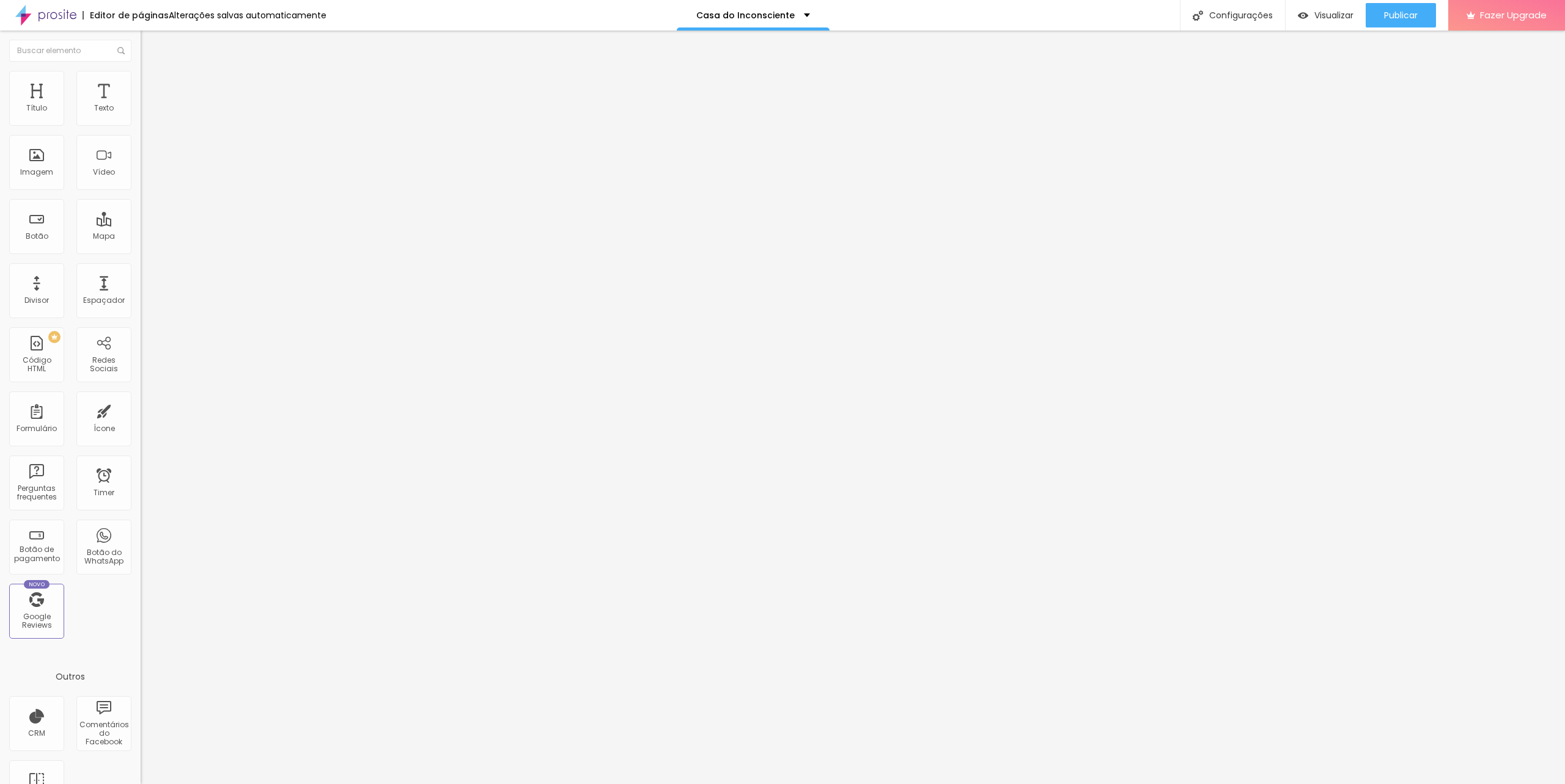
click at [1393, 30] on div "Publicar alterações Clique para publicar as ultimas alterações reaizadas Visual…" at bounding box center [1367, 68] width 135 height 83
click at [1393, 15] on span "Publicar" at bounding box center [1400, 15] width 34 height 9
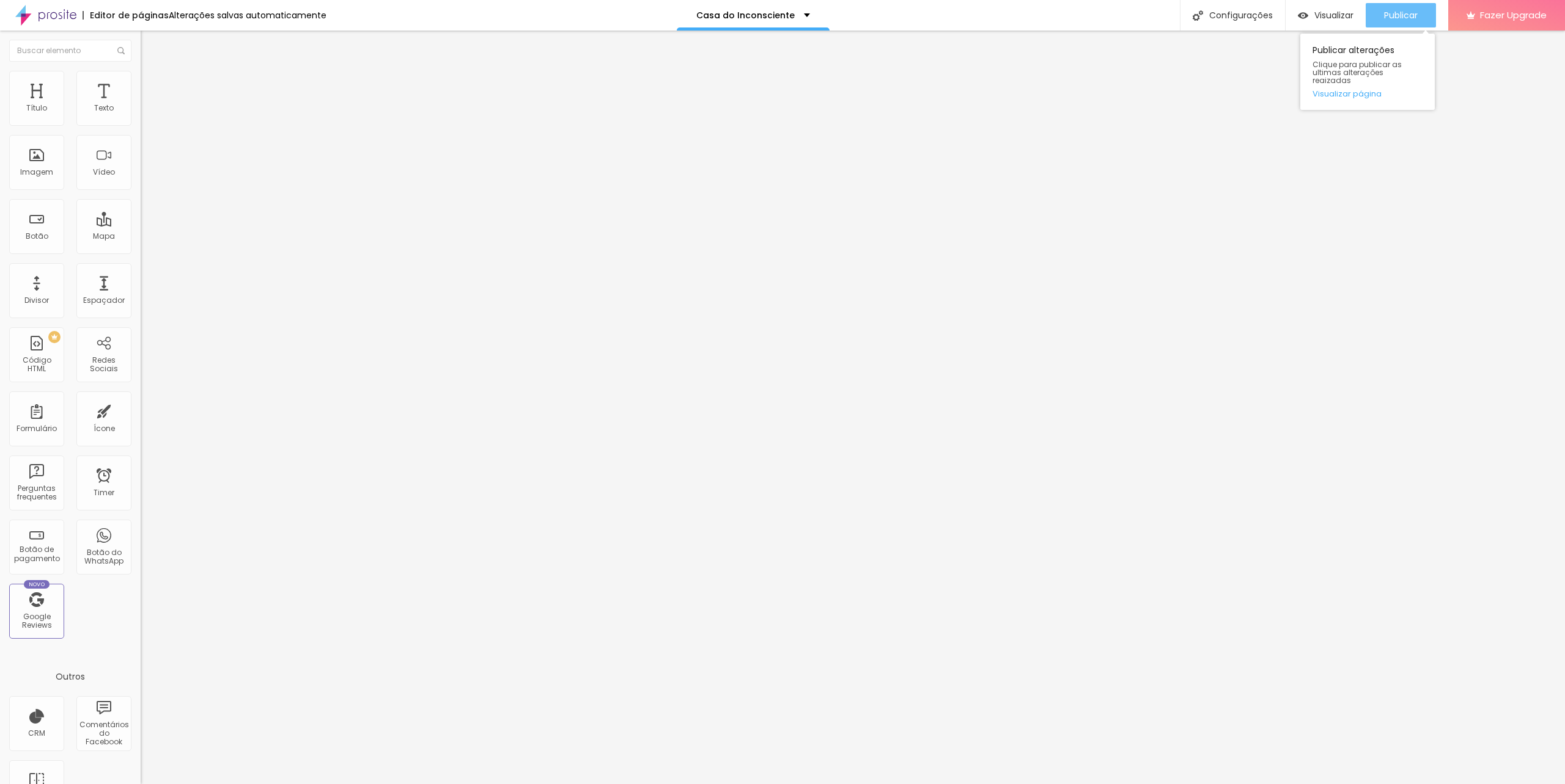
click at [1388, 17] on span "Publicar" at bounding box center [1400, 15] width 34 height 9
click at [1326, 10] on span "Visualizar" at bounding box center [1323, 15] width 39 height 9
click at [1387, 6] on div "Publicar" at bounding box center [1400, 15] width 34 height 24
